Goal: Task Accomplishment & Management: Manage account settings

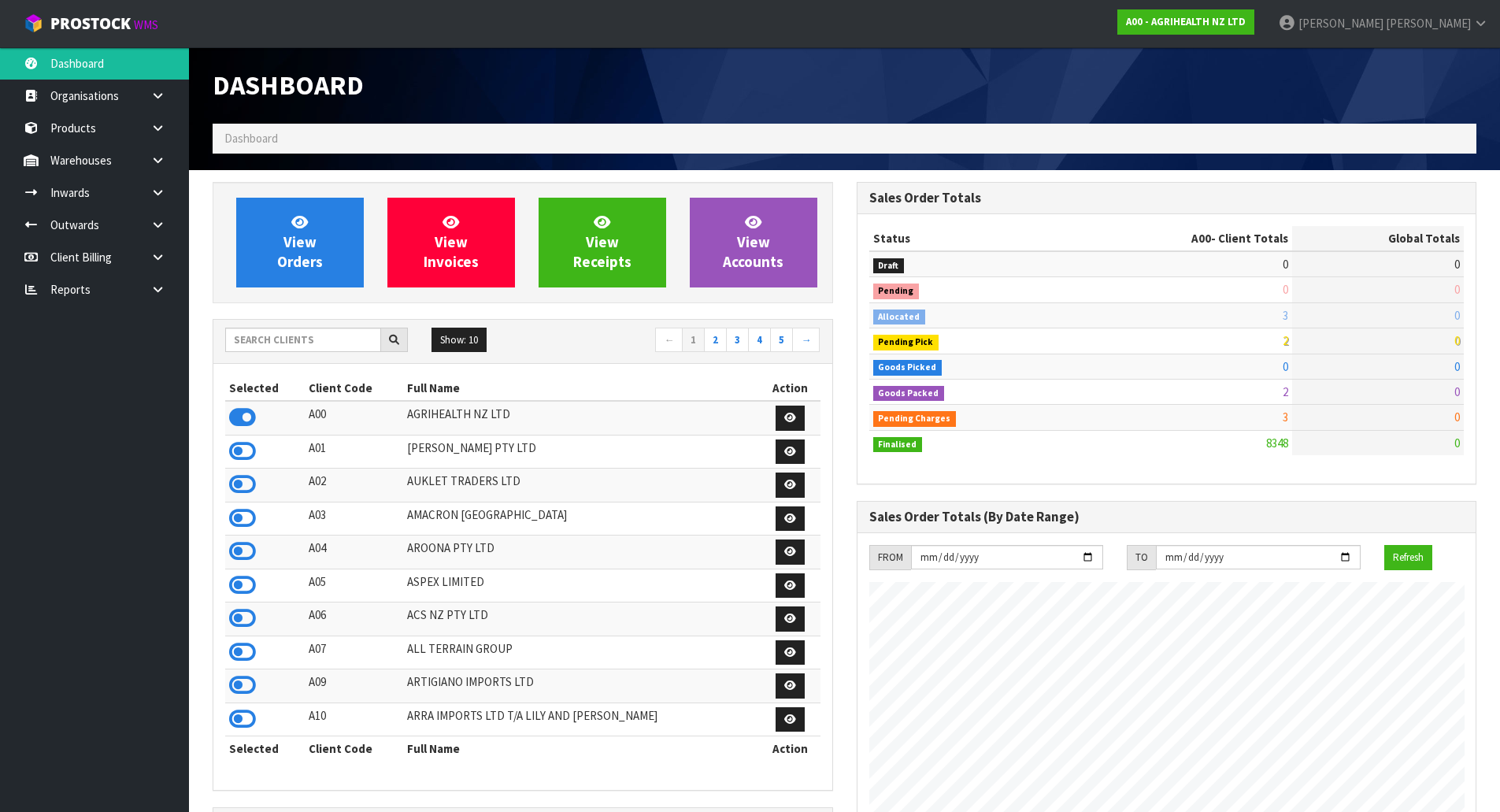
scroll to position [1193, 644]
click at [274, 346] on input "text" at bounding box center [303, 339] width 156 height 24
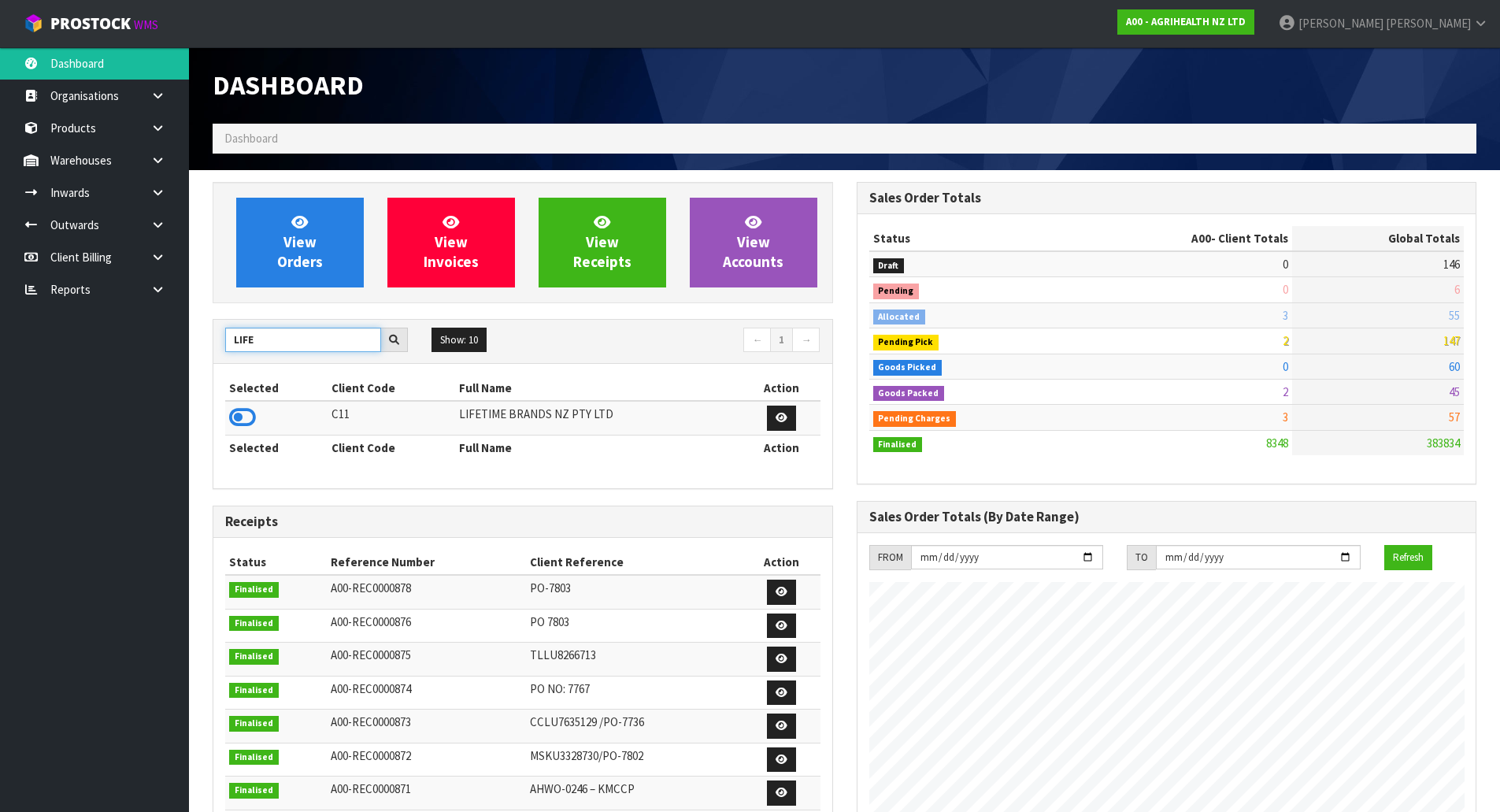
type input "LIFE"
click at [257, 411] on td at bounding box center [277, 418] width 103 height 34
click at [253, 417] on icon at bounding box center [242, 418] width 27 height 24
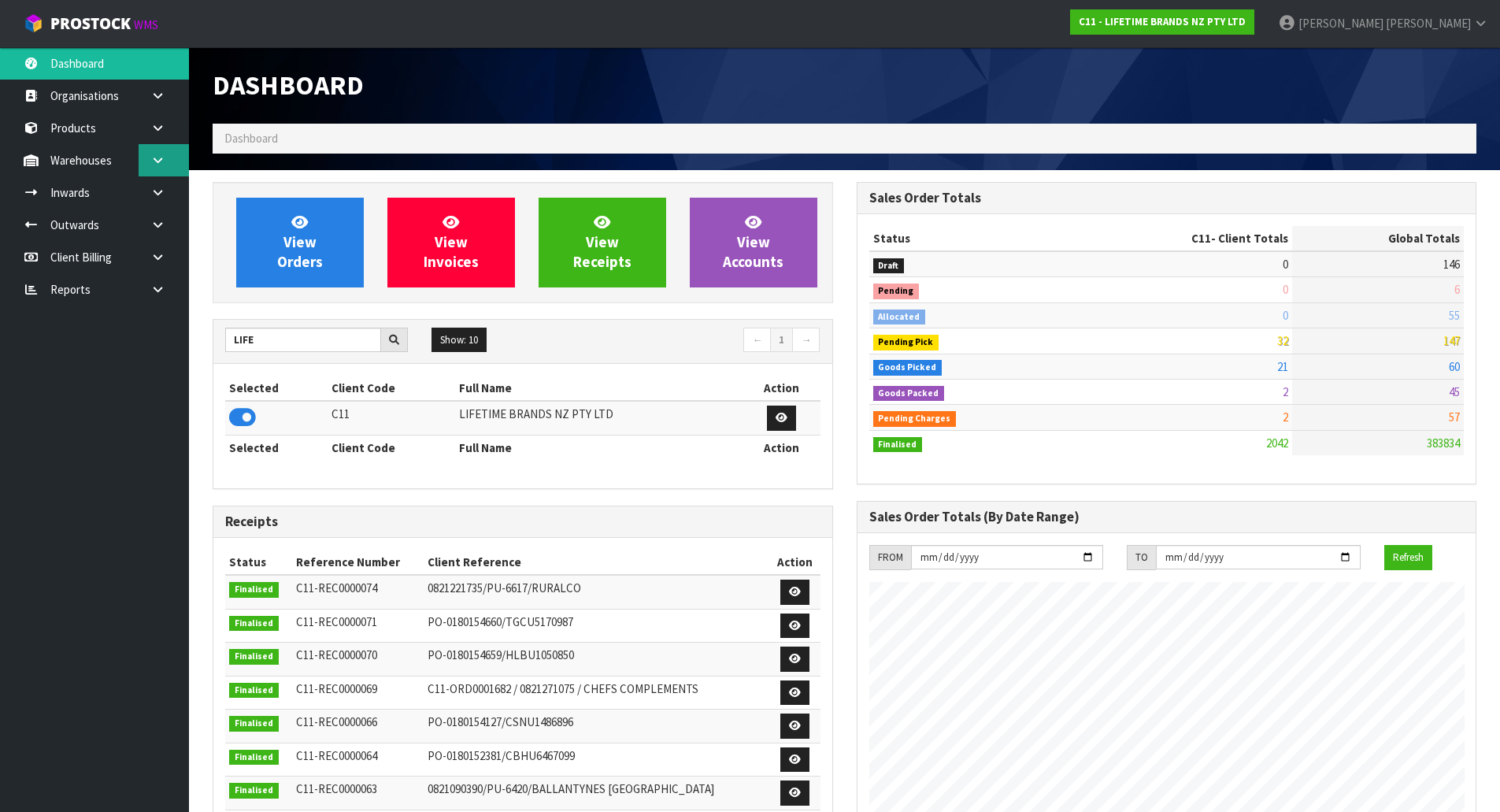
drag, startPoint x: 152, startPoint y: 144, endPoint x: 153, endPoint y: 154, distance: 10.0
click at [153, 145] on link at bounding box center [164, 160] width 51 height 32
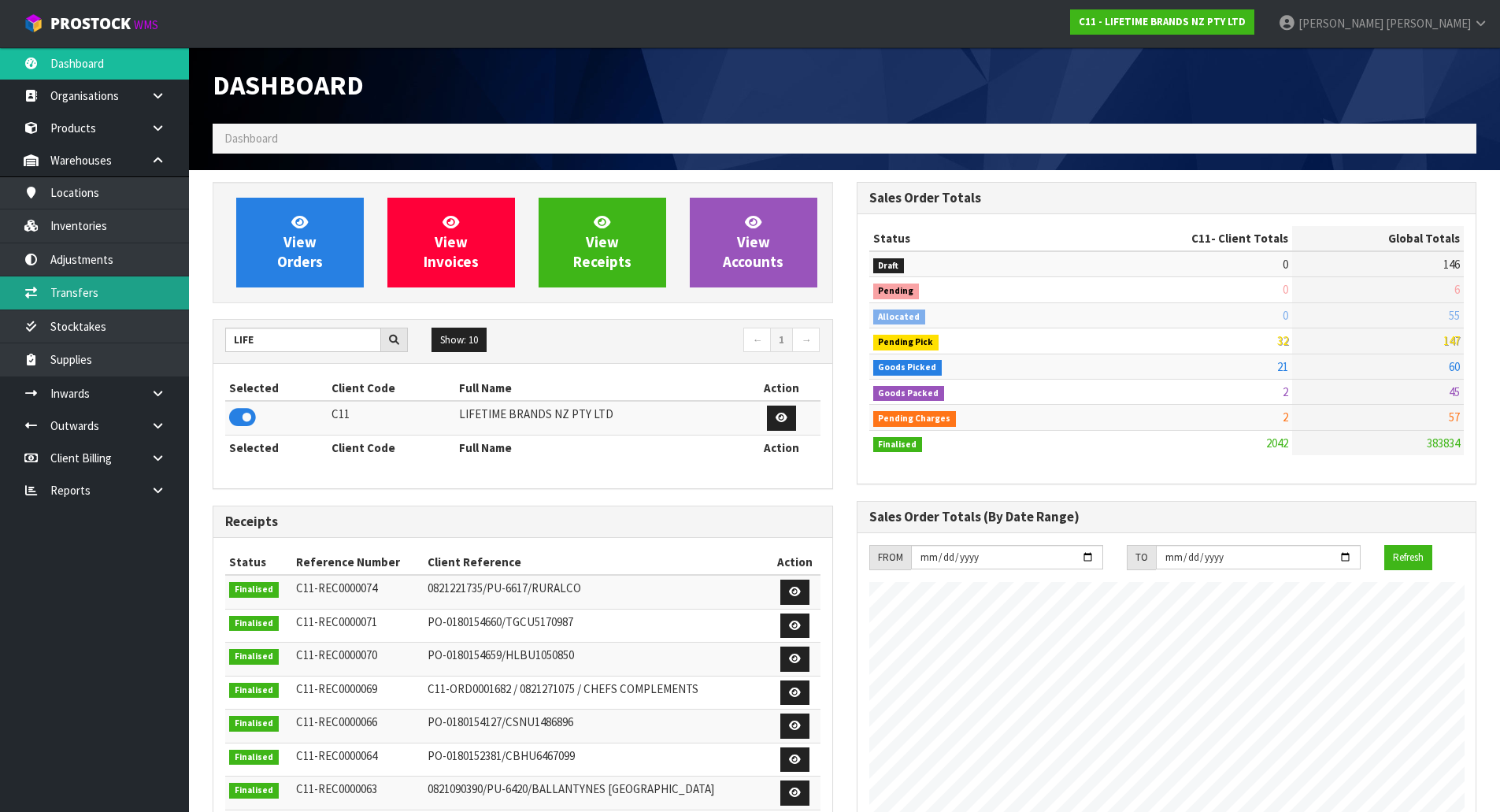
click at [92, 308] on link "Transfers" at bounding box center [94, 292] width 189 height 32
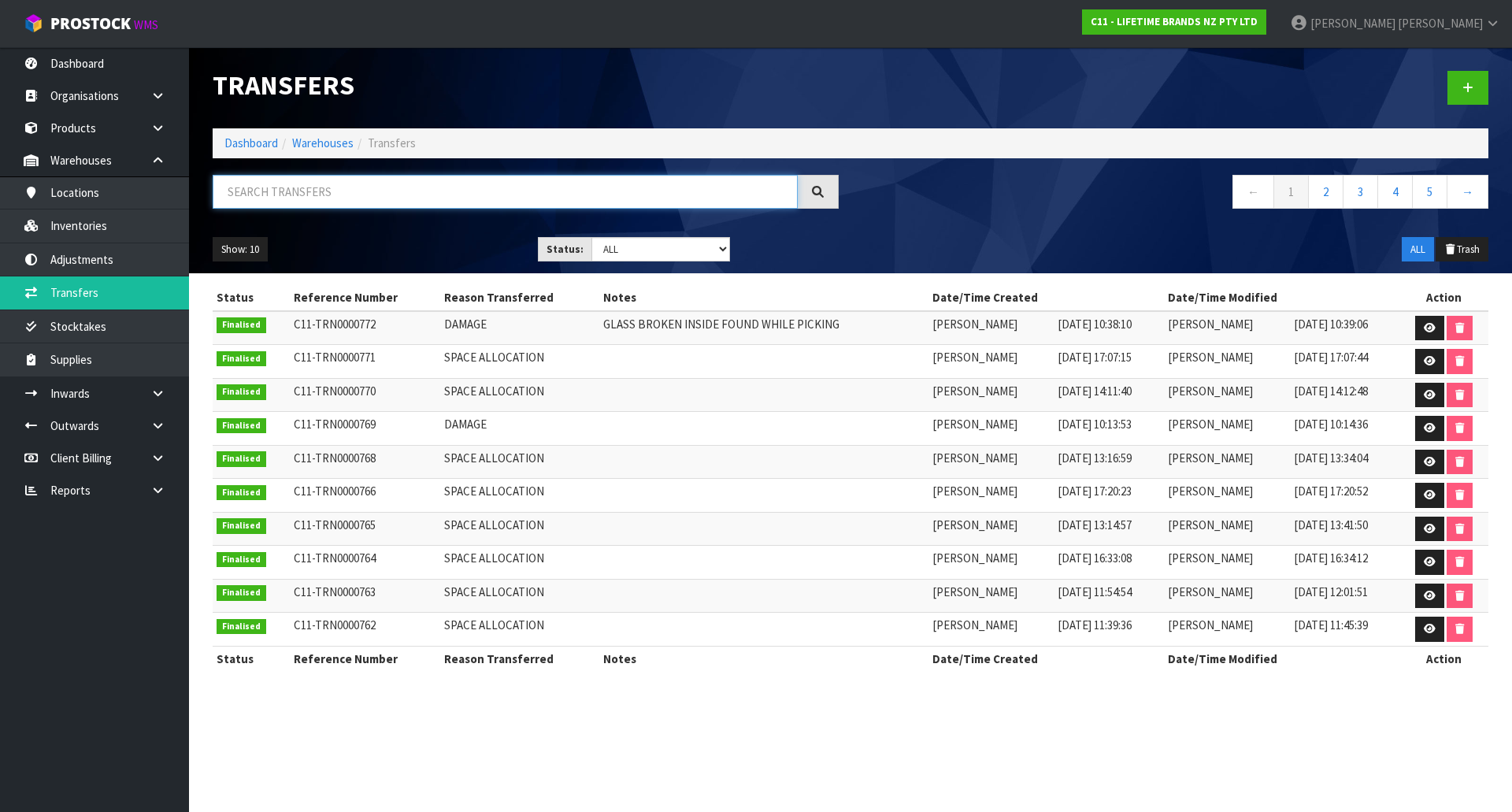
click at [428, 183] on input "text" at bounding box center [505, 191] width 585 height 34
click at [1481, 83] on link at bounding box center [1468, 88] width 41 height 34
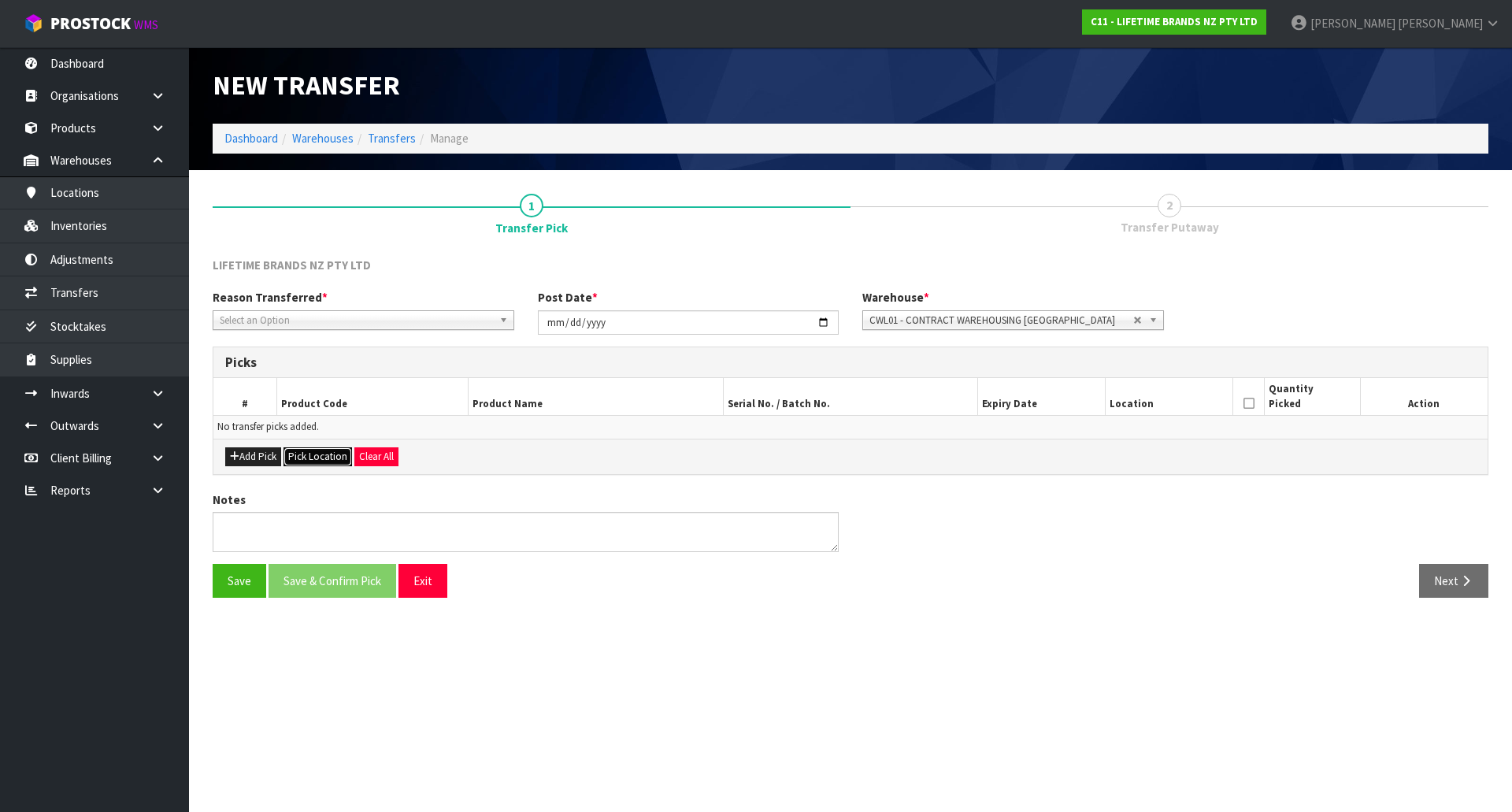
click at [318, 458] on button "Pick Location" at bounding box center [318, 457] width 68 height 18
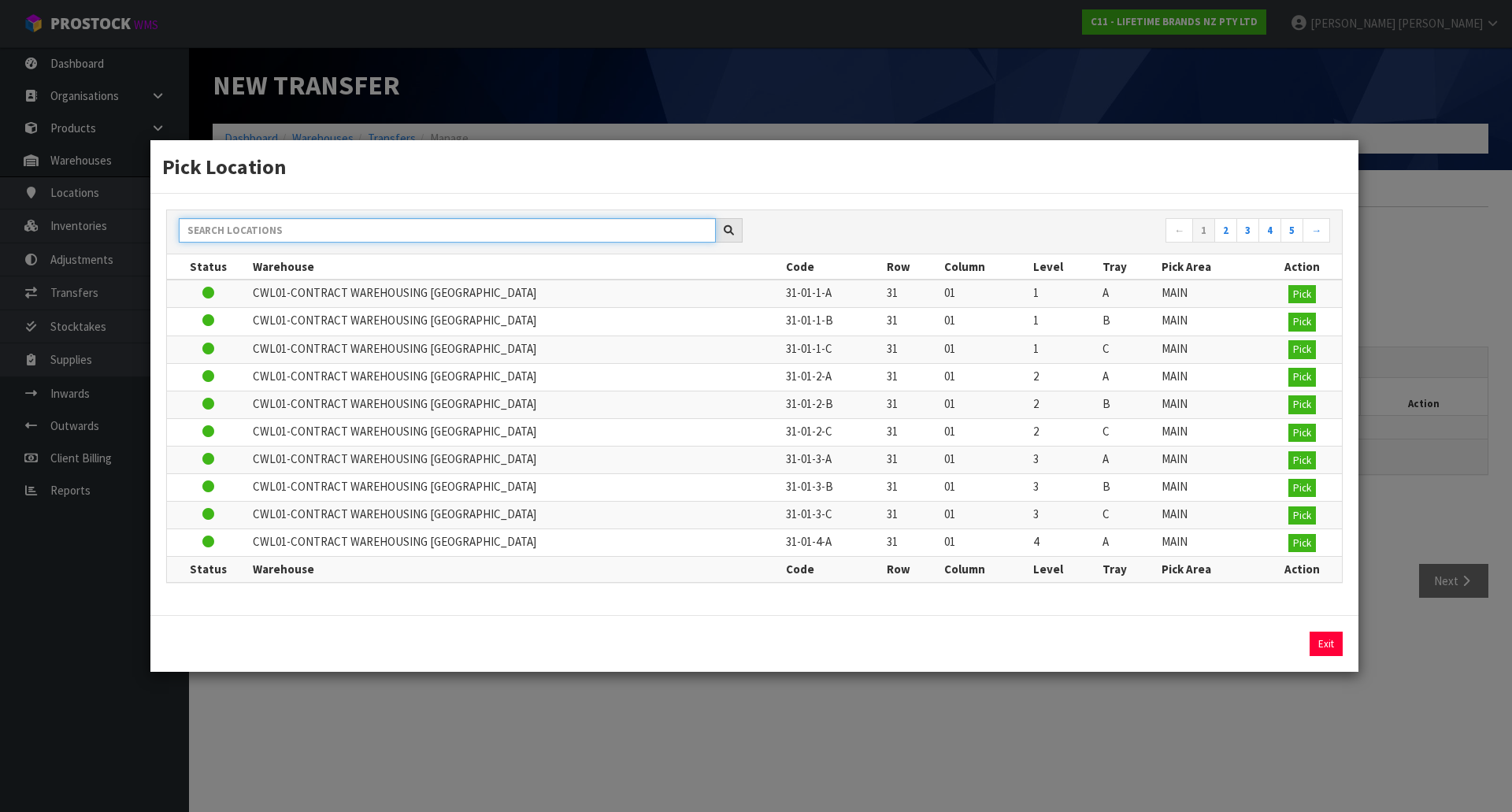
click at [390, 227] on input "text" at bounding box center [447, 230] width 537 height 24
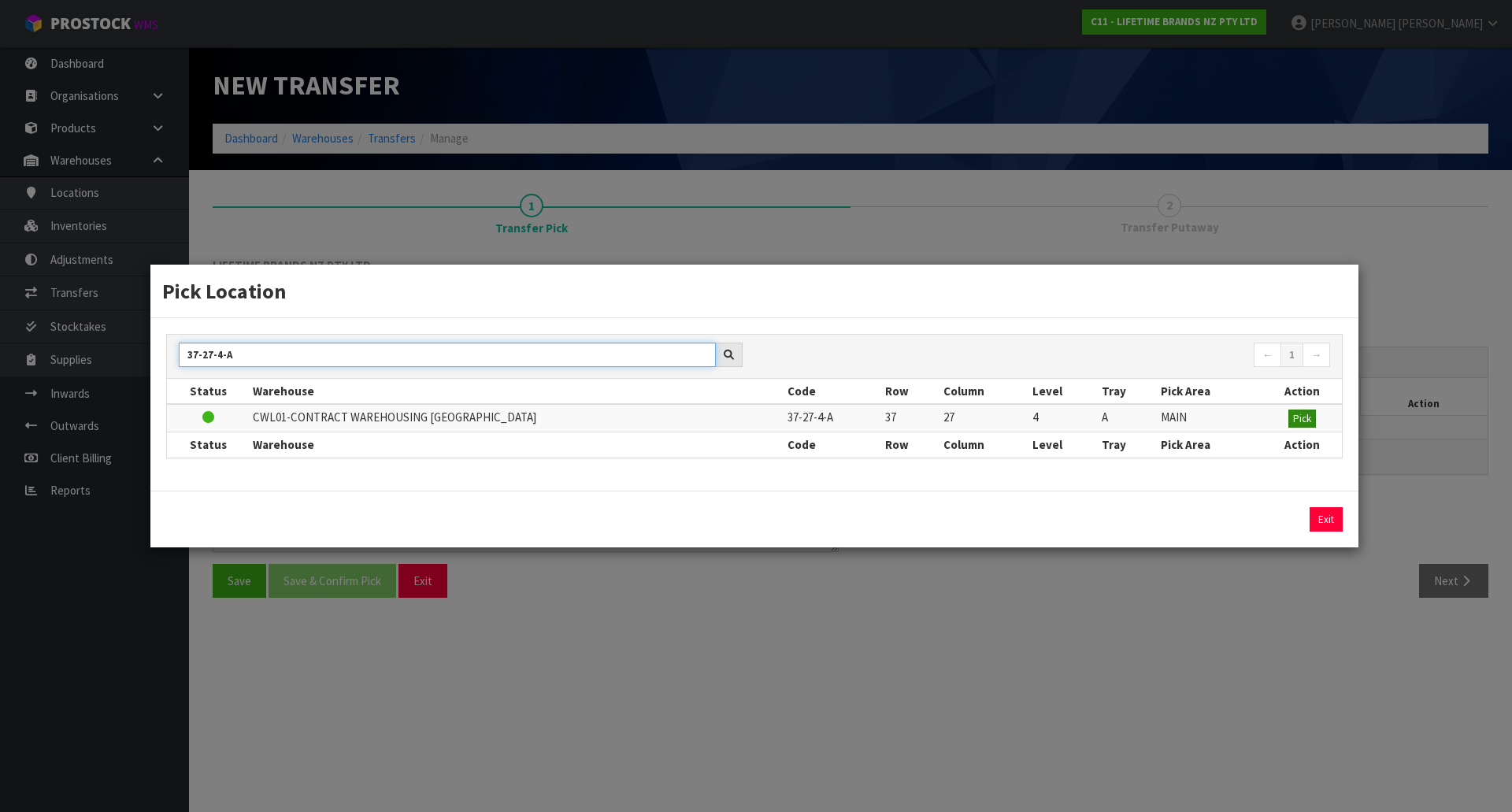
type input "37-27-4-A"
click at [1302, 413] on span "Pick" at bounding box center [1302, 418] width 18 height 13
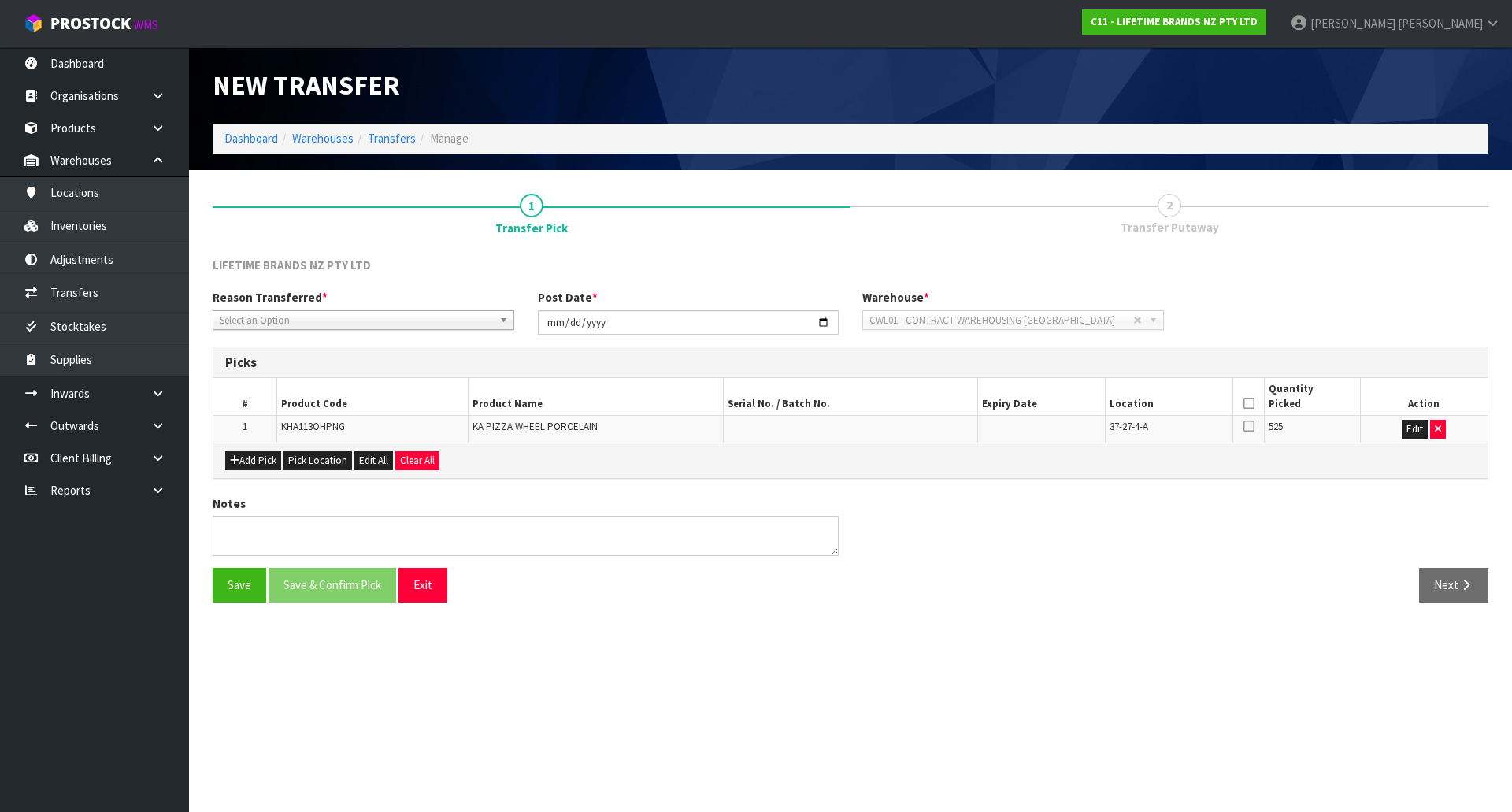
click at [1251, 403] on icon at bounding box center [1249, 403] width 11 height 1
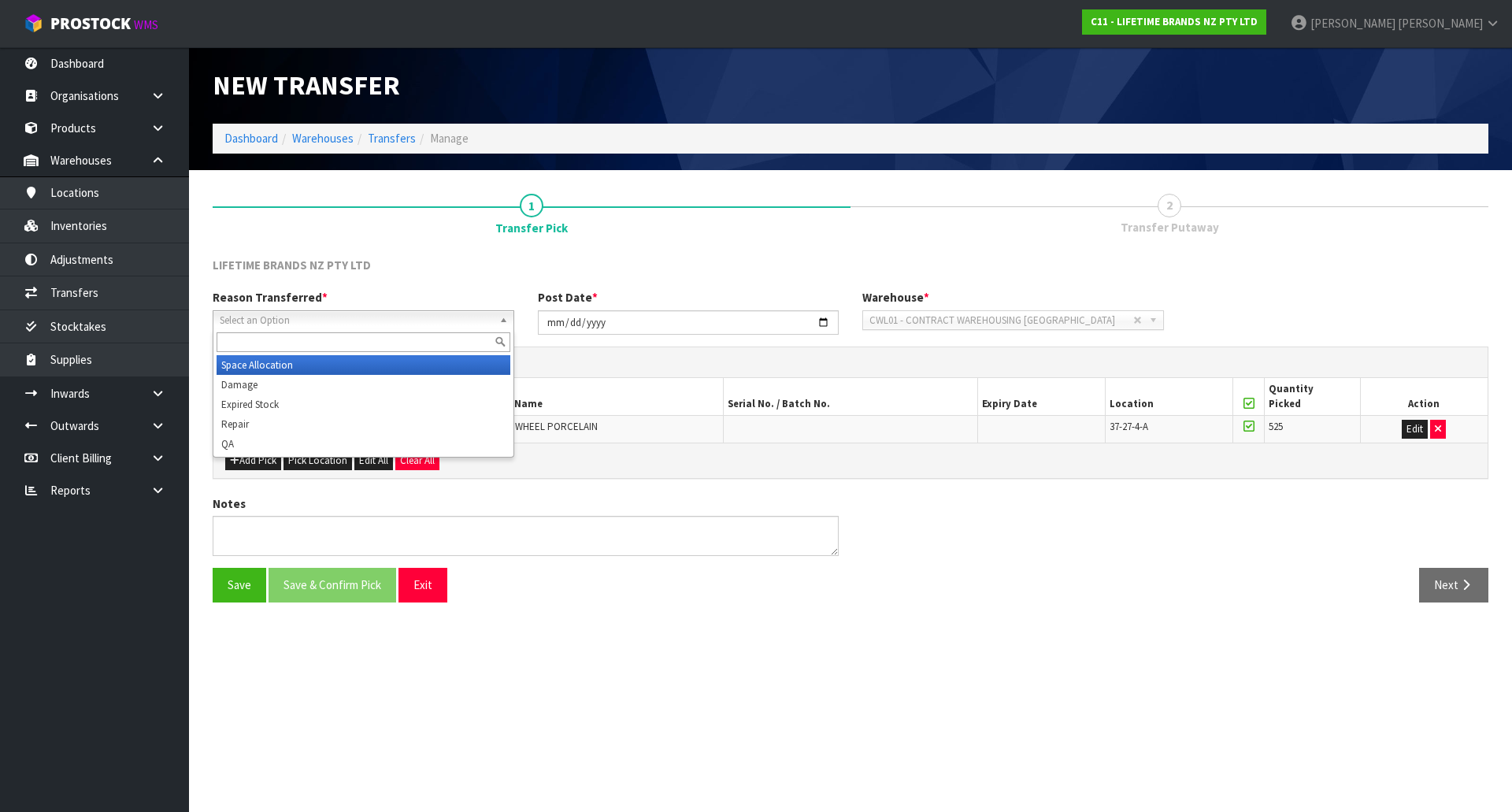
click at [317, 326] on span "Select an Option" at bounding box center [357, 320] width 274 height 18
click at [269, 363] on li "Space Allocation" at bounding box center [363, 364] width 294 height 19
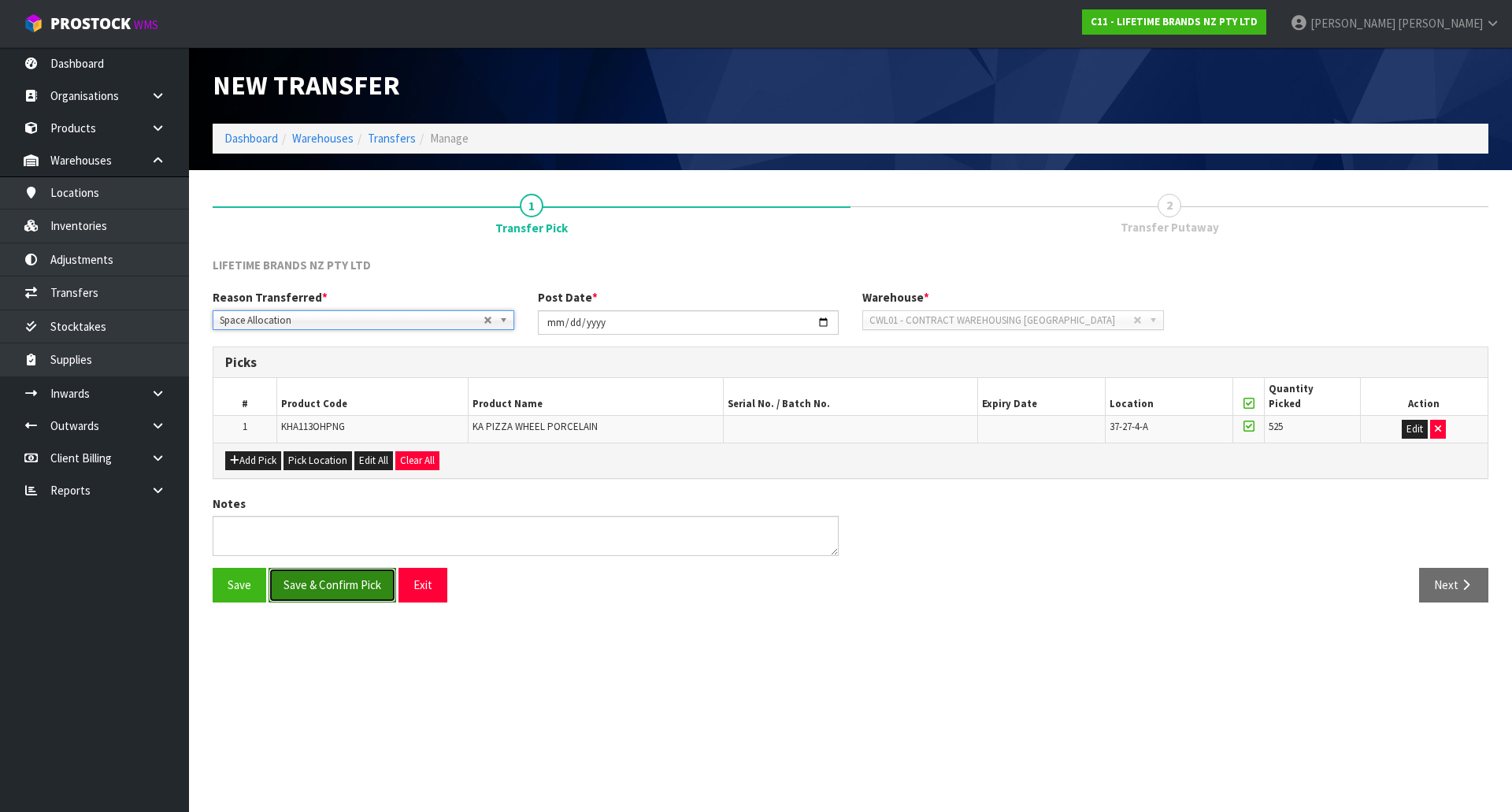
click at [360, 572] on button "Save & Confirm Pick" at bounding box center [332, 584] width 128 height 34
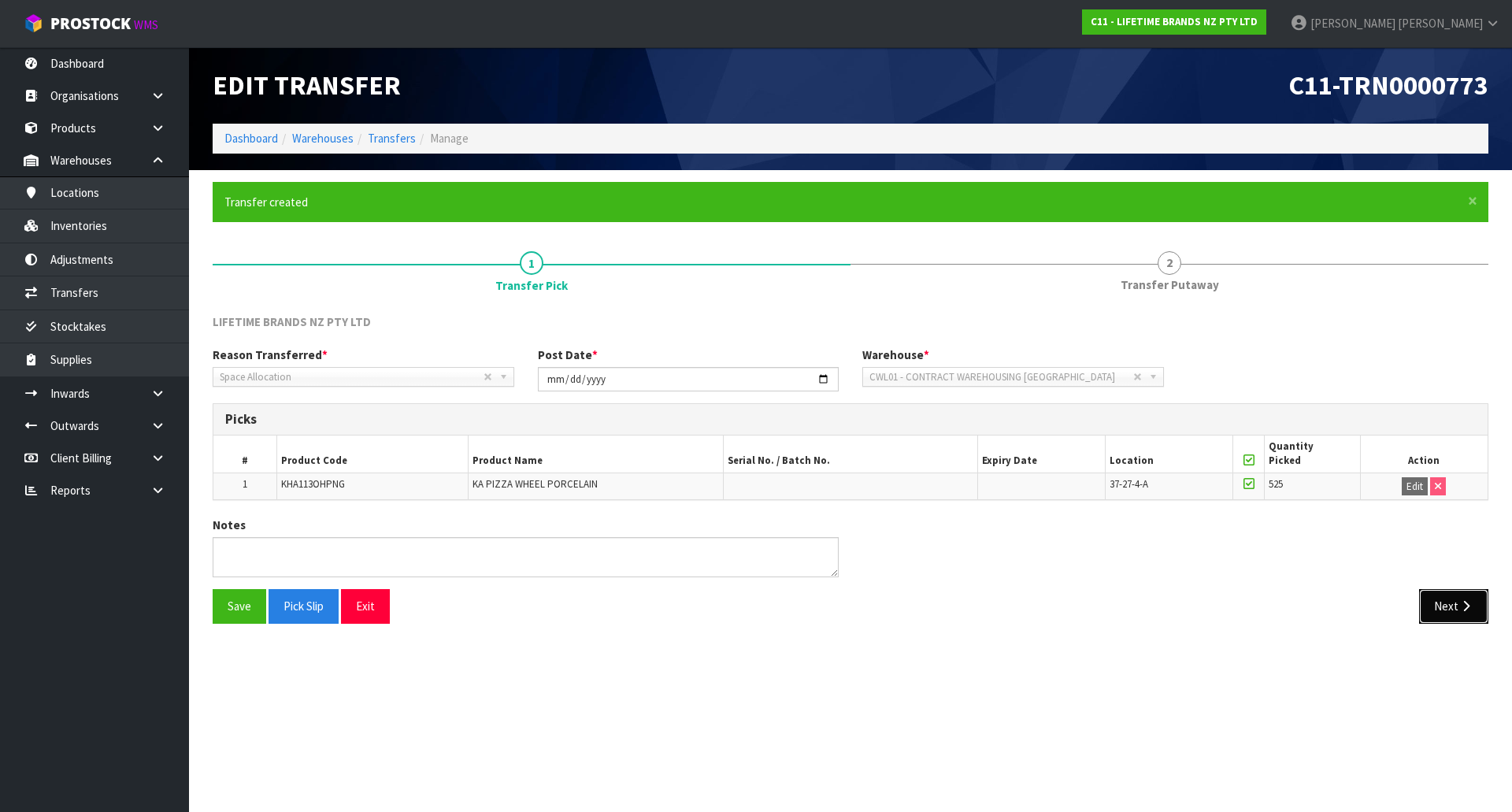
click at [1443, 607] on button "Next" at bounding box center [1454, 606] width 69 height 34
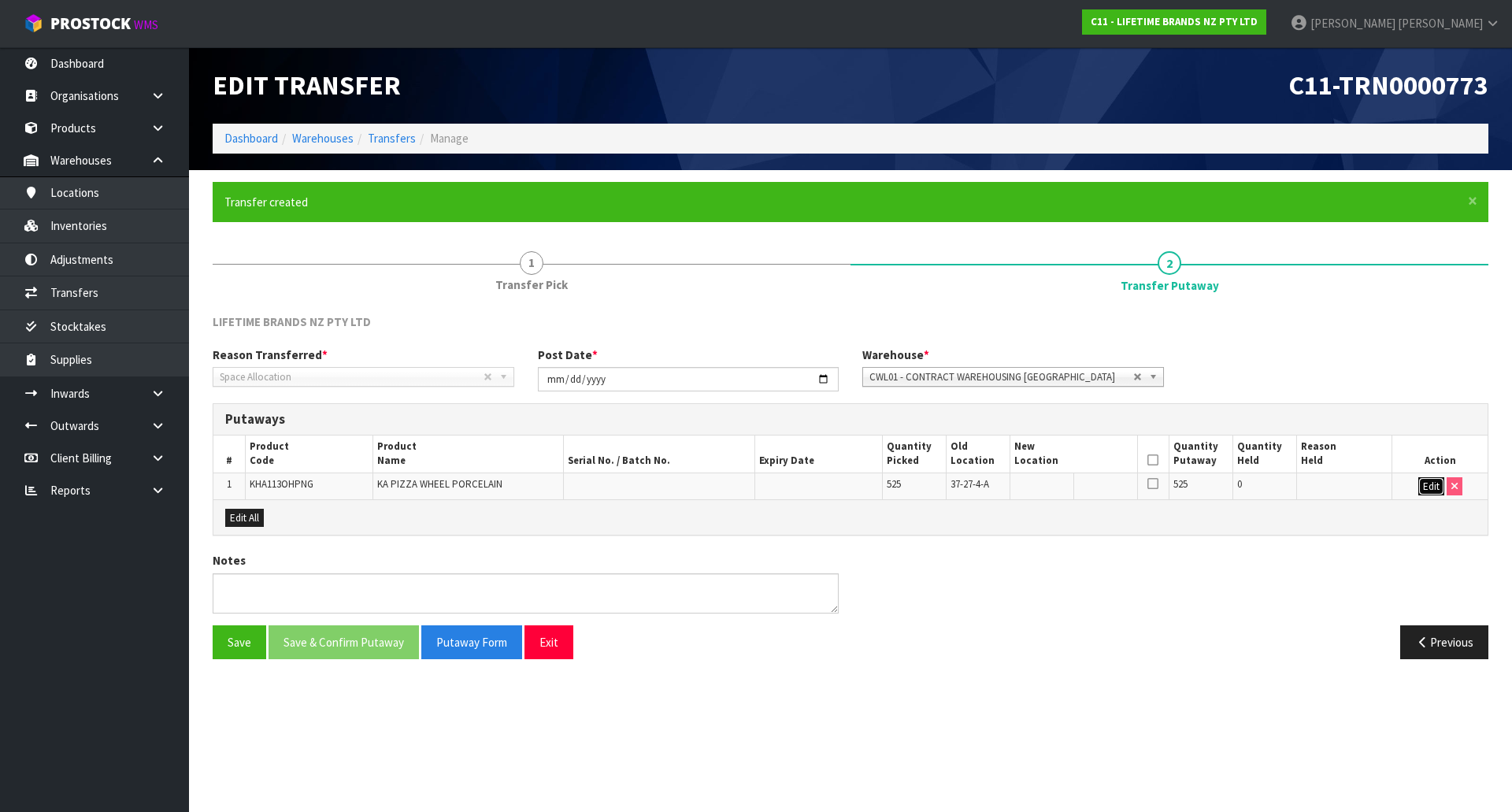
click at [1425, 487] on button "Edit" at bounding box center [1432, 486] width 26 height 18
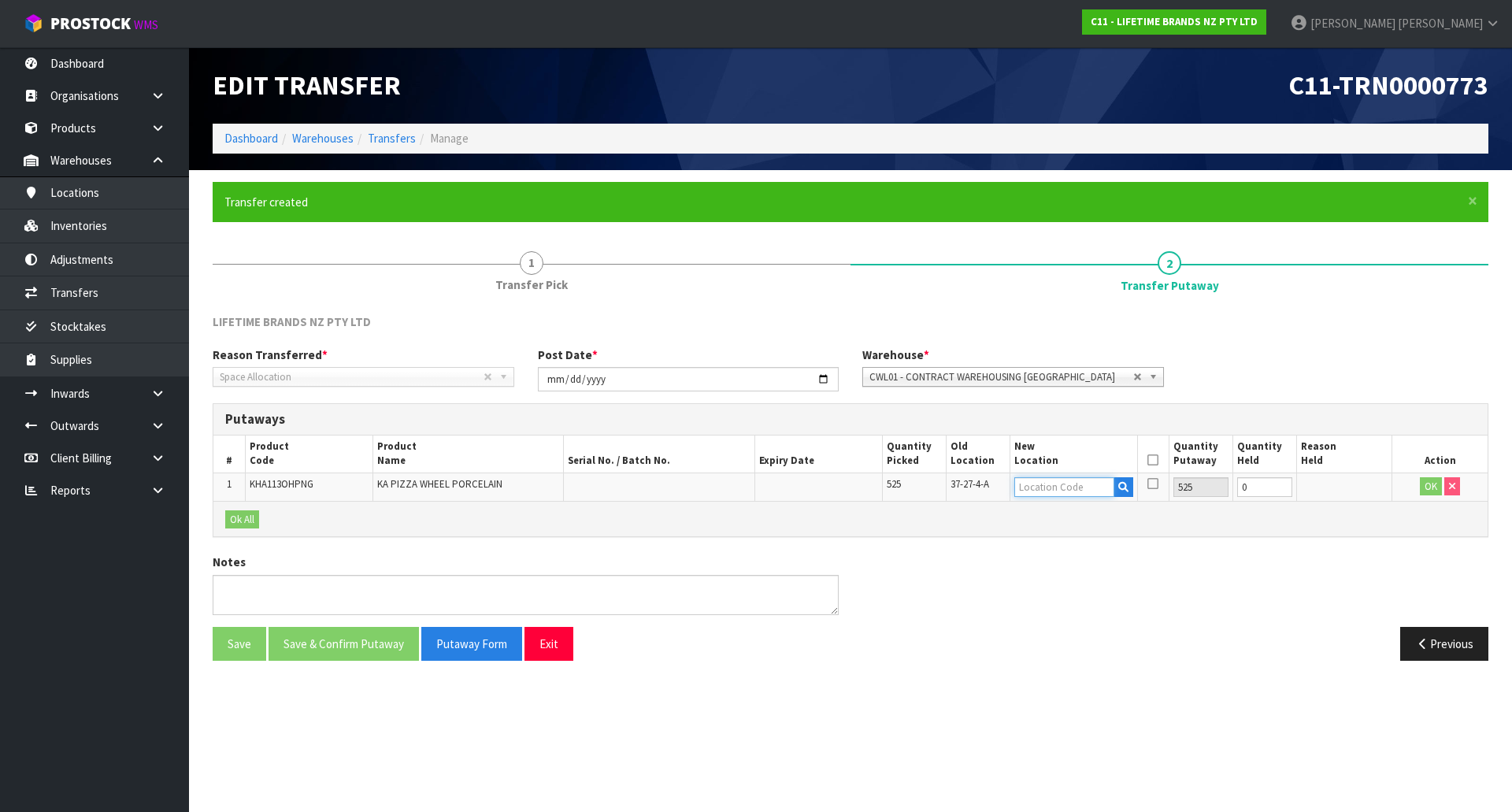
click at [1060, 497] on input "text" at bounding box center [1064, 486] width 100 height 19
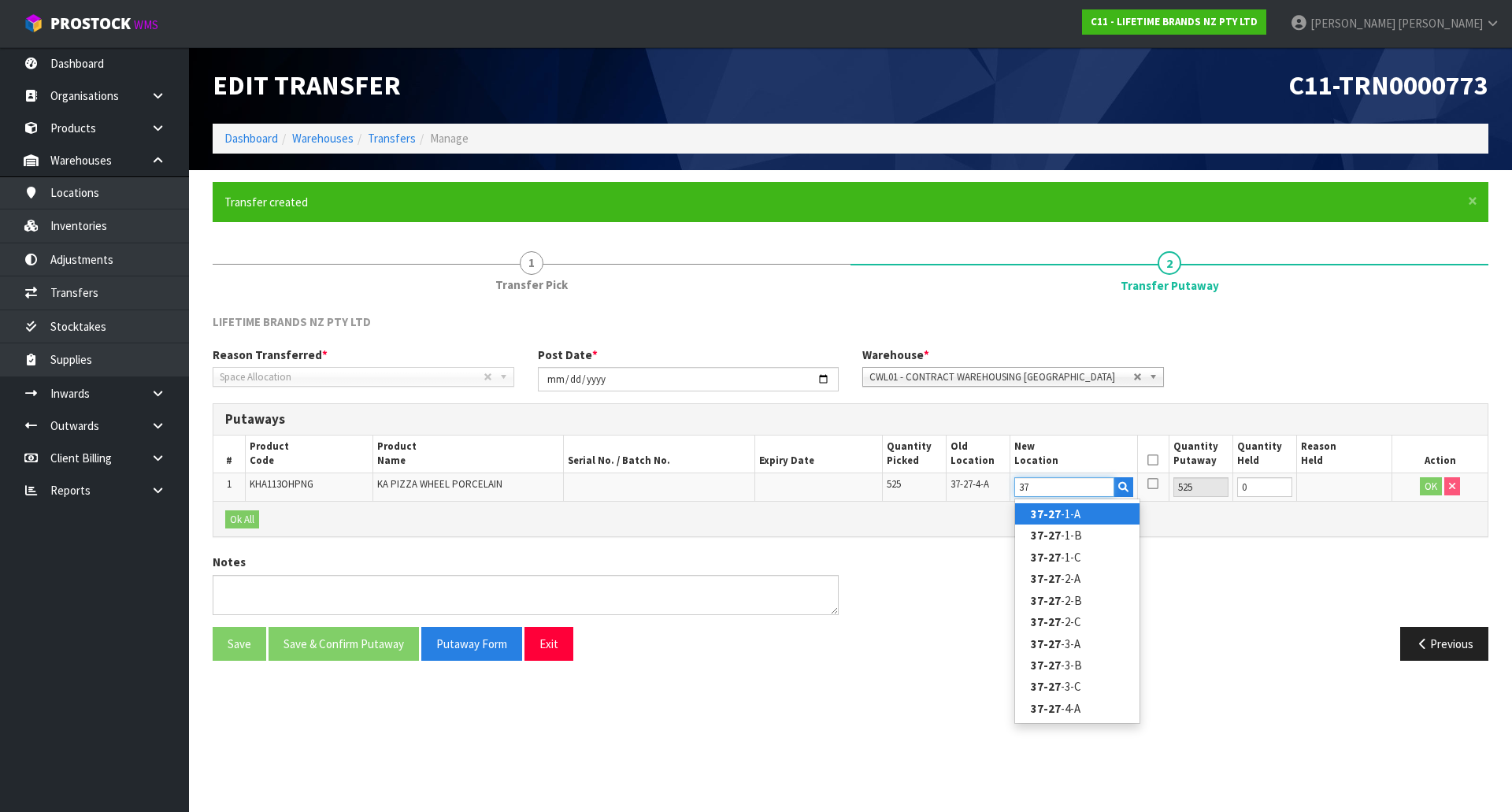
type input "3"
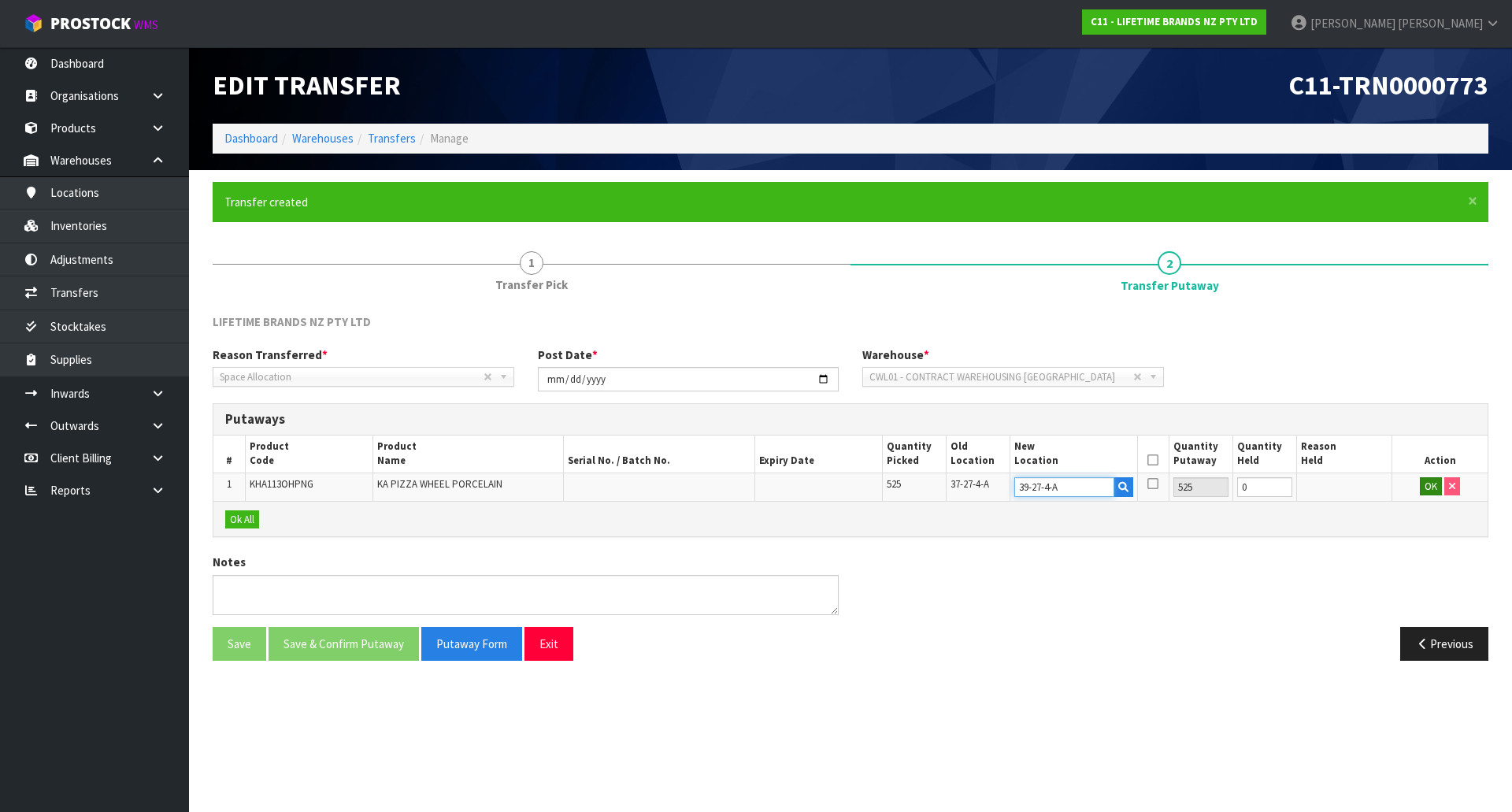
type input "39-27-4-A"
click at [1436, 487] on button "OK" at bounding box center [1432, 486] width 22 height 18
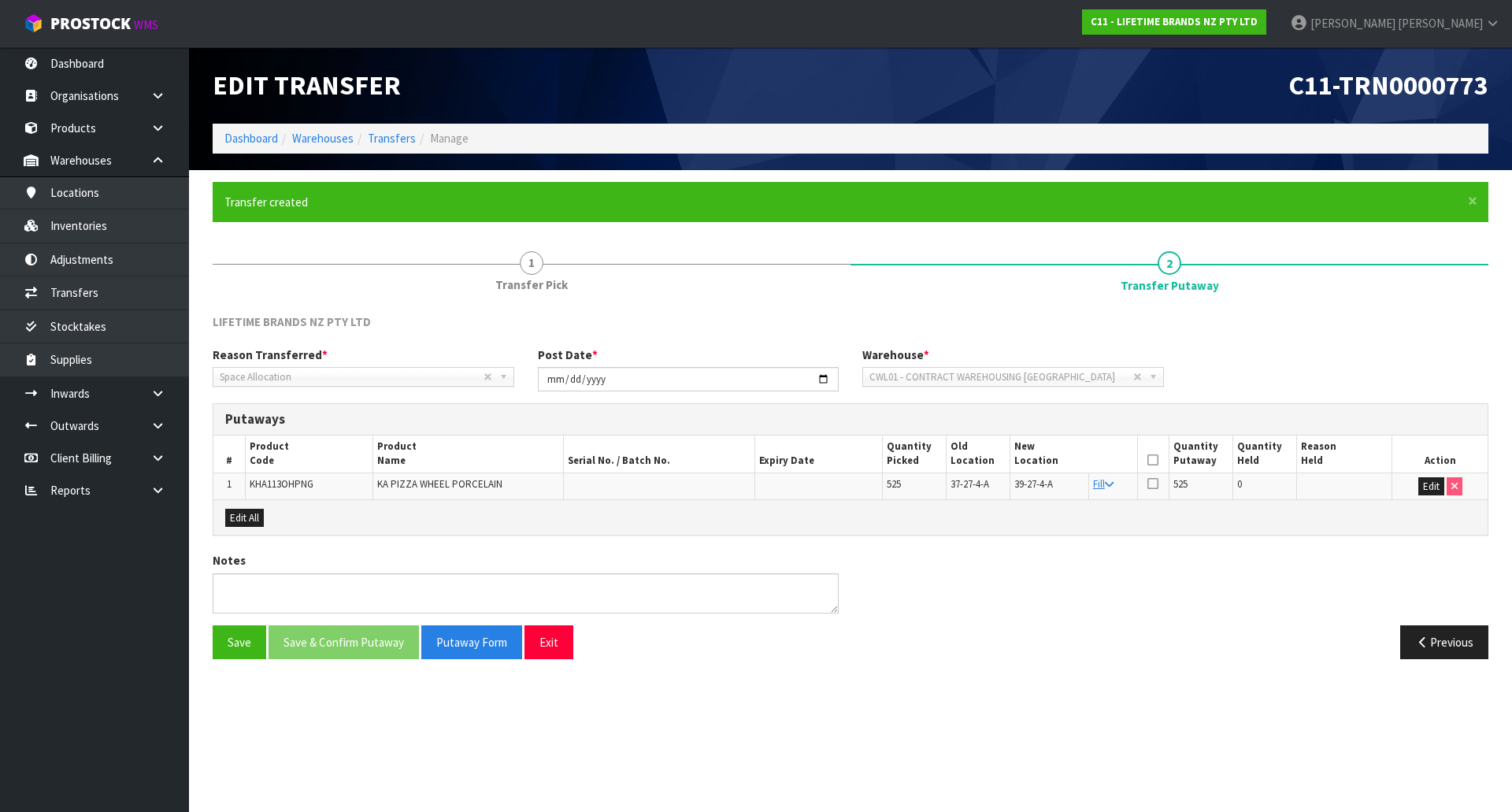
click at [1163, 454] on th at bounding box center [1153, 454] width 31 height 37
click at [1155, 461] on icon at bounding box center [1153, 460] width 11 height 1
click at [342, 644] on button "Save & Confirm Putaway" at bounding box center [343, 642] width 151 height 34
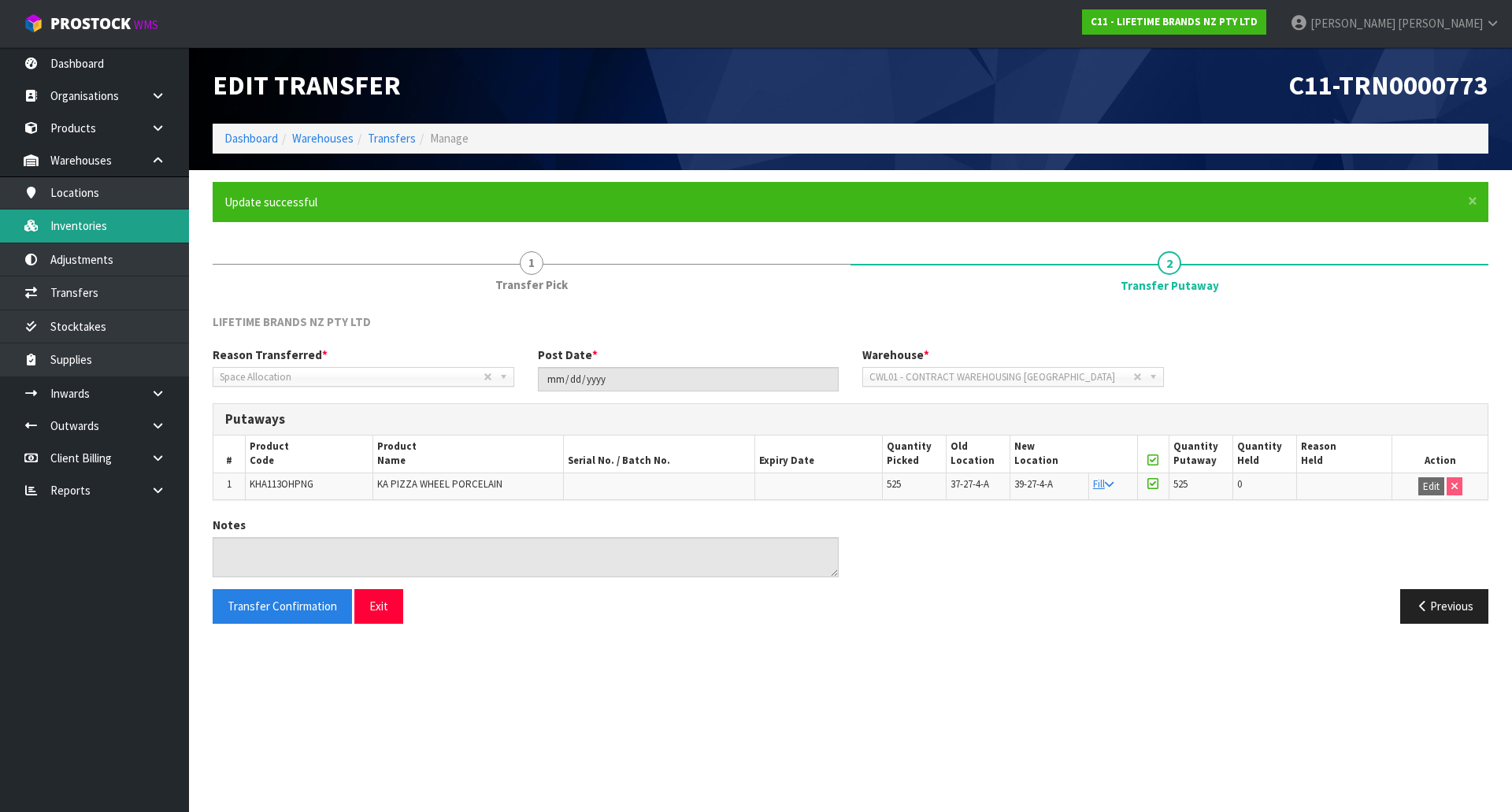
click at [109, 226] on link "Inventories" at bounding box center [94, 226] width 189 height 32
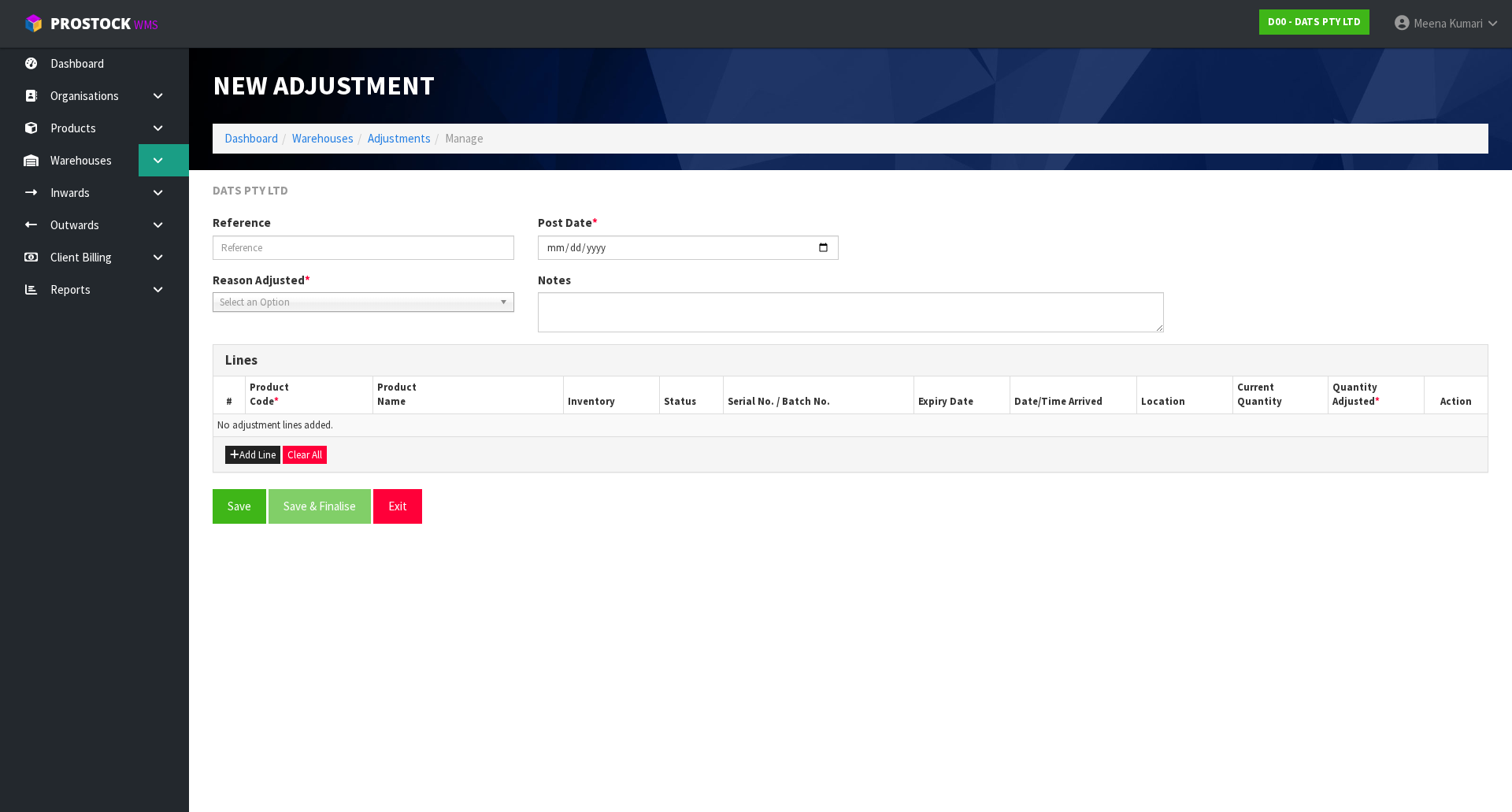
click at [156, 165] on icon at bounding box center [158, 160] width 15 height 12
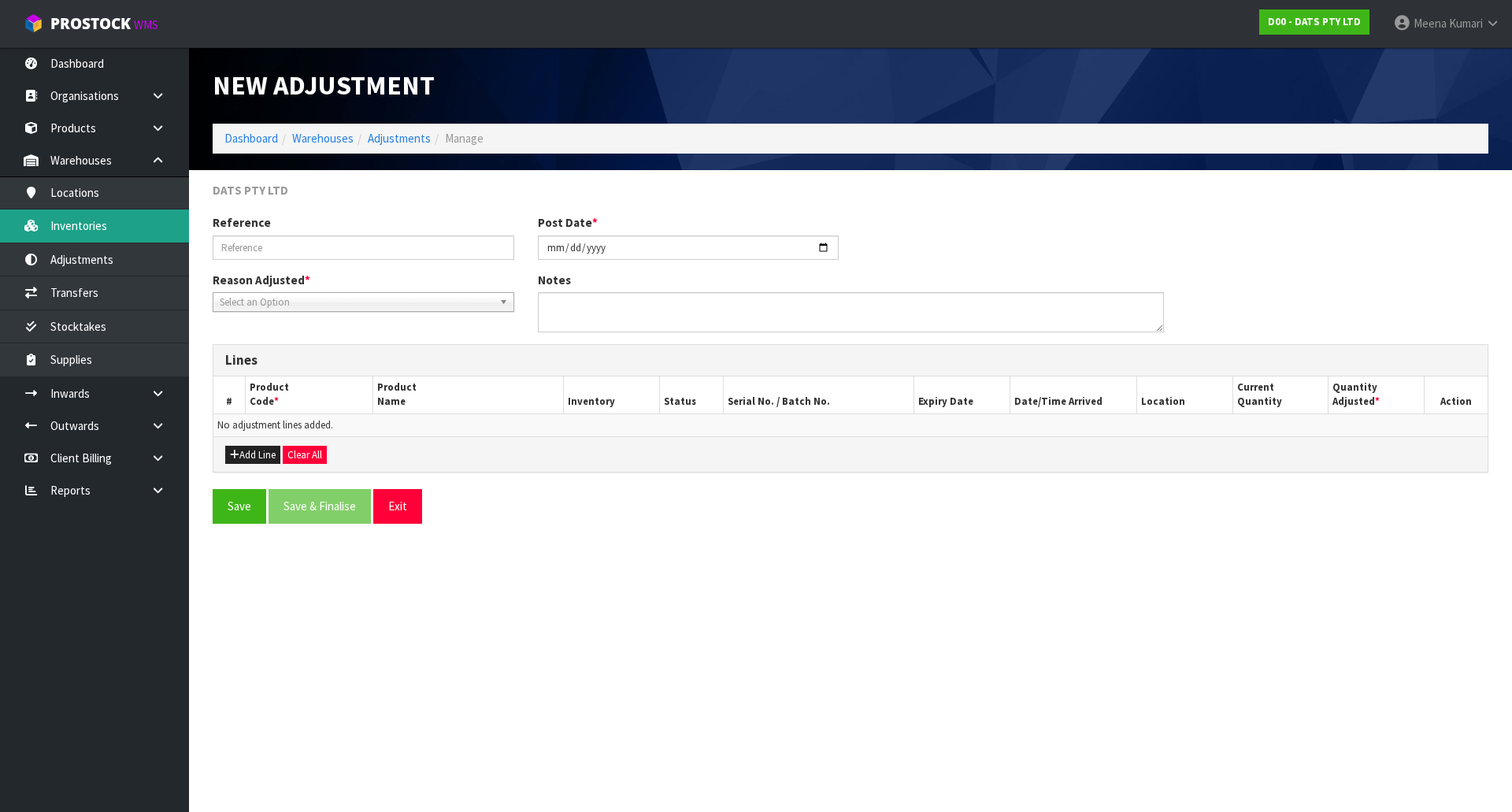
click at [138, 219] on link "Inventories" at bounding box center [94, 226] width 189 height 32
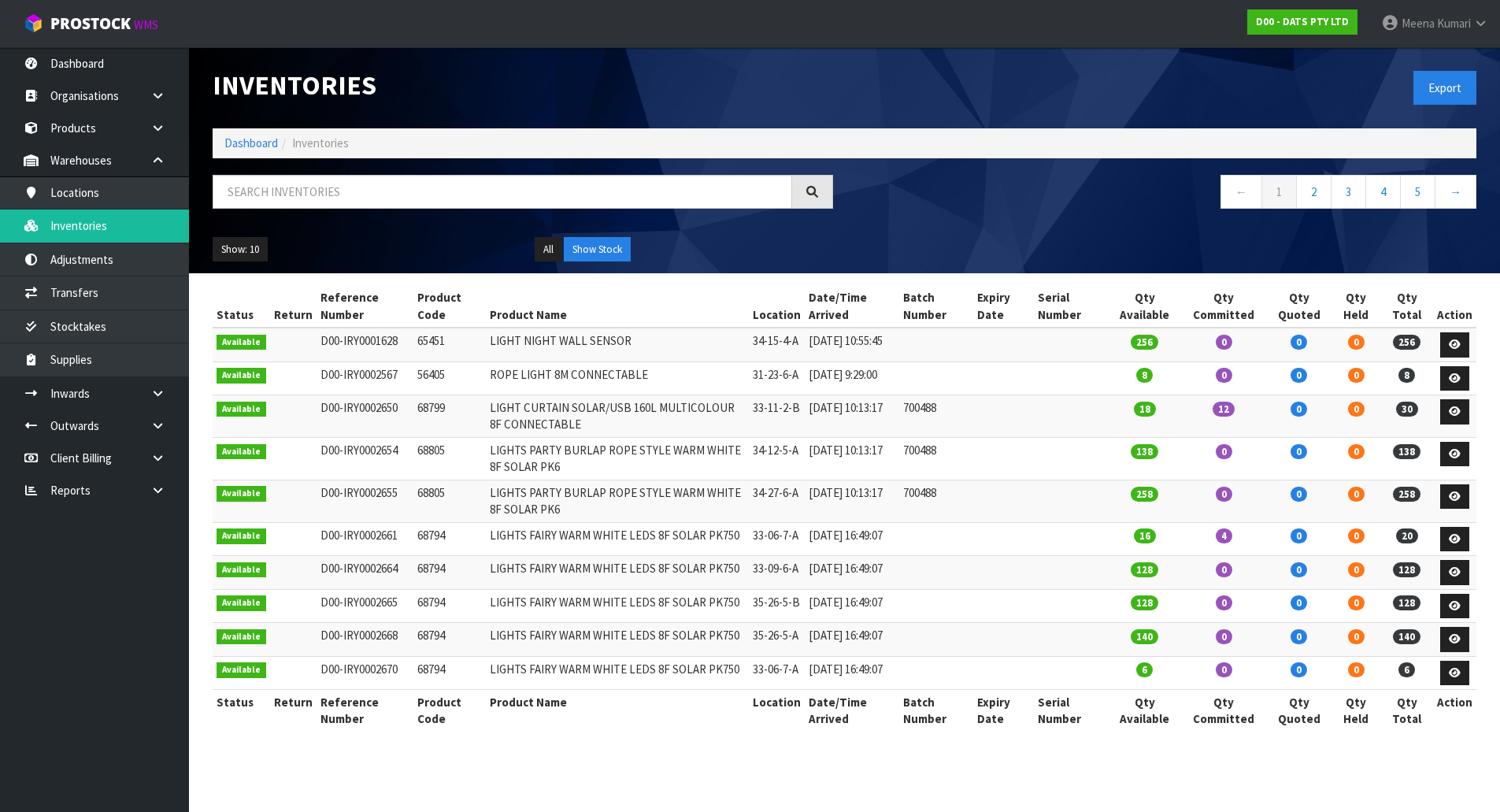
click at [361, 168] on div "Inventories Export Dashboard Inventories ← 1 2 3 4 5 → Show: 10 5 10 25 50 All …" at bounding box center [844, 160] width 1288 height 226
click at [347, 188] on input "text" at bounding box center [502, 191] width 580 height 34
paste input "68795"
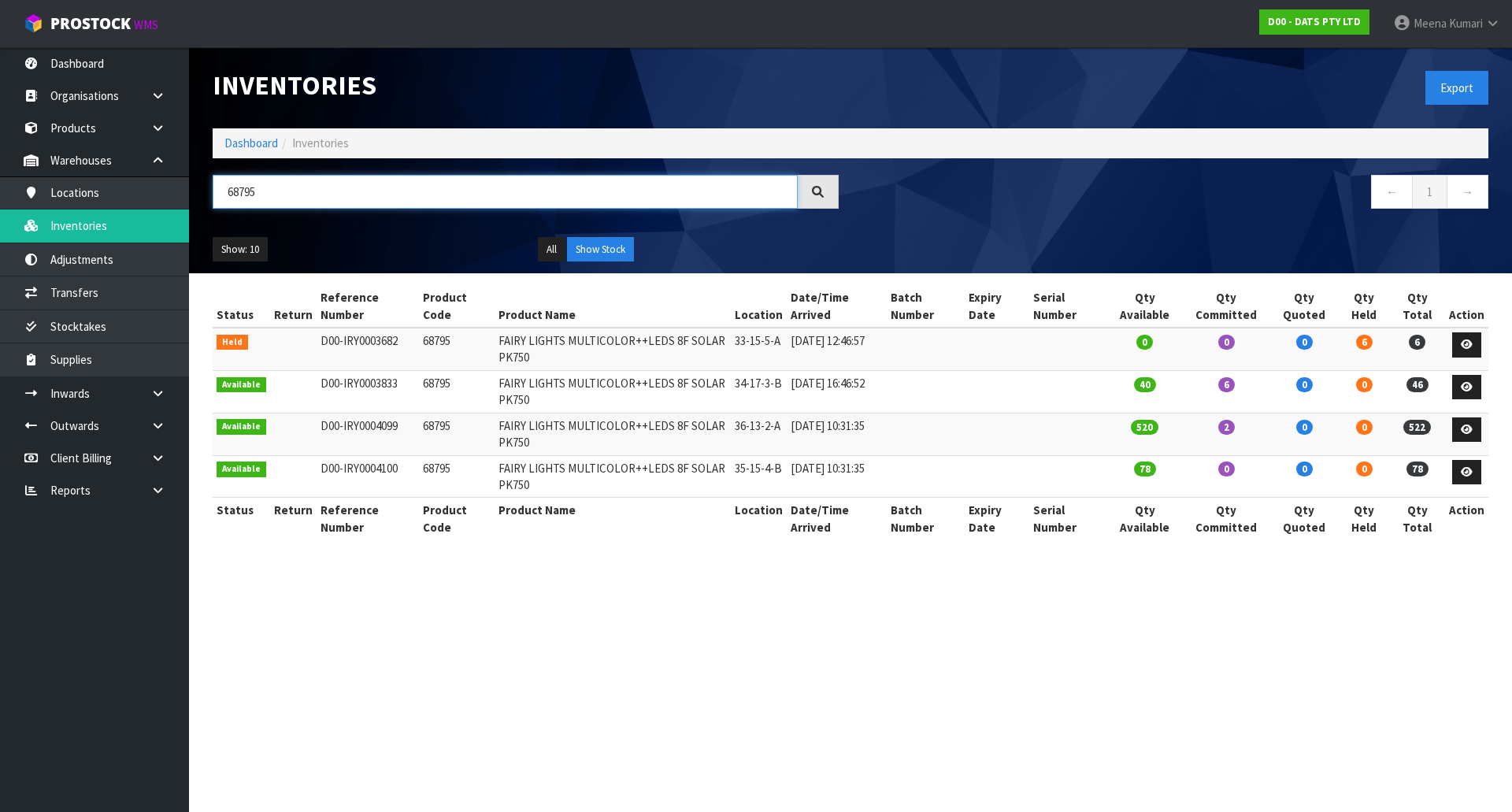
type input "68795"
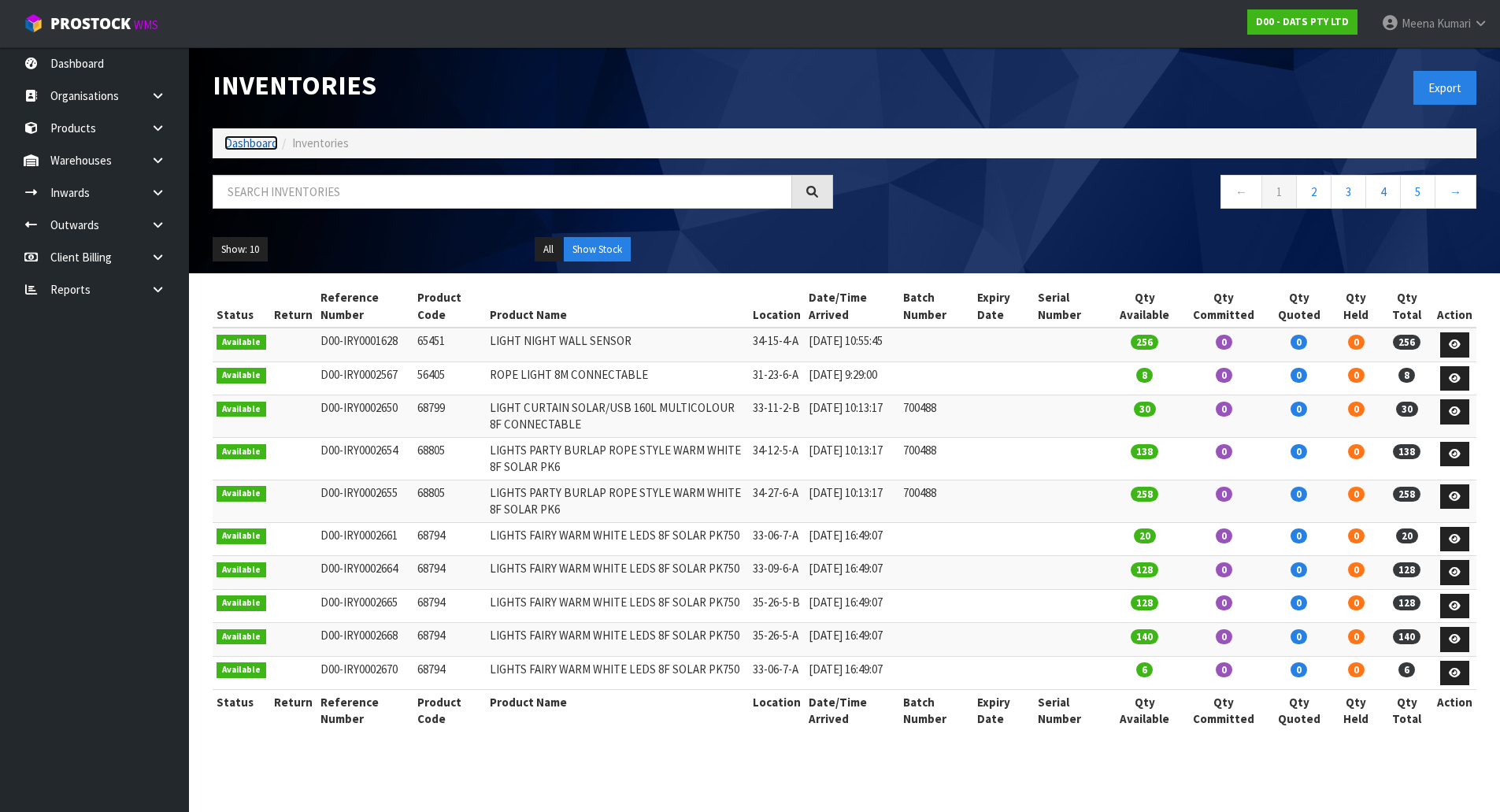
click at [263, 142] on link "Dashboard" at bounding box center [252, 142] width 54 height 15
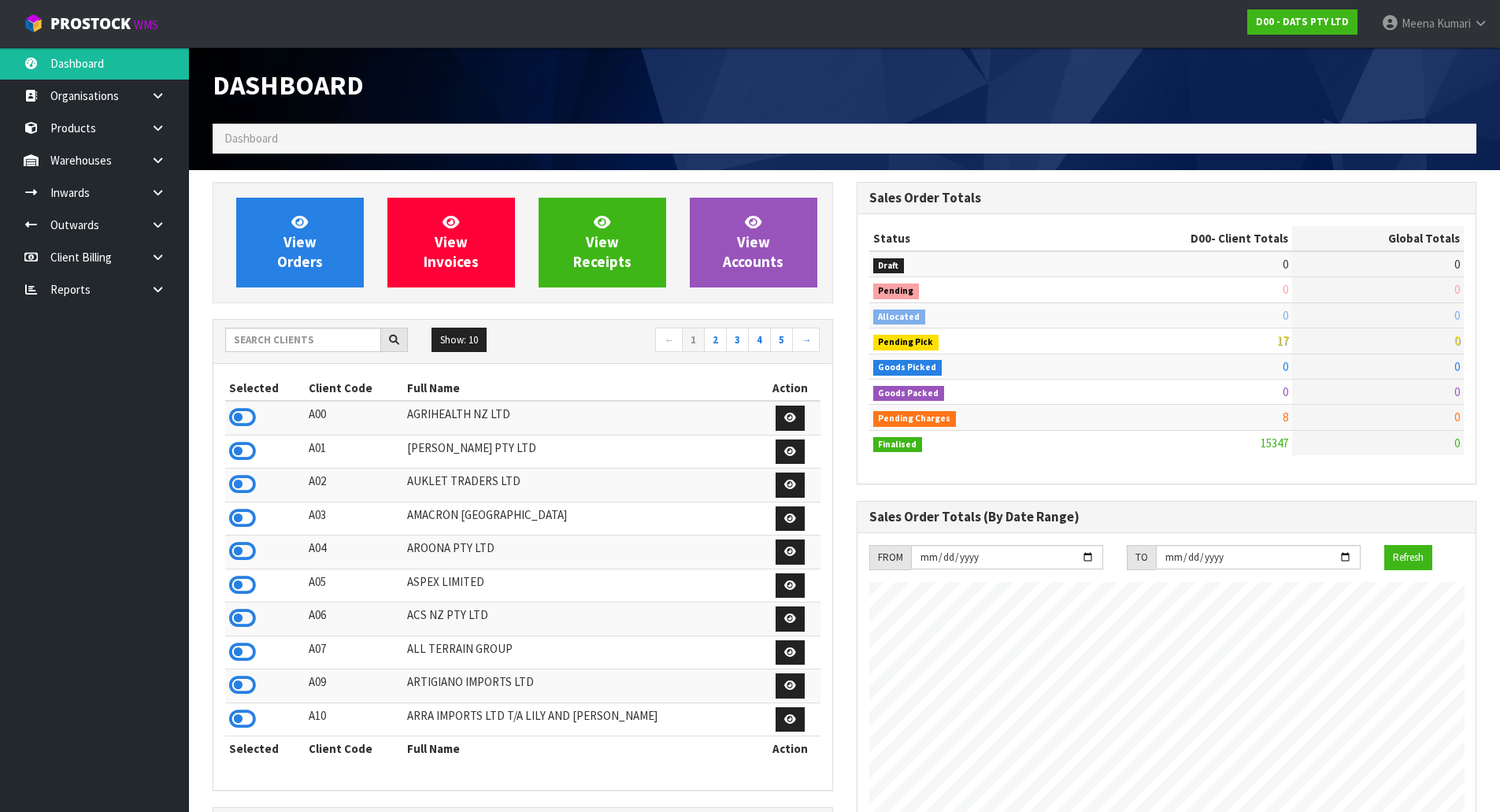
scroll to position [1193, 644]
click at [323, 345] on input "text" at bounding box center [303, 339] width 156 height 24
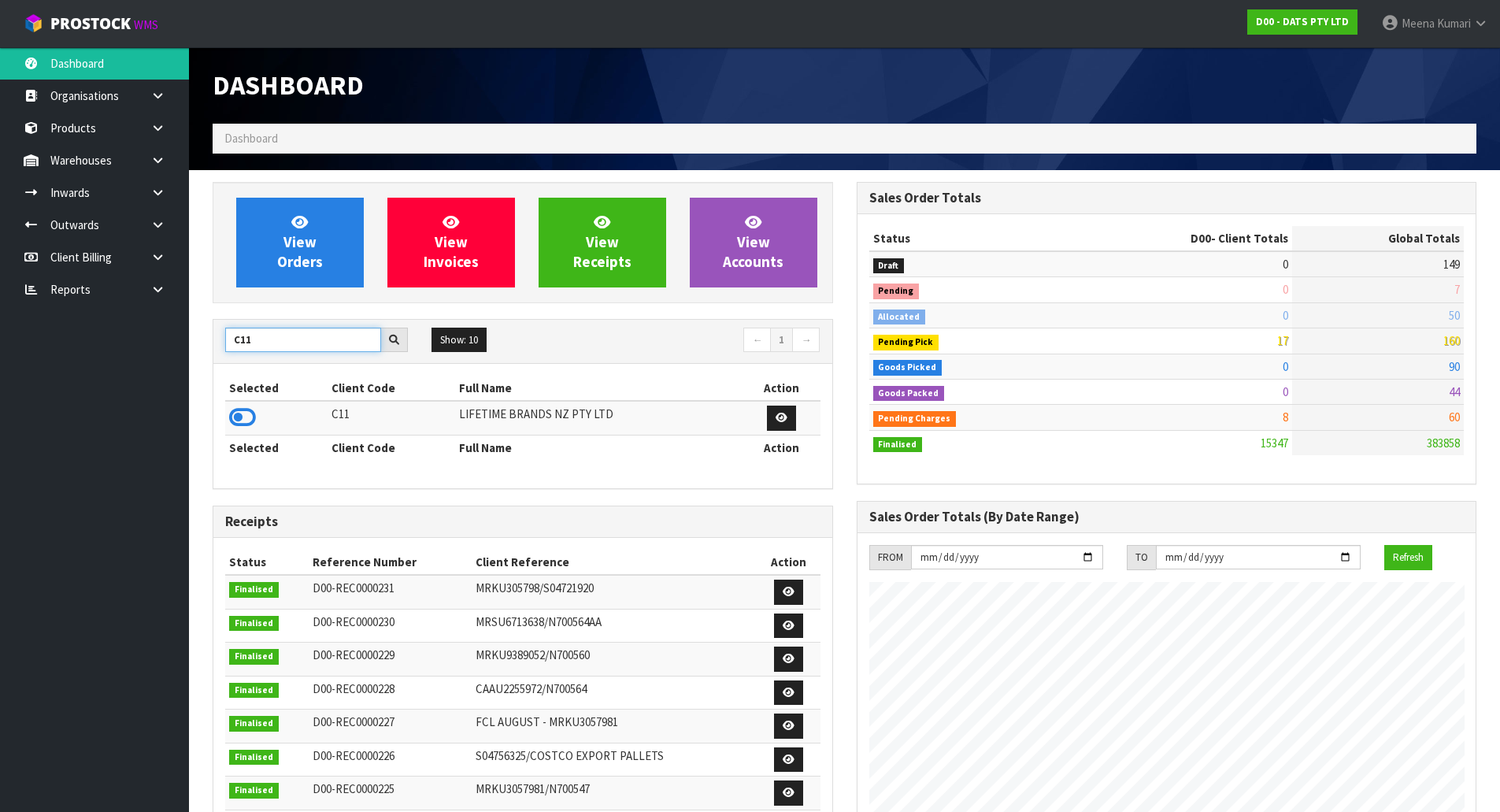
drag, startPoint x: 318, startPoint y: 346, endPoint x: 122, endPoint y: 346, distance: 196.0
click at [122, 346] on body "Toggle navigation ProStock WMS D00 - DATS PTY LTD [PERSON_NAME] Logout Dashboar…" at bounding box center [750, 406] width 1500 height 812
type input "NERO"
click at [237, 419] on icon at bounding box center [242, 418] width 27 height 24
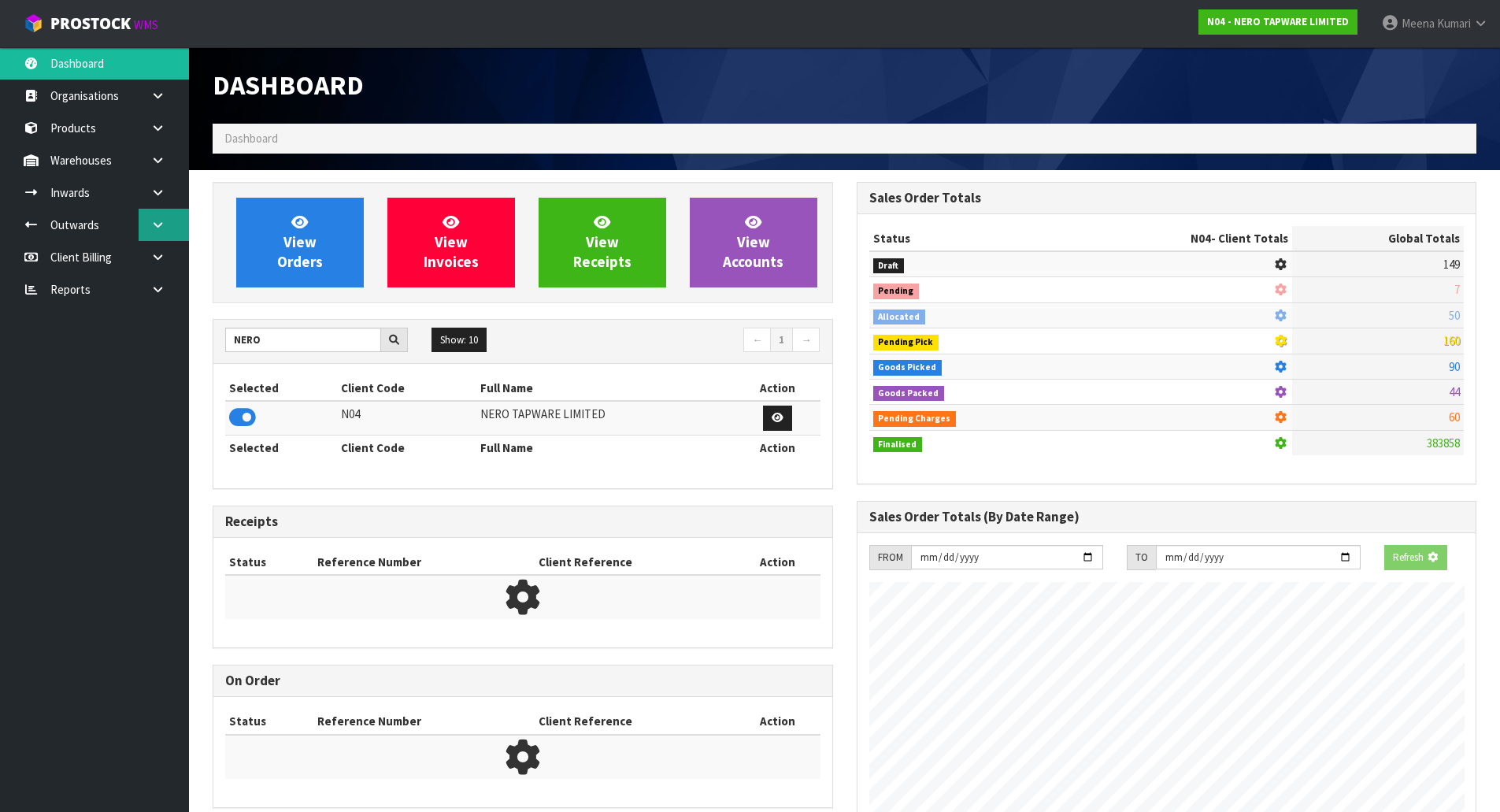
scroll to position [982, 644]
click at [172, 167] on link at bounding box center [164, 160] width 51 height 32
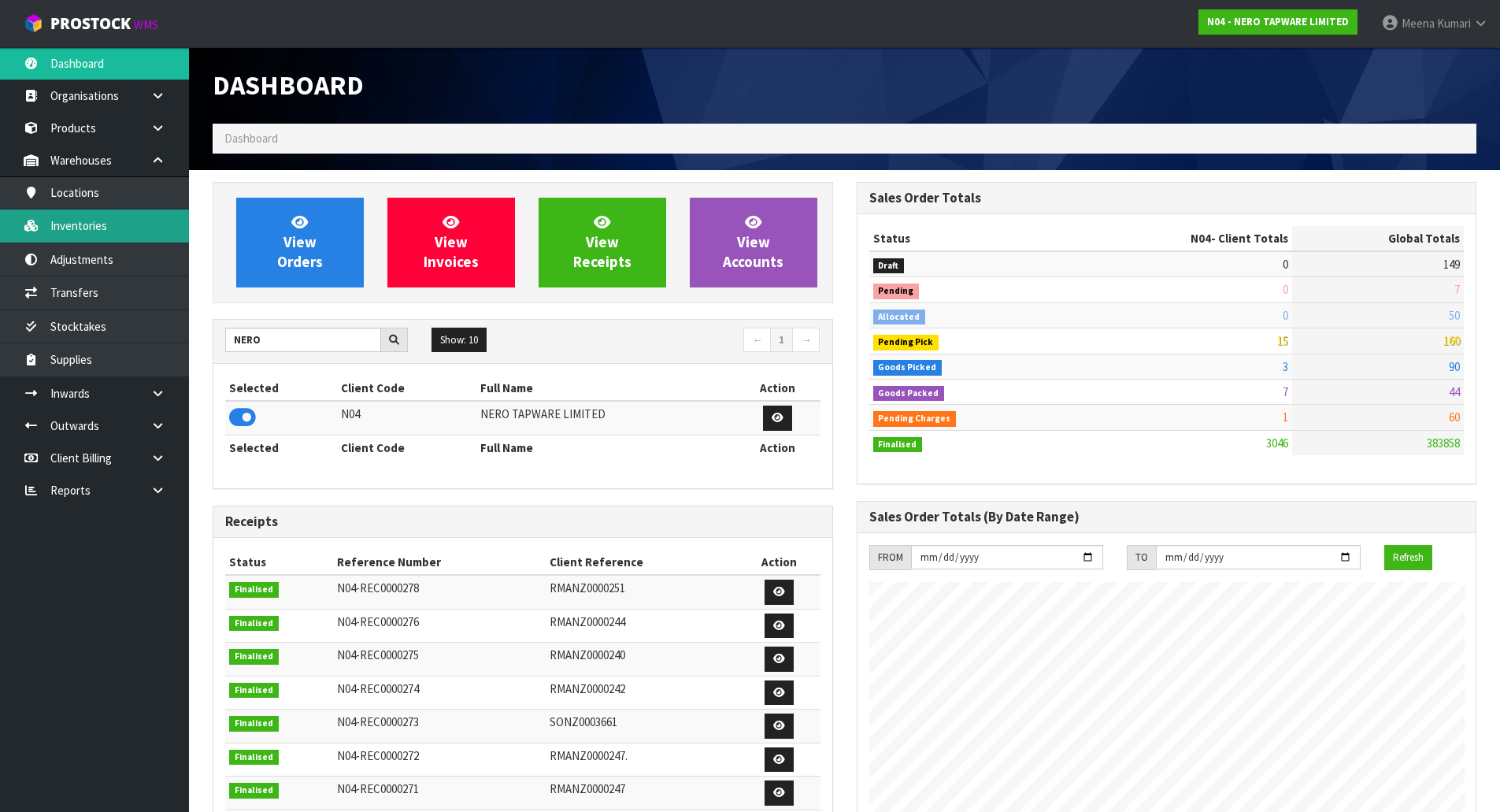
click at [134, 231] on link "Inventories" at bounding box center [94, 226] width 189 height 32
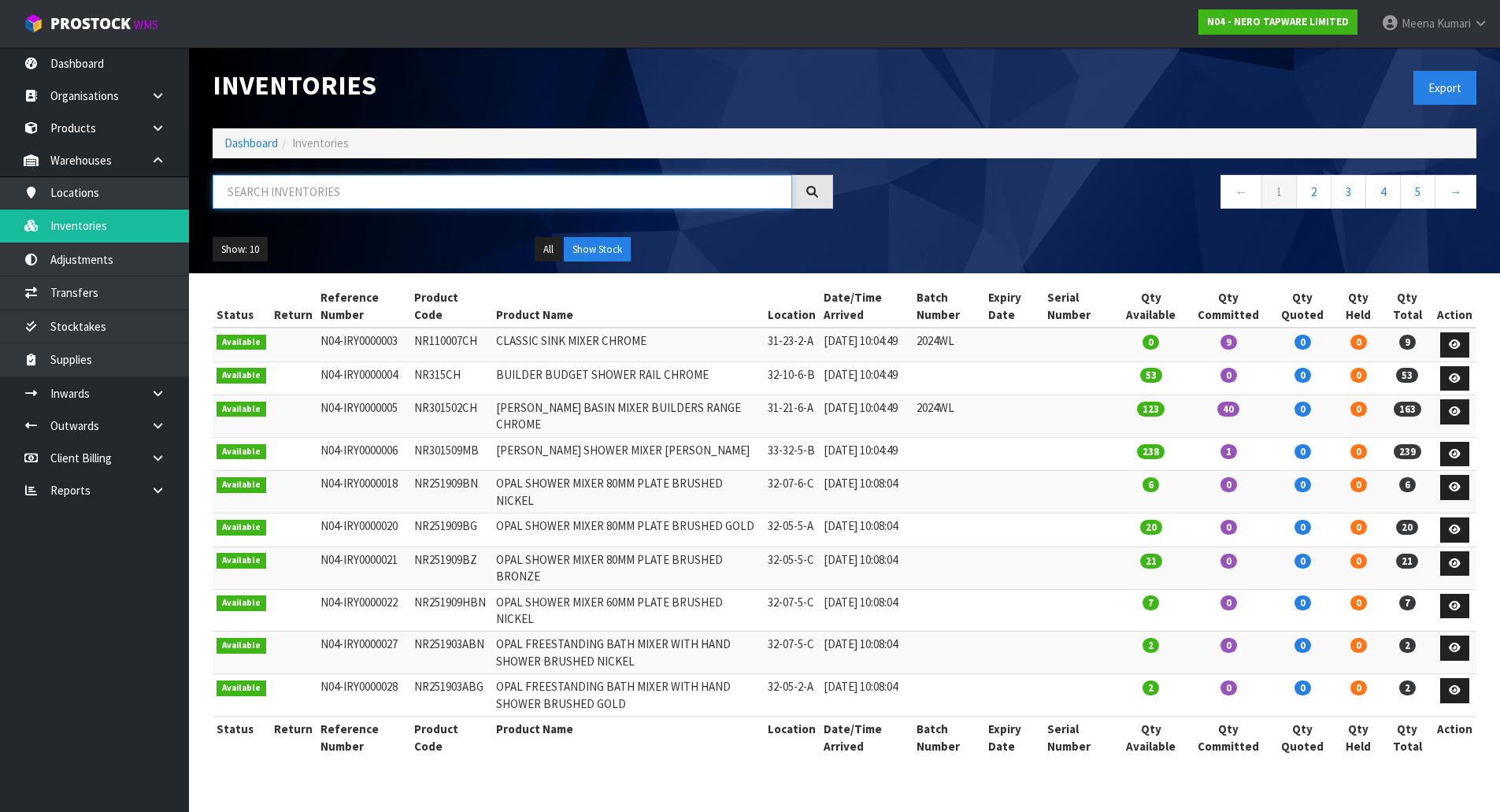
click at [287, 198] on input "text" at bounding box center [502, 191] width 580 height 34
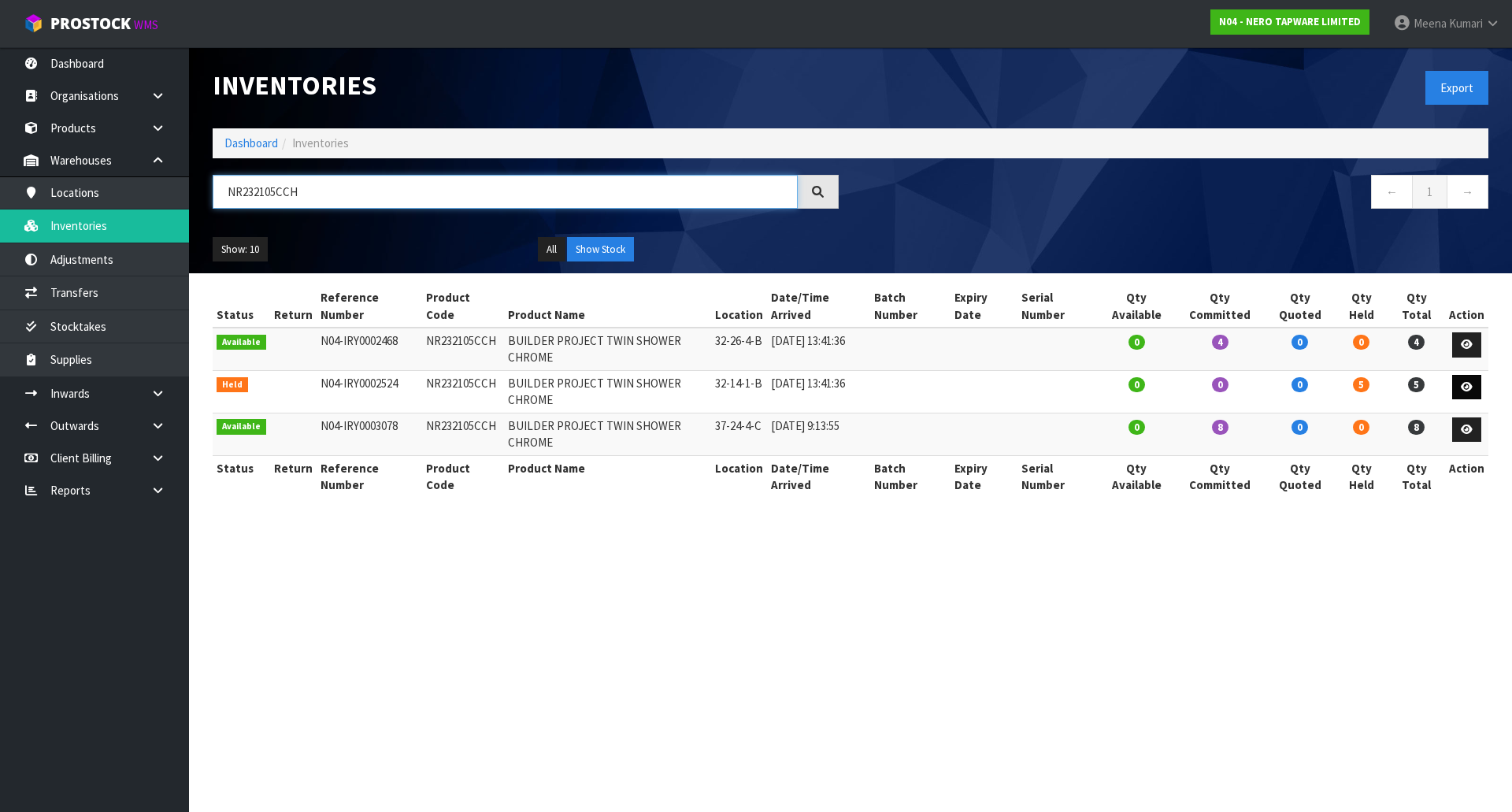
type input "NR232105CCH"
click at [1469, 378] on link at bounding box center [1468, 387] width 30 height 25
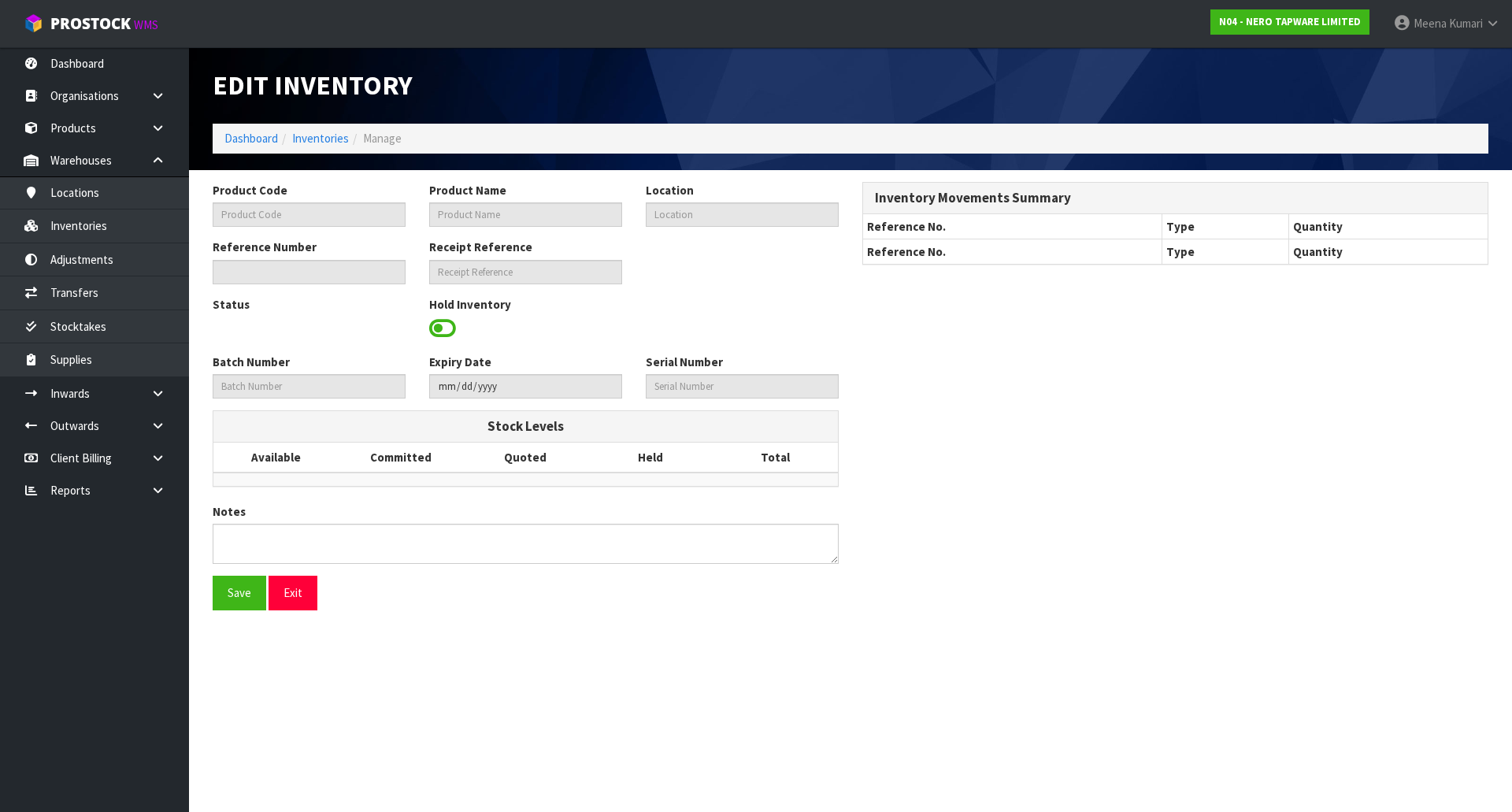
type input "NR232105CCH"
type input "BUILDER PROJECT TWIN SHOWER CHROME"
type input "32-14-1-B"
type input "N04-IRY0002524"
type input "N04-REC0000010"
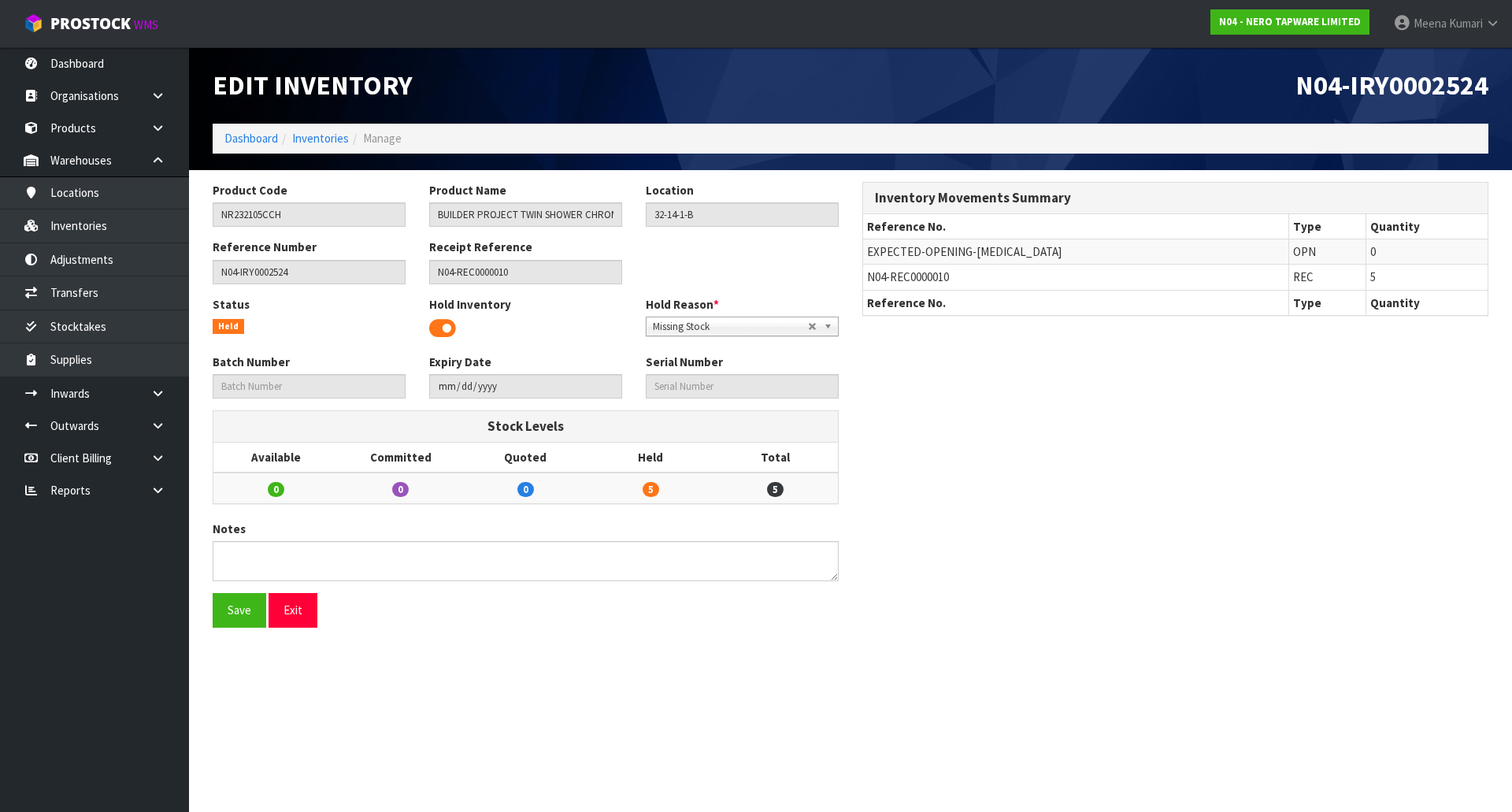
click at [916, 275] on span "N04-REC0000010" at bounding box center [908, 277] width 82 height 15
copy tr "N04-REC0000010"
click at [146, 400] on link at bounding box center [164, 393] width 51 height 32
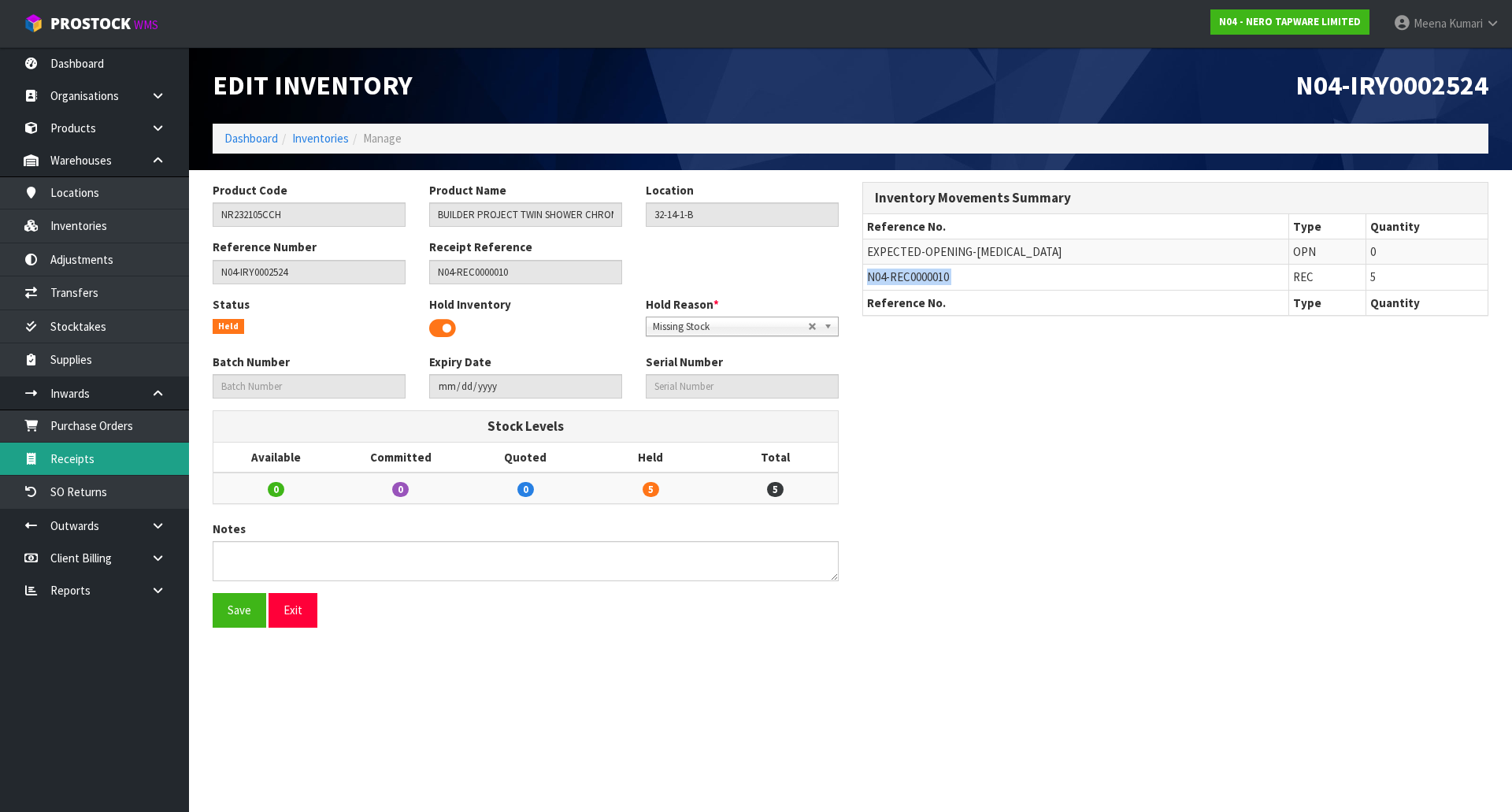
click at [137, 449] on link "Receipts" at bounding box center [94, 459] width 189 height 32
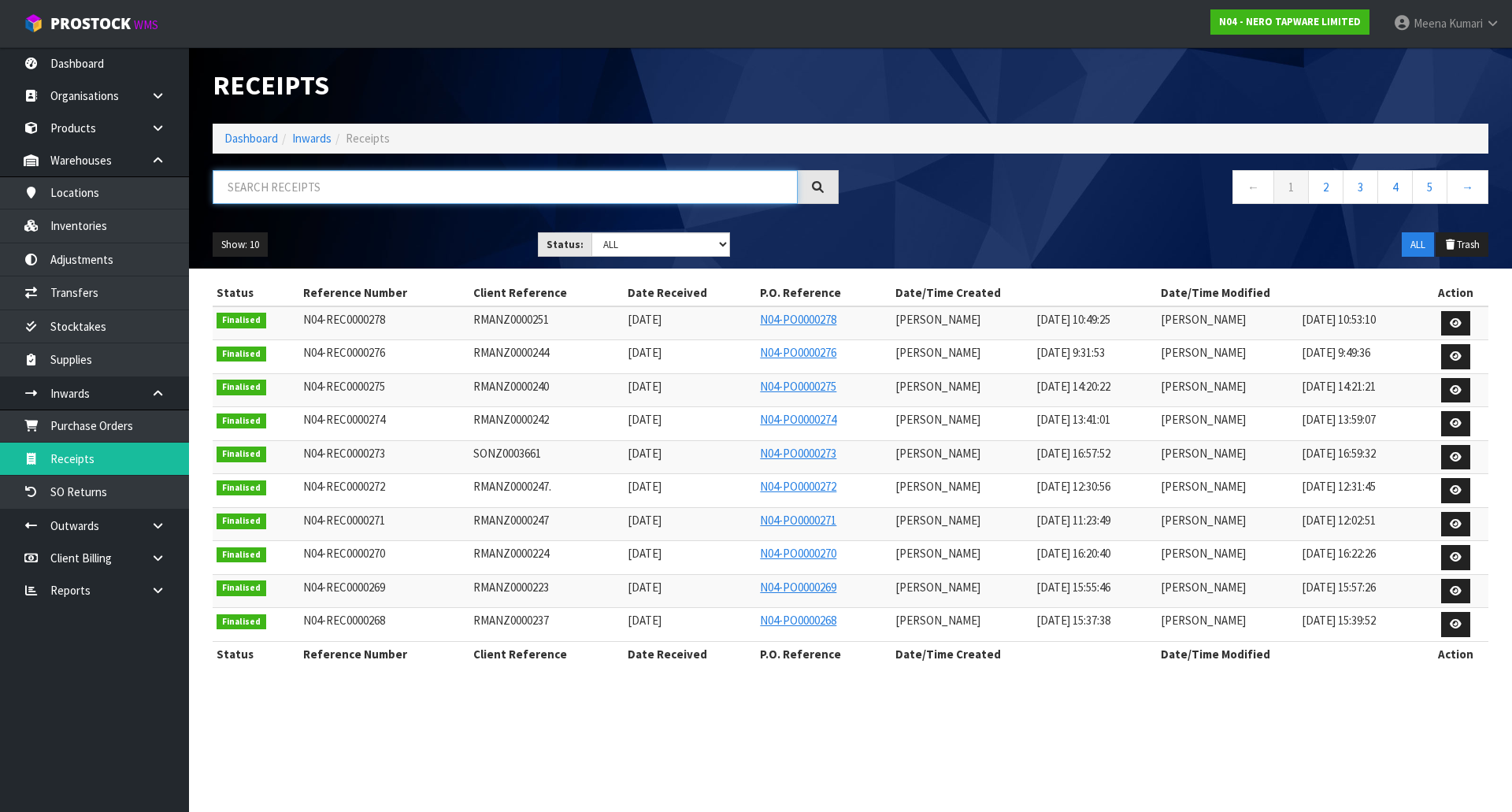
click at [359, 188] on input "text" at bounding box center [505, 187] width 585 height 34
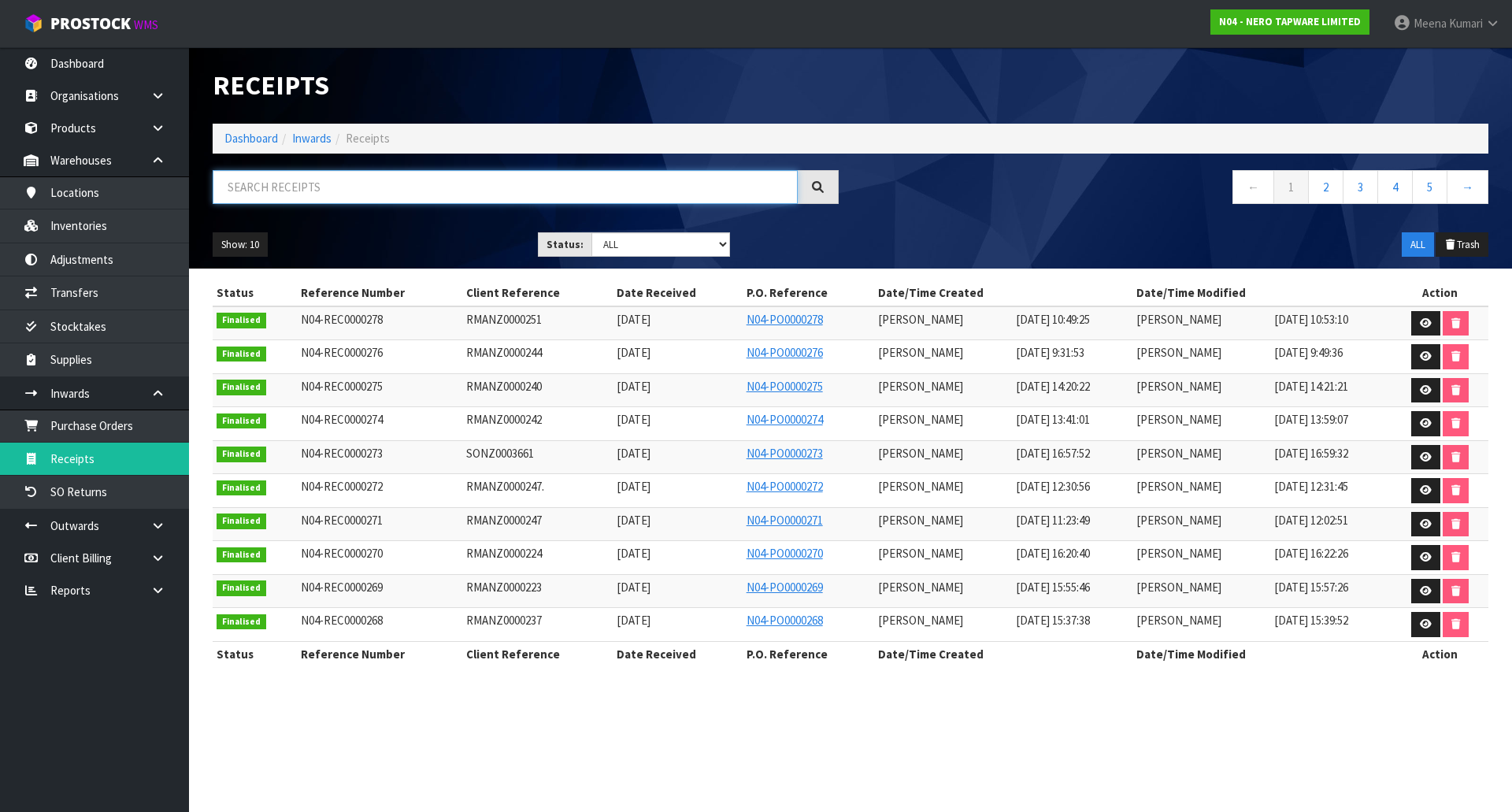
paste input "N04-REC0000010"
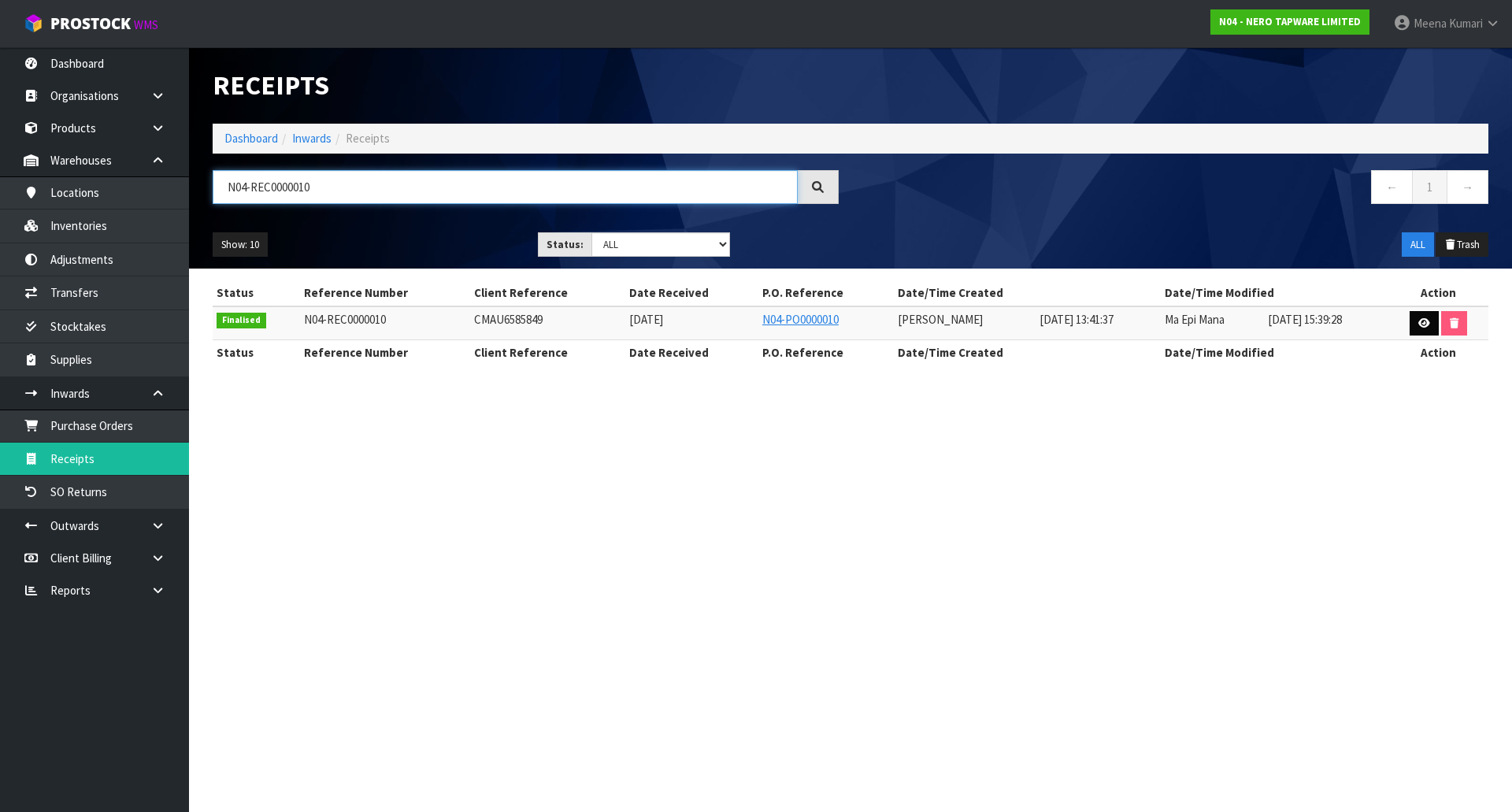
type input "N04-REC0000010"
click at [1422, 326] on icon at bounding box center [1424, 323] width 12 height 10
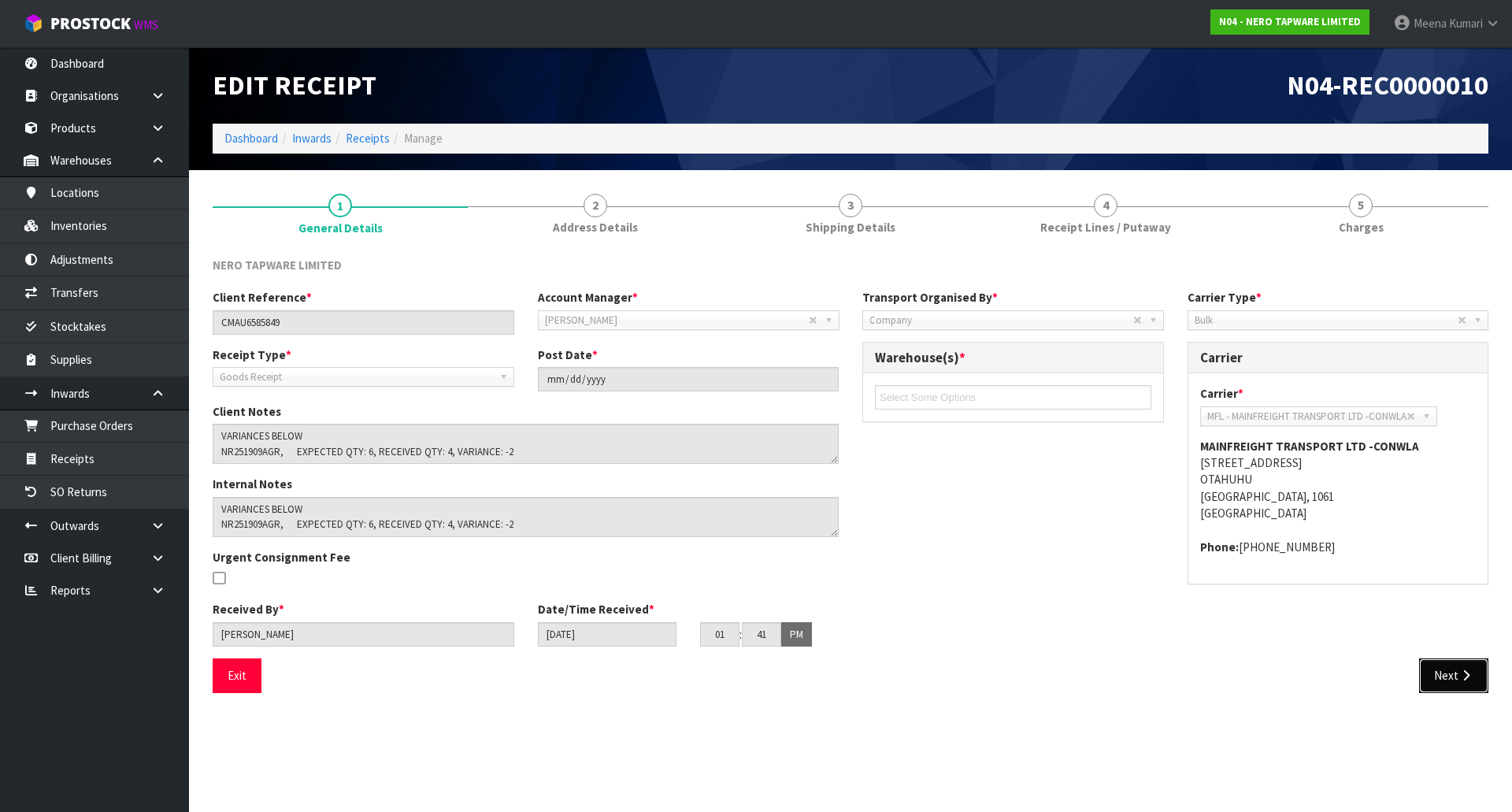
click at [1461, 683] on button "Next" at bounding box center [1454, 675] width 69 height 34
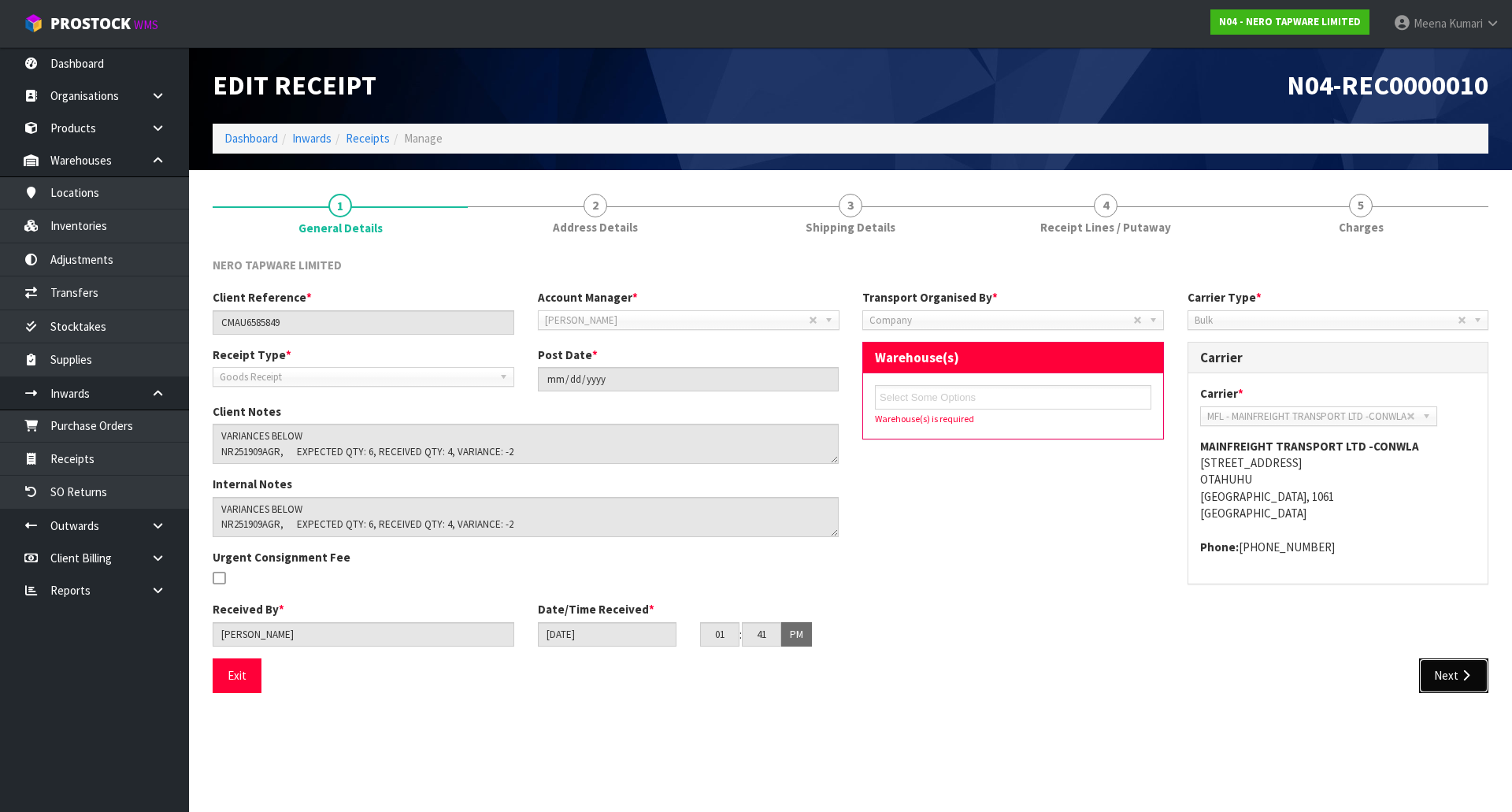
click at [1460, 683] on button "Next" at bounding box center [1454, 675] width 69 height 34
click at [908, 355] on h3 "Warehouse(s) *" at bounding box center [1013, 358] width 277 height 15
click at [1161, 249] on div "NERO TAPWARE LIMITED Client Reference * CMAU6585849 Account Manager * Zubair Mo…" at bounding box center [851, 474] width 1276 height 460
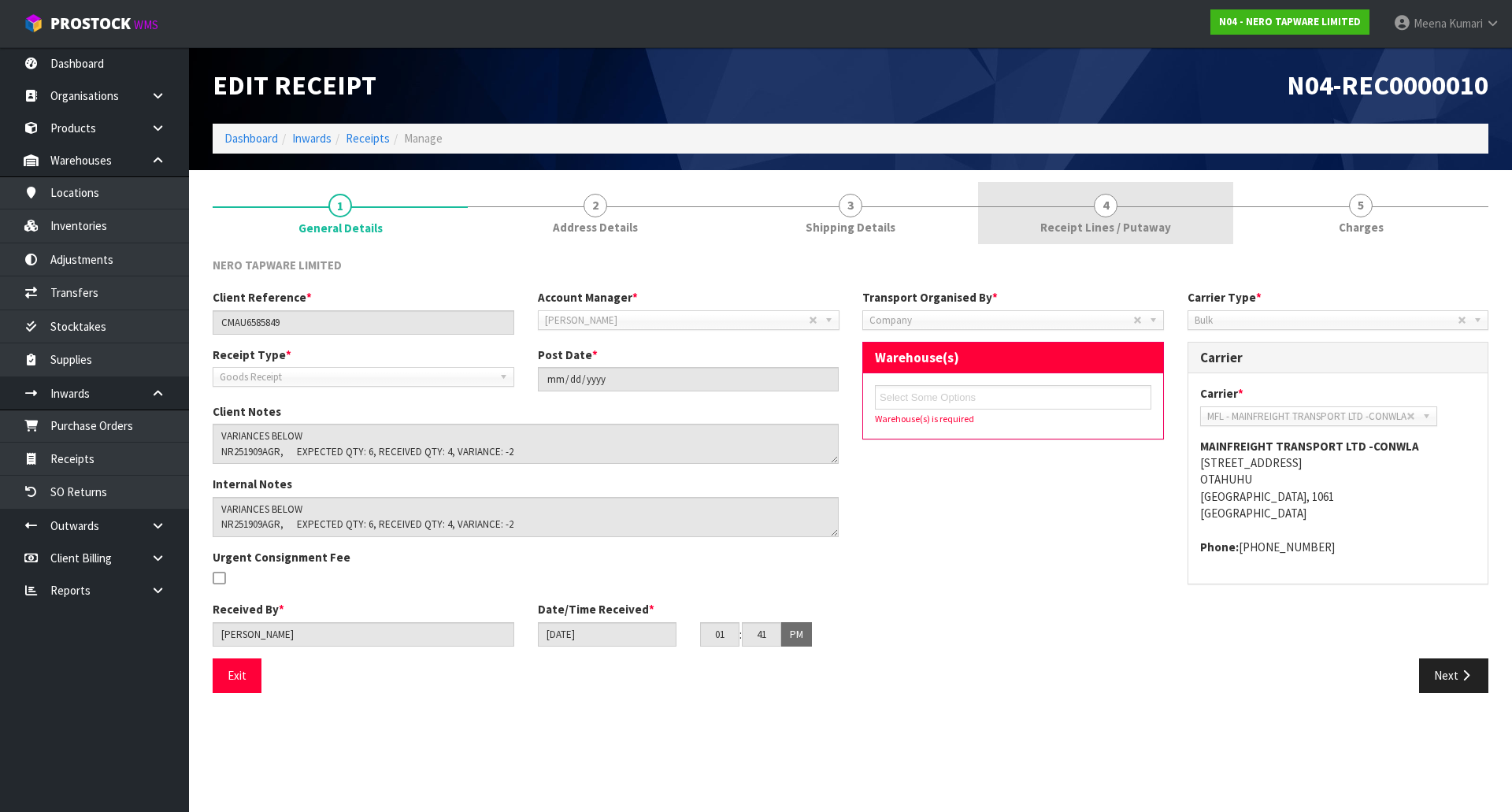
click at [1149, 223] on span "Receipt Lines / Putaway" at bounding box center [1105, 228] width 130 height 17
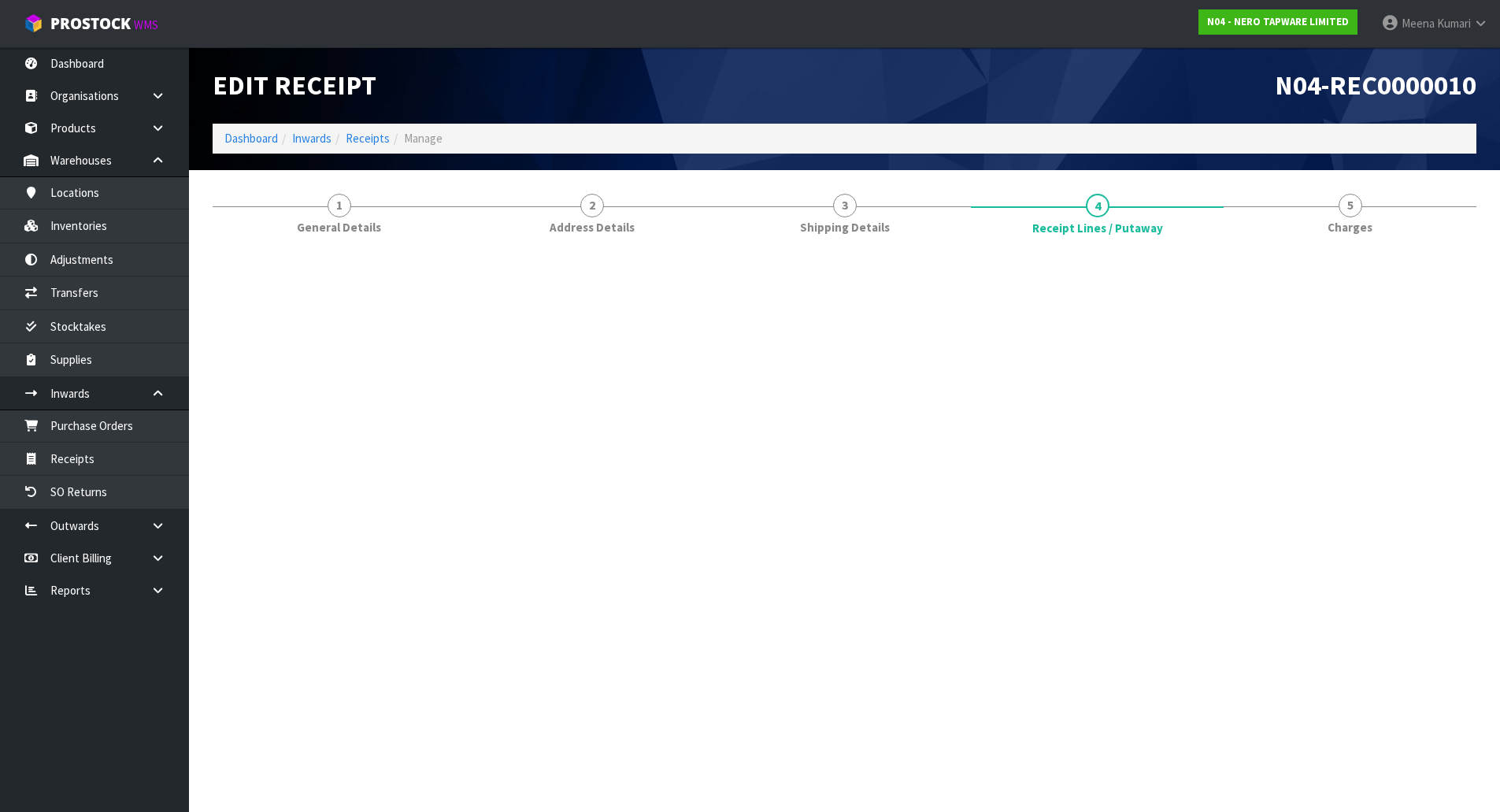
click at [1190, 237] on link "4 Receipt Lines / Putaway" at bounding box center [1097, 214] width 252 height 63
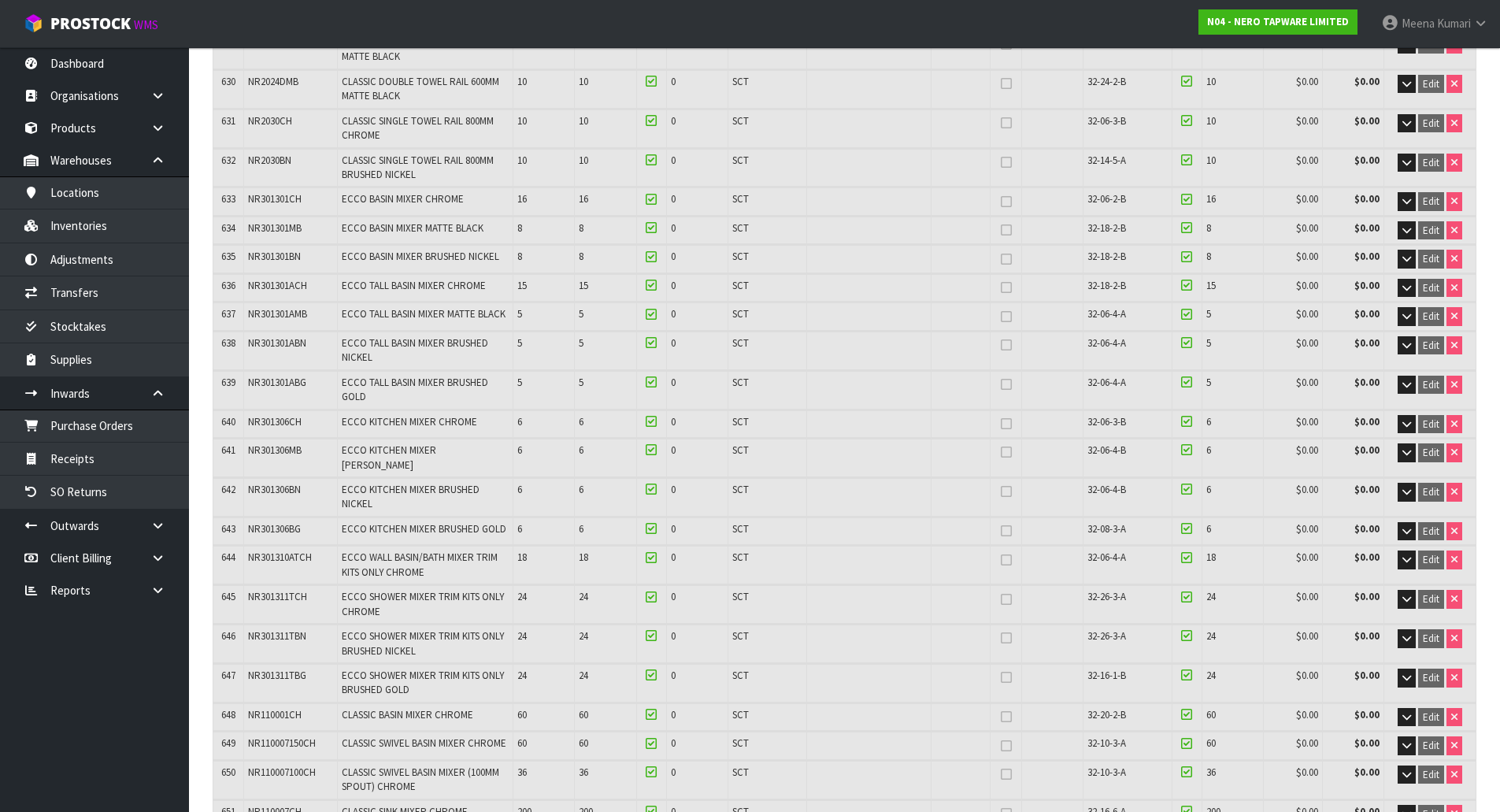
scroll to position [28873, 0]
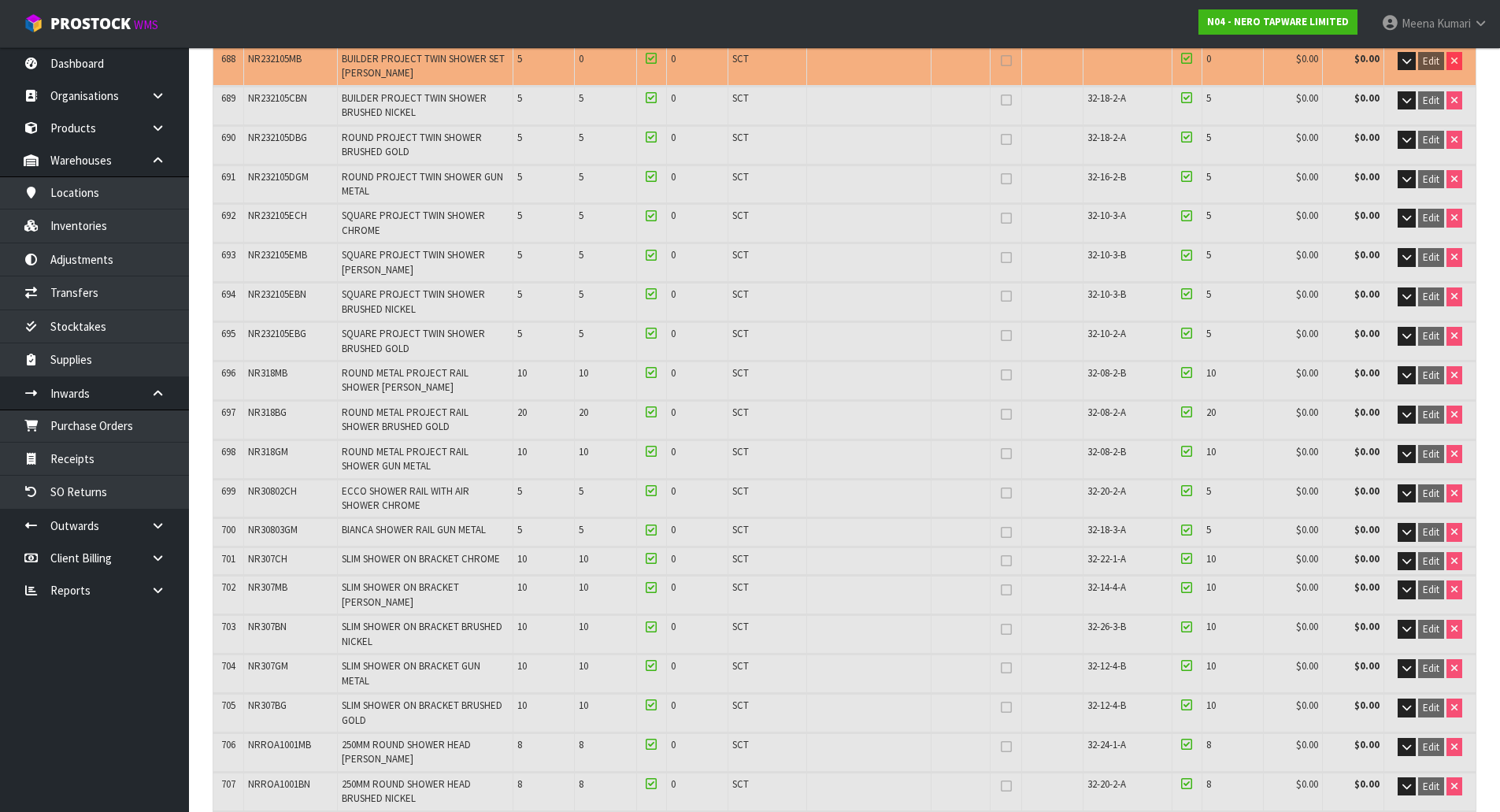
copy span "NR232105CCH"
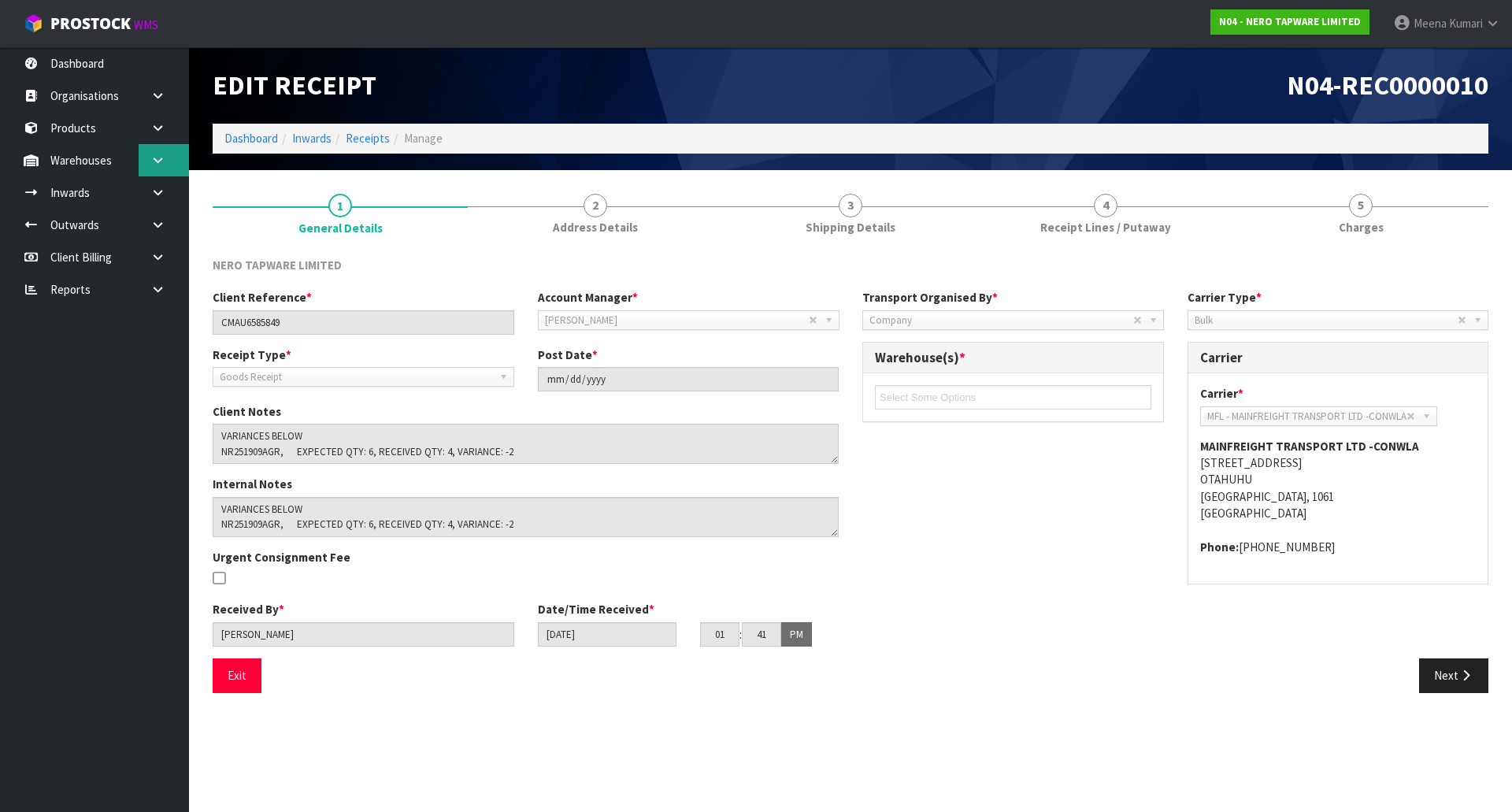
click at [158, 173] on link at bounding box center [164, 160] width 51 height 32
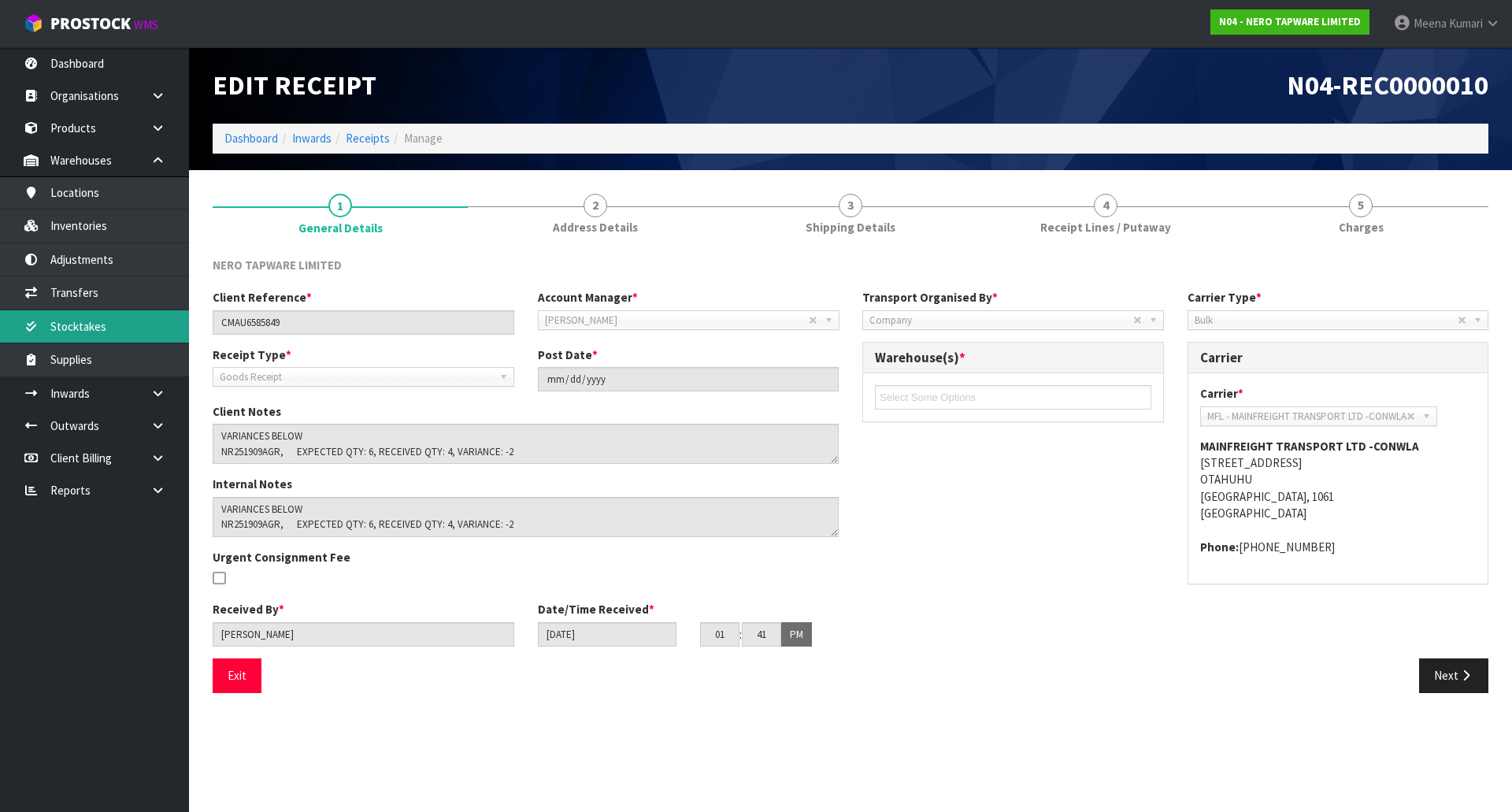
click at [117, 316] on link "Stocktakes" at bounding box center [94, 326] width 189 height 32
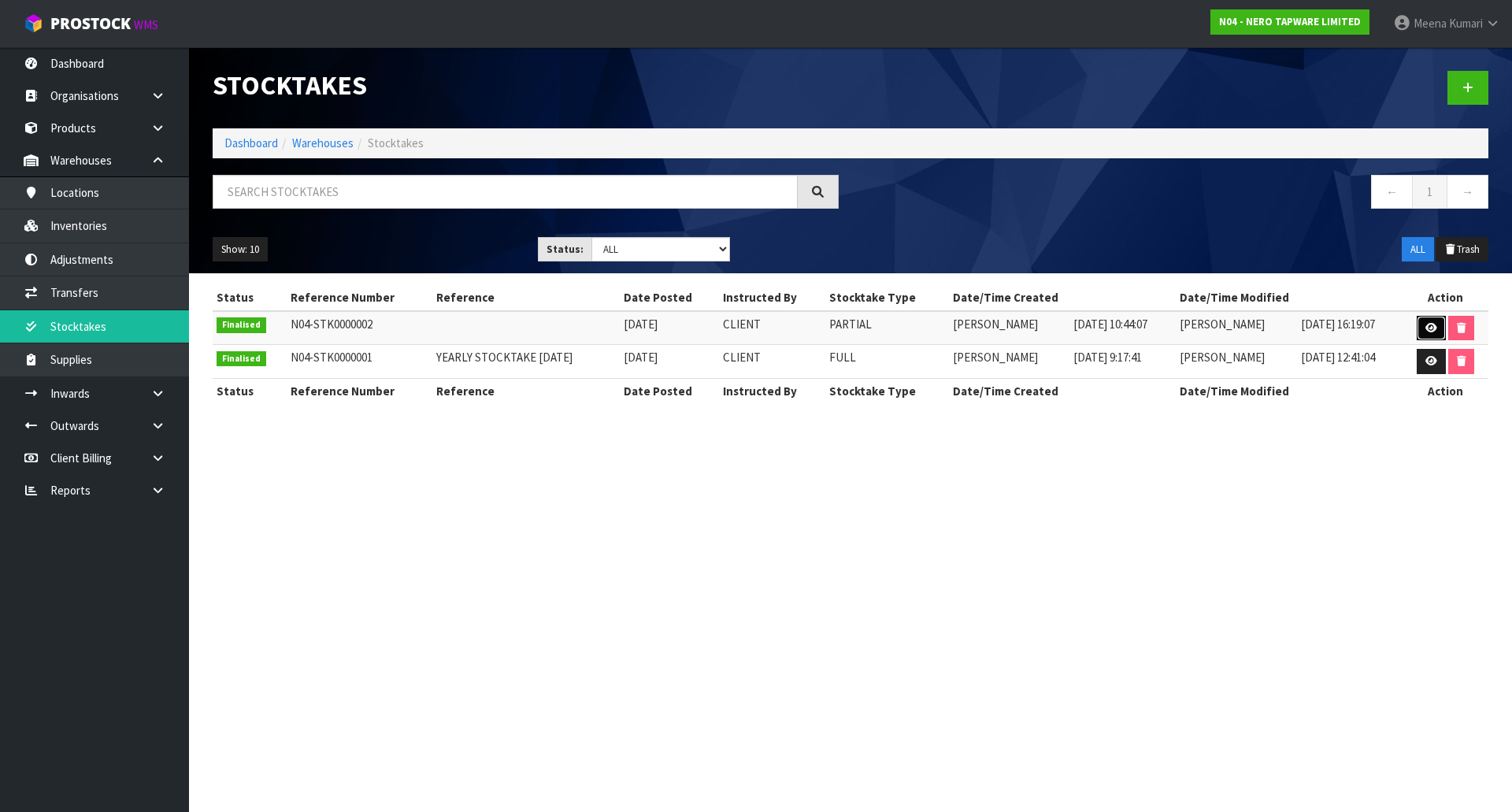
click at [1433, 321] on link at bounding box center [1432, 328] width 30 height 25
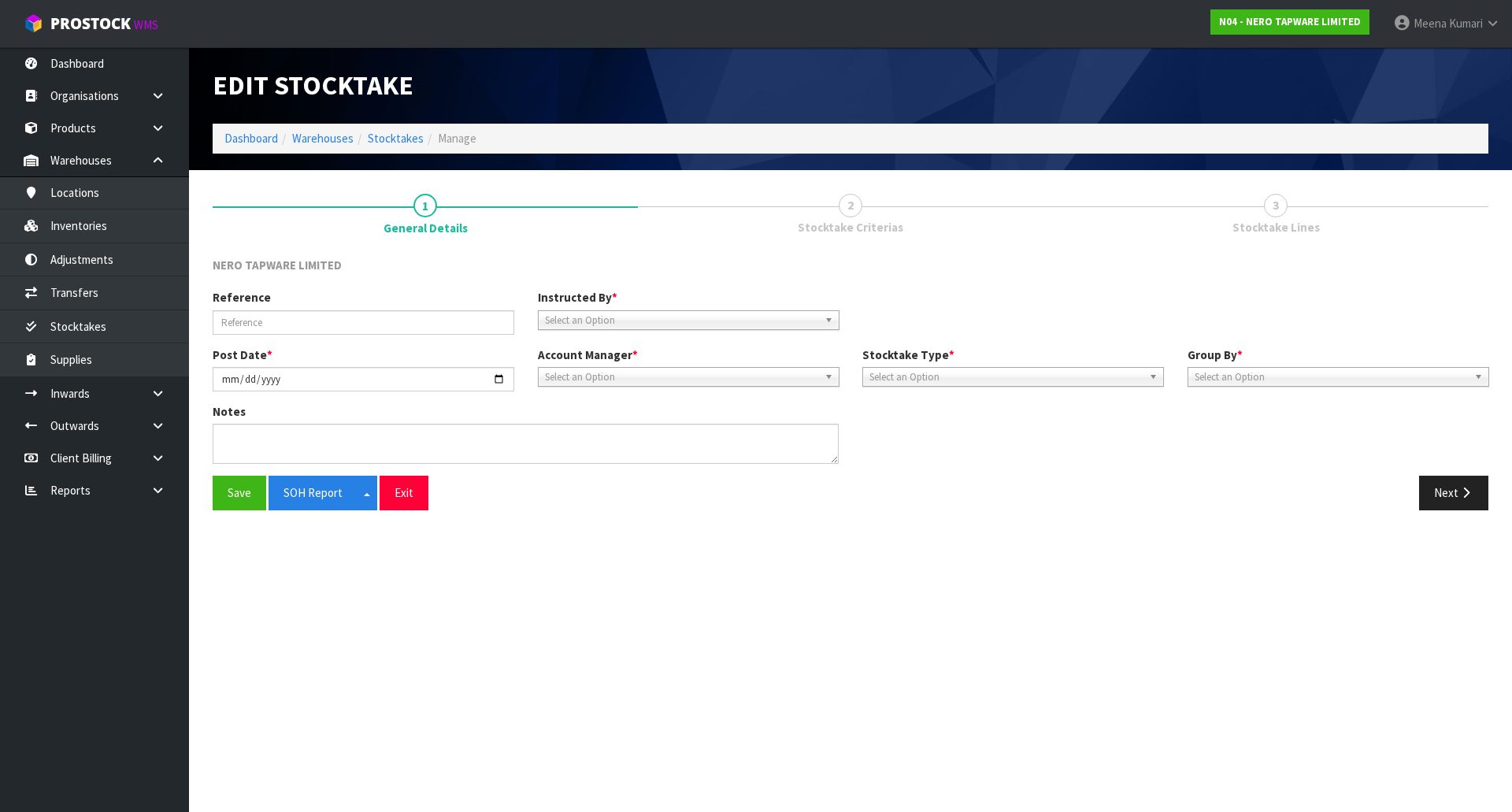
type input "[DATE]"
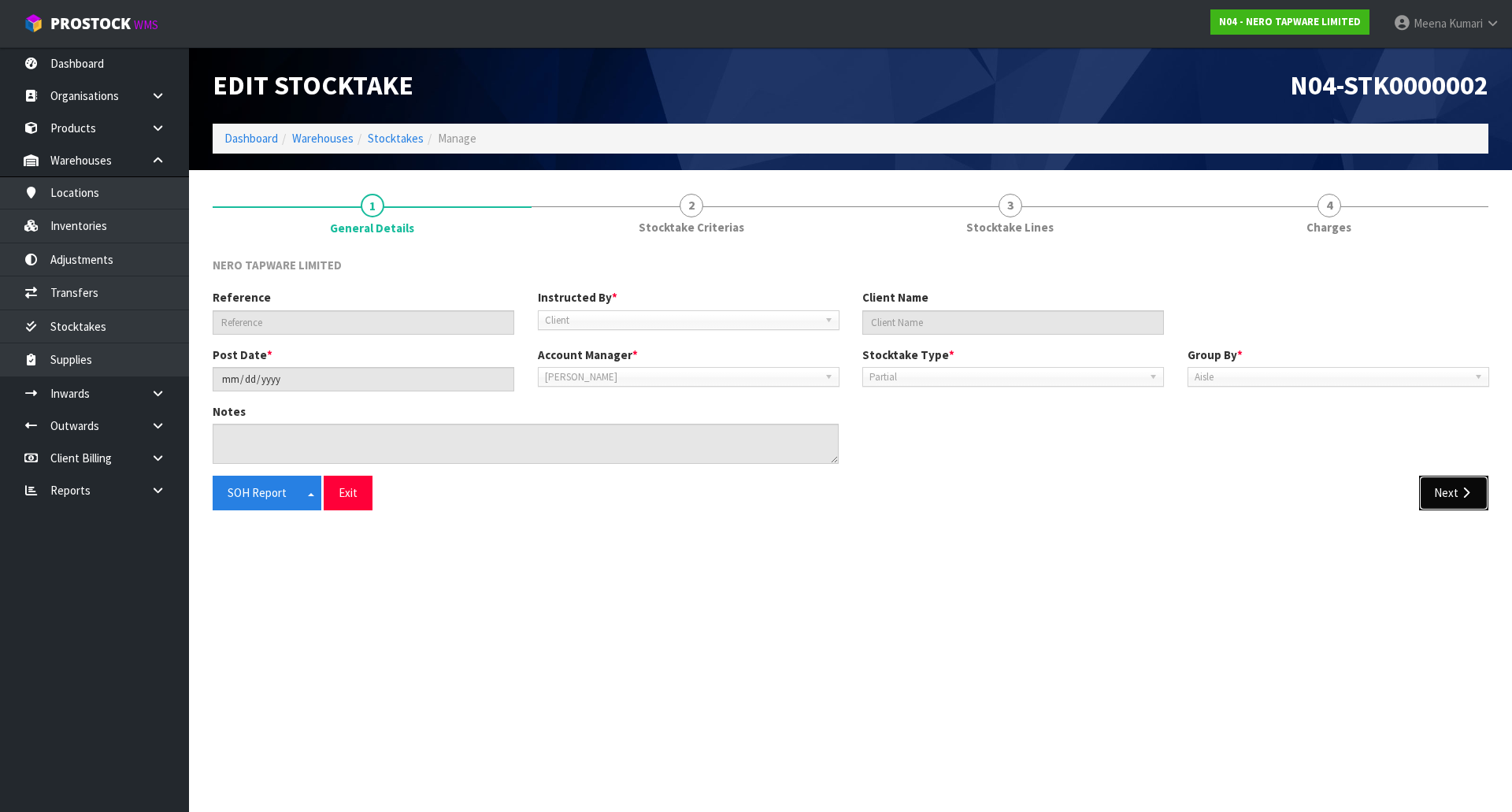
click at [1438, 477] on button "Next" at bounding box center [1454, 492] width 69 height 34
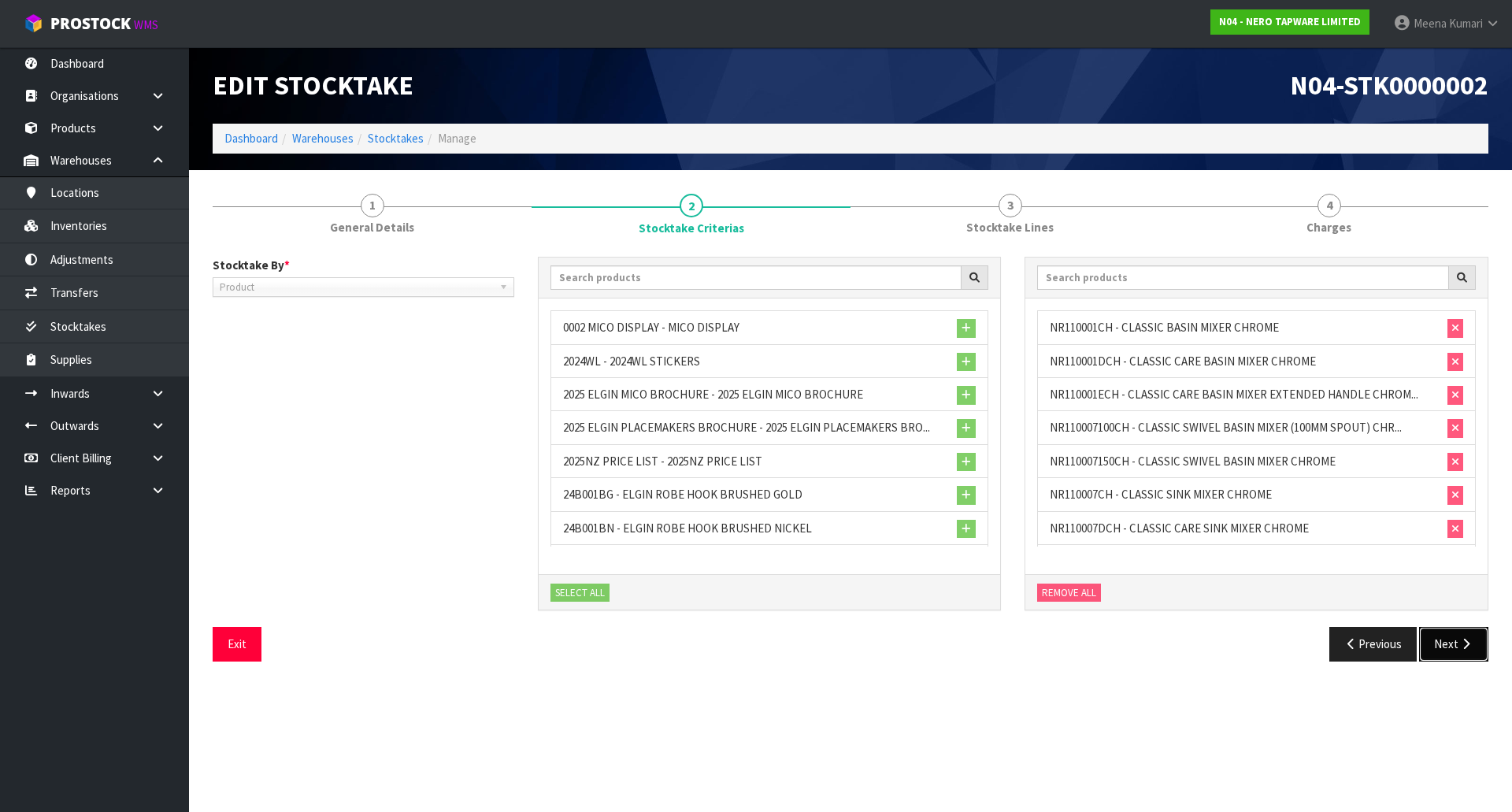
click at [1456, 646] on button "Next" at bounding box center [1454, 644] width 69 height 34
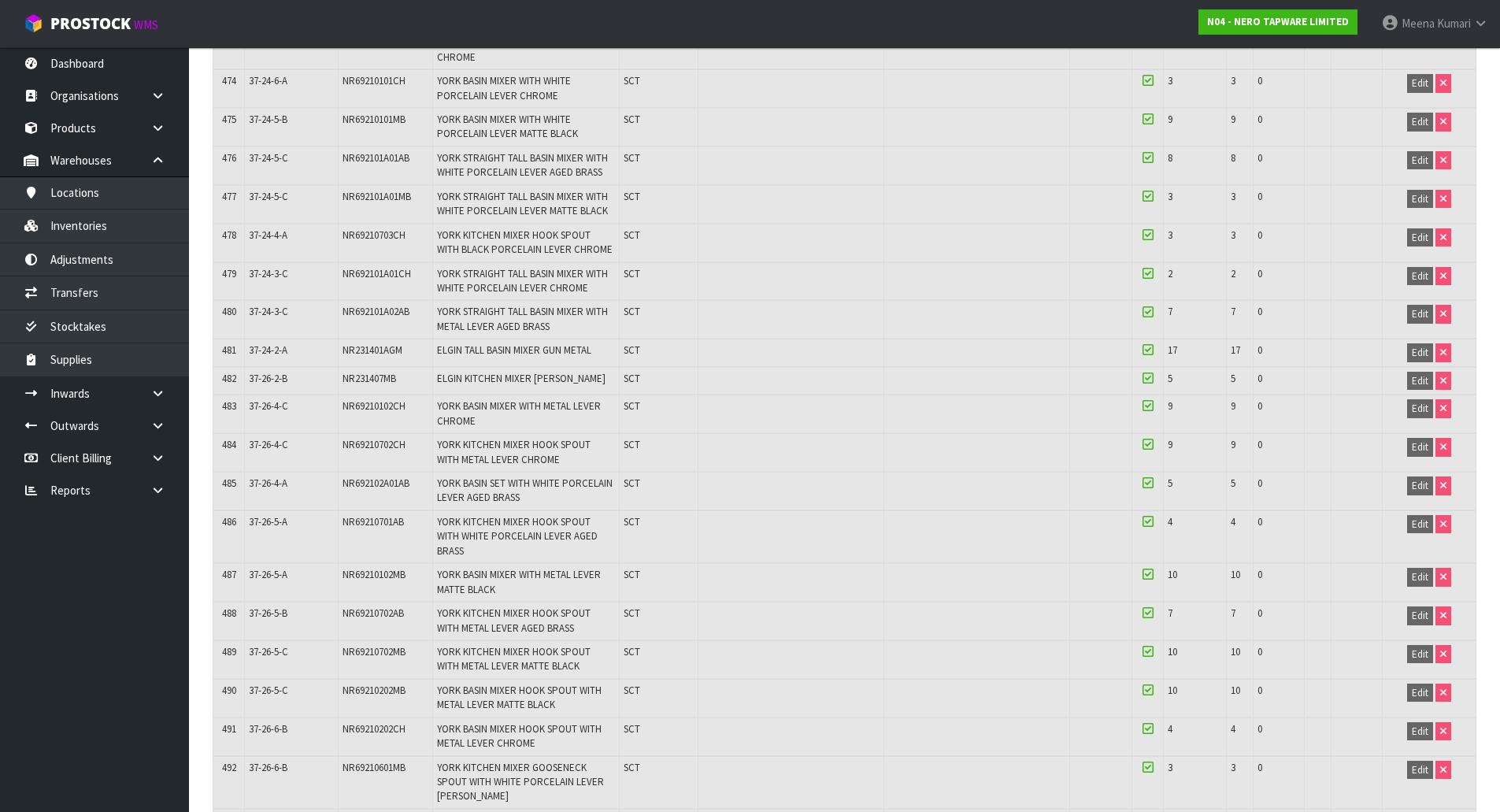
scroll to position [17161, 0]
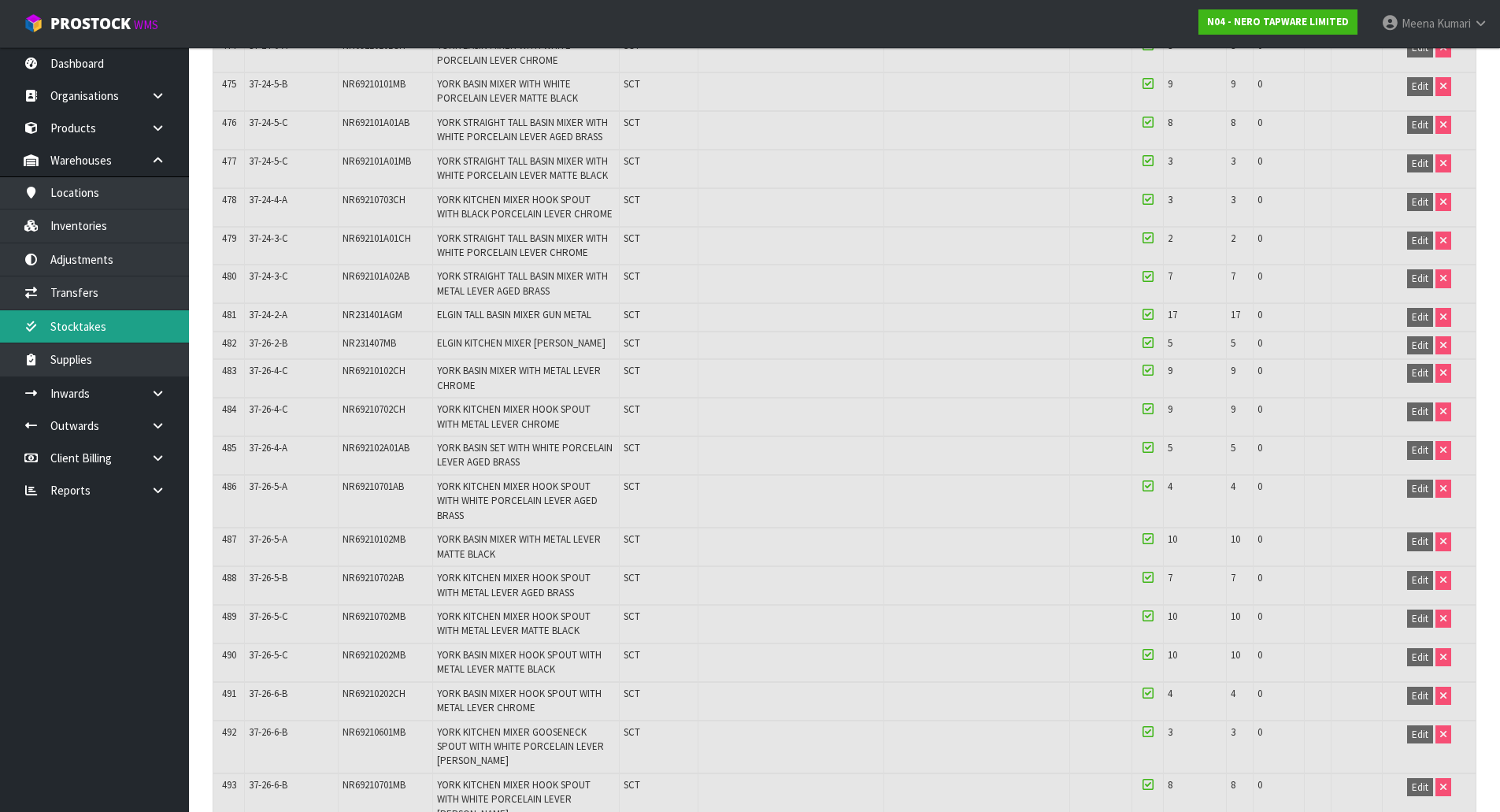
click at [126, 315] on link "Stocktakes" at bounding box center [94, 326] width 189 height 32
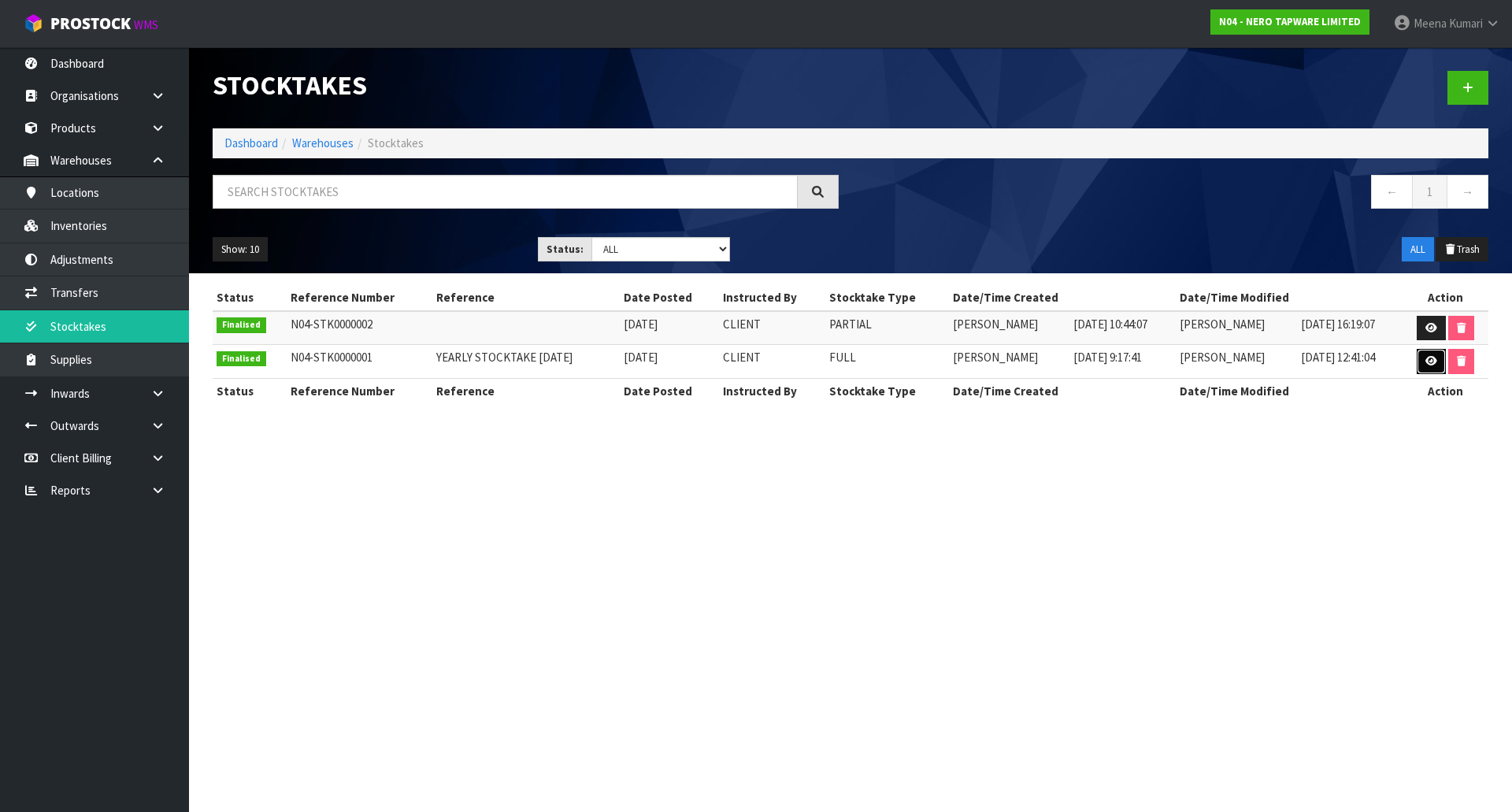
click at [1429, 361] on icon at bounding box center [1432, 361] width 12 height 10
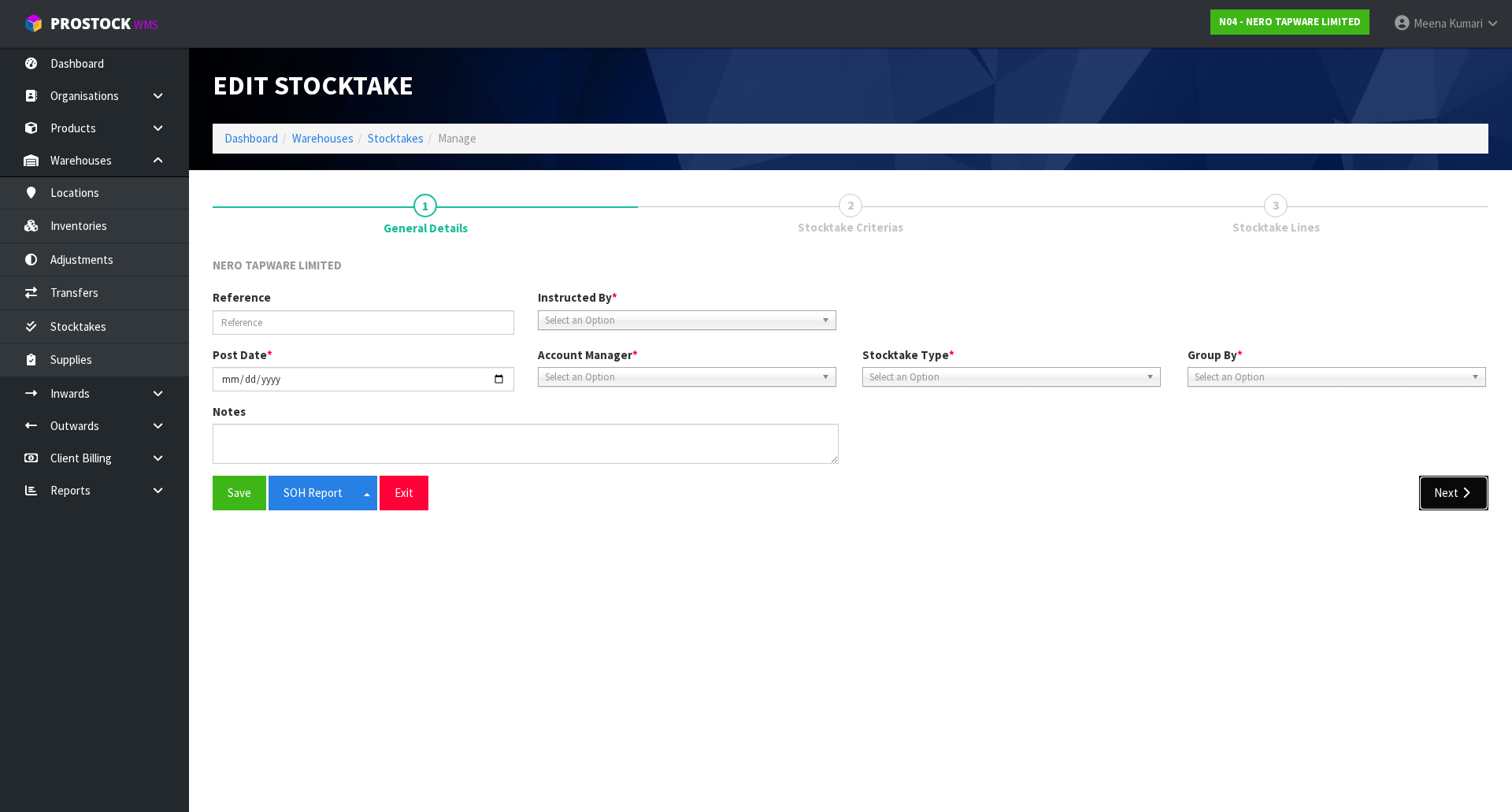
click at [1454, 498] on button "Next" at bounding box center [1454, 492] width 69 height 34
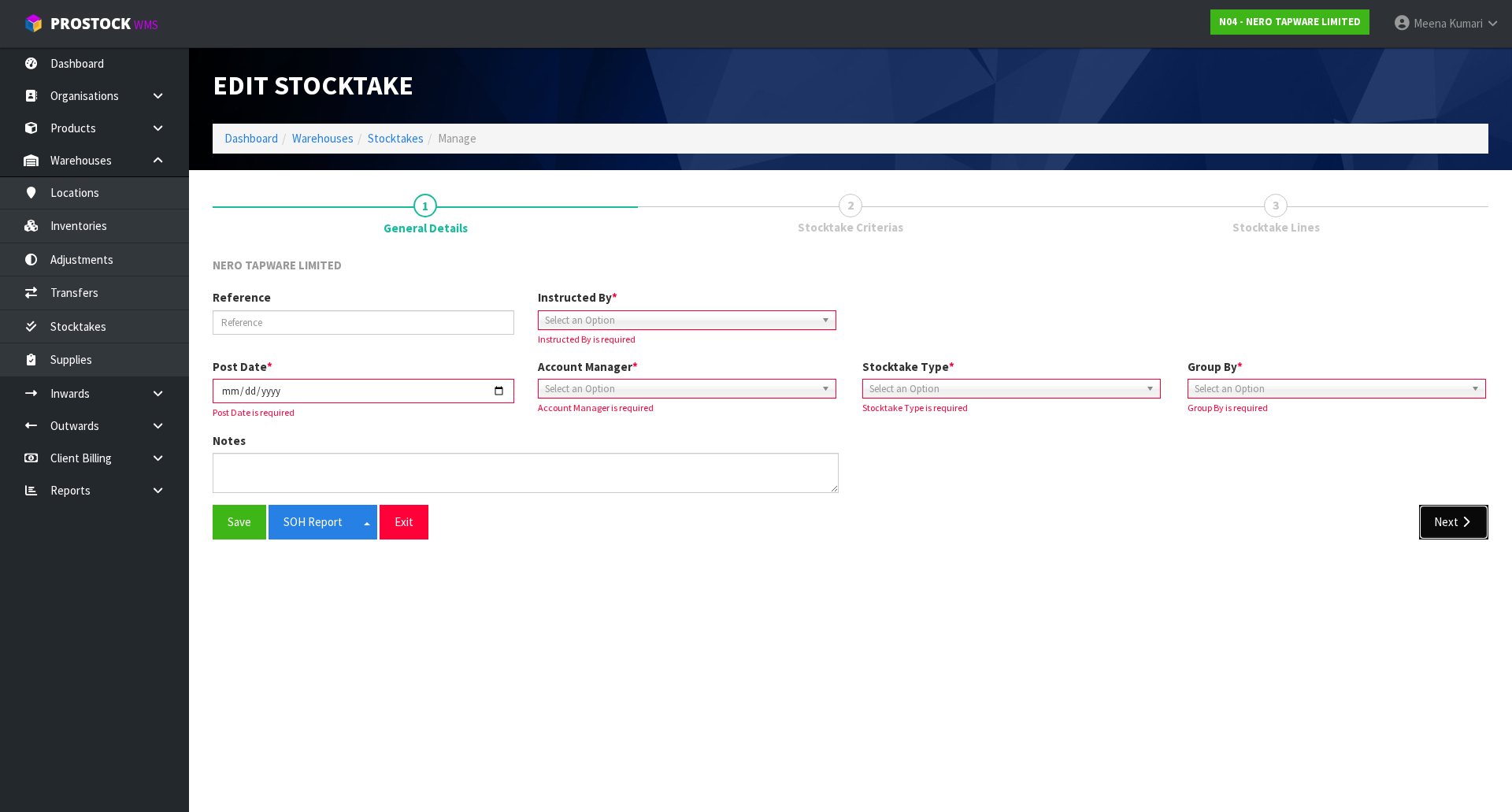
type input "YEARLY STOCKTAKE [DATE]"
type input "[DATE]"
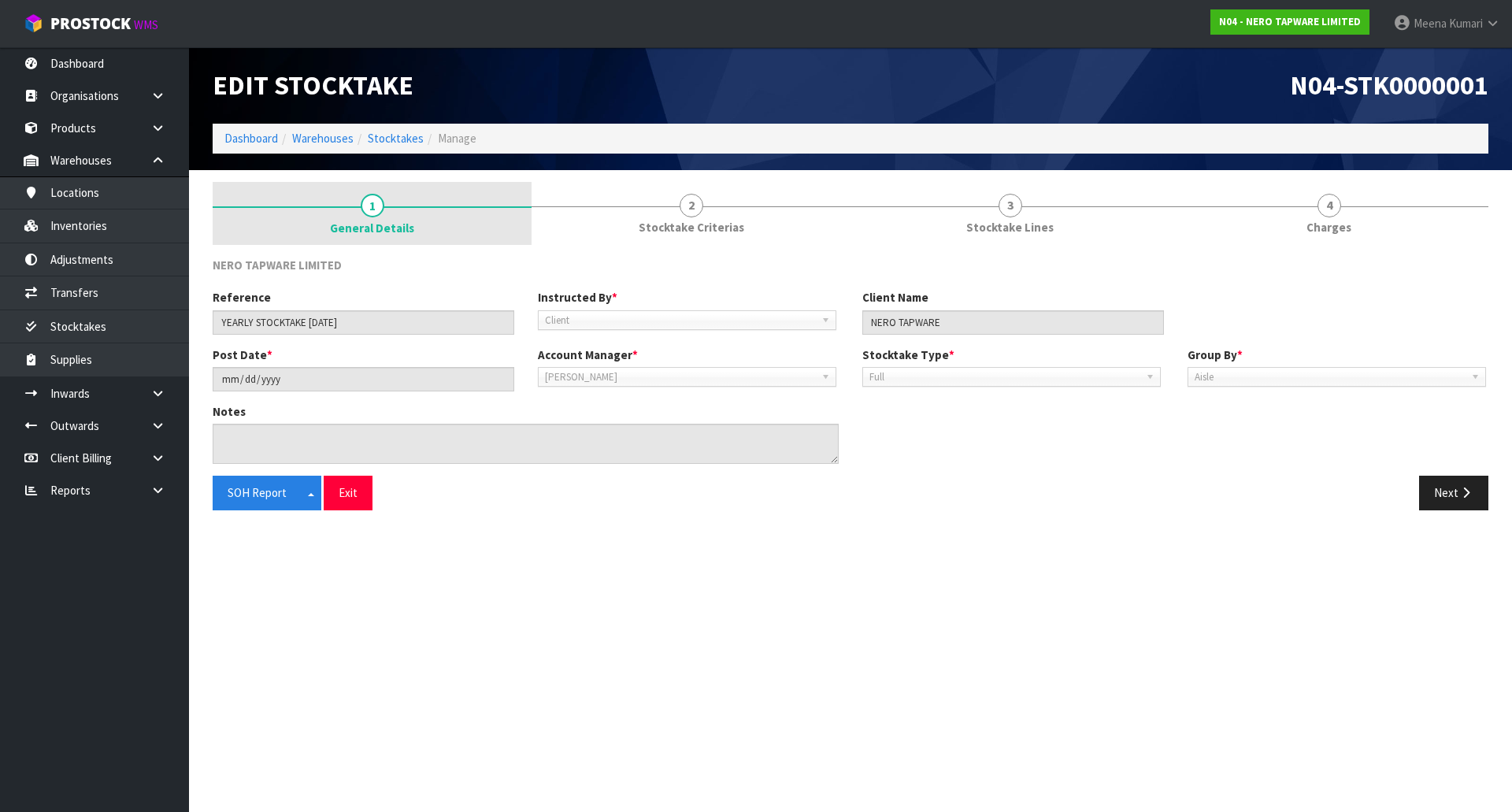
click at [433, 212] on link "1 General Details" at bounding box center [372, 214] width 319 height 63
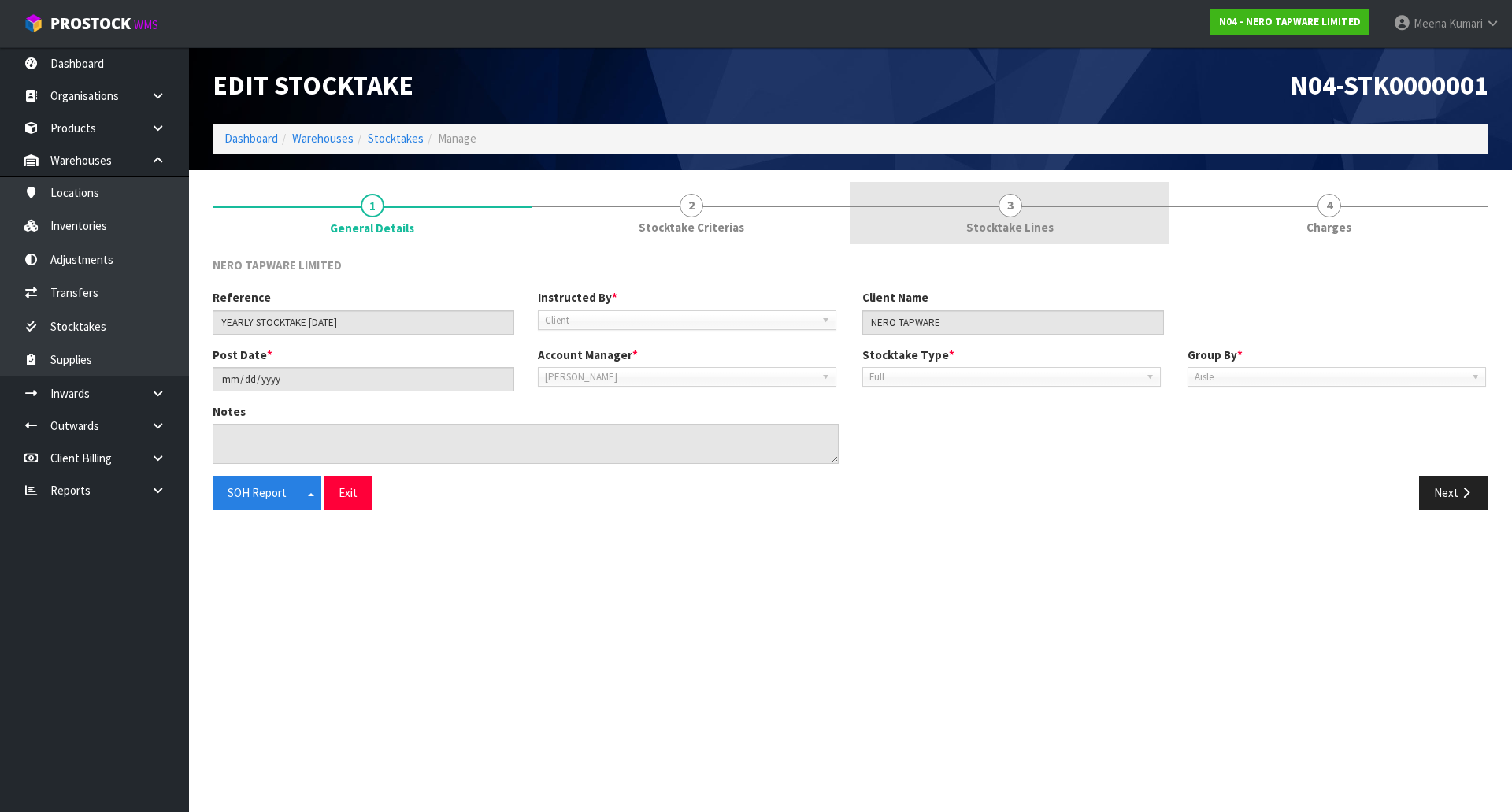
click at [1100, 227] on link "3 Stocktake Lines" at bounding box center [1010, 213] width 319 height 62
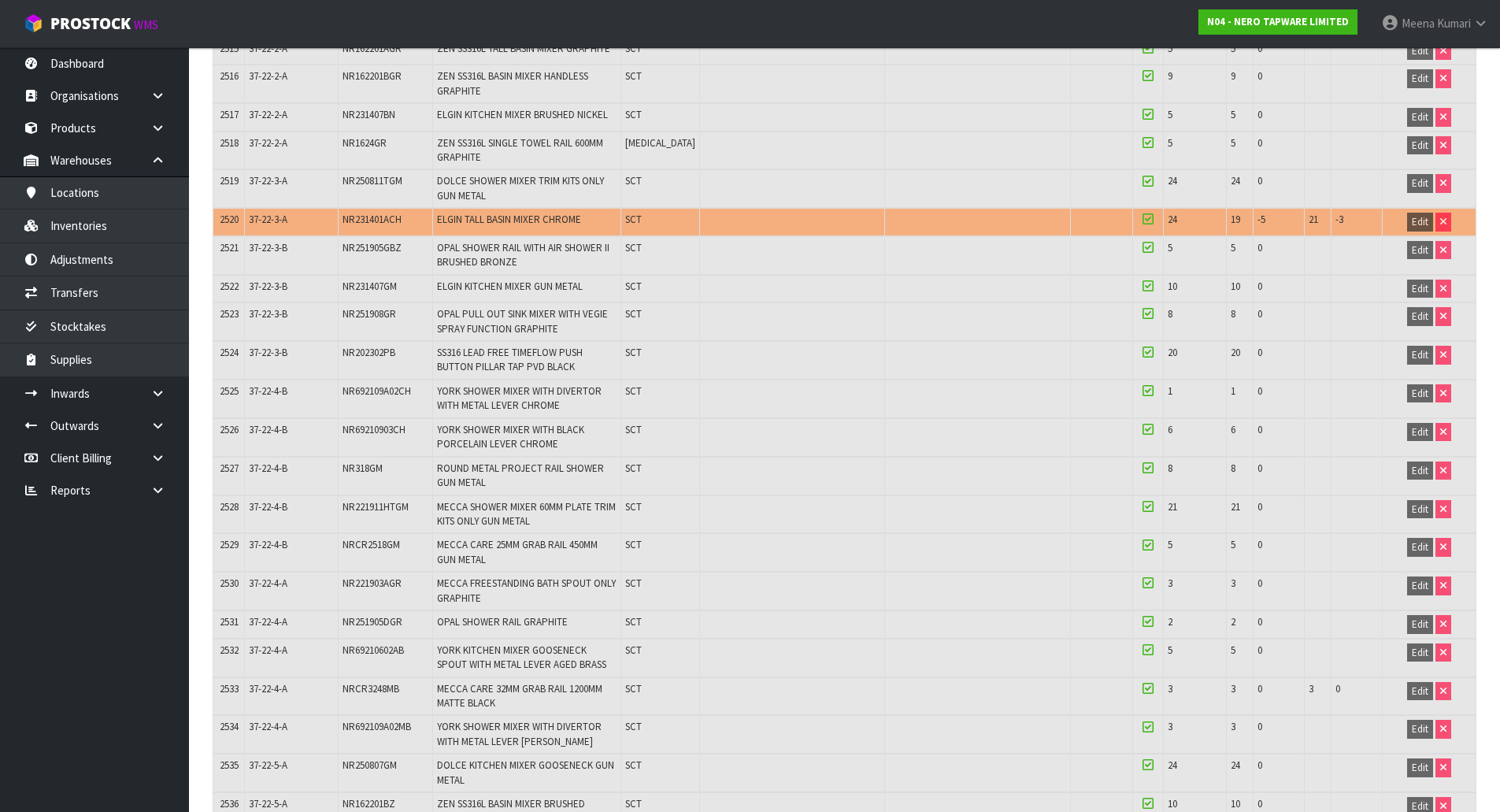
scroll to position [96820, 0]
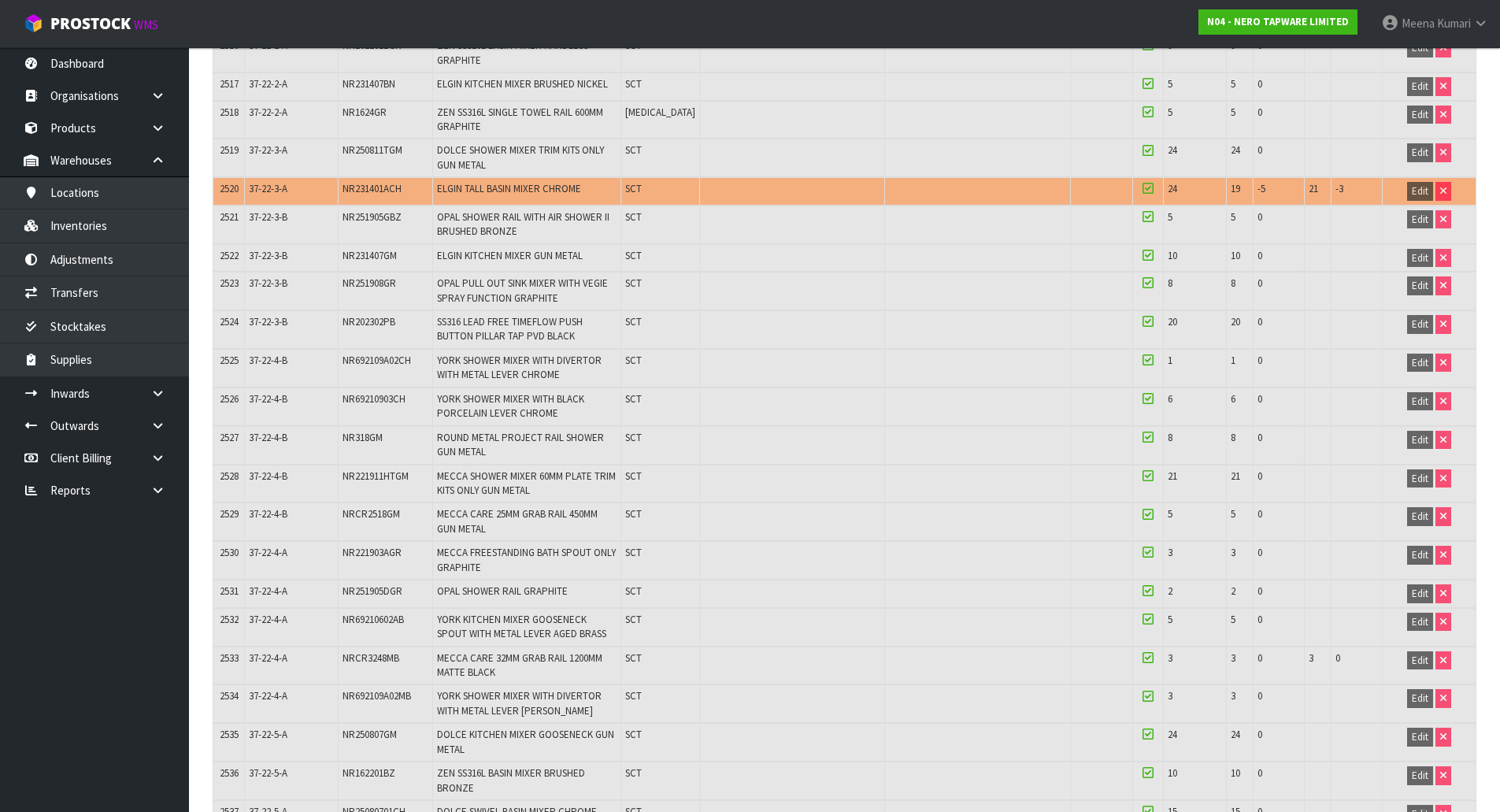
drag, startPoint x: 1500, startPoint y: 773, endPoint x: 1510, endPoint y: 784, distance: 14.9
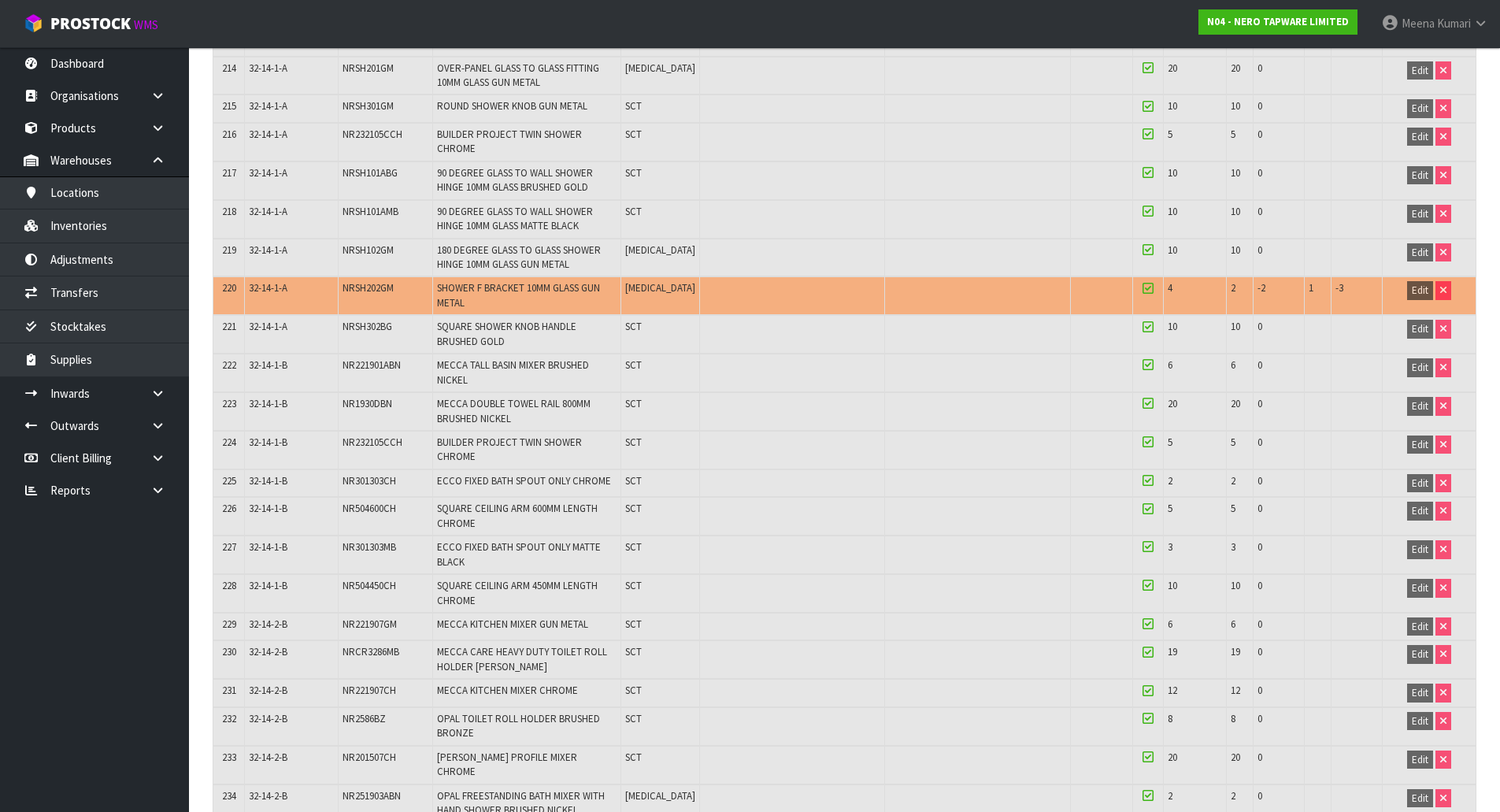
scroll to position [8325, 0]
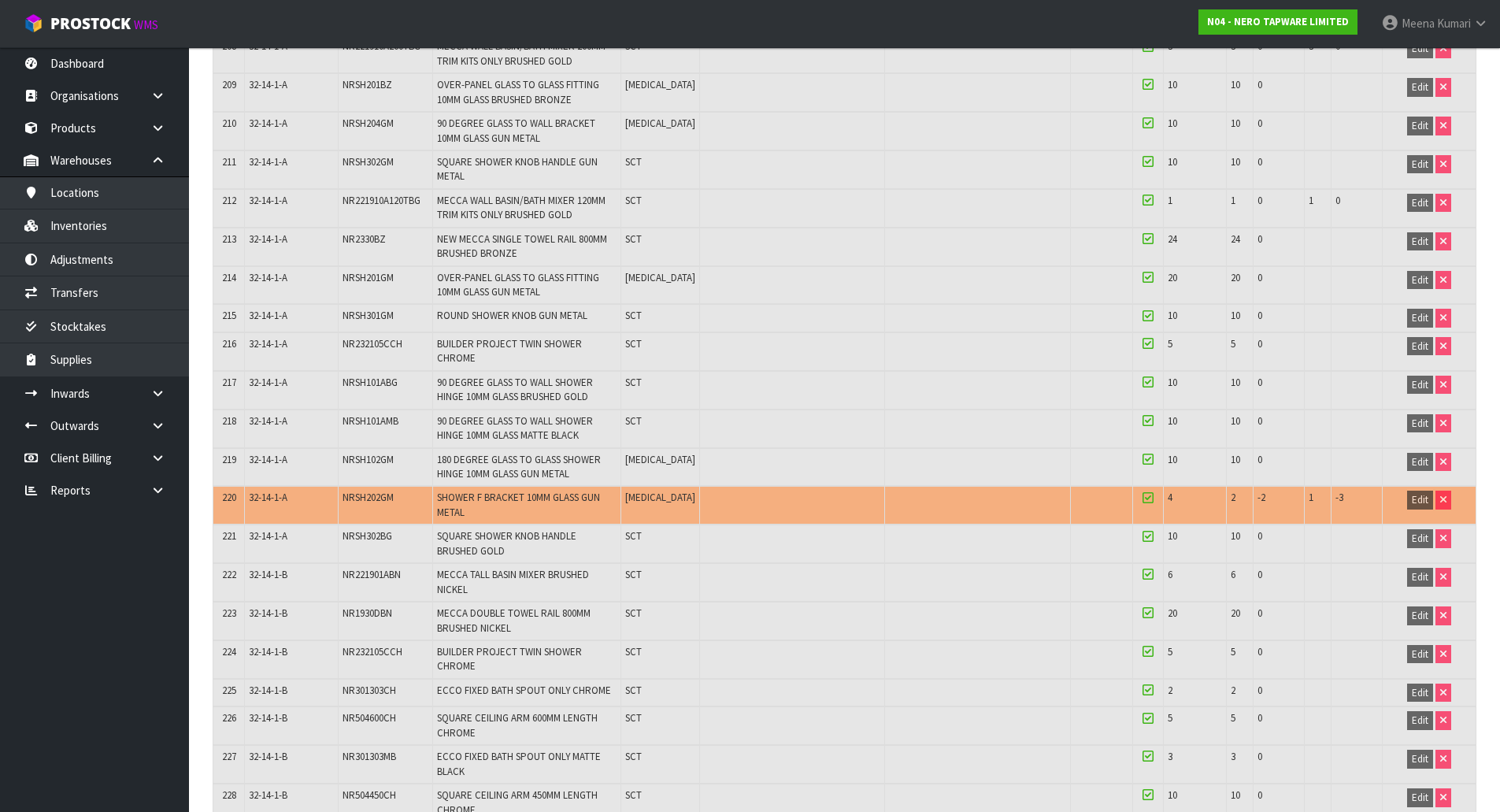
click at [363, 338] on span "NR232105CCH" at bounding box center [372, 344] width 60 height 13
copy tr "NR232105CCH"
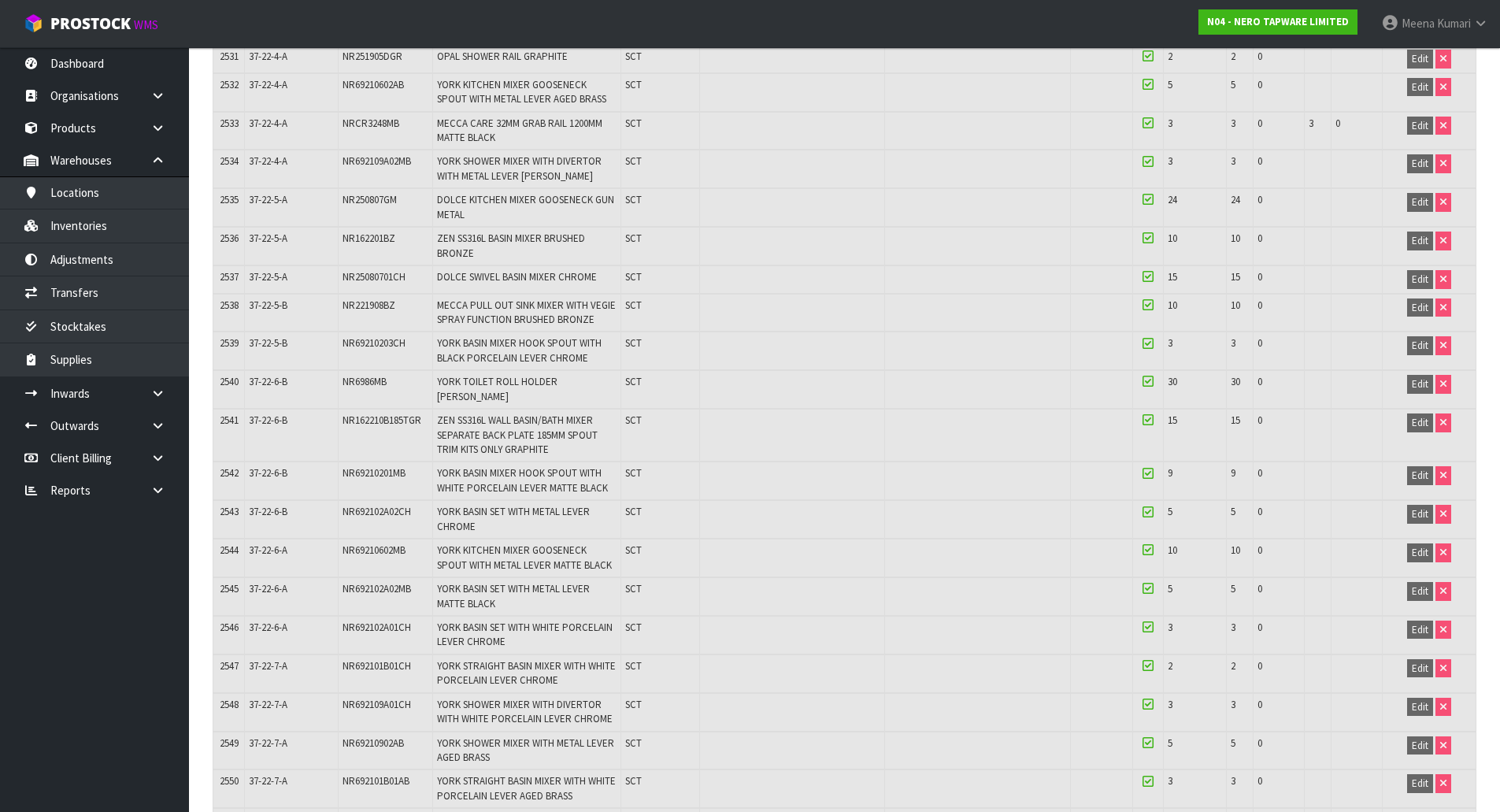
scroll to position [8186, 0]
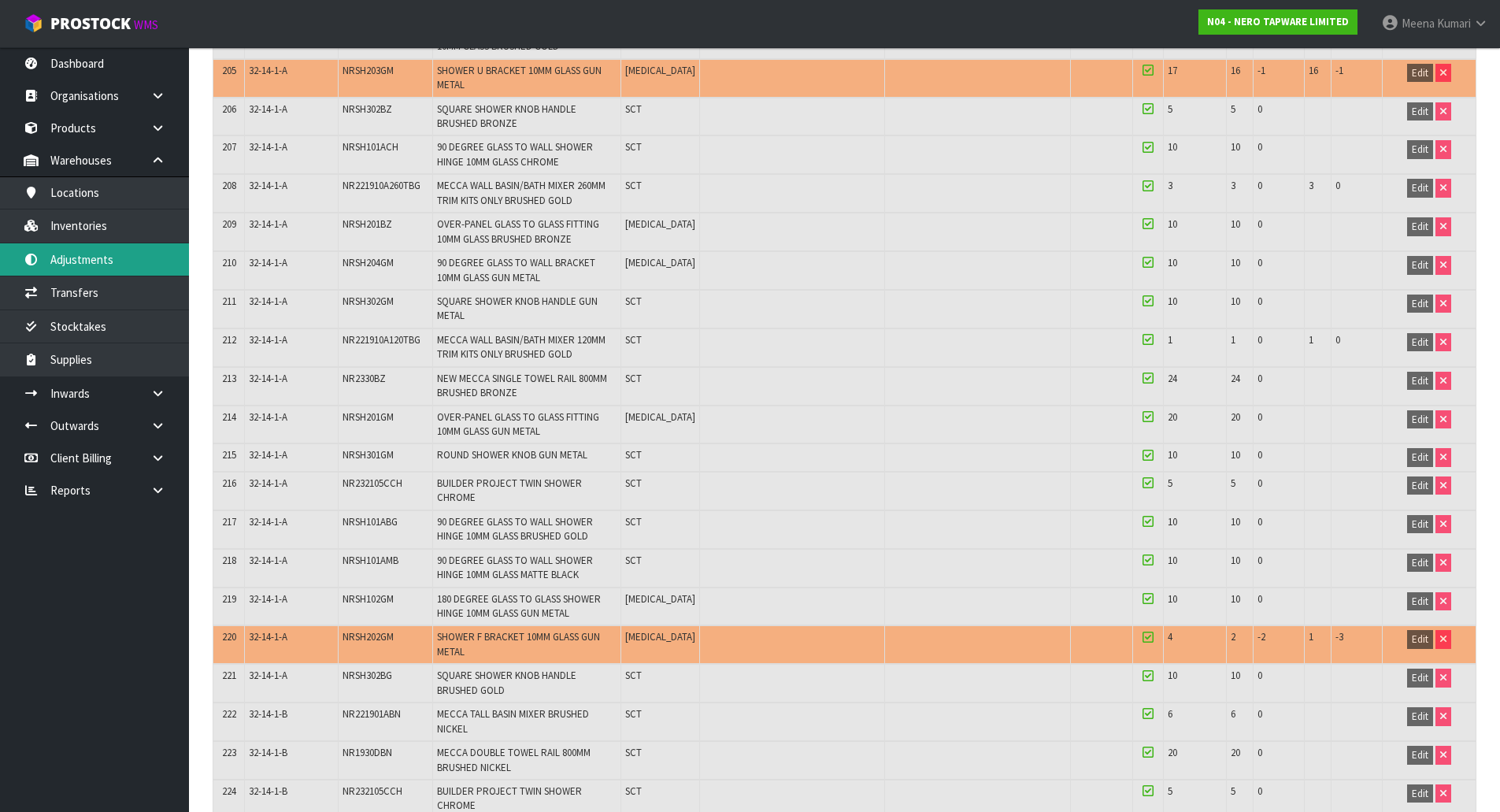
click at [128, 263] on link "Adjustments" at bounding box center [94, 259] width 189 height 32
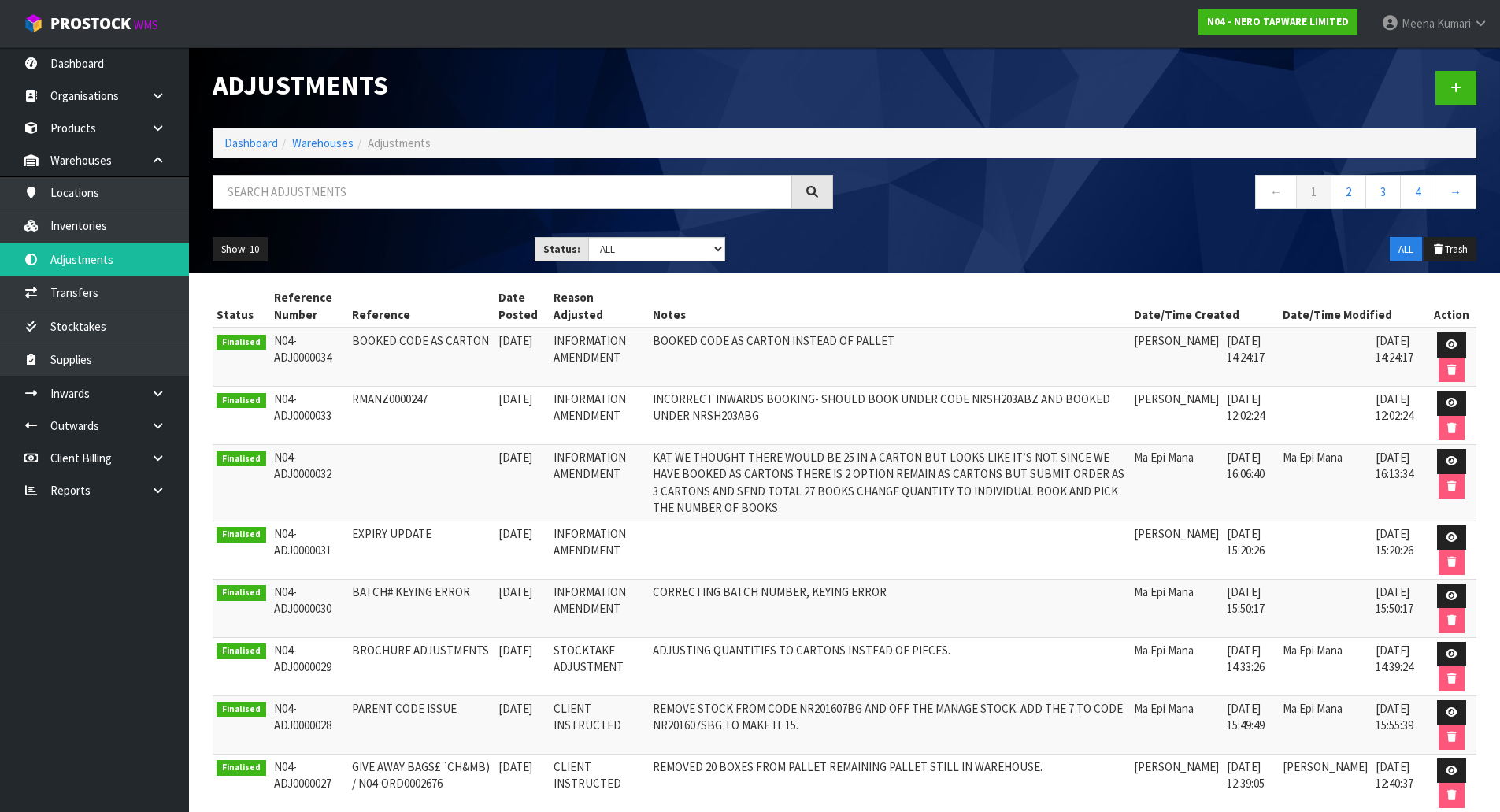
click at [491, 213] on div at bounding box center [523, 197] width 645 height 45
click at [484, 194] on input "text" at bounding box center [502, 191] width 580 height 34
paste input "NR232105CCH"
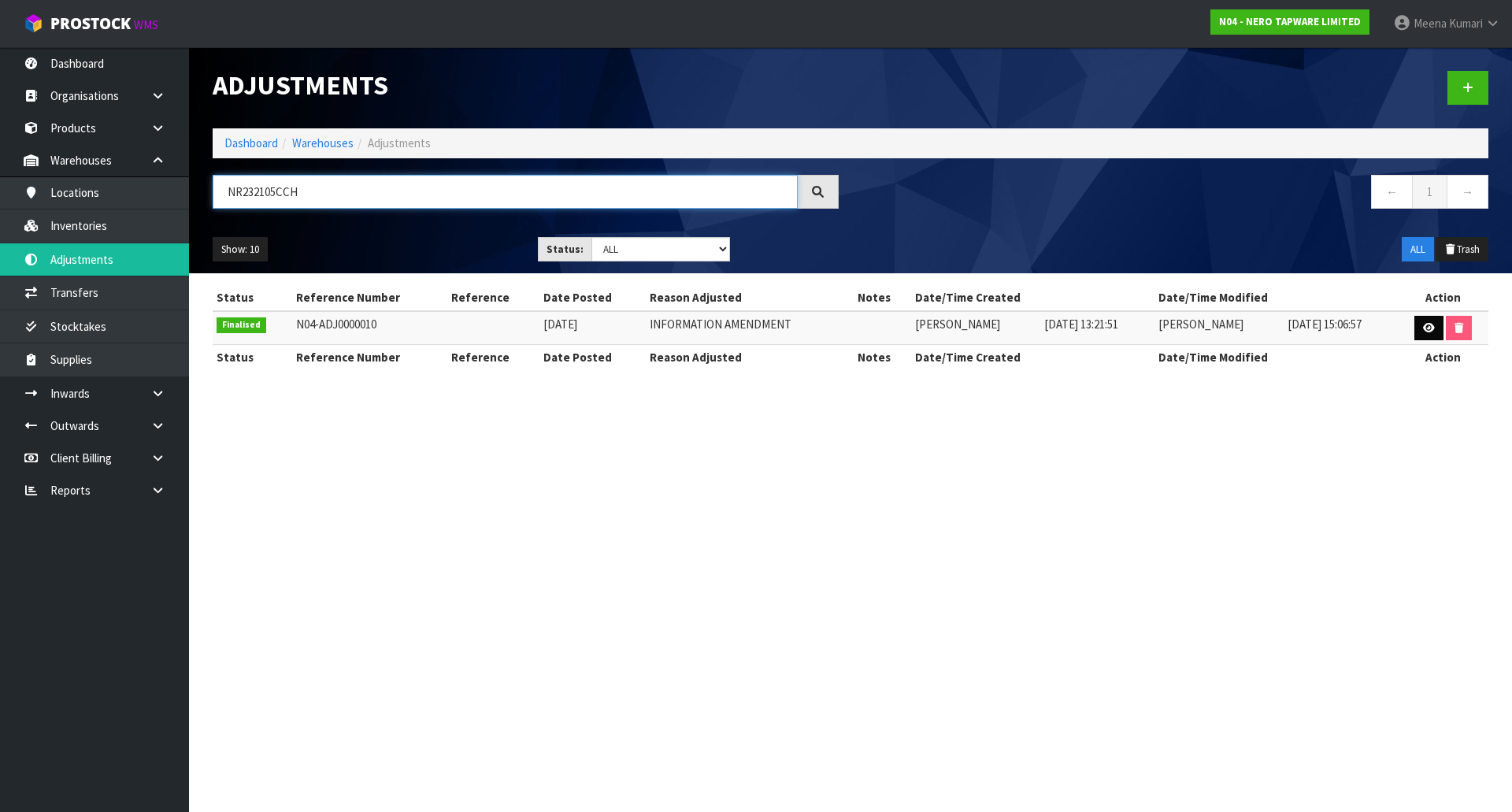
type input "NR232105CCH"
click at [1432, 330] on icon at bounding box center [1429, 327] width 12 height 10
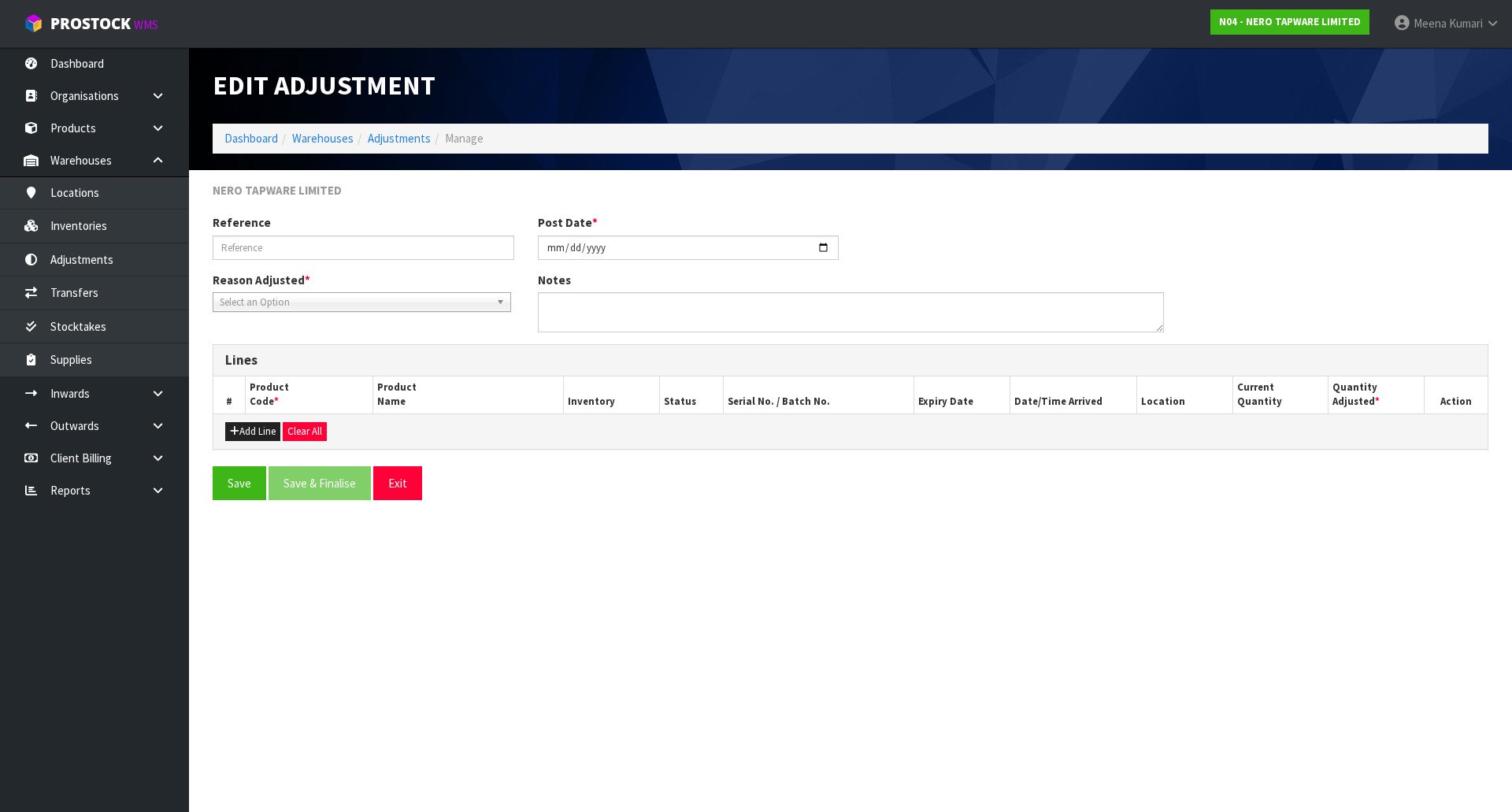
type input "[DATE]"
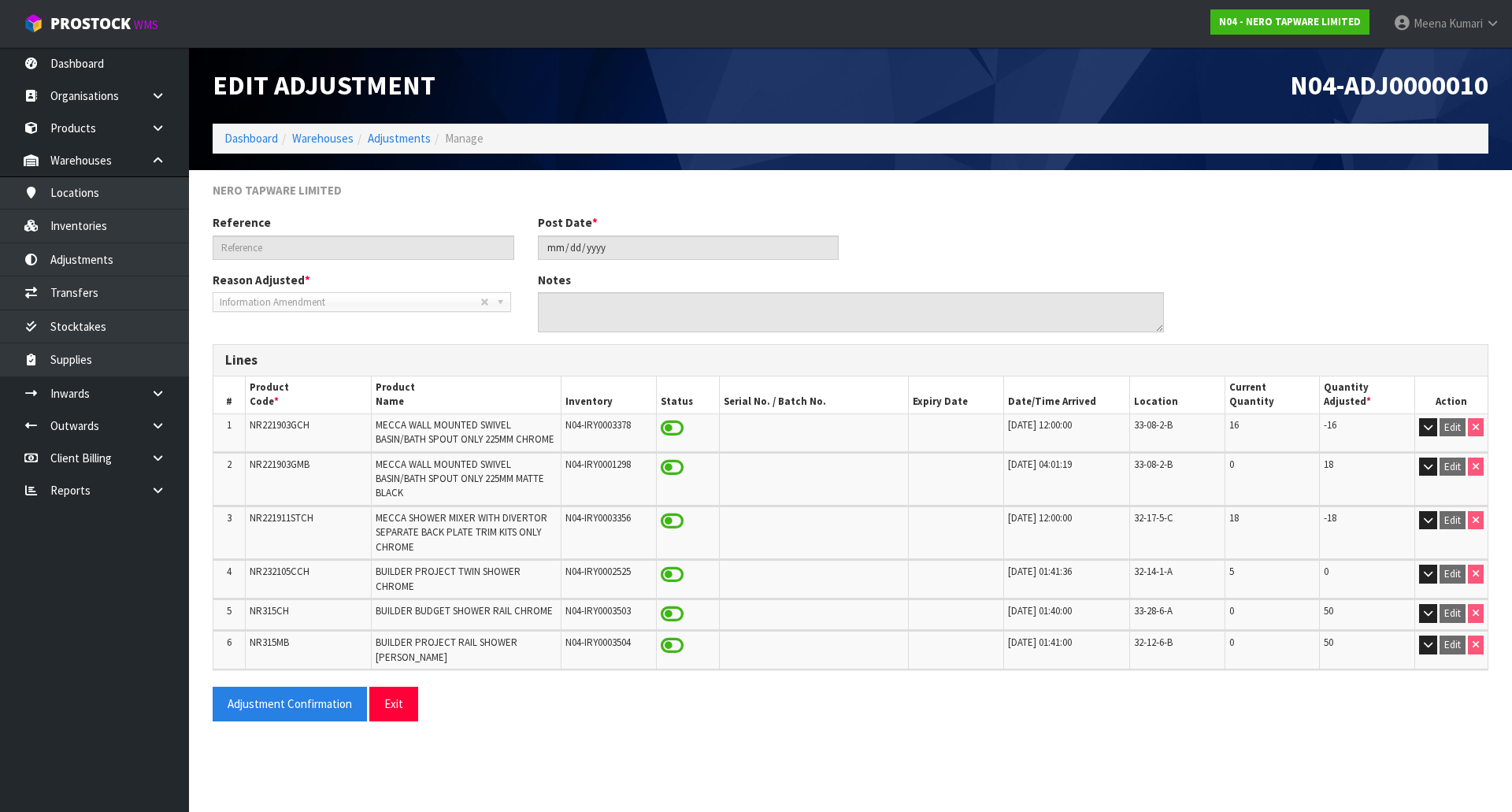
click at [289, 572] on span "NR232105CCH" at bounding box center [279, 572] width 60 height 13
copy span "NR232105CCH"
click at [102, 222] on link "Inventories" at bounding box center [94, 226] width 189 height 32
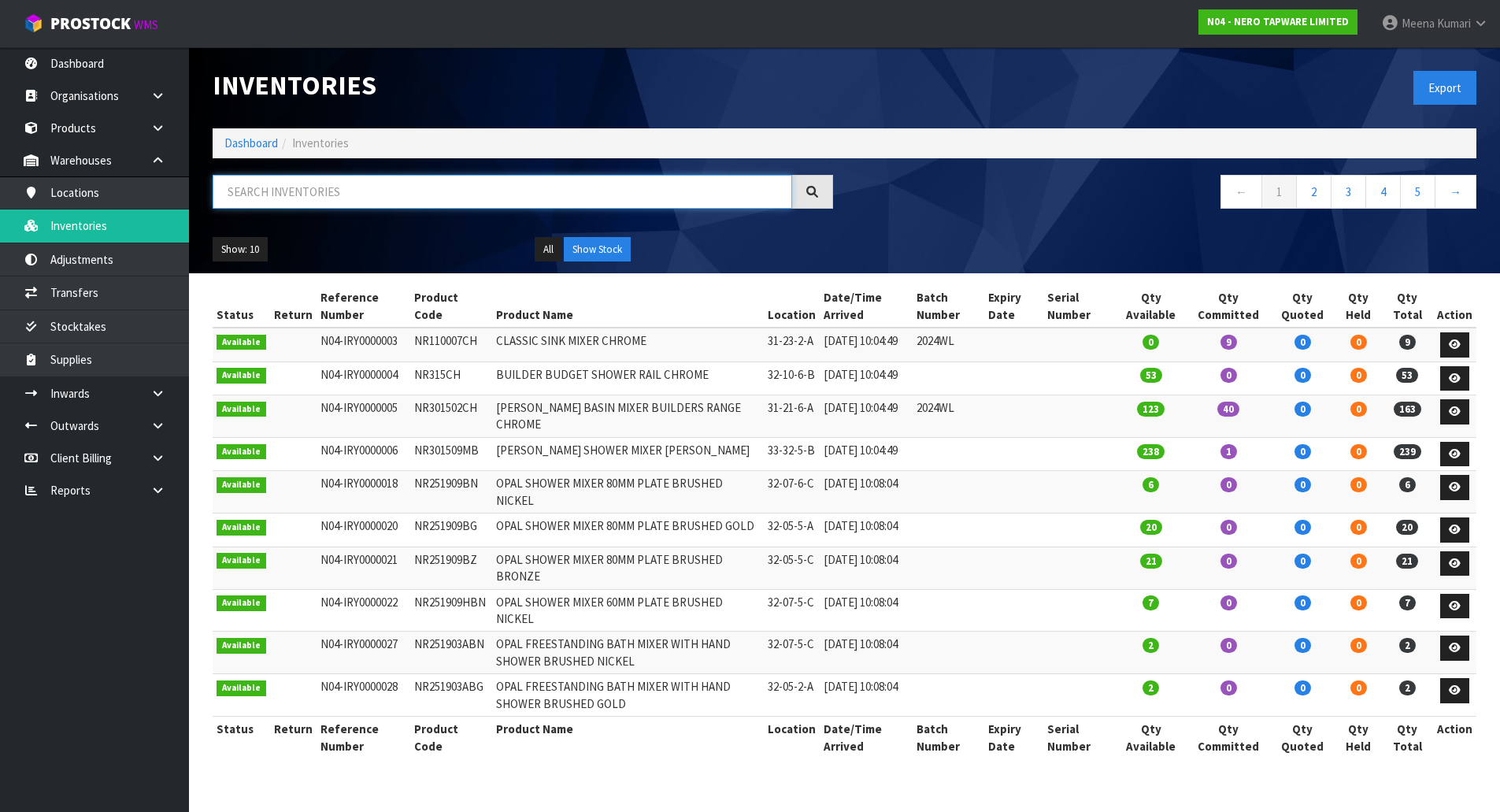
click at [379, 200] on input "text" at bounding box center [502, 191] width 580 height 34
paste input "NR232105CCH"
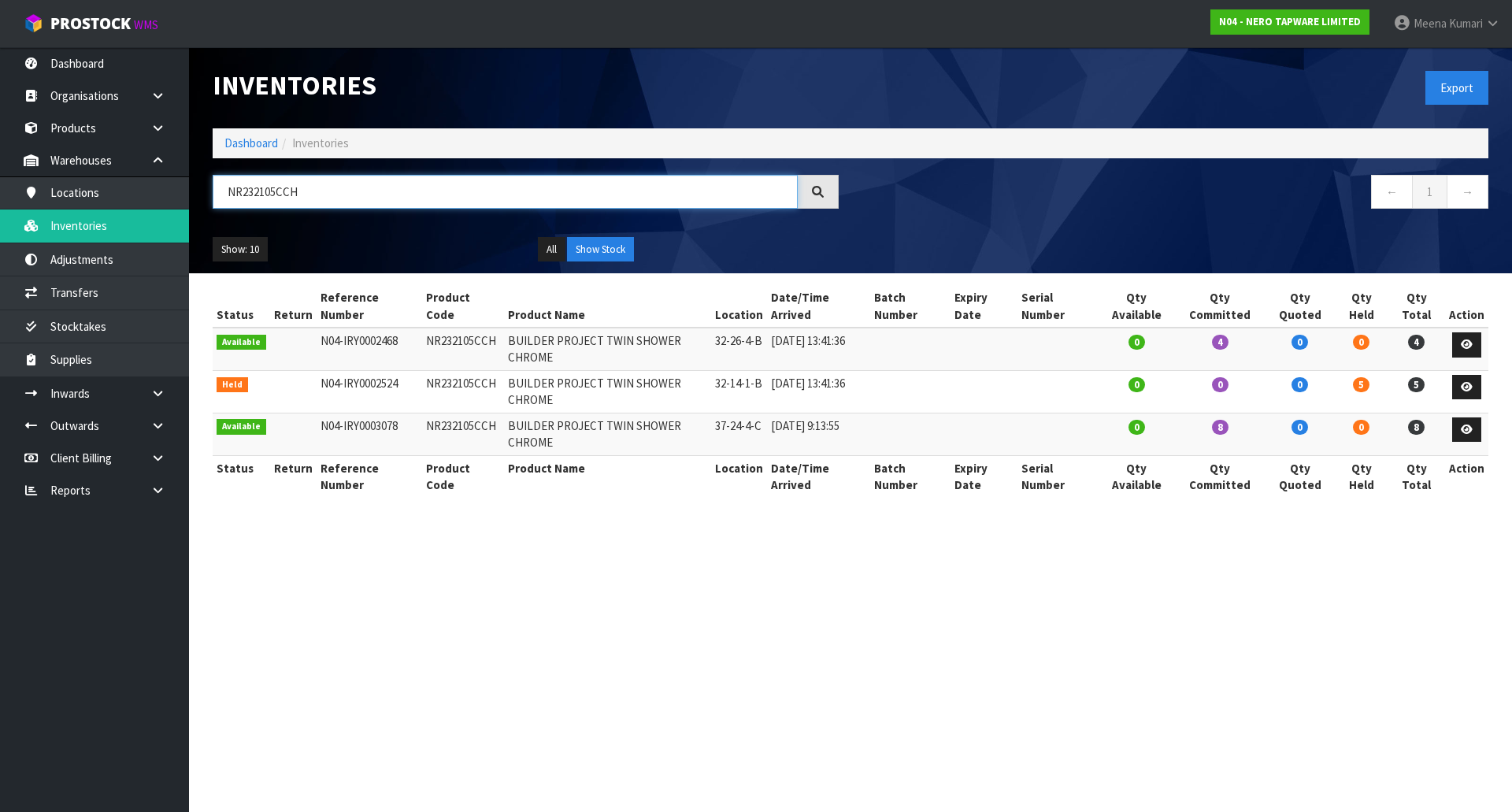
type input "NR232105CCH"
click at [140, 254] on link "Adjustments" at bounding box center [94, 259] width 189 height 32
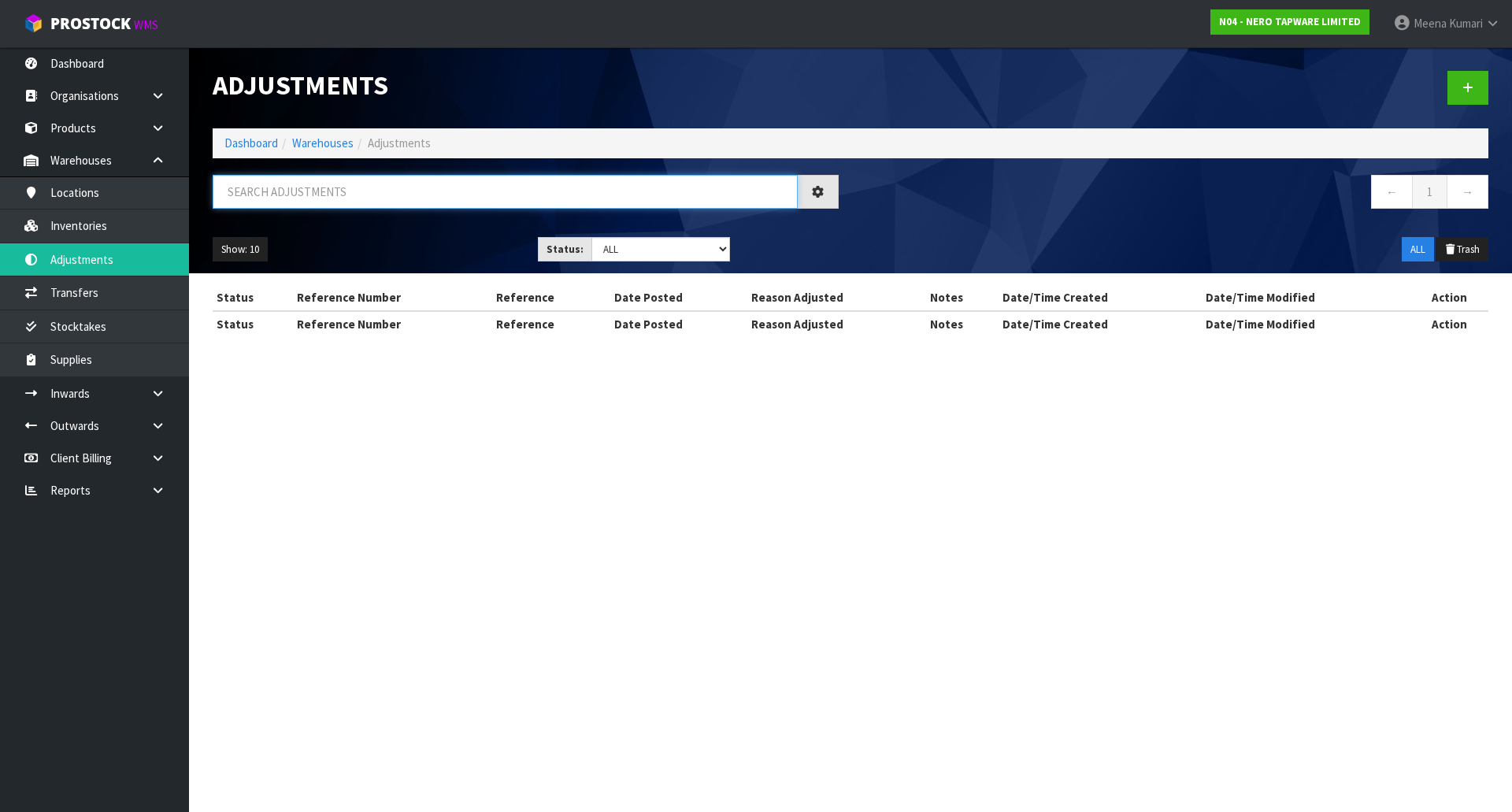
click at [304, 196] on input "text" at bounding box center [505, 191] width 585 height 34
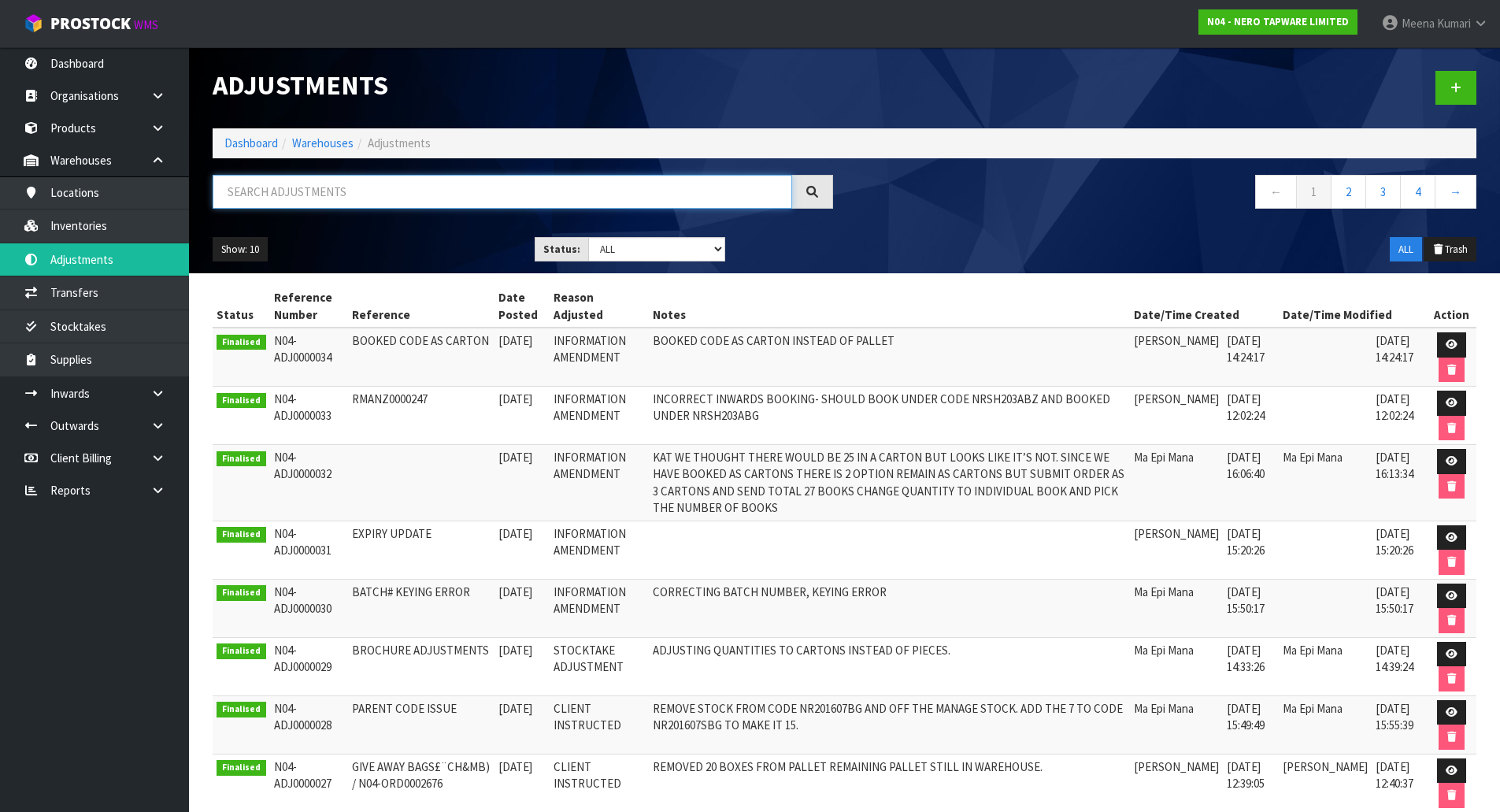
paste input "NR232105CCH"
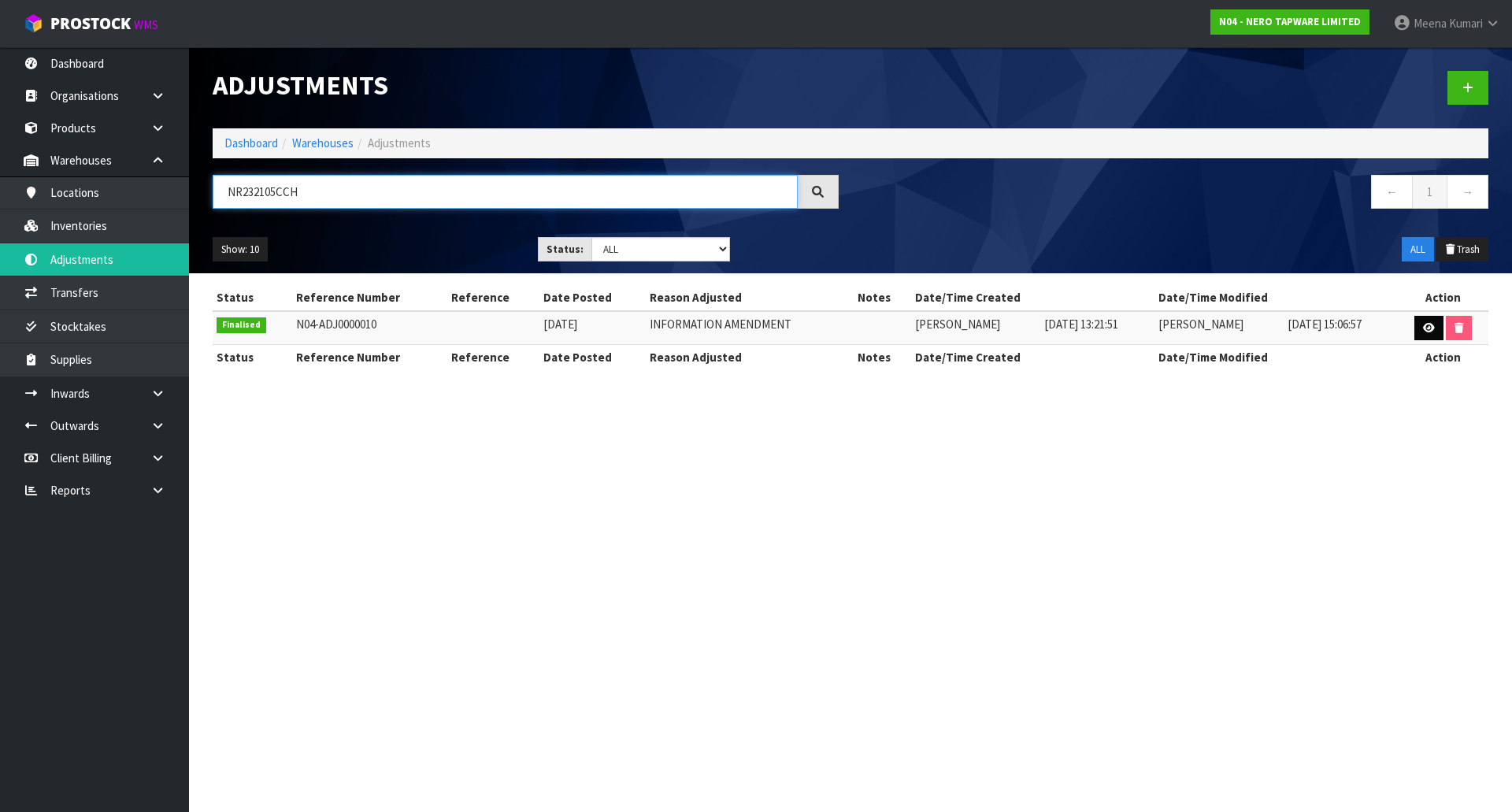
type input "NR232105CCH"
click at [1432, 326] on icon at bounding box center [1429, 327] width 12 height 10
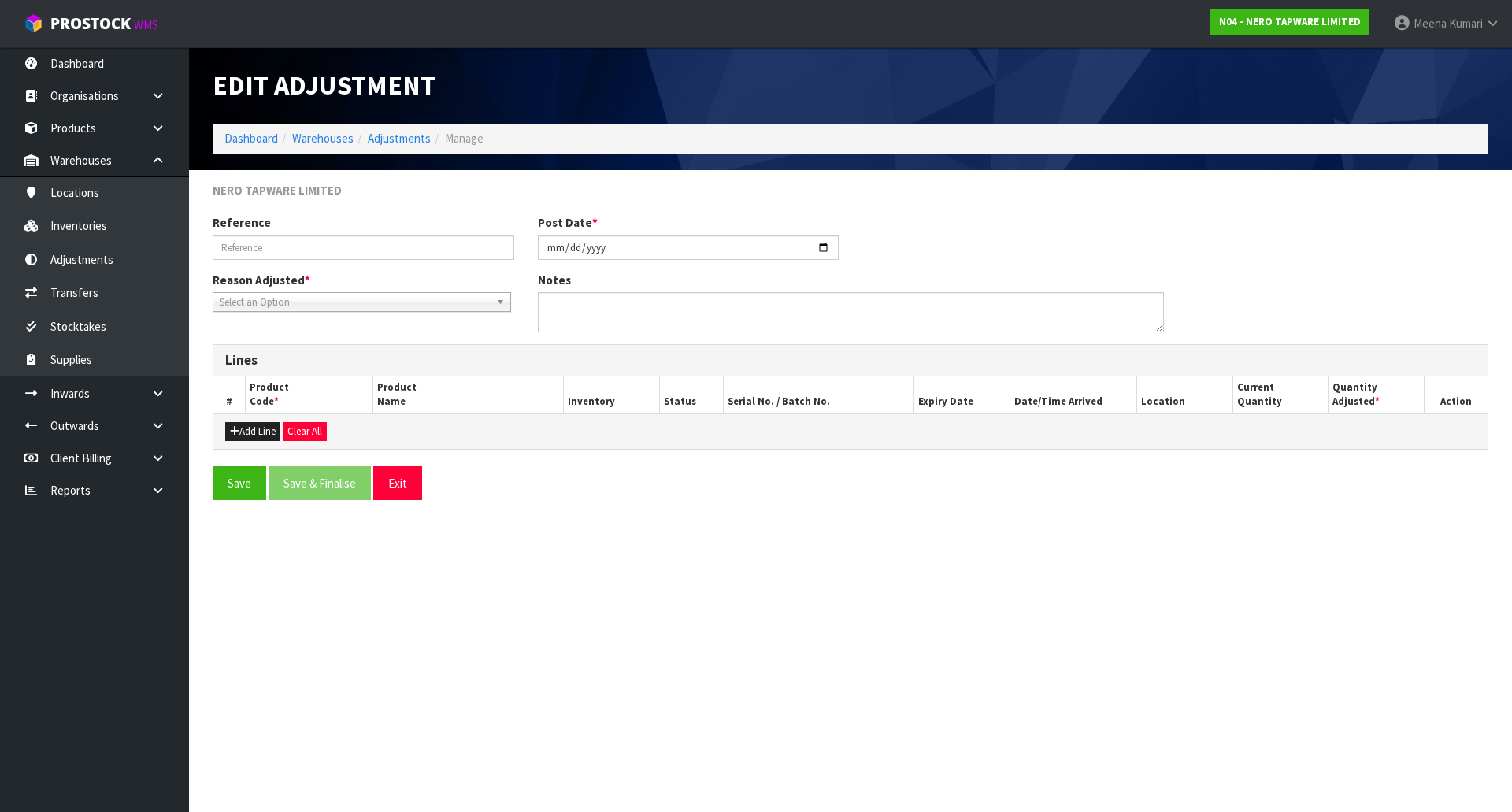
type input "[DATE]"
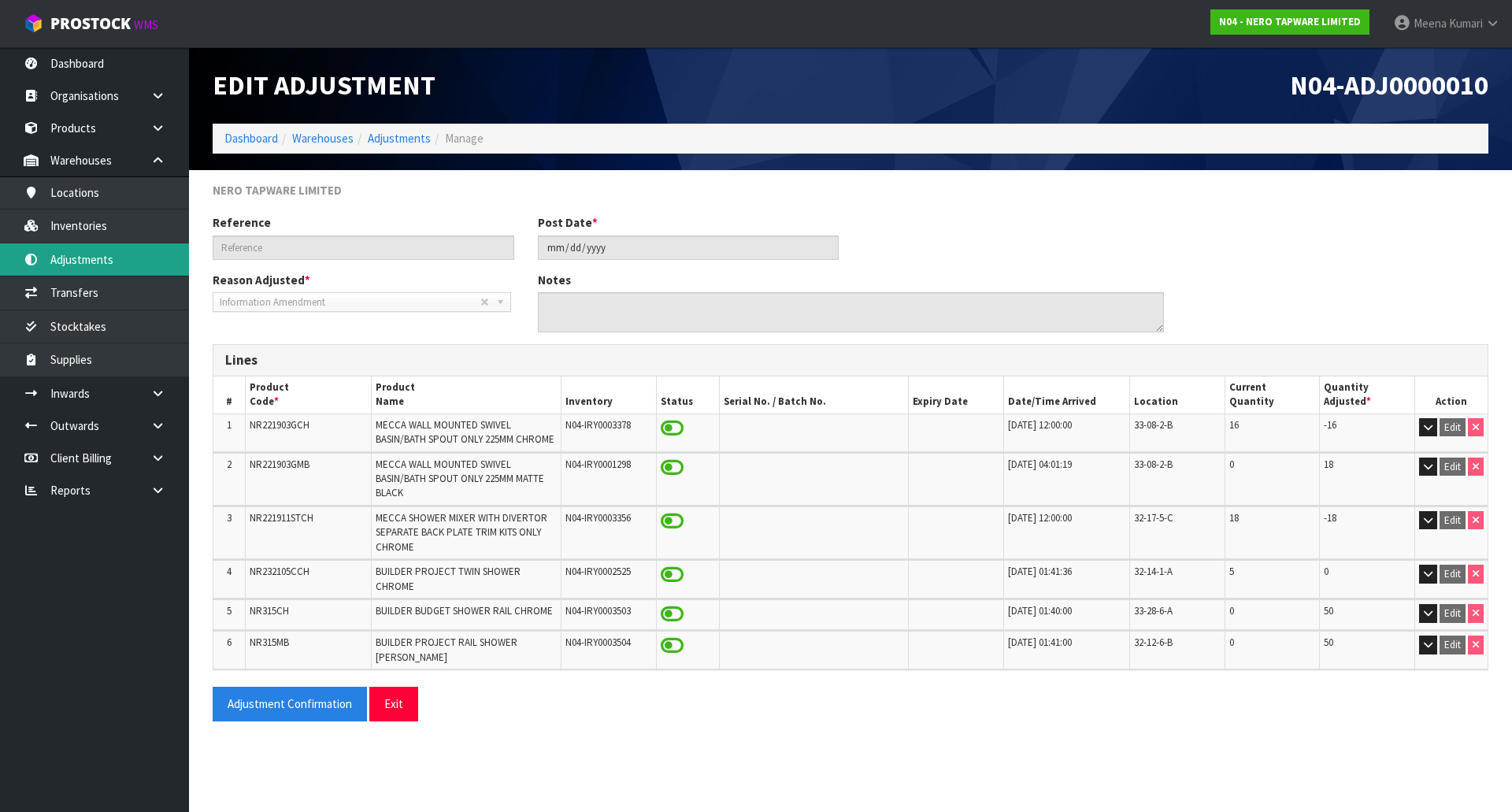
click at [132, 260] on link "Adjustments" at bounding box center [94, 259] width 189 height 32
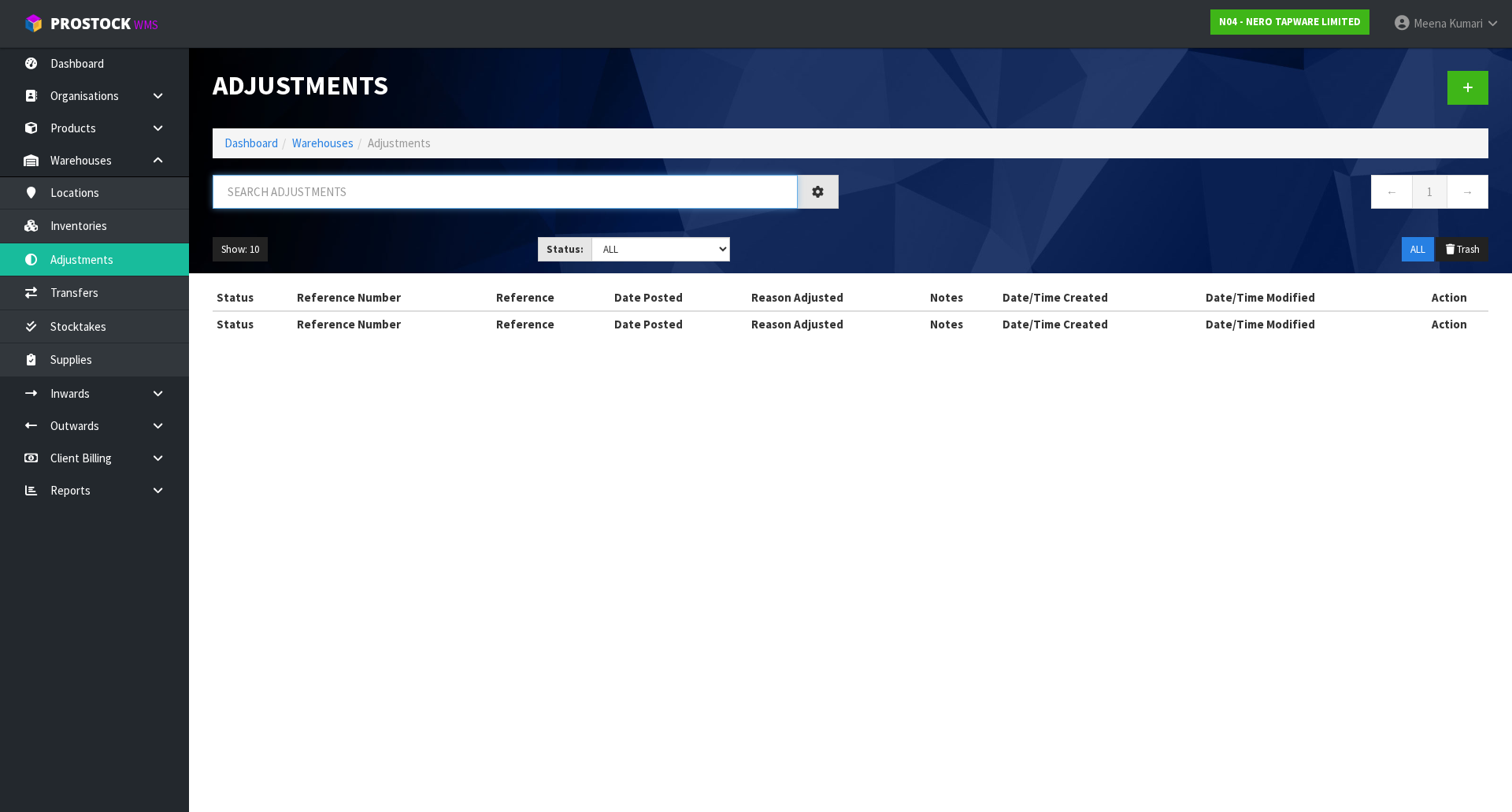
click at [436, 191] on input "text" at bounding box center [505, 191] width 585 height 34
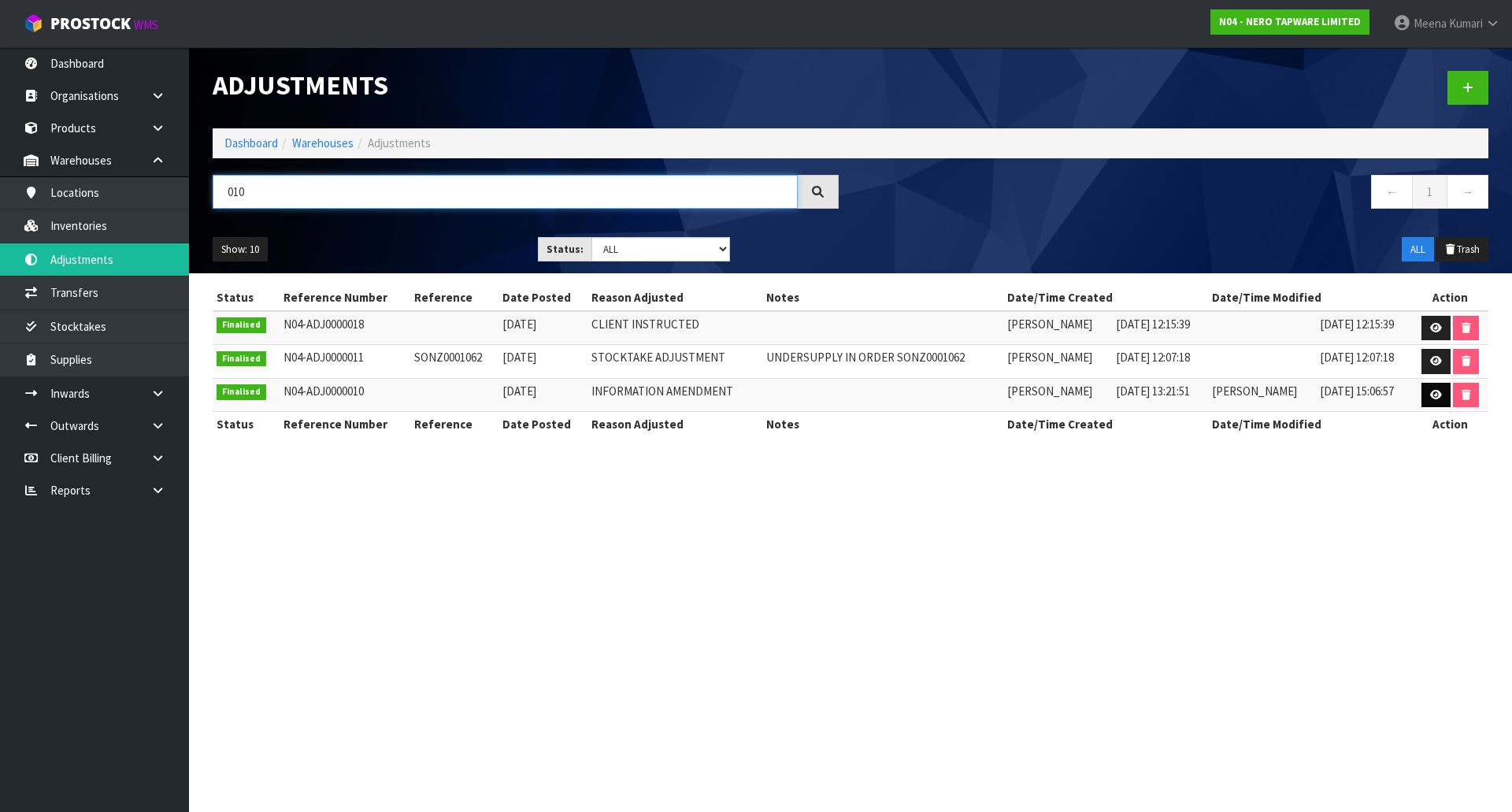
type input "010"
click at [1442, 400] on link at bounding box center [1436, 395] width 30 height 25
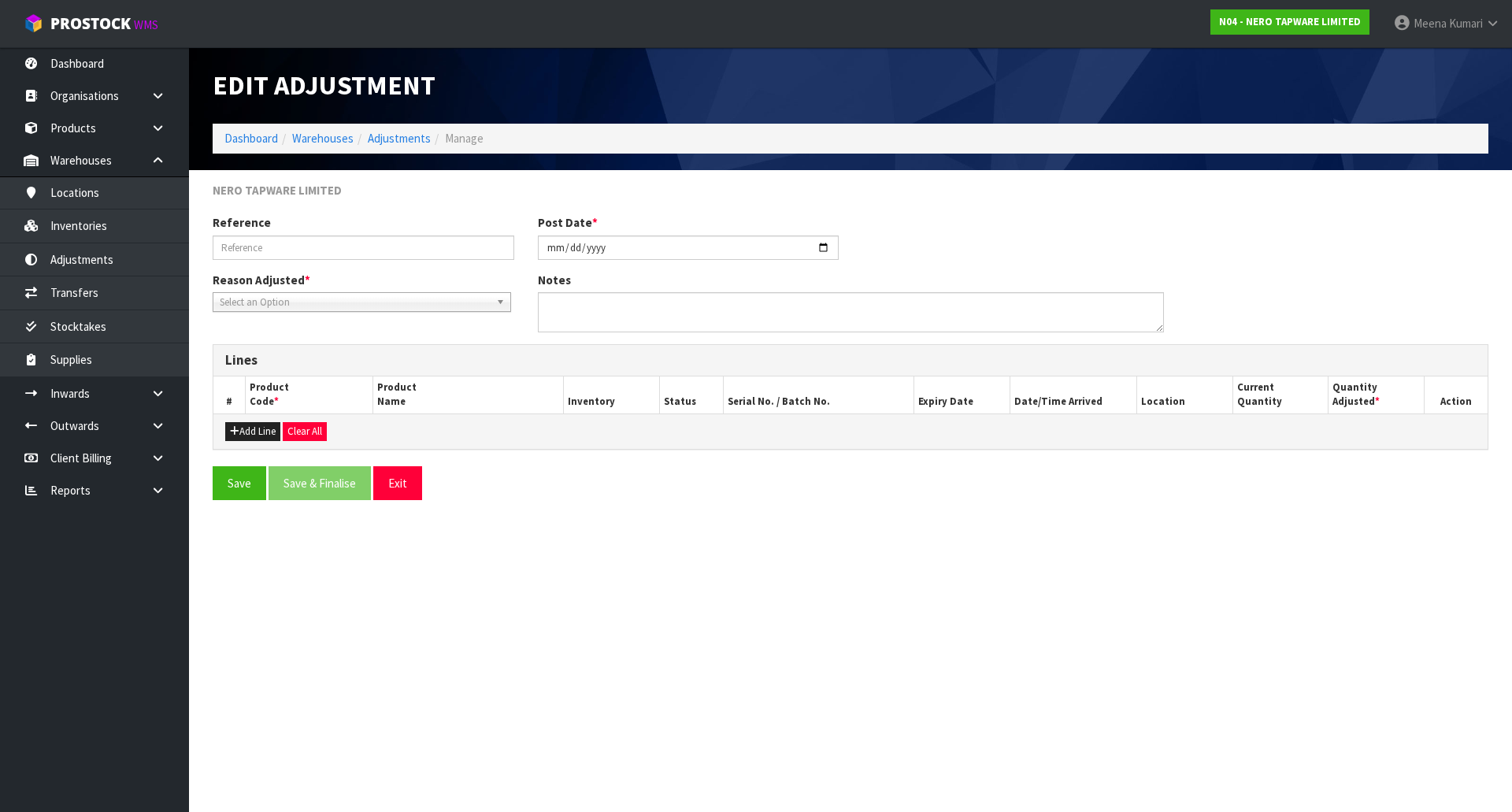
type input "[DATE]"
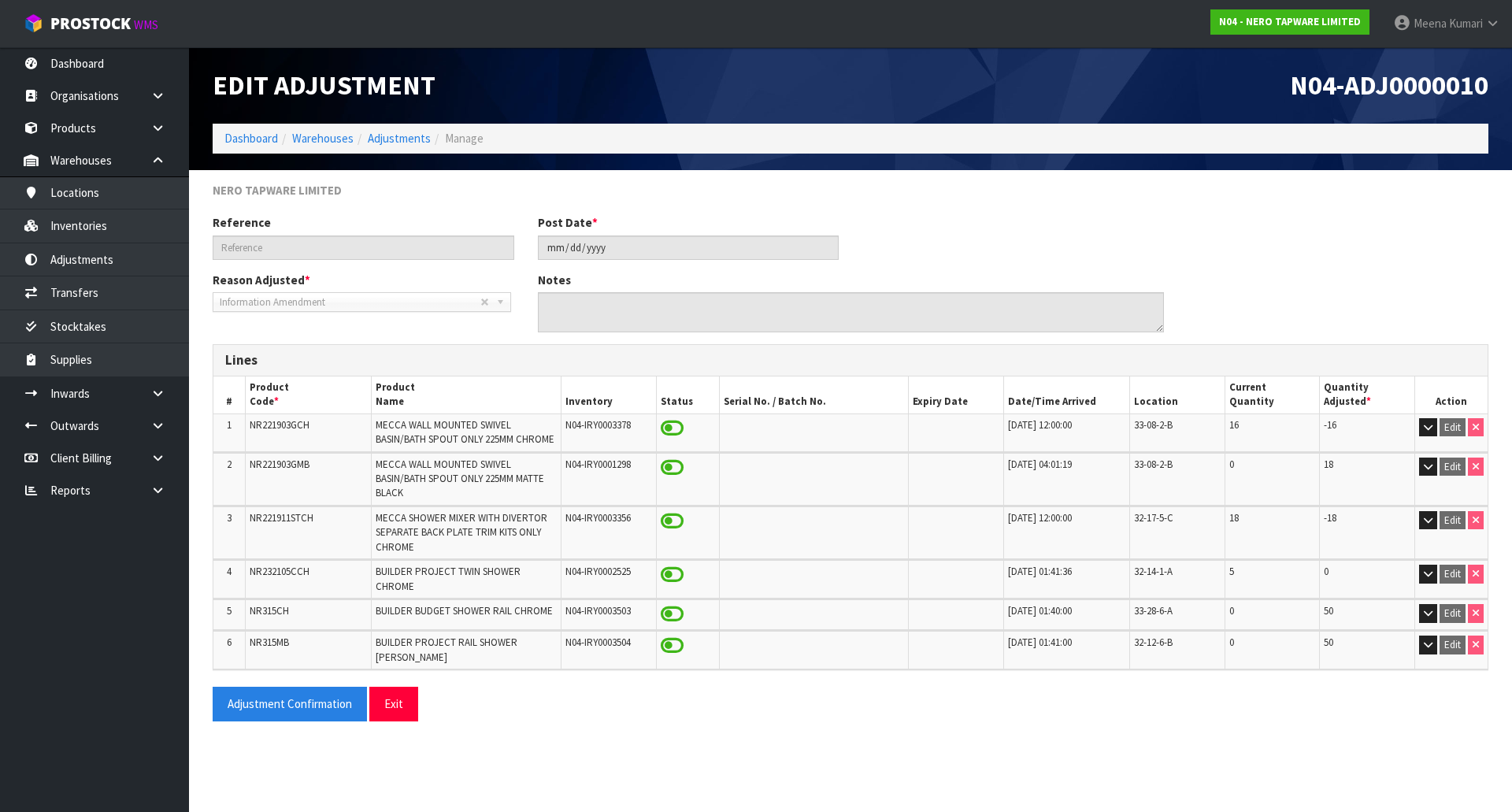
click at [253, 148] on ol "Dashboard Warehouses Adjustments Manage" at bounding box center [851, 139] width 1276 height 30
click at [256, 137] on link "Dashboard" at bounding box center [252, 138] width 54 height 15
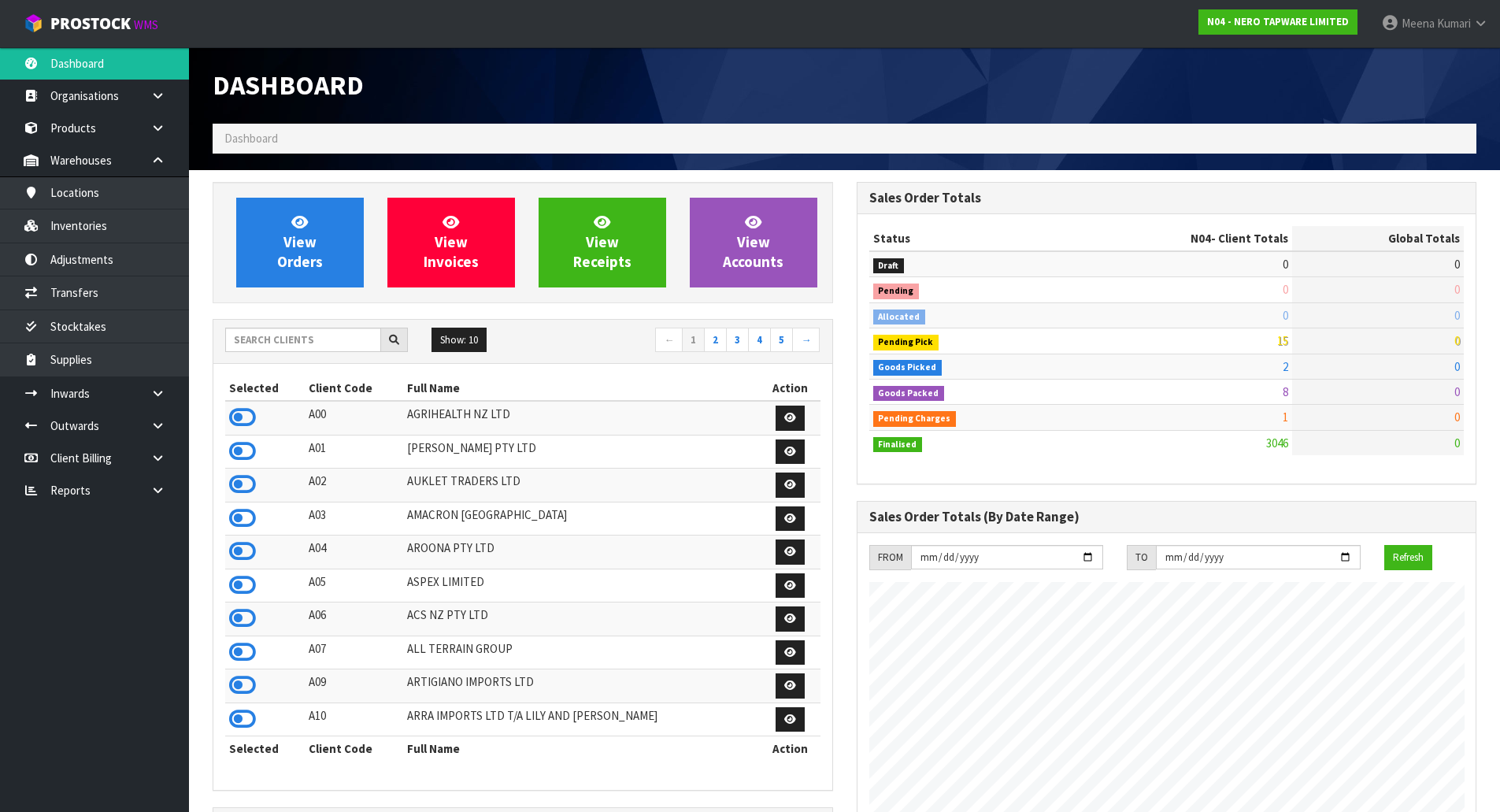
scroll to position [1245, 644]
click at [299, 349] on input "text" at bounding box center [303, 339] width 156 height 24
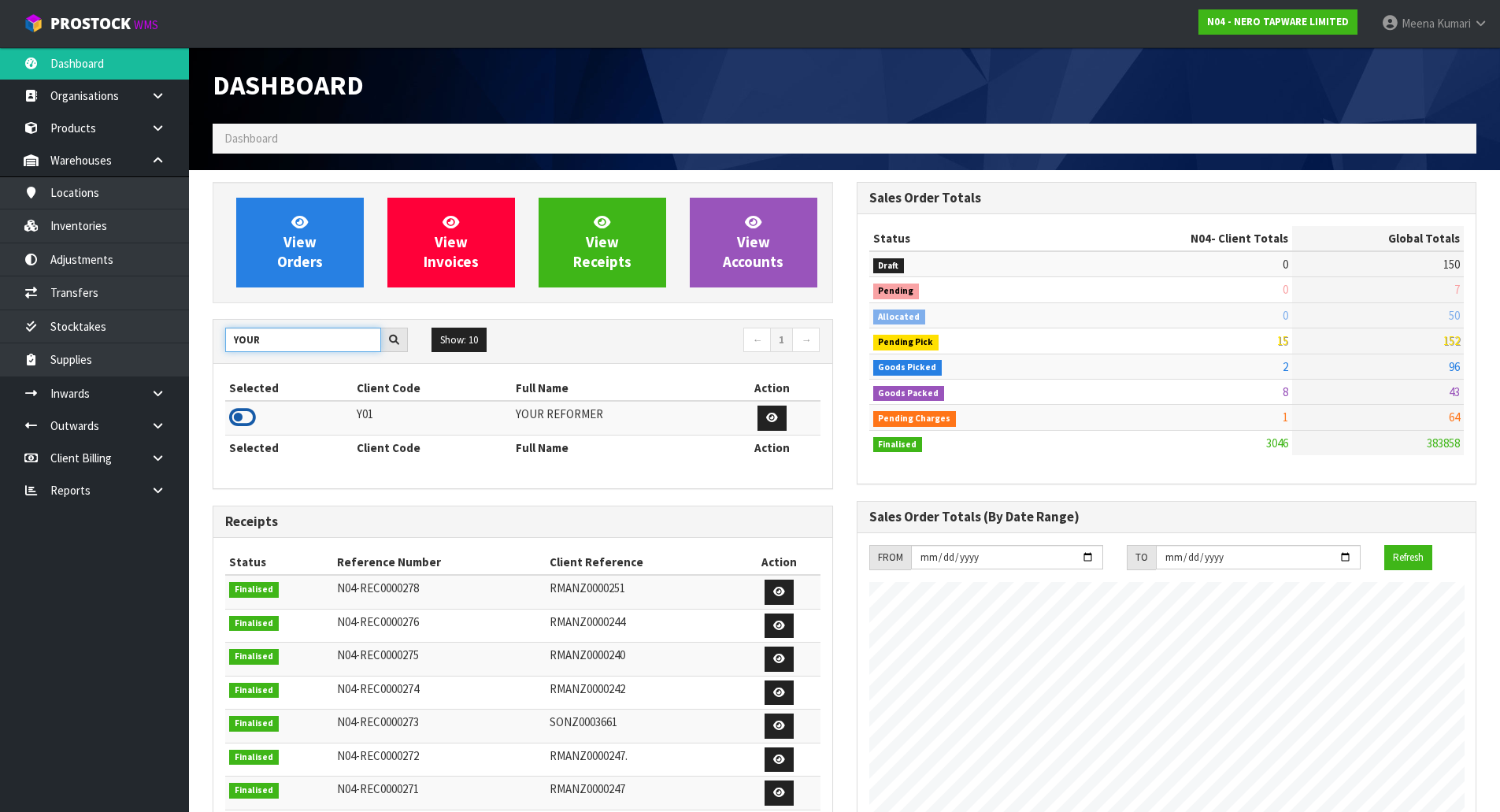
type input "YOUR"
click at [252, 417] on icon at bounding box center [242, 418] width 27 height 24
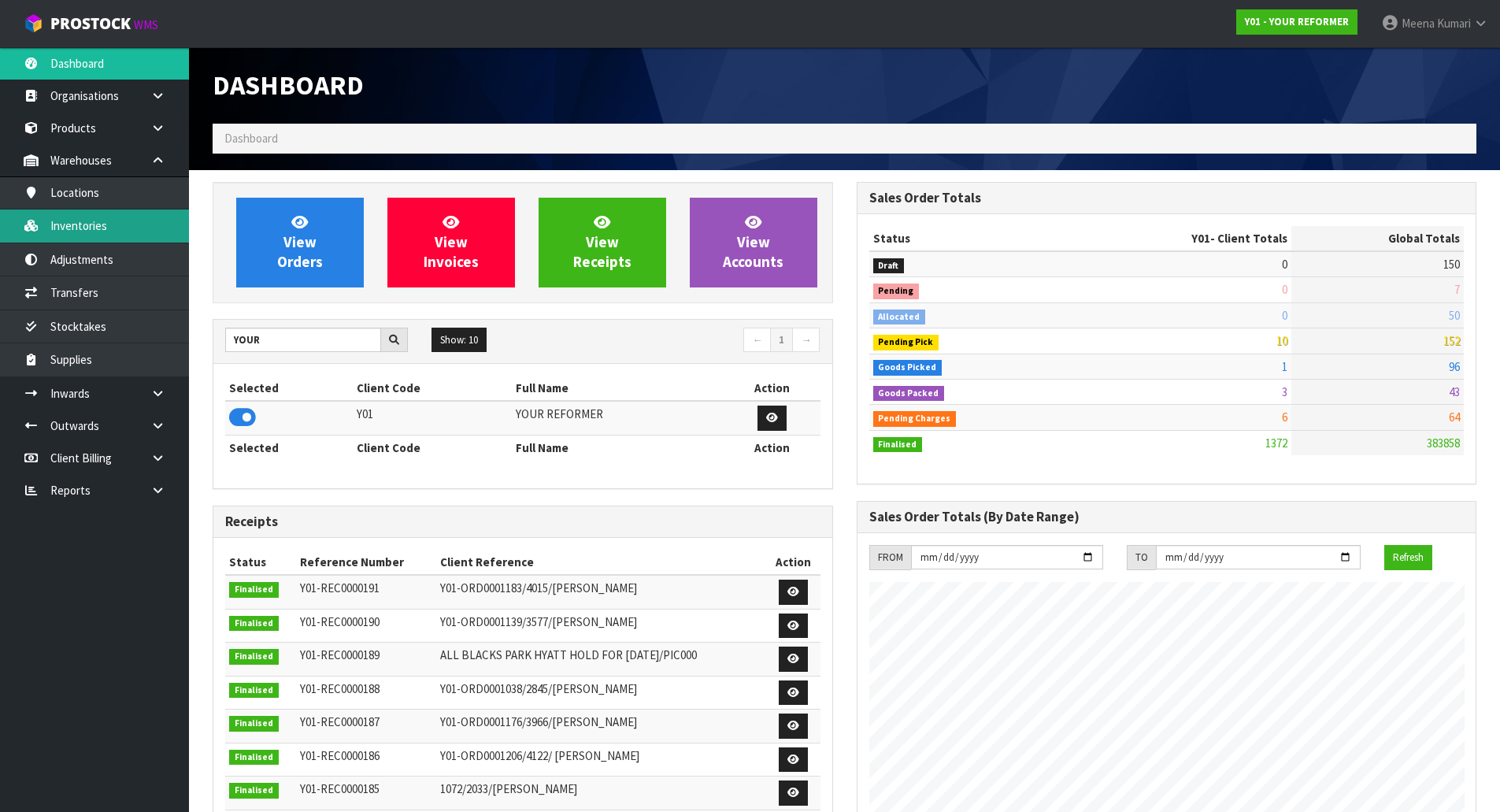
scroll to position [1091, 644]
click at [98, 235] on link "Inventories" at bounding box center [94, 226] width 189 height 32
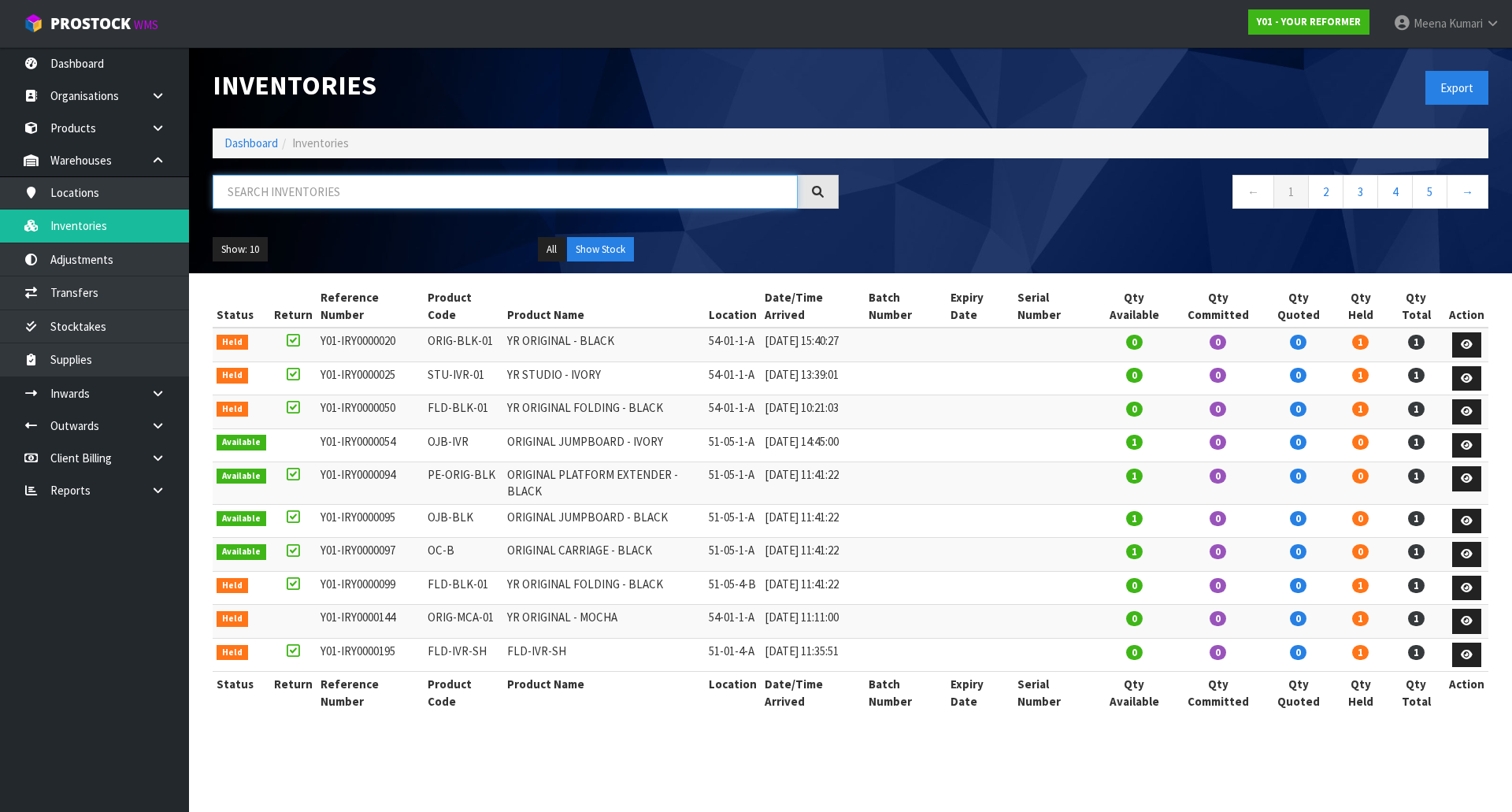
click at [270, 197] on input "text" at bounding box center [505, 191] width 585 height 34
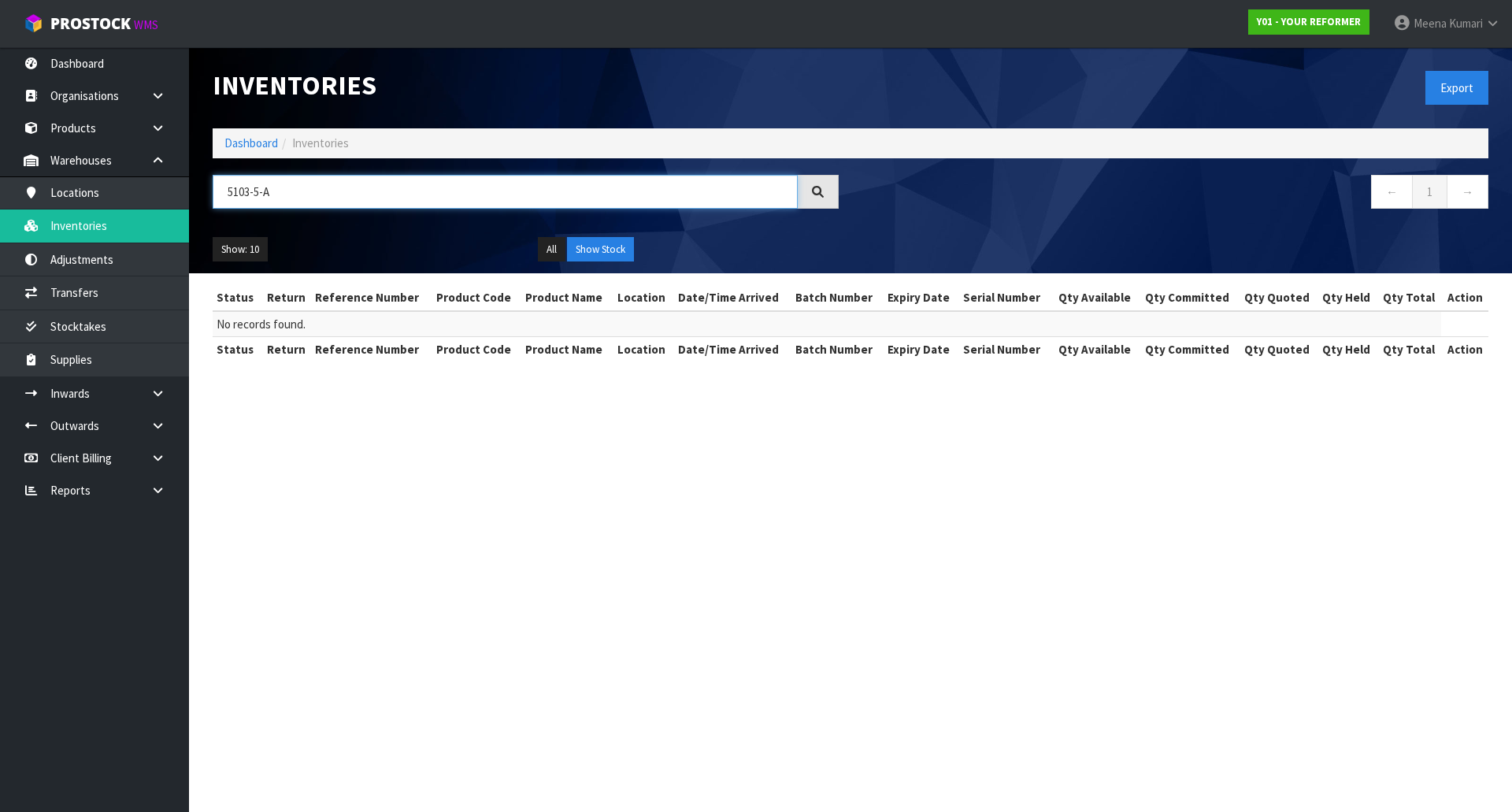
click at [241, 191] on input "5103-5-A" at bounding box center [505, 191] width 585 height 34
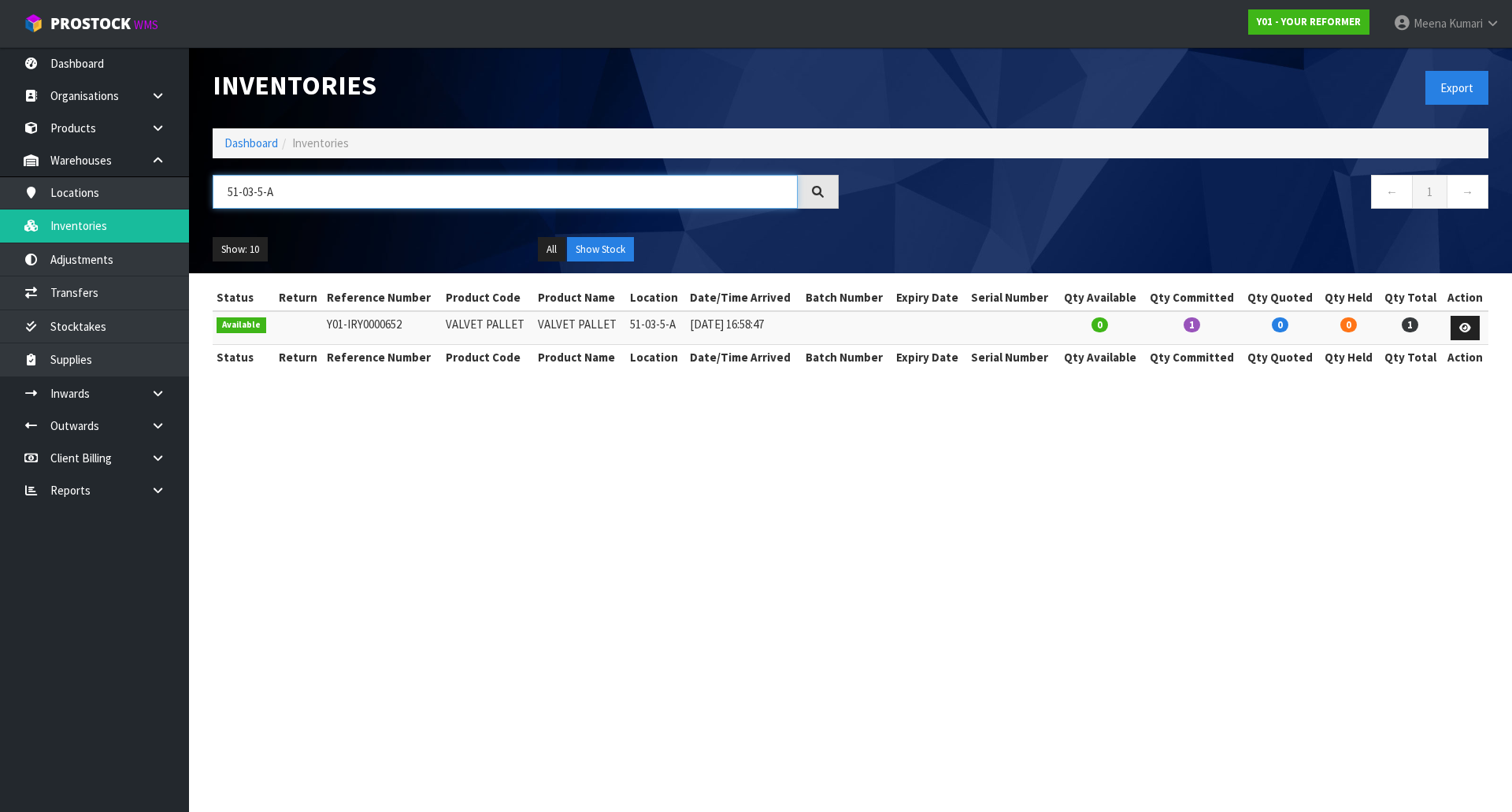
type input "51-03-5-A"
click at [252, 136] on link "Dashboard" at bounding box center [252, 142] width 54 height 15
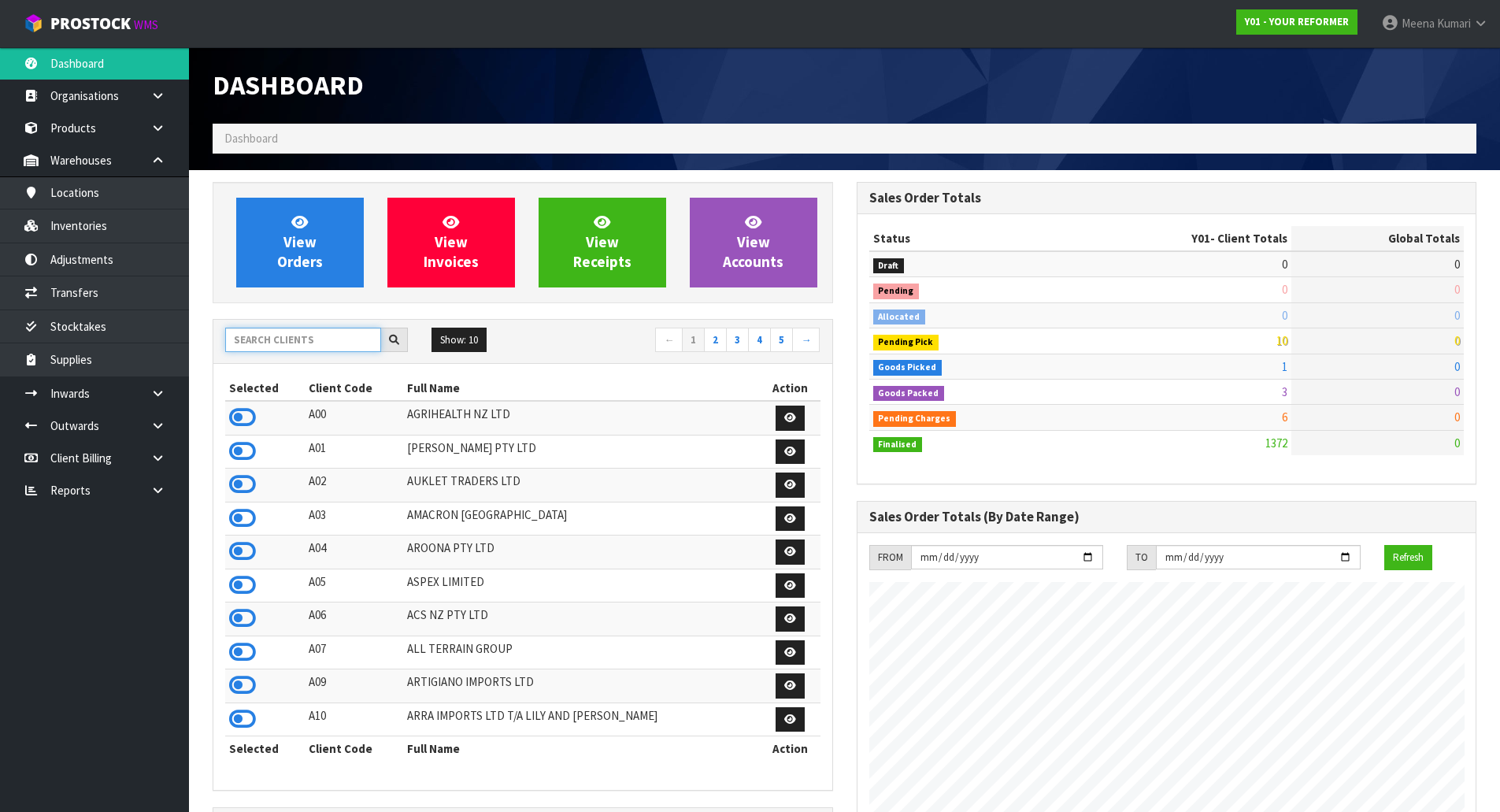
click at [297, 335] on input "text" at bounding box center [303, 339] width 156 height 24
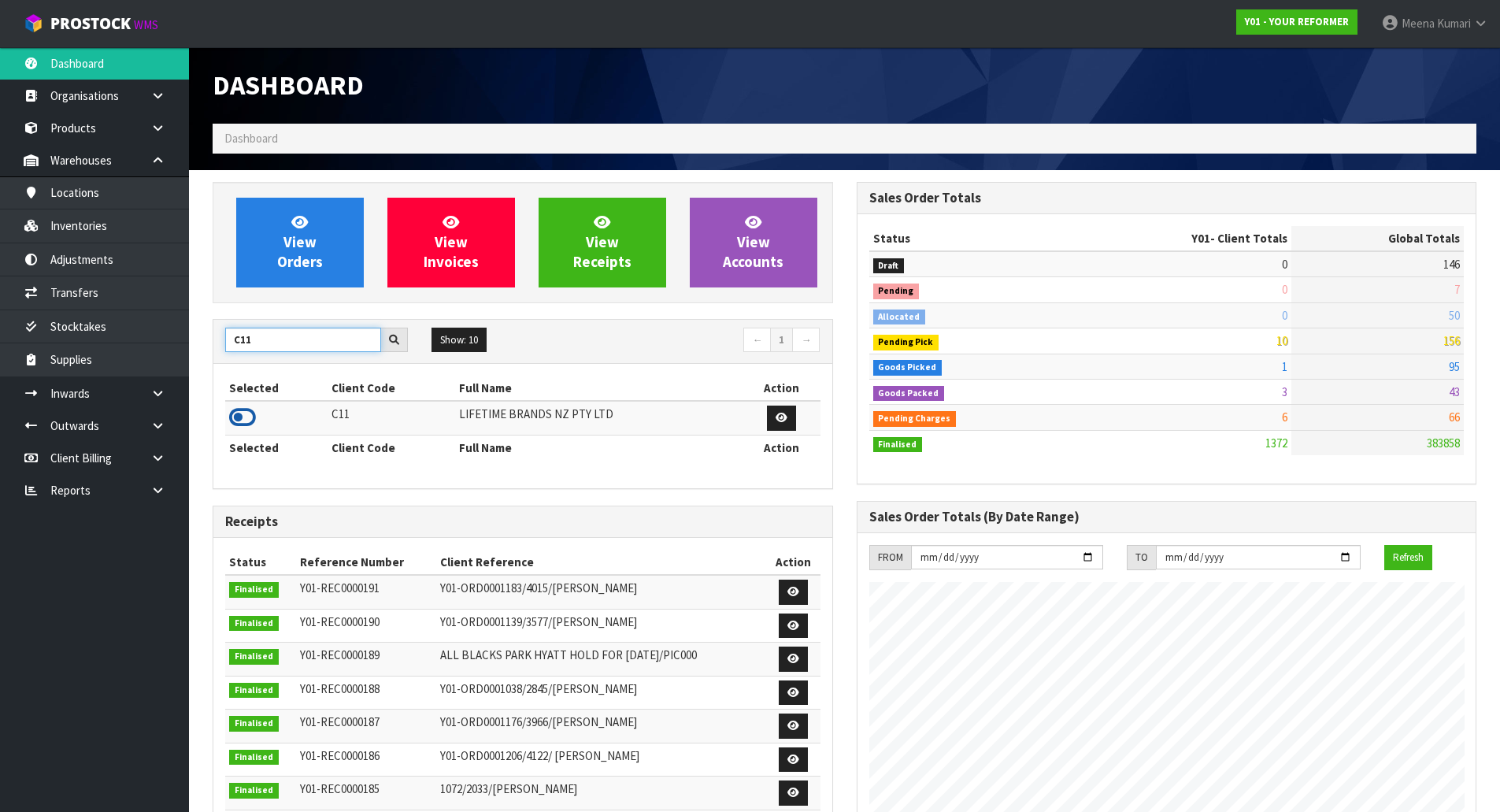
type input "C11"
click at [244, 415] on icon at bounding box center [242, 418] width 27 height 24
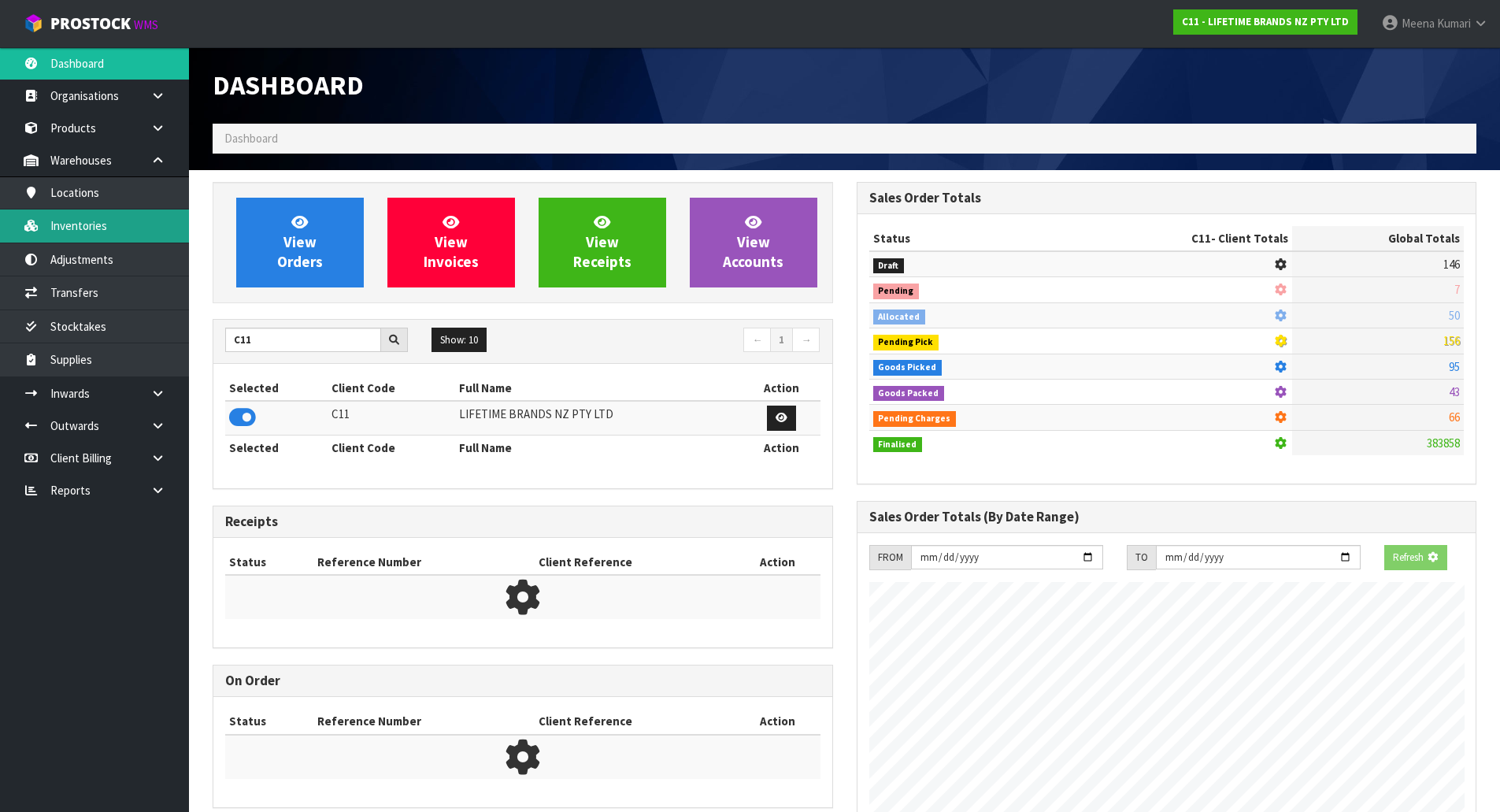
scroll to position [1193, 644]
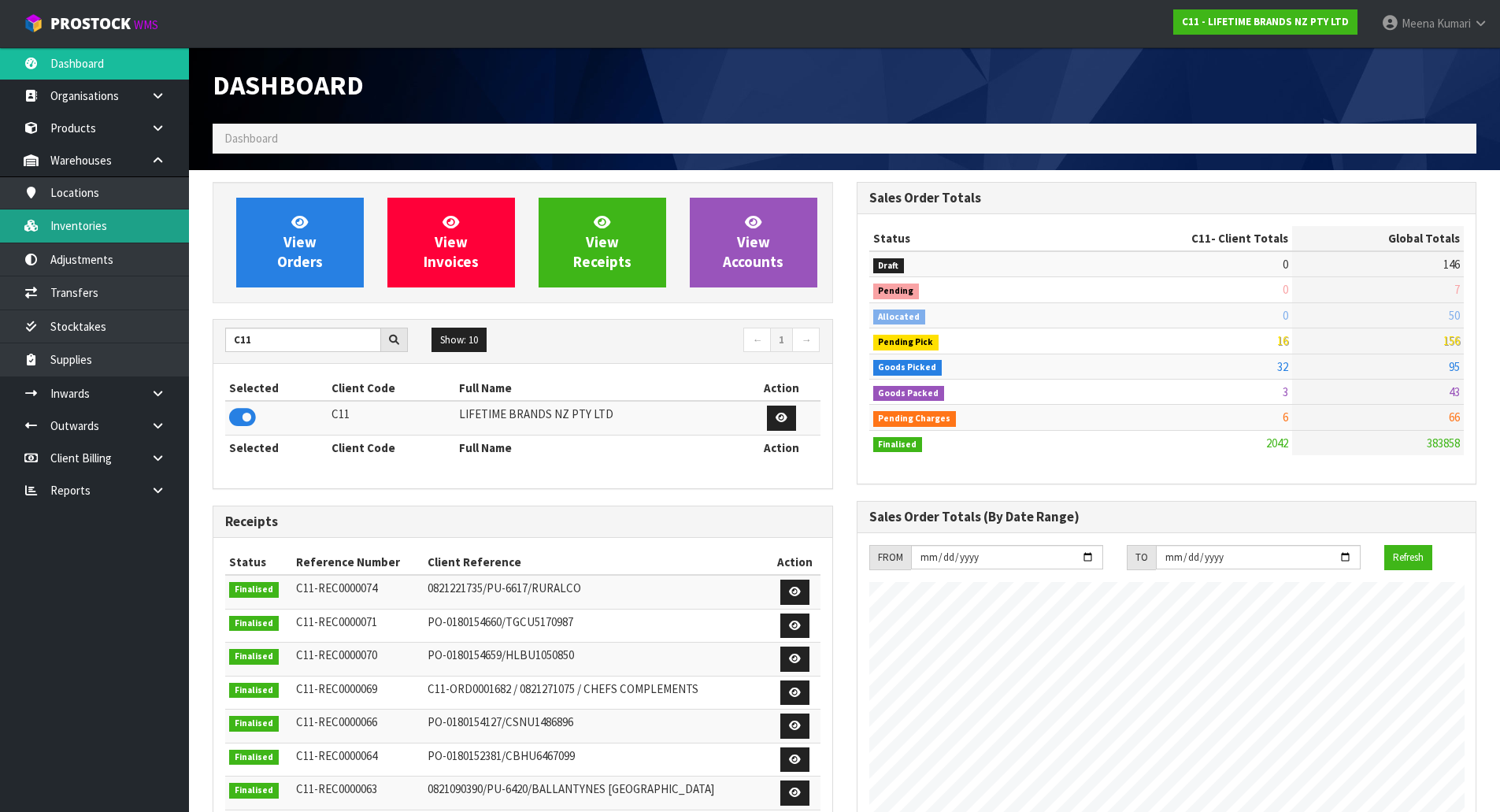
click at [120, 231] on link "Inventories" at bounding box center [94, 226] width 189 height 32
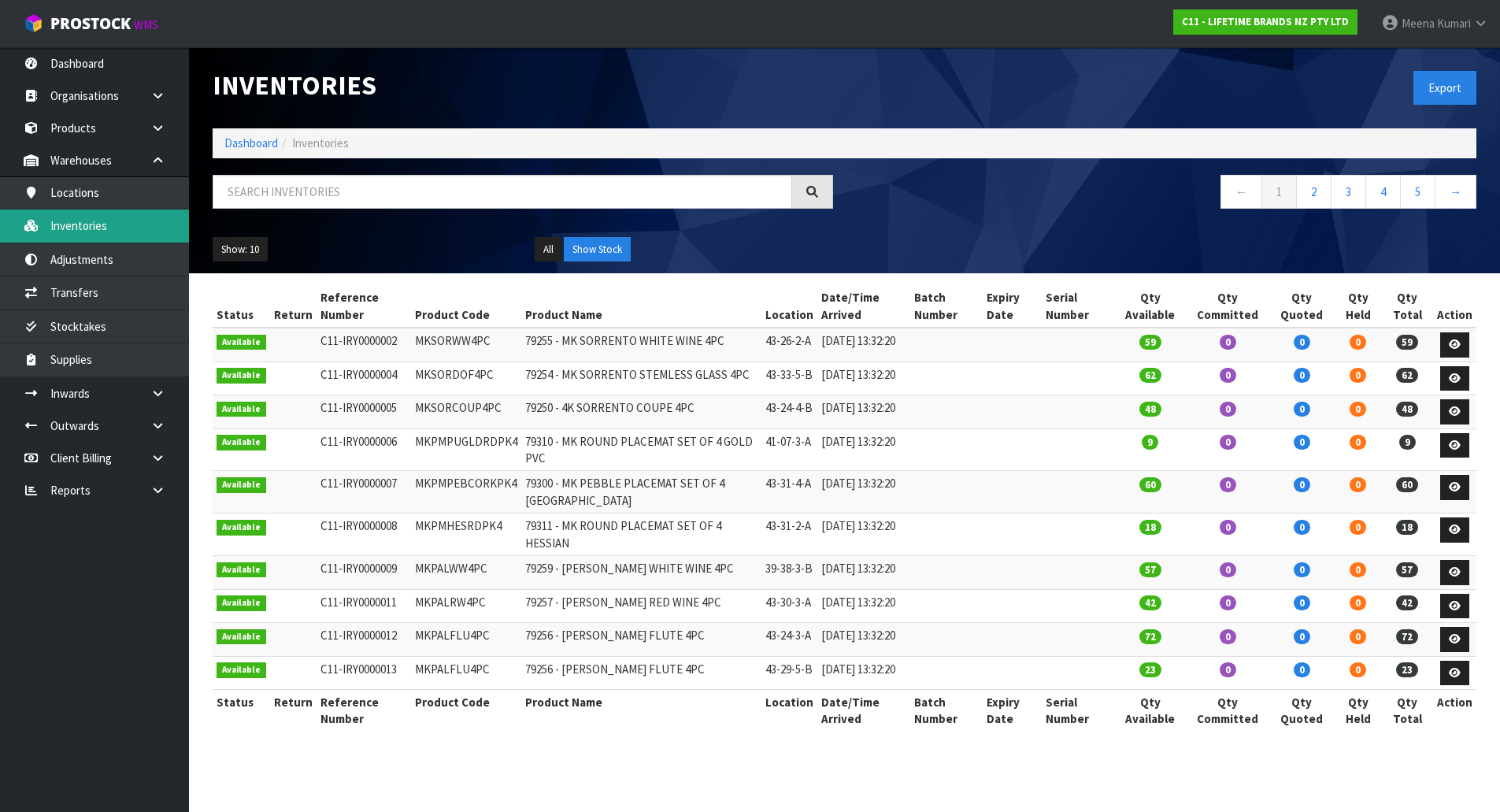
click at [412, 163] on div "Inventories Export Dashboard Inventories ← 1 2 3 4 5 → Show: 10 5 10 25 50 All …" at bounding box center [844, 160] width 1288 height 226
click at [395, 193] on input "text" at bounding box center [502, 191] width 580 height 34
paste input "MKPBOWLSTANDBOX2"
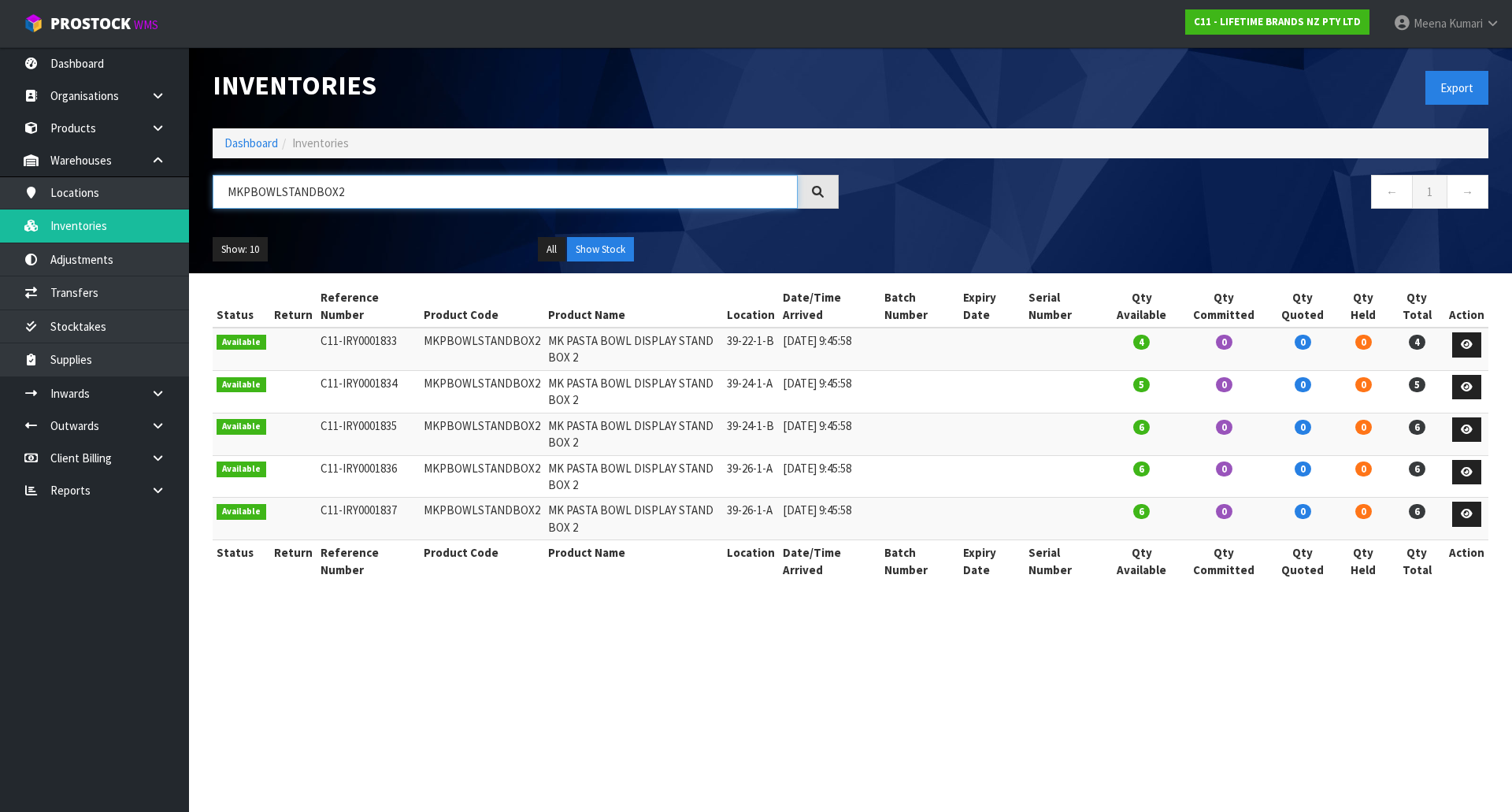
type input "MKPBOWLSTANDBOX2"
click at [469, 339] on td "MKPBOWLSTANDBOX2" at bounding box center [482, 349] width 125 height 43
copy td "MKPBOWLSTANDBOX2"
click at [93, 281] on link "Transfers" at bounding box center [94, 292] width 189 height 32
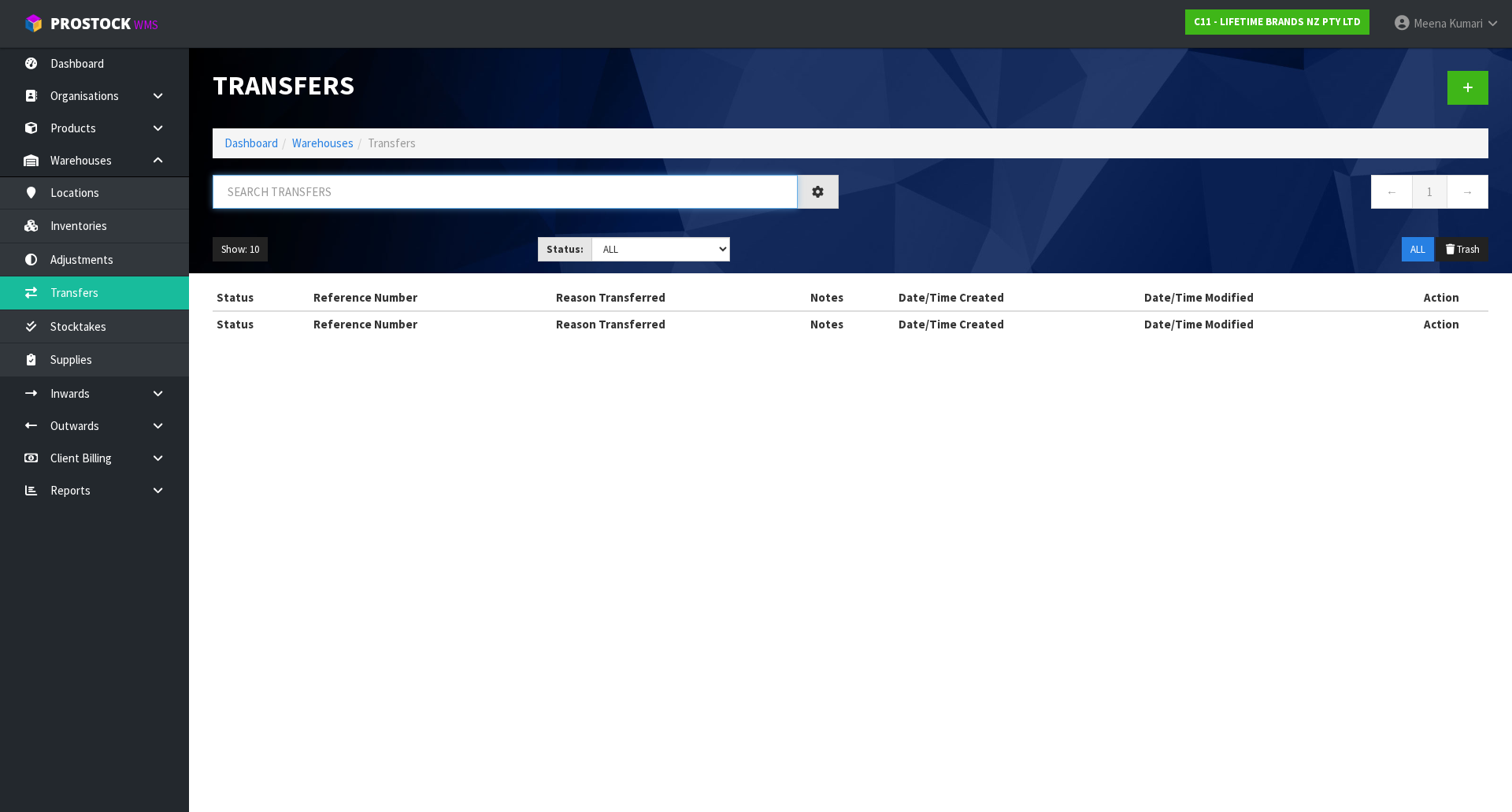
click at [342, 196] on input "text" at bounding box center [505, 191] width 585 height 34
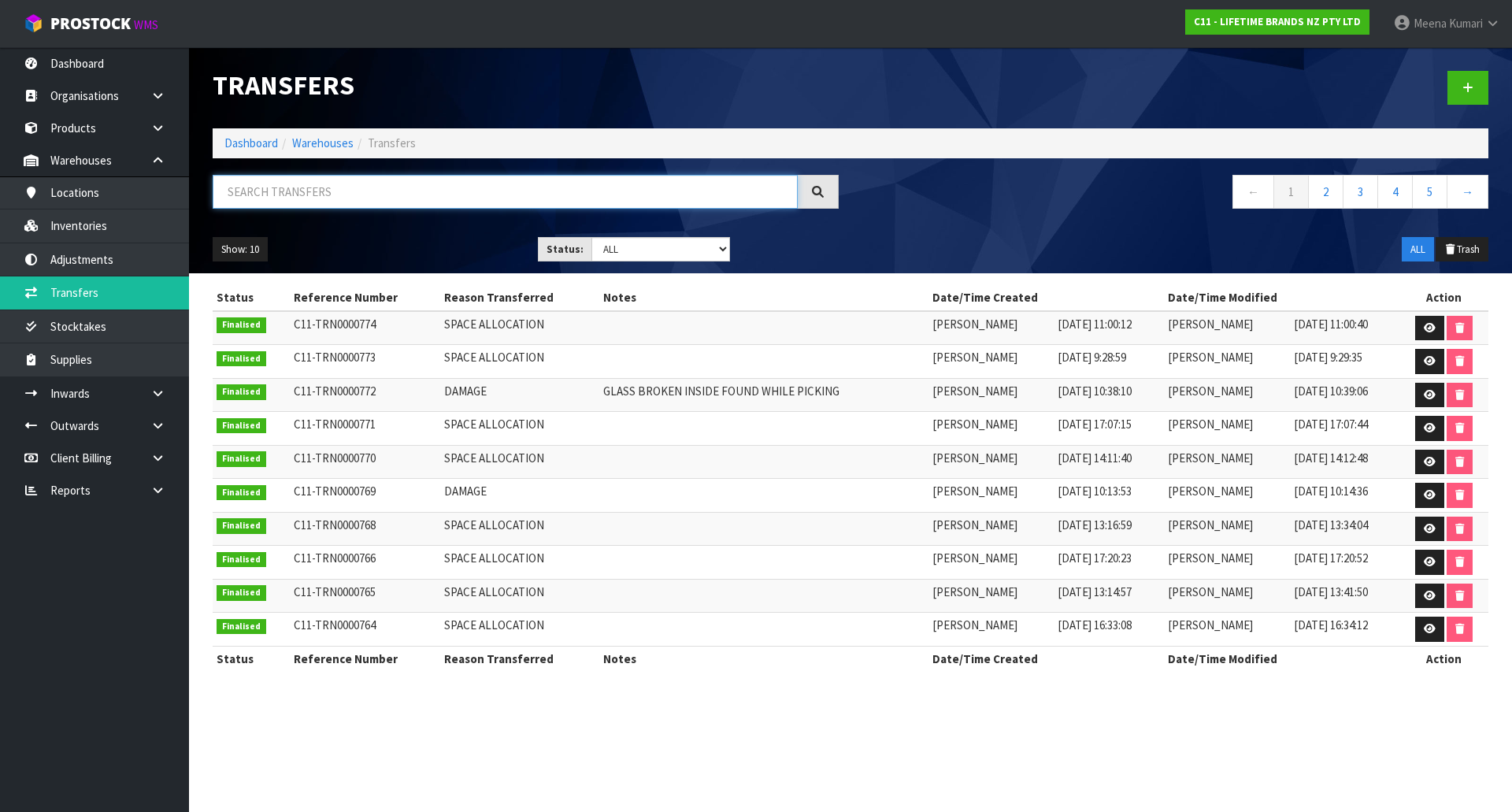
paste input "MKPBOWLSTANDBOX2"
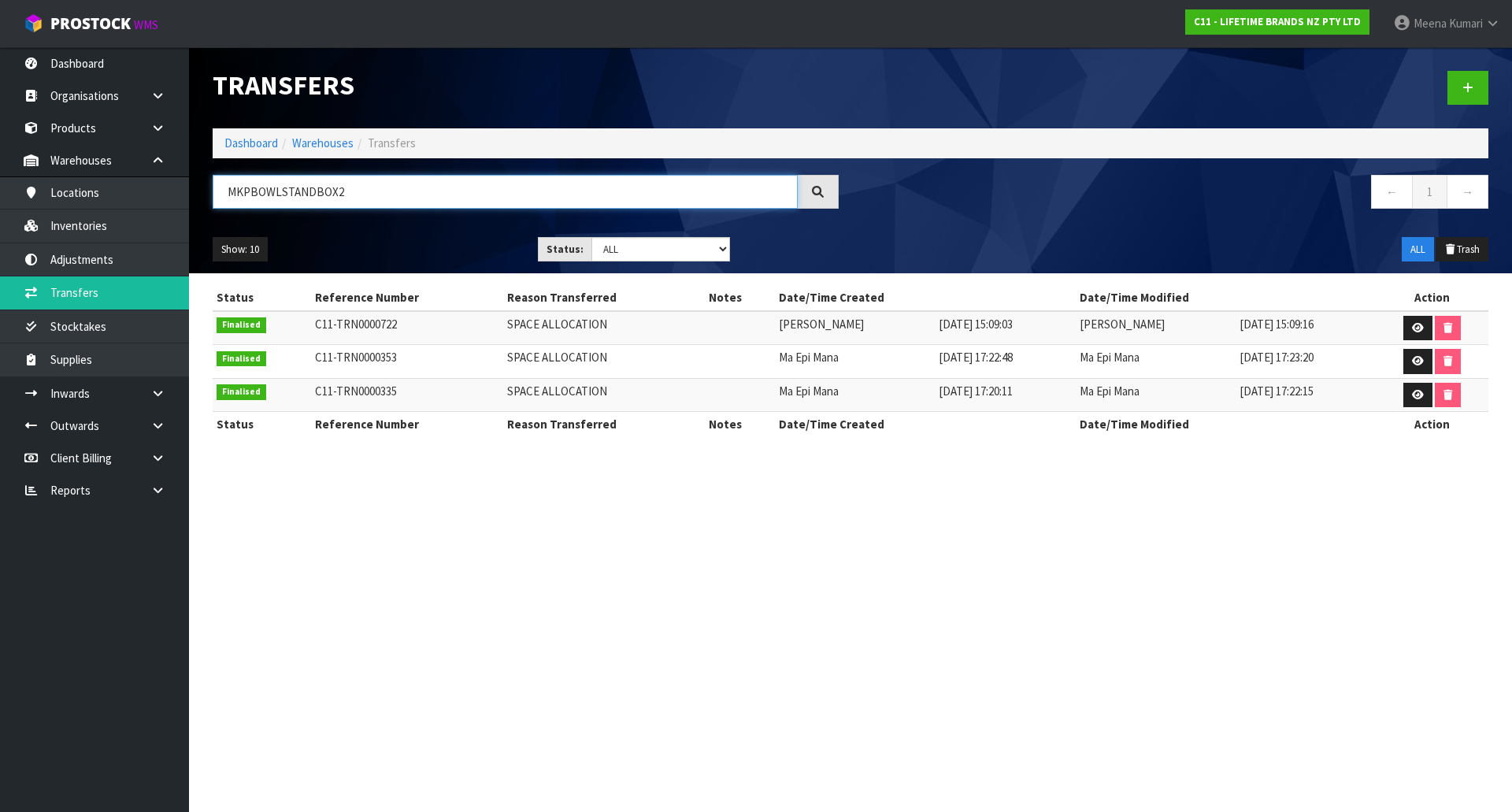
type input "MKPBOWLSTANDBOX2"
click at [94, 222] on link "Inventories" at bounding box center [94, 226] width 189 height 32
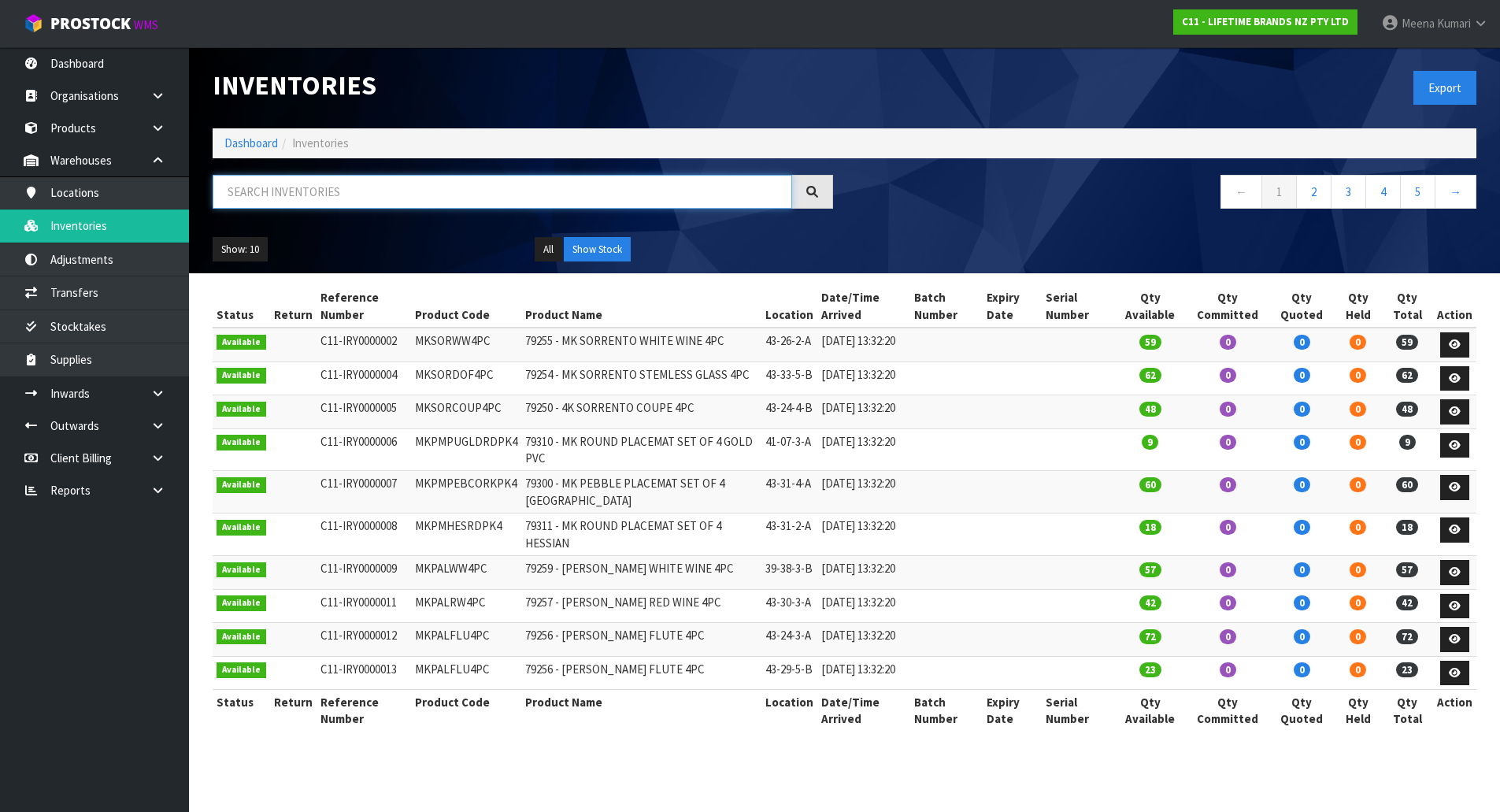
click at [342, 204] on input "text" at bounding box center [502, 191] width 580 height 34
paste input "MKPBOWLSTANDBOX2"
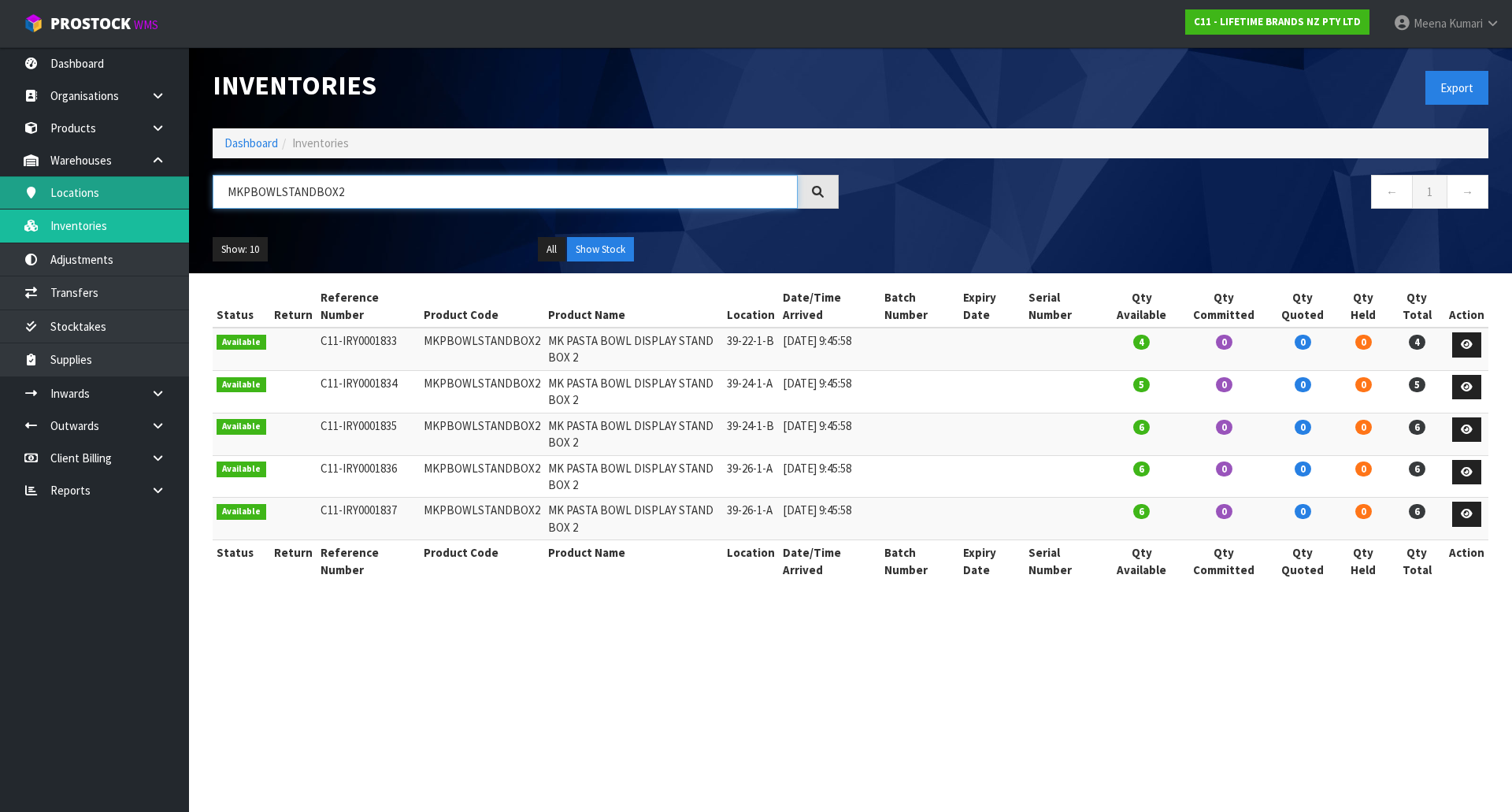
type input "MKPBOWLSTANDBOX2"
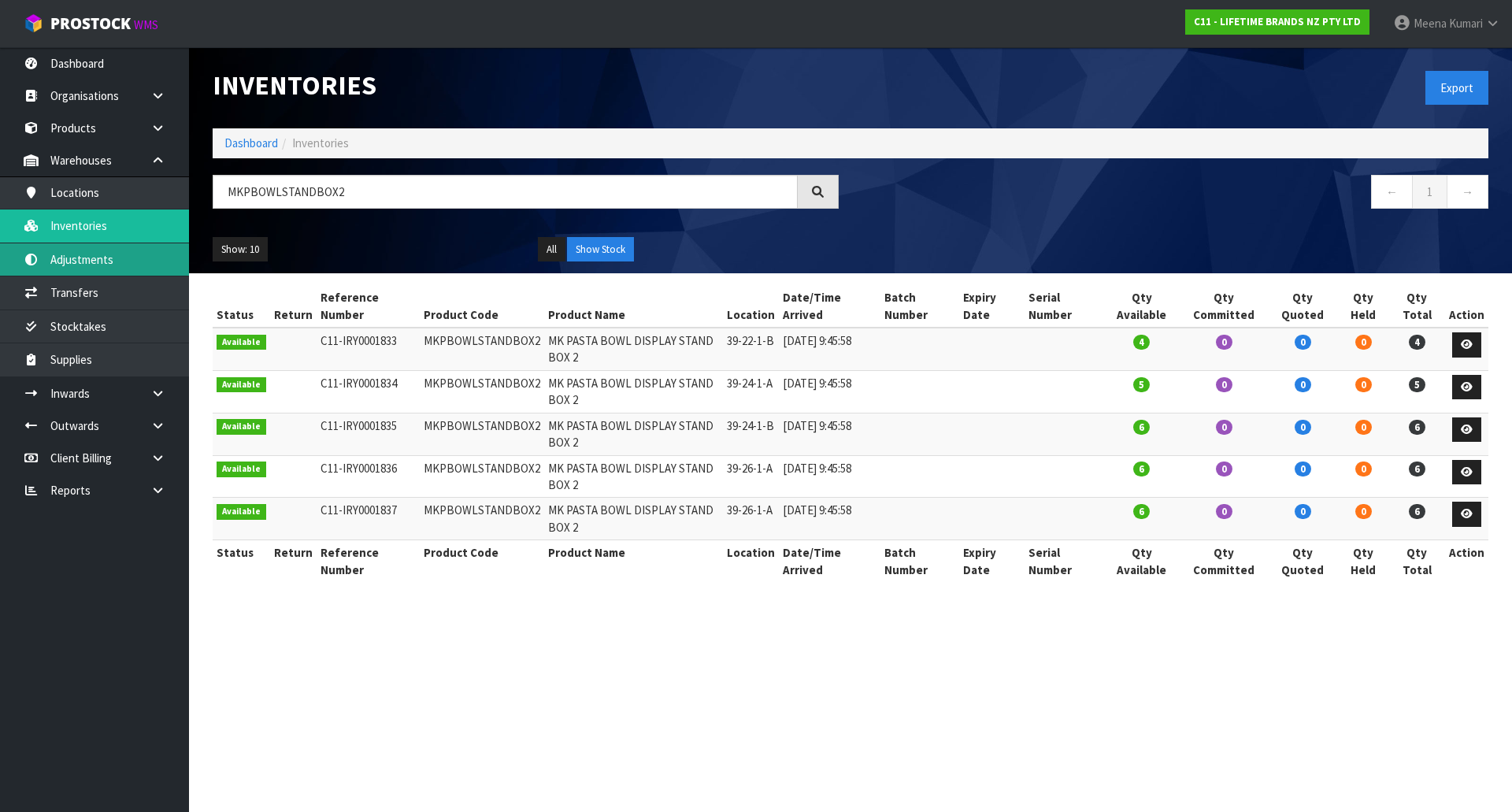
click at [120, 251] on link "Adjustments" at bounding box center [94, 259] width 189 height 32
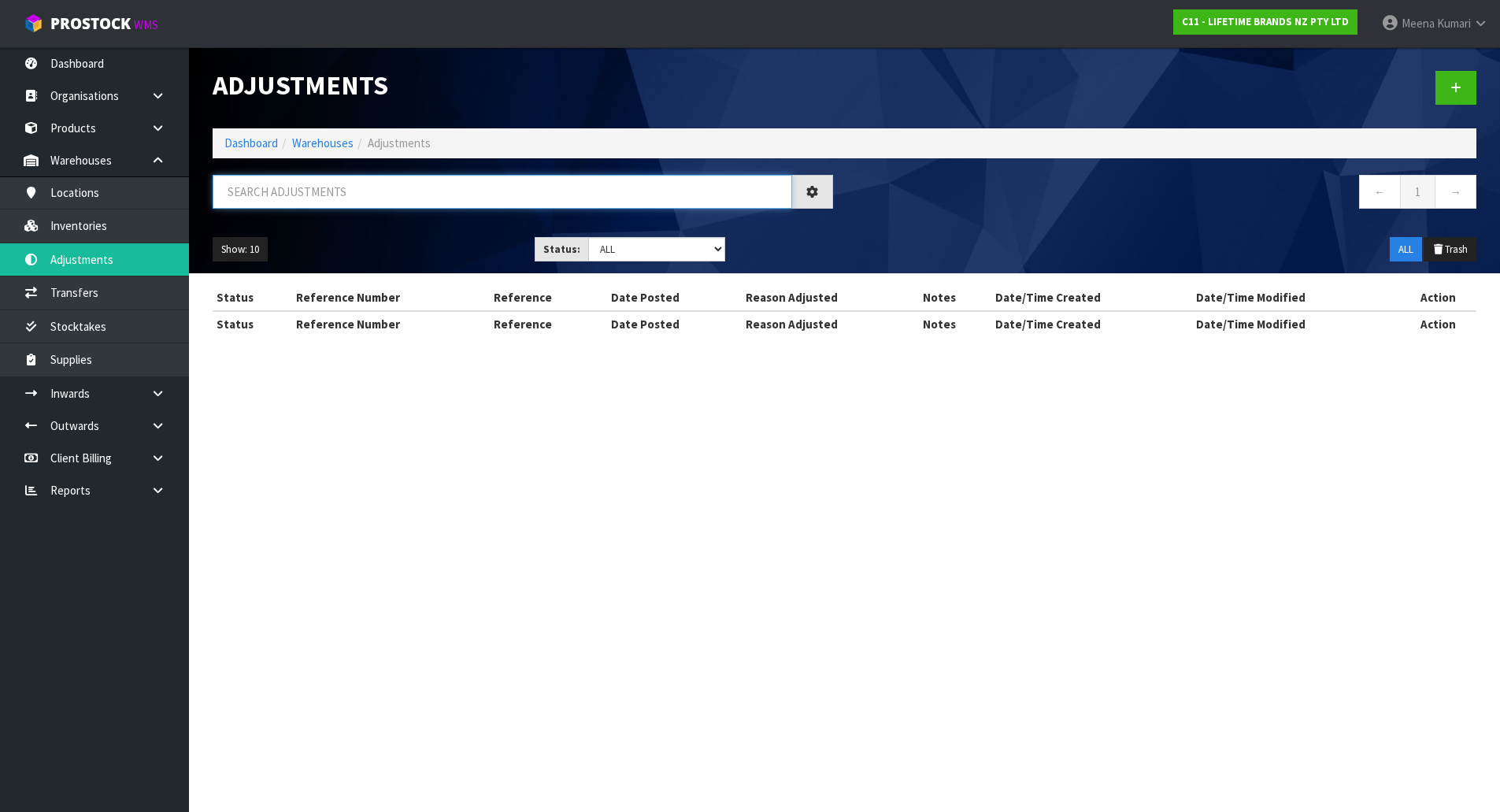
click at [354, 202] on input "text" at bounding box center [502, 191] width 580 height 34
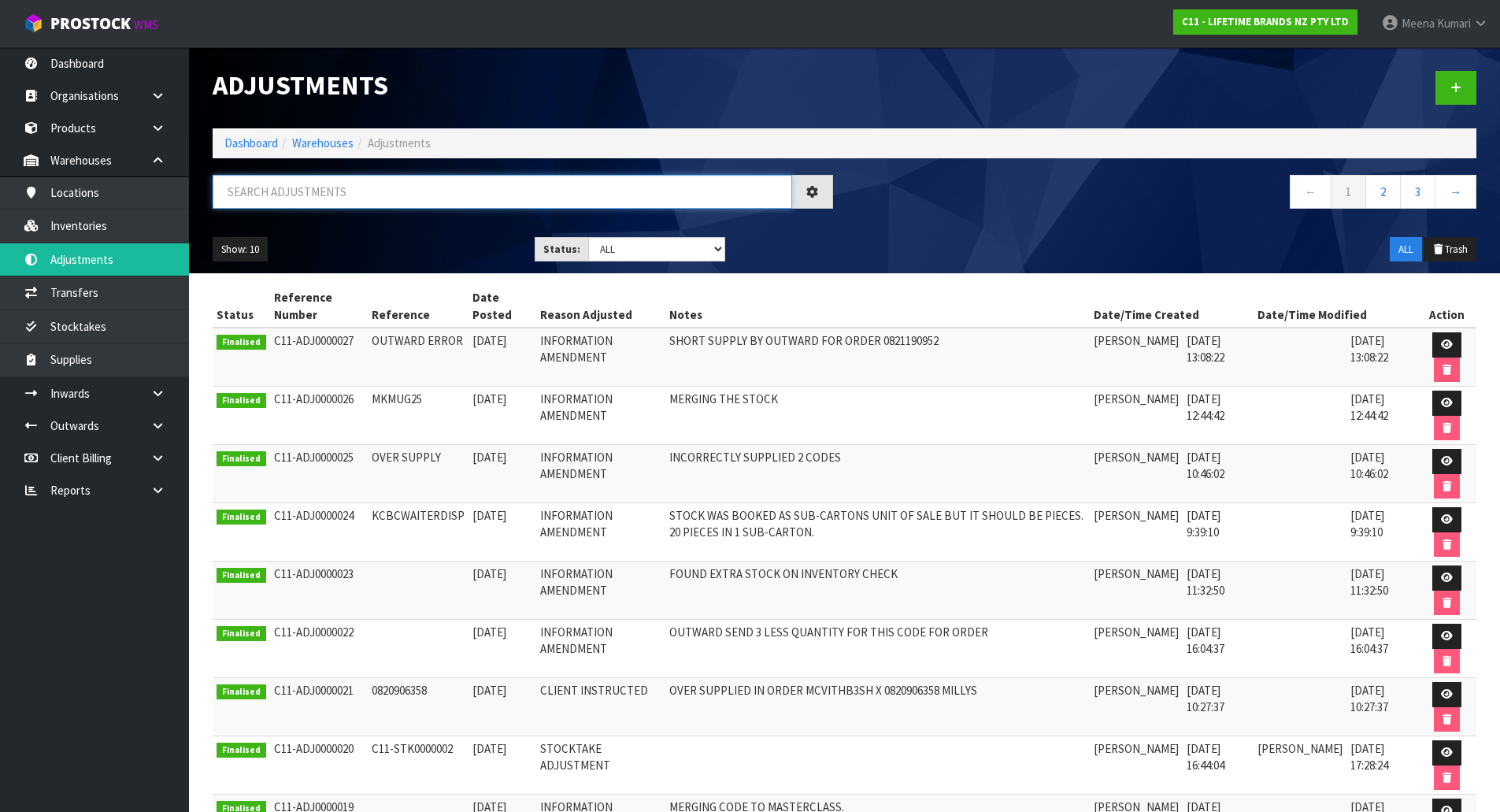
paste input "KCBCWAITERDISP"
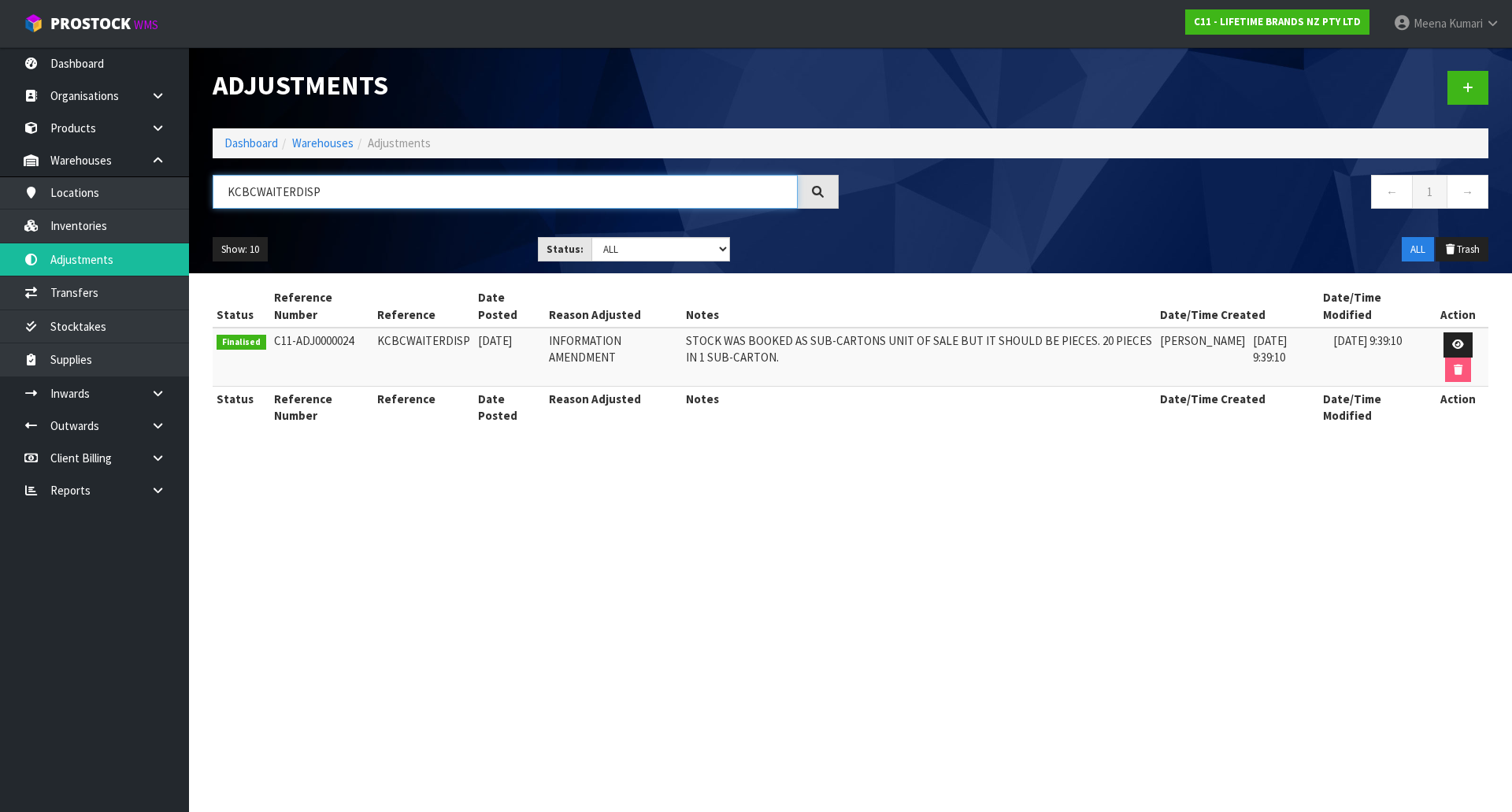
type input "KCBCWAITERDISP"
click at [255, 140] on link "Dashboard" at bounding box center [252, 142] width 54 height 15
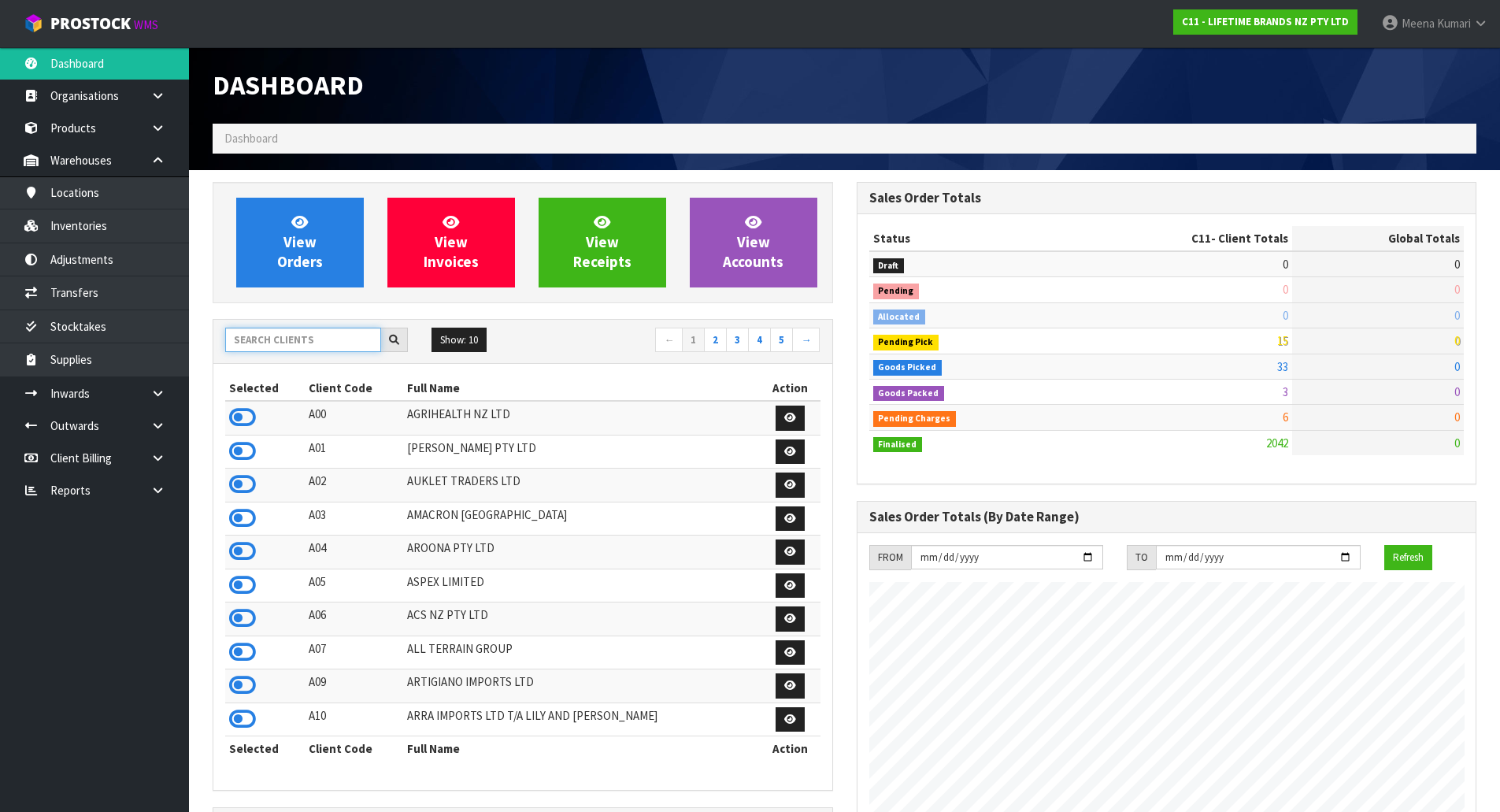
click at [299, 343] on input "text" at bounding box center [303, 339] width 156 height 24
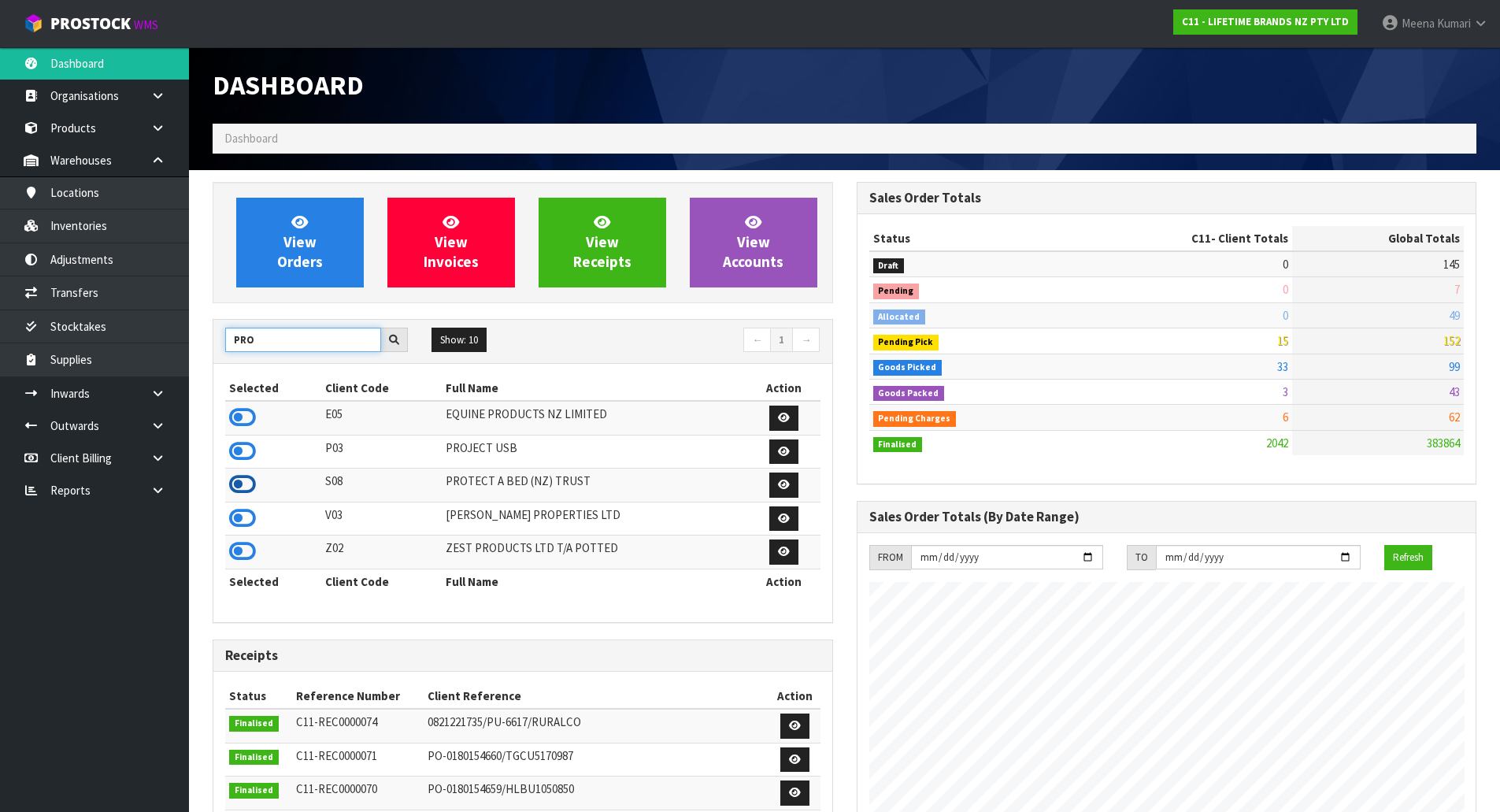
type input "PRO"
click at [239, 486] on icon at bounding box center [242, 485] width 27 height 24
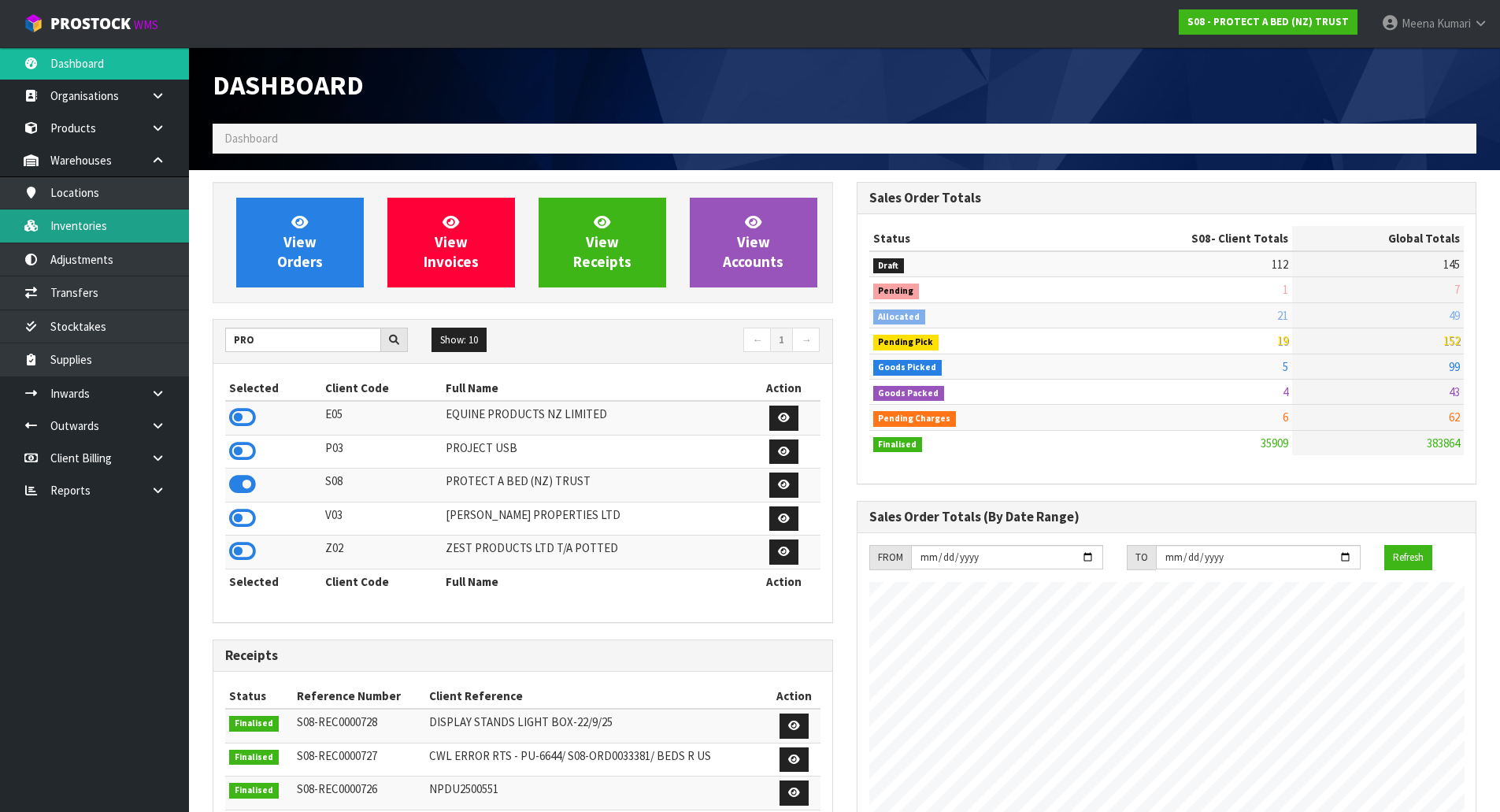
click at [99, 228] on link "Inventories" at bounding box center [94, 226] width 189 height 32
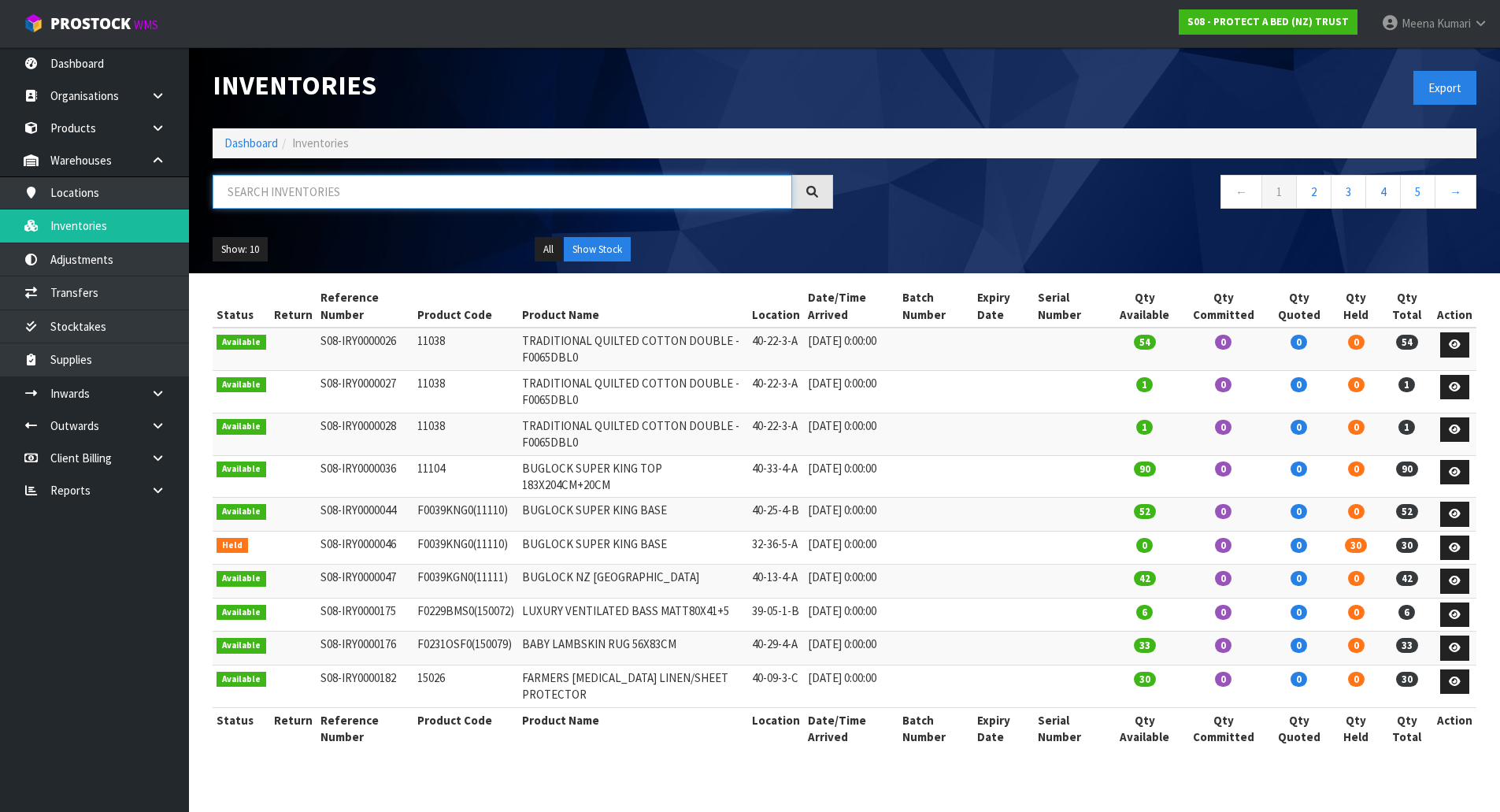
click at [342, 191] on input "text" at bounding box center [502, 191] width 580 height 34
paste input "F0039KGN0"
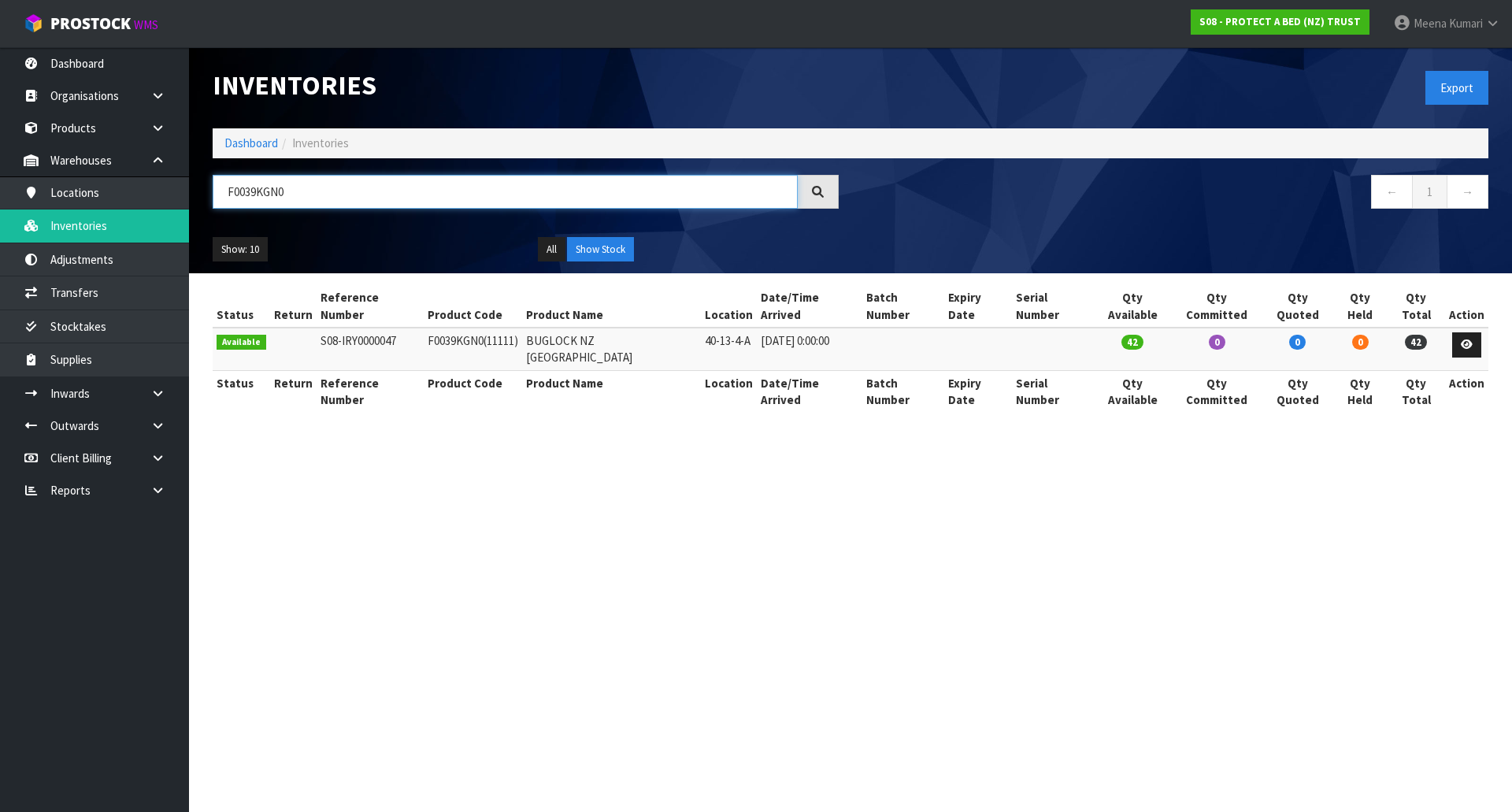
type input "F0039KGN0"
click at [311, 191] on input "F0039KGN0" at bounding box center [505, 191] width 585 height 34
click at [142, 272] on link "Adjustments" at bounding box center [94, 259] width 189 height 32
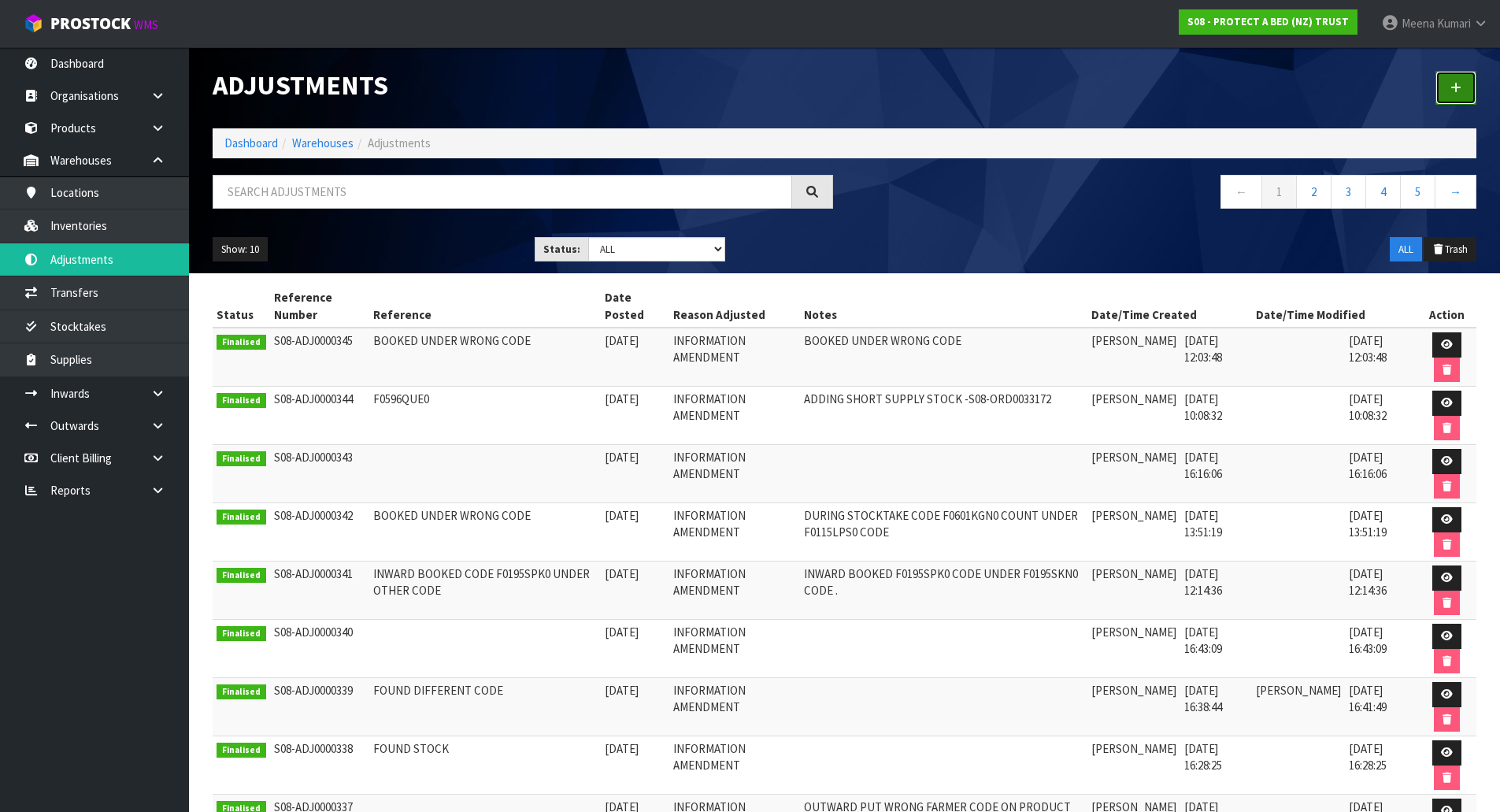
click at [1453, 89] on icon at bounding box center [1457, 88] width 11 height 12
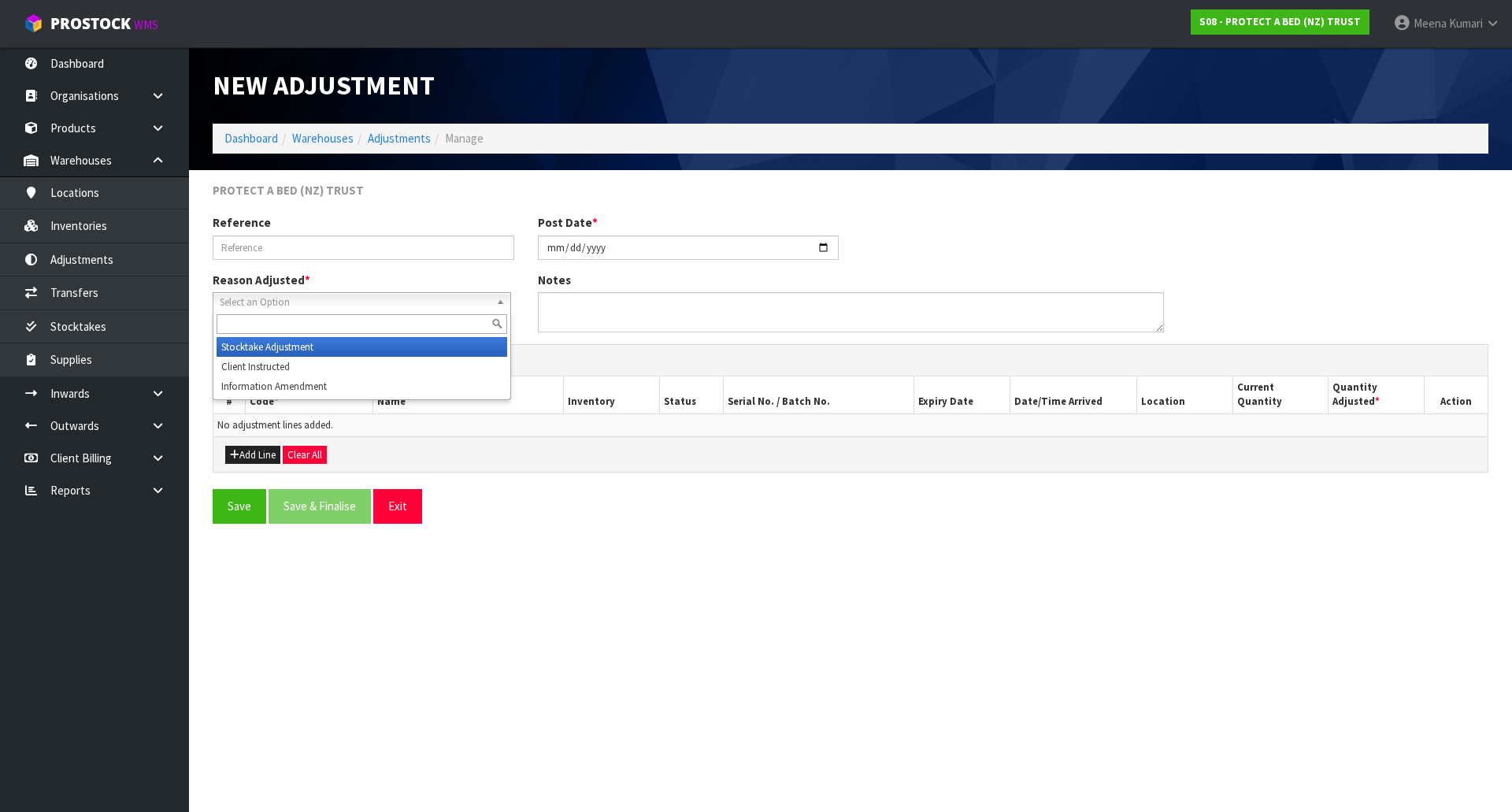
click at [344, 292] on link "Select an Option" at bounding box center [362, 301] width 299 height 19
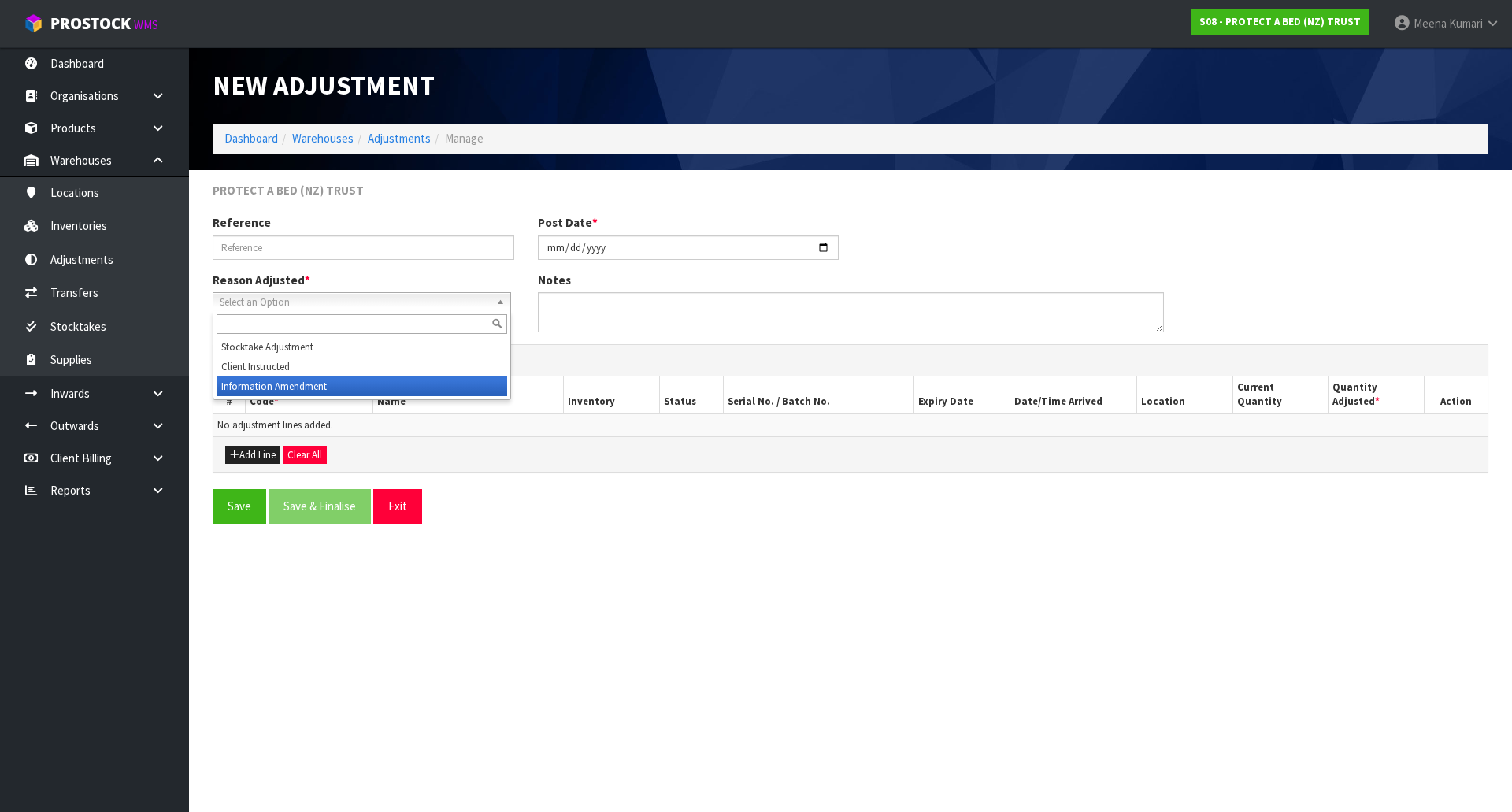
click at [302, 388] on li "Information Amendment" at bounding box center [362, 386] width 290 height 19
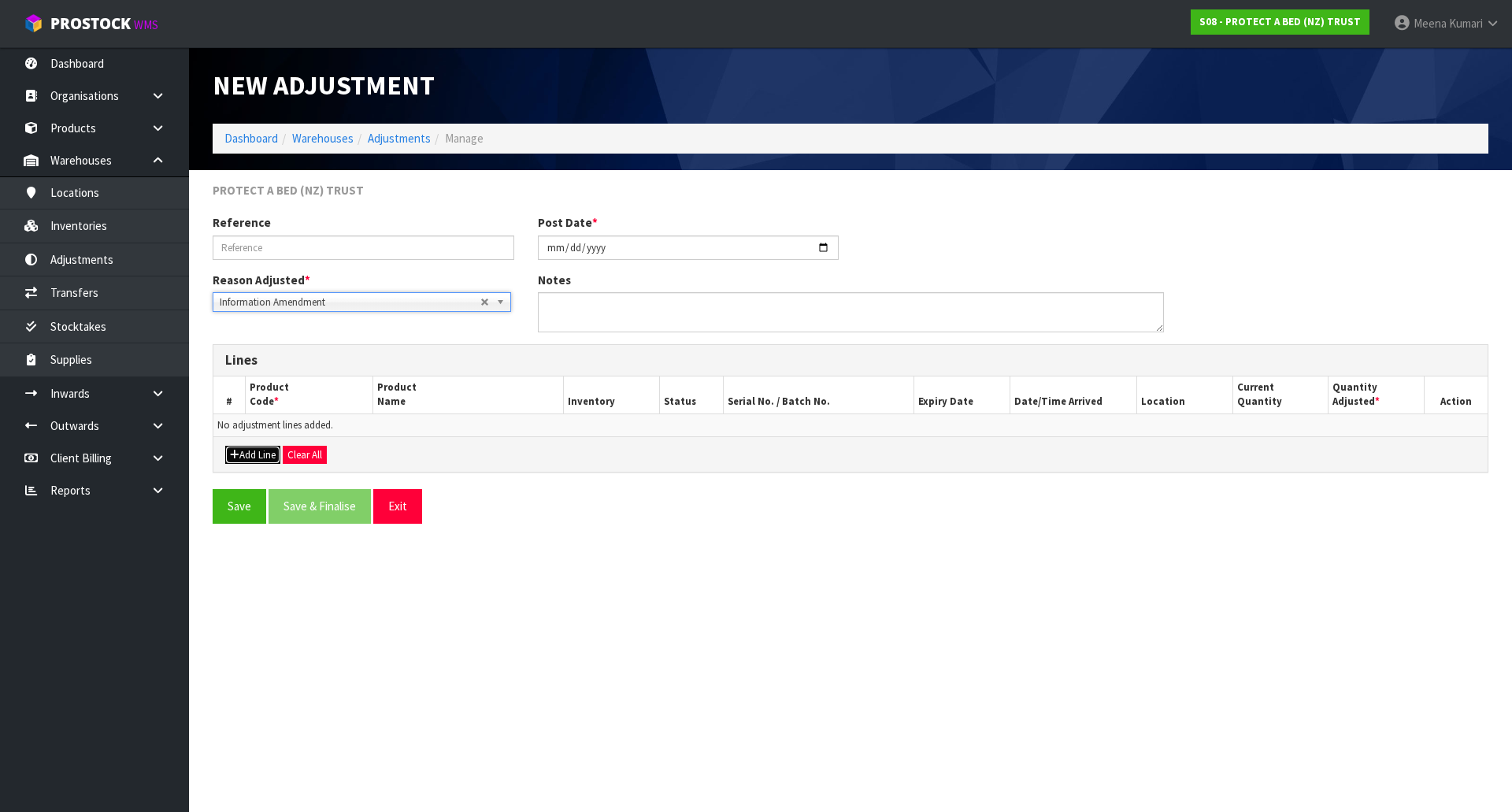
click at [250, 460] on button "Add Line" at bounding box center [253, 455] width 55 height 18
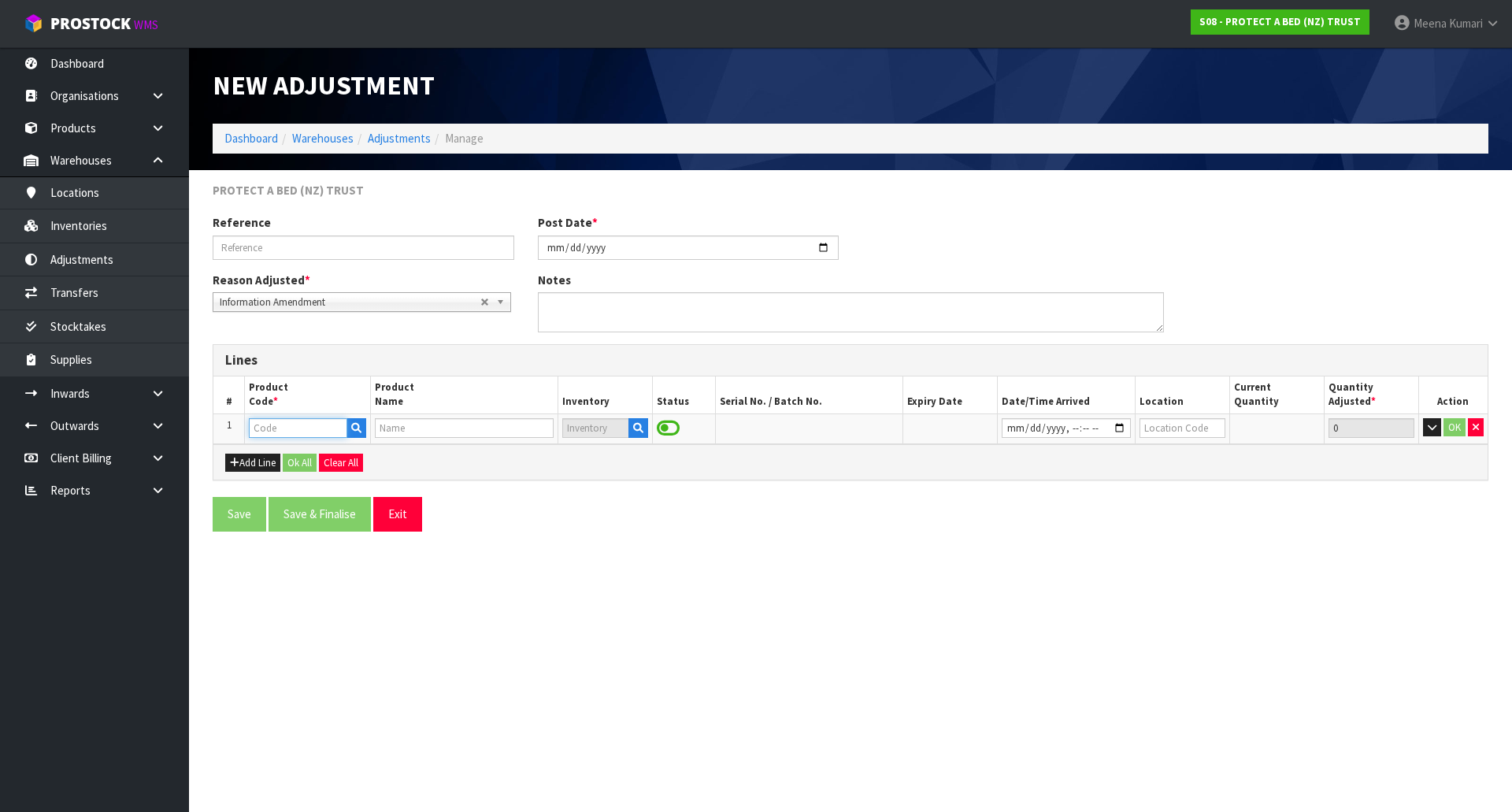
click at [279, 435] on input "text" at bounding box center [298, 427] width 98 height 19
paste input "F0039KGN0"
type input "F0039KGN0"
type input "BUGLOCK NZ [GEOGRAPHIC_DATA]"
type input "F0039KGN0"
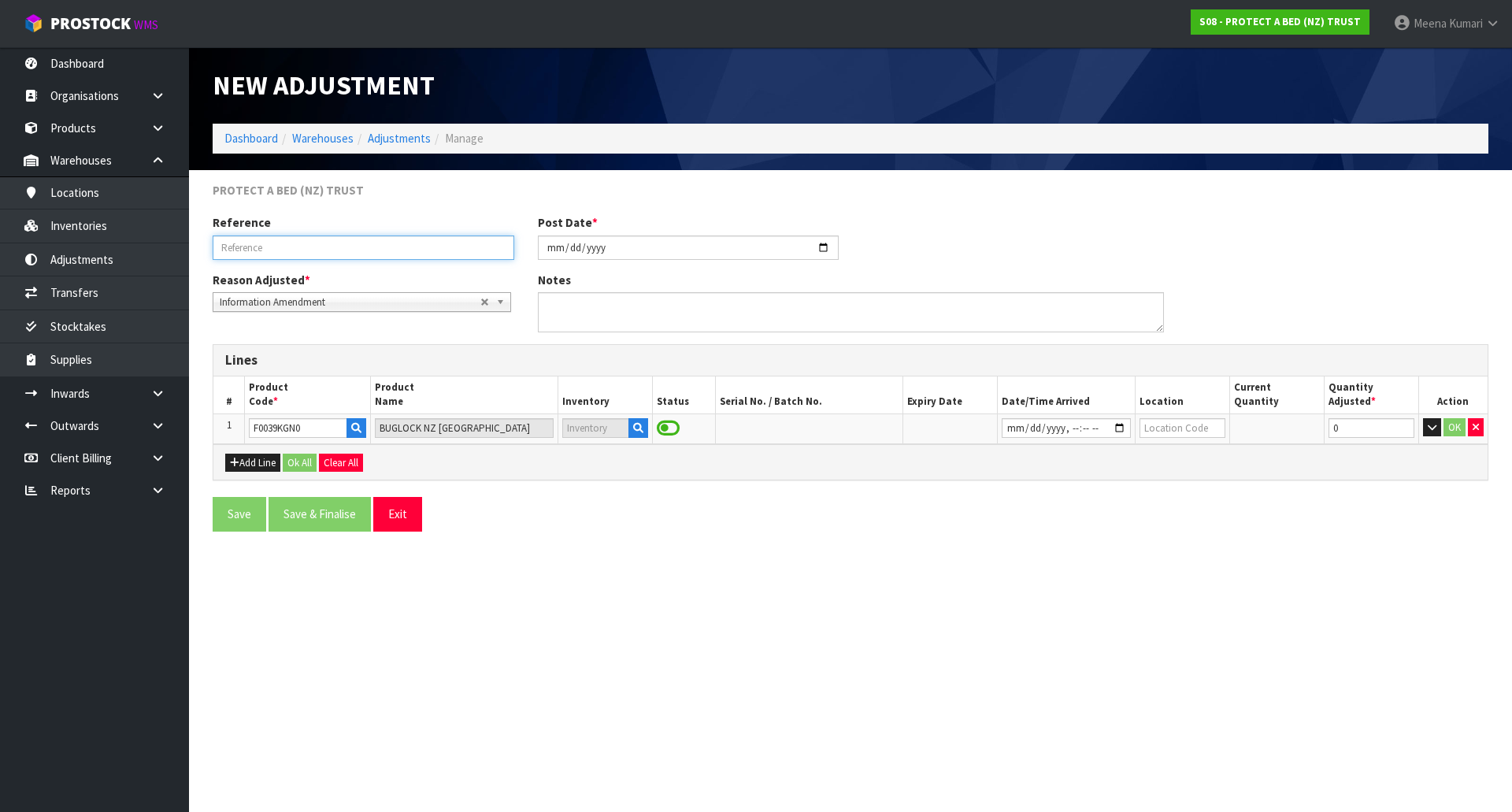
click at [372, 252] on input "text" at bounding box center [363, 248] width 301 height 24
drag, startPoint x: 375, startPoint y: 255, endPoint x: 298, endPoint y: 244, distance: 77.8
click at [298, 244] on input "SHORT SUPPLY BY INWEARDS" at bounding box center [363, 248] width 301 height 24
click at [305, 244] on input "SHORT SUPPLY BYOUTWARD" at bounding box center [363, 248] width 301 height 24
click at [309, 248] on input "SHORT SUPPLY BY UTWARD" at bounding box center [363, 248] width 301 height 24
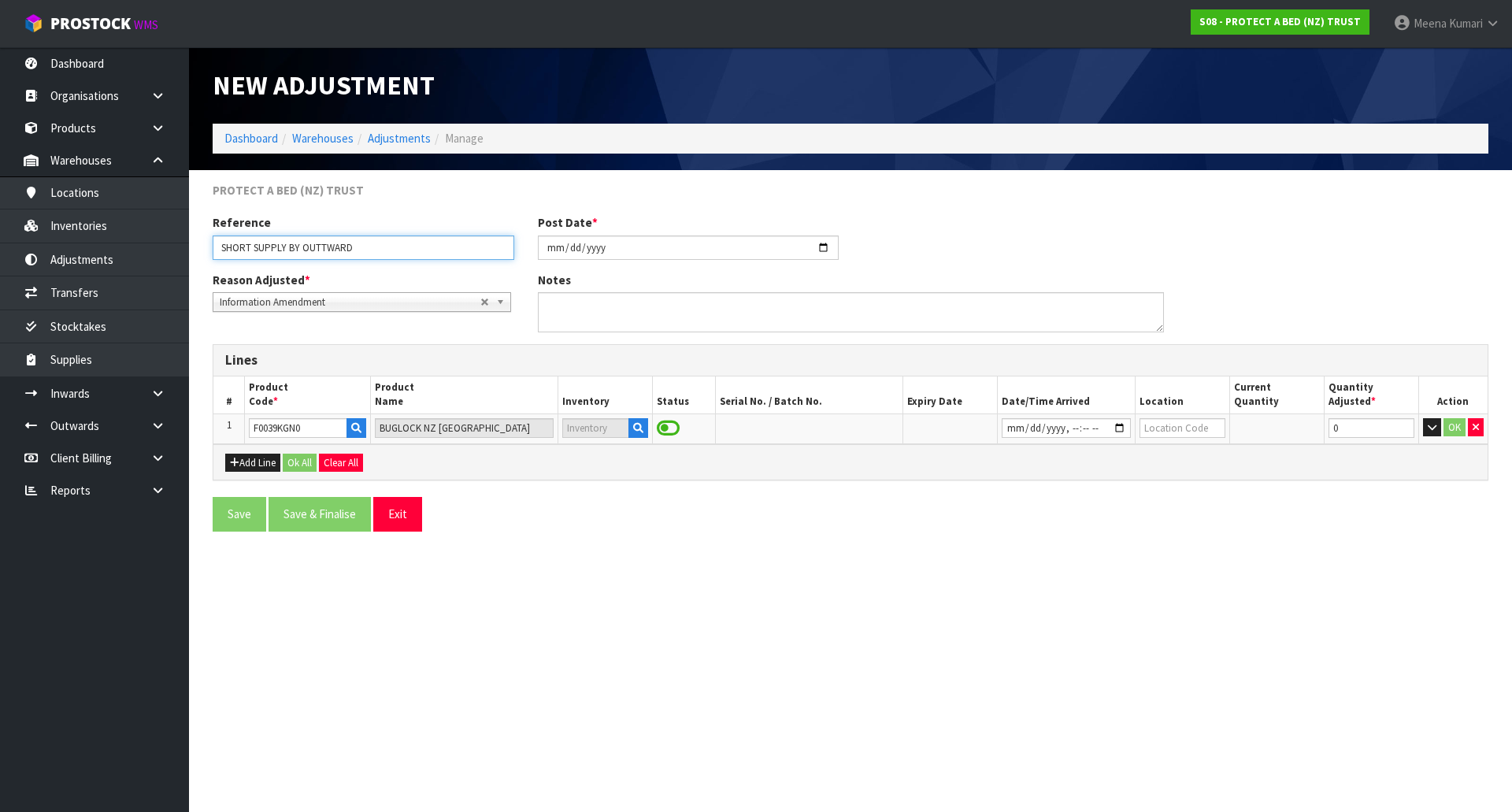
click at [326, 247] on input "SHORT SUPPLY BY OUTTWARD" at bounding box center [363, 248] width 301 height 24
type input "SHORT SUPPLY BY OUTWARD"
click at [645, 428] on button "button" at bounding box center [638, 428] width 19 height 20
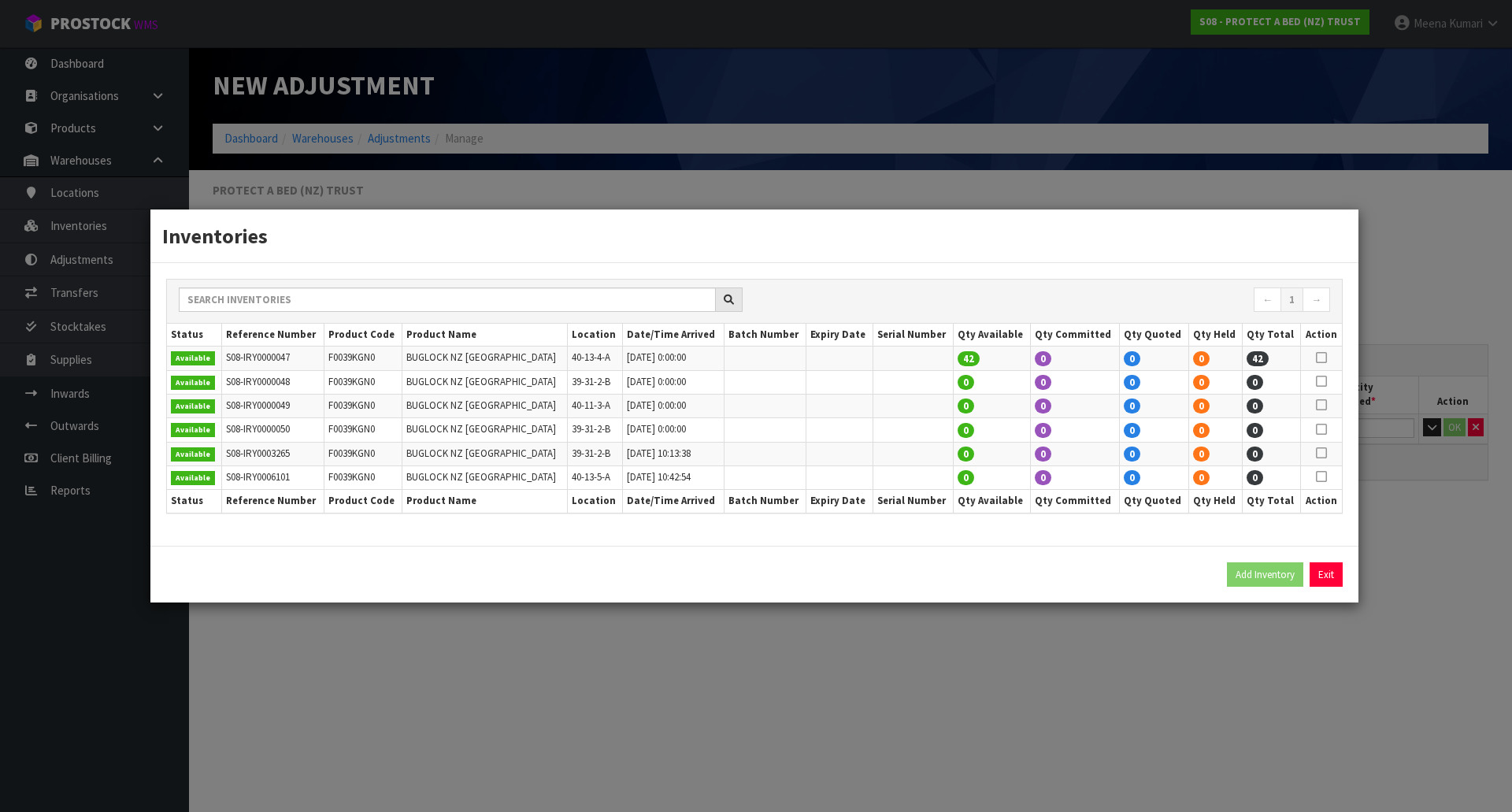
click at [1318, 358] on icon at bounding box center [1321, 358] width 11 height 1
click at [1246, 572] on button "Add Inventory" at bounding box center [1265, 574] width 77 height 25
type input "S08-IRY0000047"
type input "[DATE]T00:00"
type input "40-13-4-A"
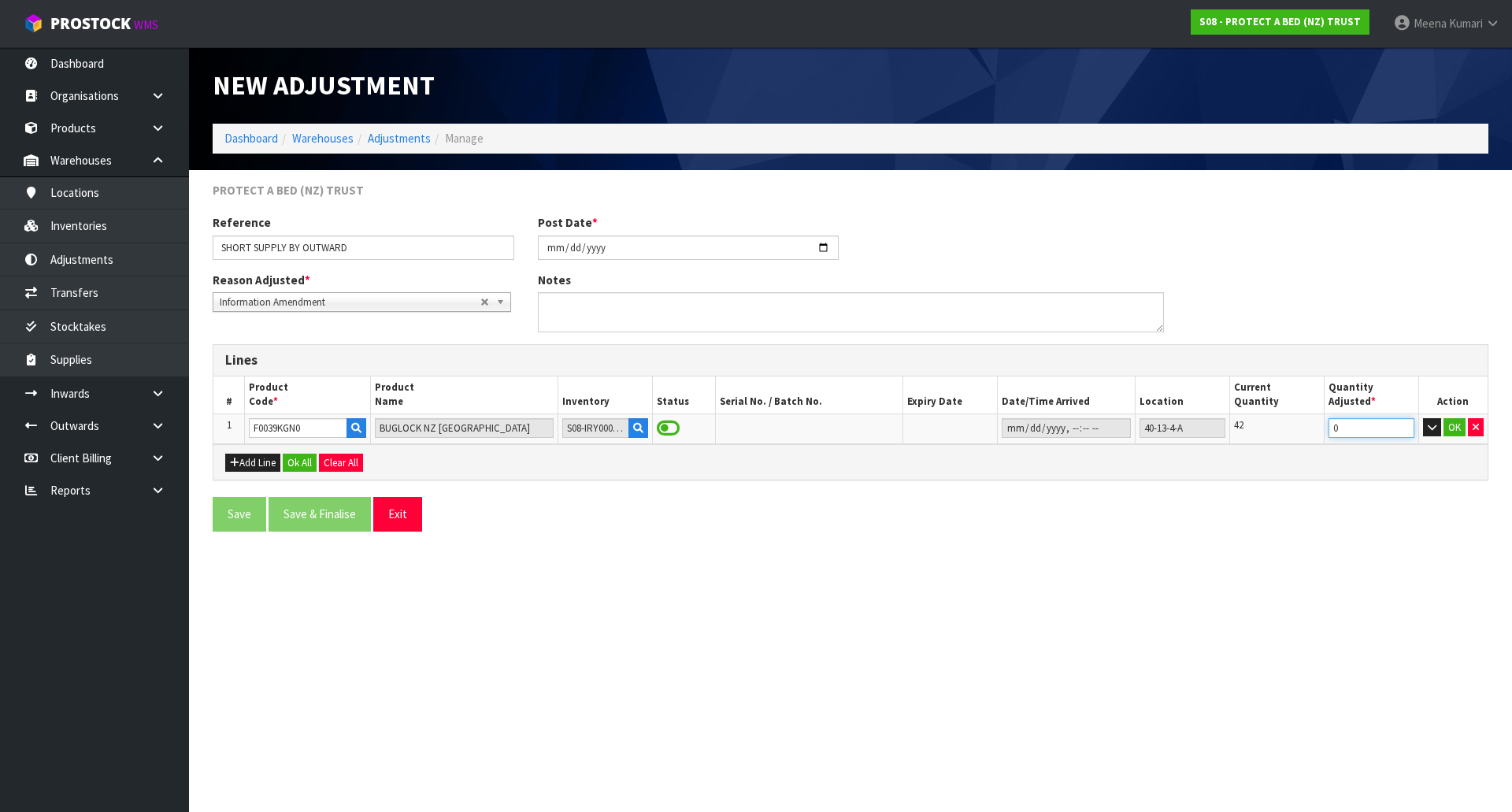
drag, startPoint x: 1346, startPoint y: 432, endPoint x: 1112, endPoint y: 474, distance: 237.7
click at [1112, 474] on div "Lines # Product Code * Product Name Inventory Status Serial No. / Batch No. Exp…" at bounding box center [851, 412] width 1276 height 136
type input "1"
click at [1447, 424] on button "OK" at bounding box center [1455, 427] width 22 height 18
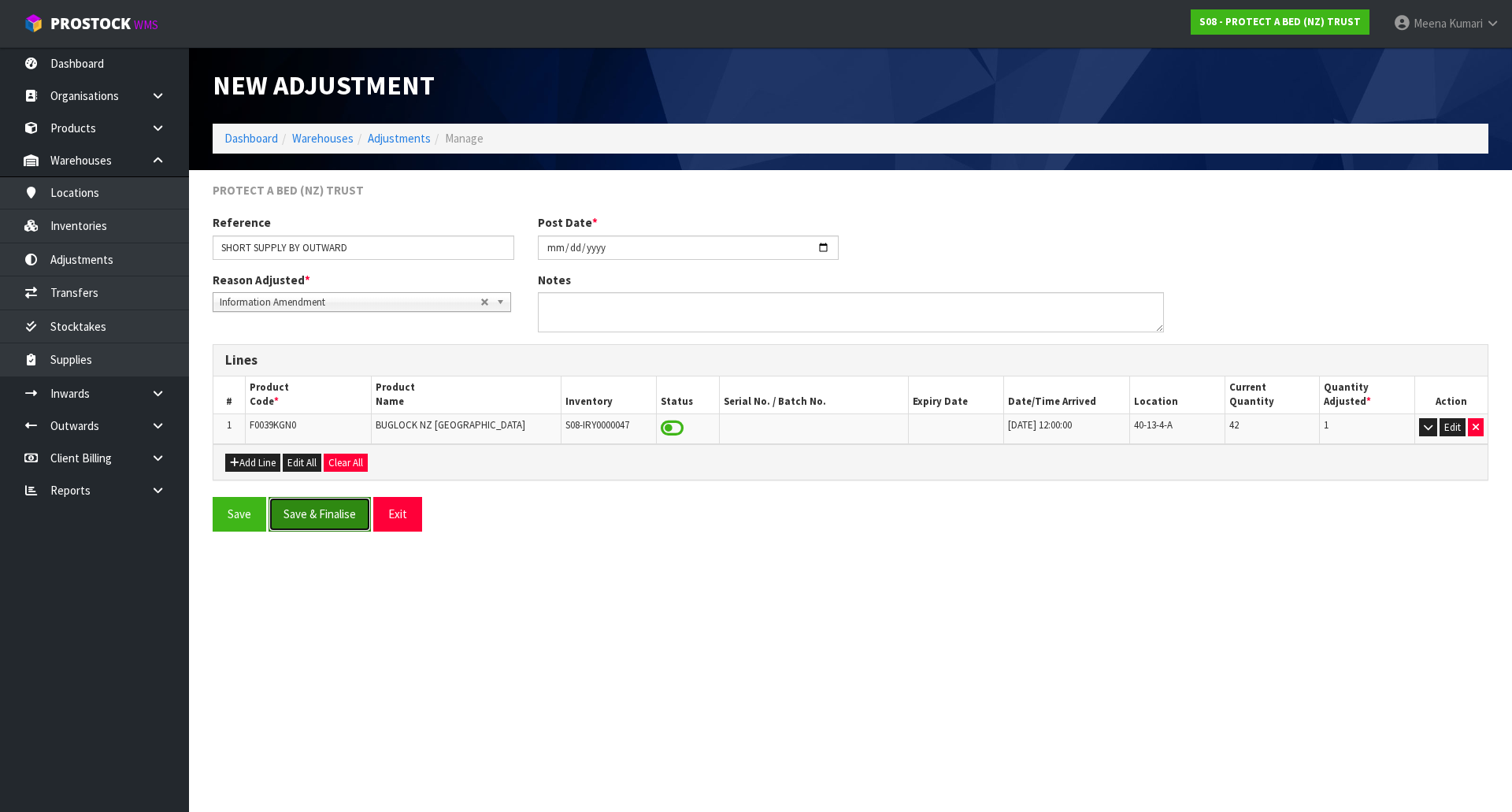
click at [333, 511] on button "Save & Finalise" at bounding box center [319, 513] width 103 height 34
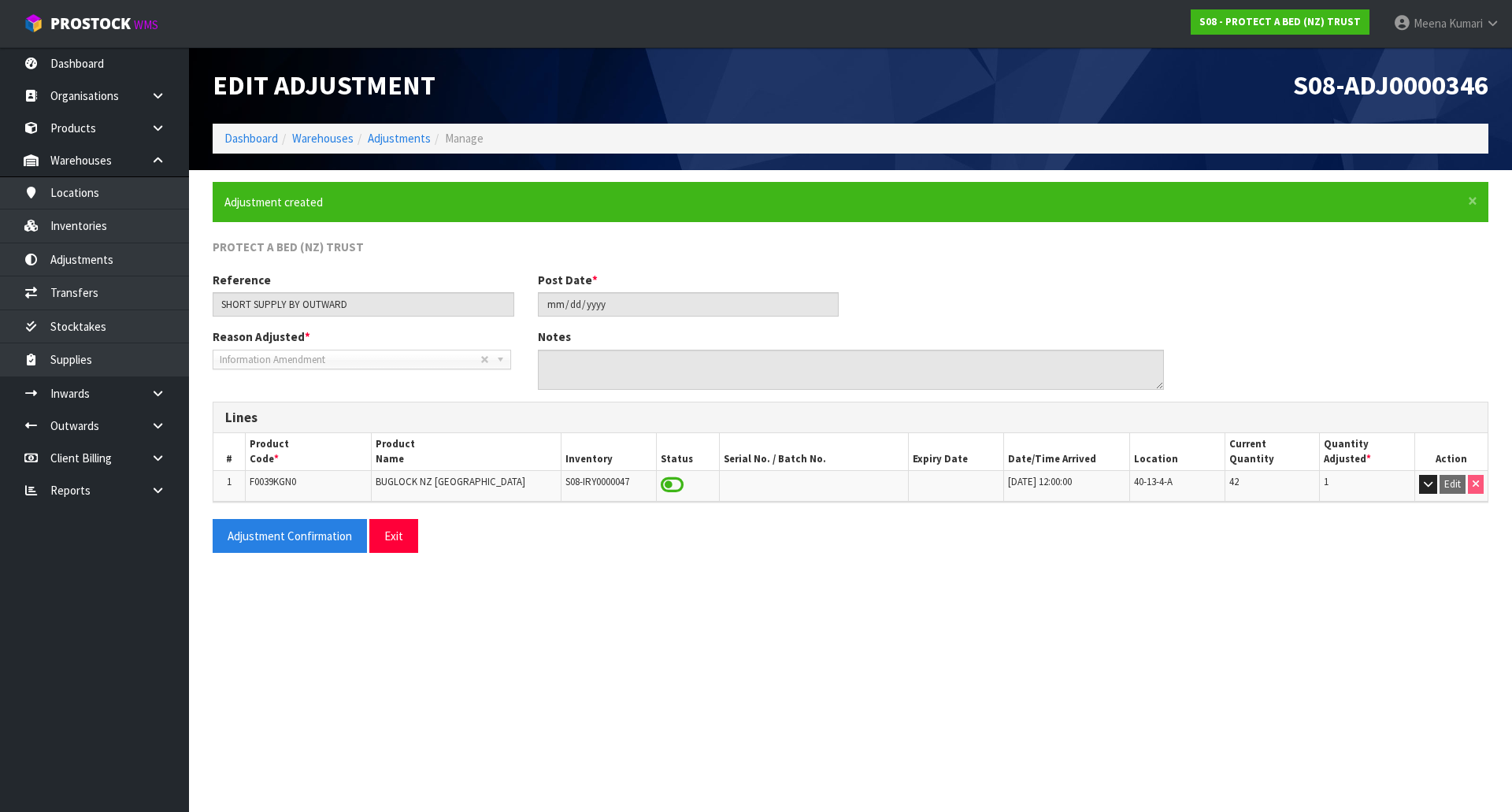
click at [300, 487] on td "F0039KGN0" at bounding box center [308, 486] width 127 height 30
copy tr "F0039KGN0"
click at [110, 235] on link "Inventories" at bounding box center [94, 226] width 189 height 32
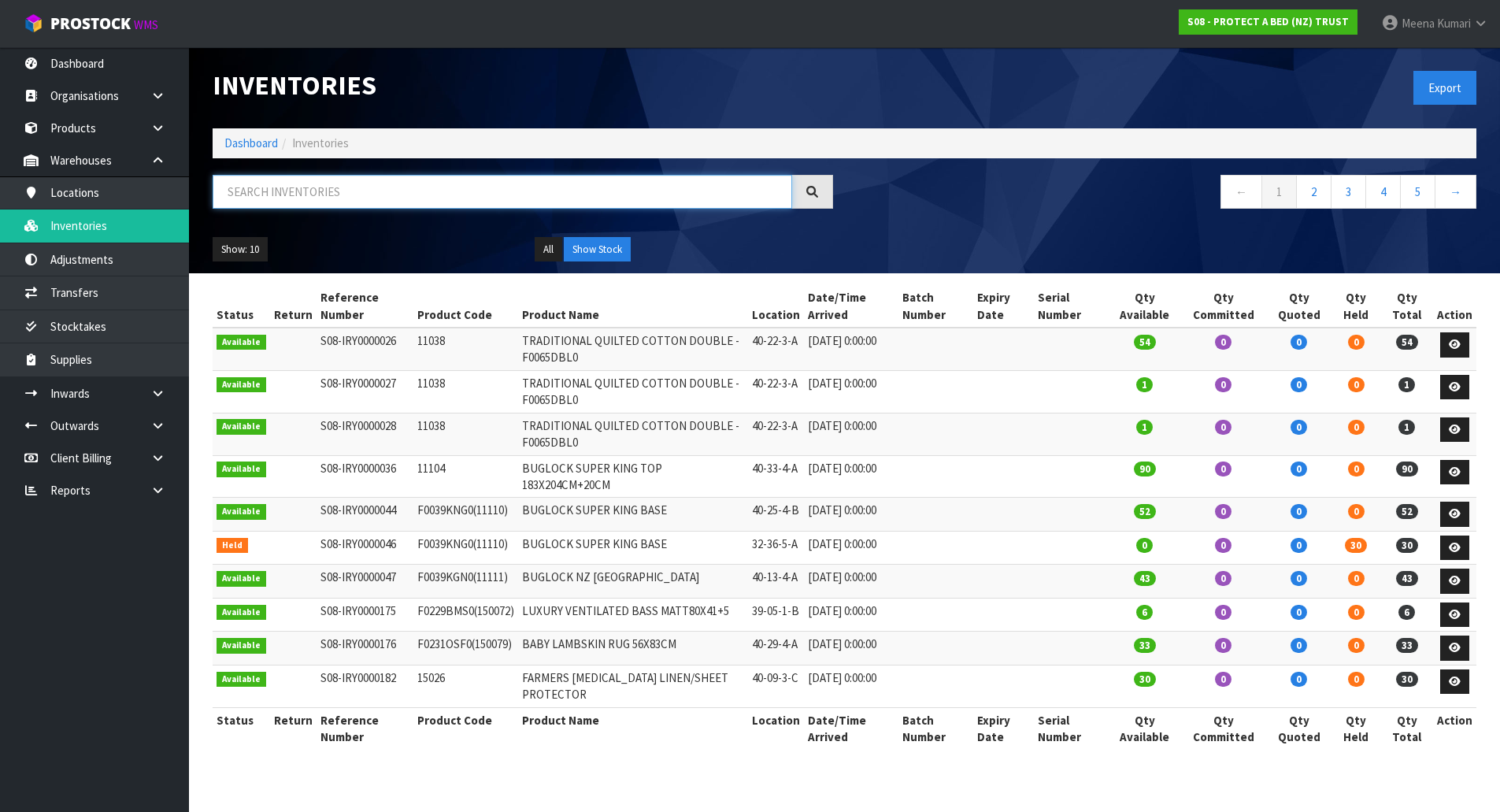
click at [418, 196] on input "text" at bounding box center [502, 191] width 580 height 34
paste input "F0039KGN0"
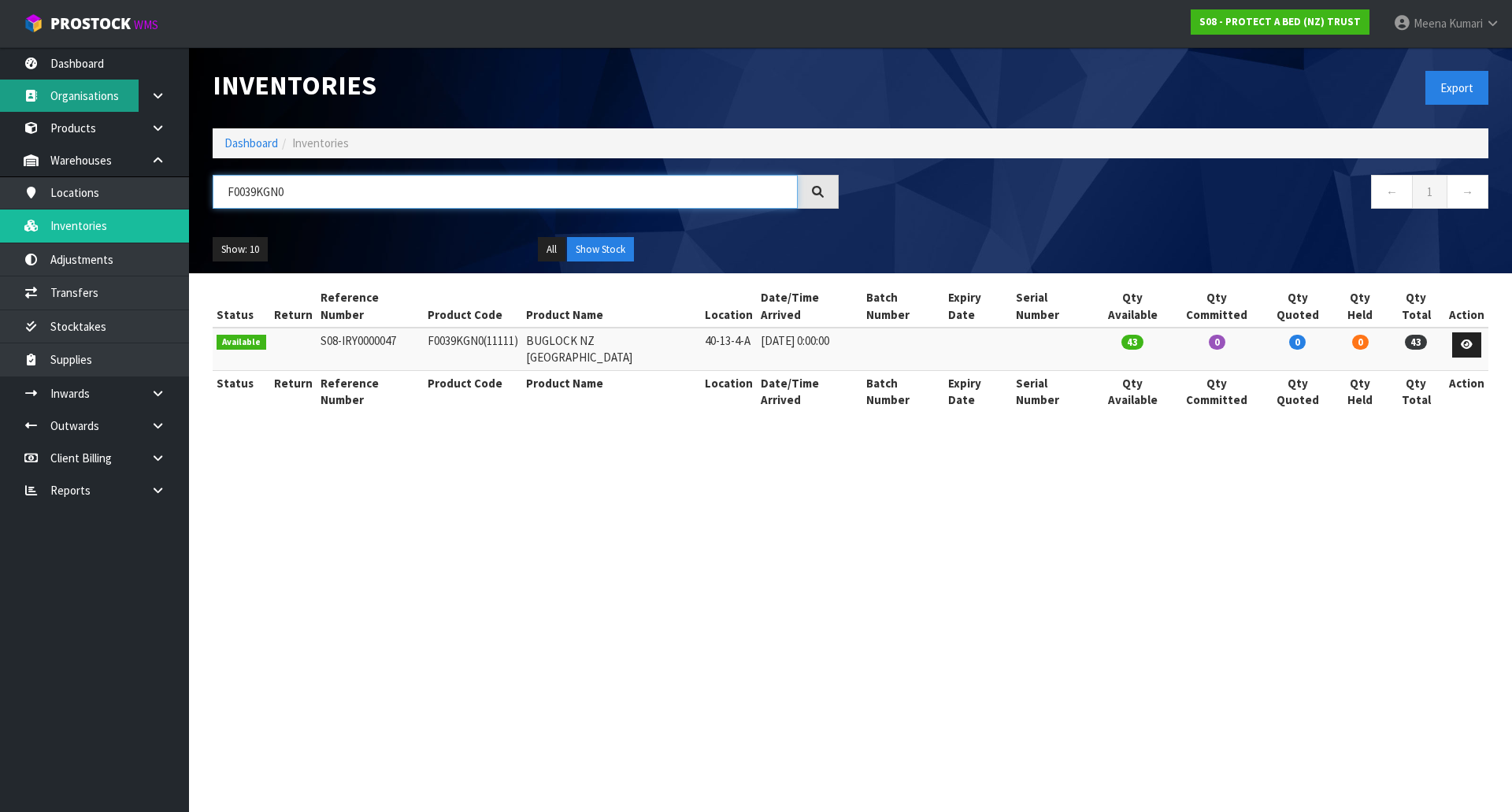
type input "F0039KGN0"
click at [479, 327] on td "F0039KGN0 (11111)" at bounding box center [473, 349] width 98 height 43
copy td "F0039KGN0"
click at [460, 334] on td "F0039KGN0 (11111)" at bounding box center [473, 349] width 98 height 43
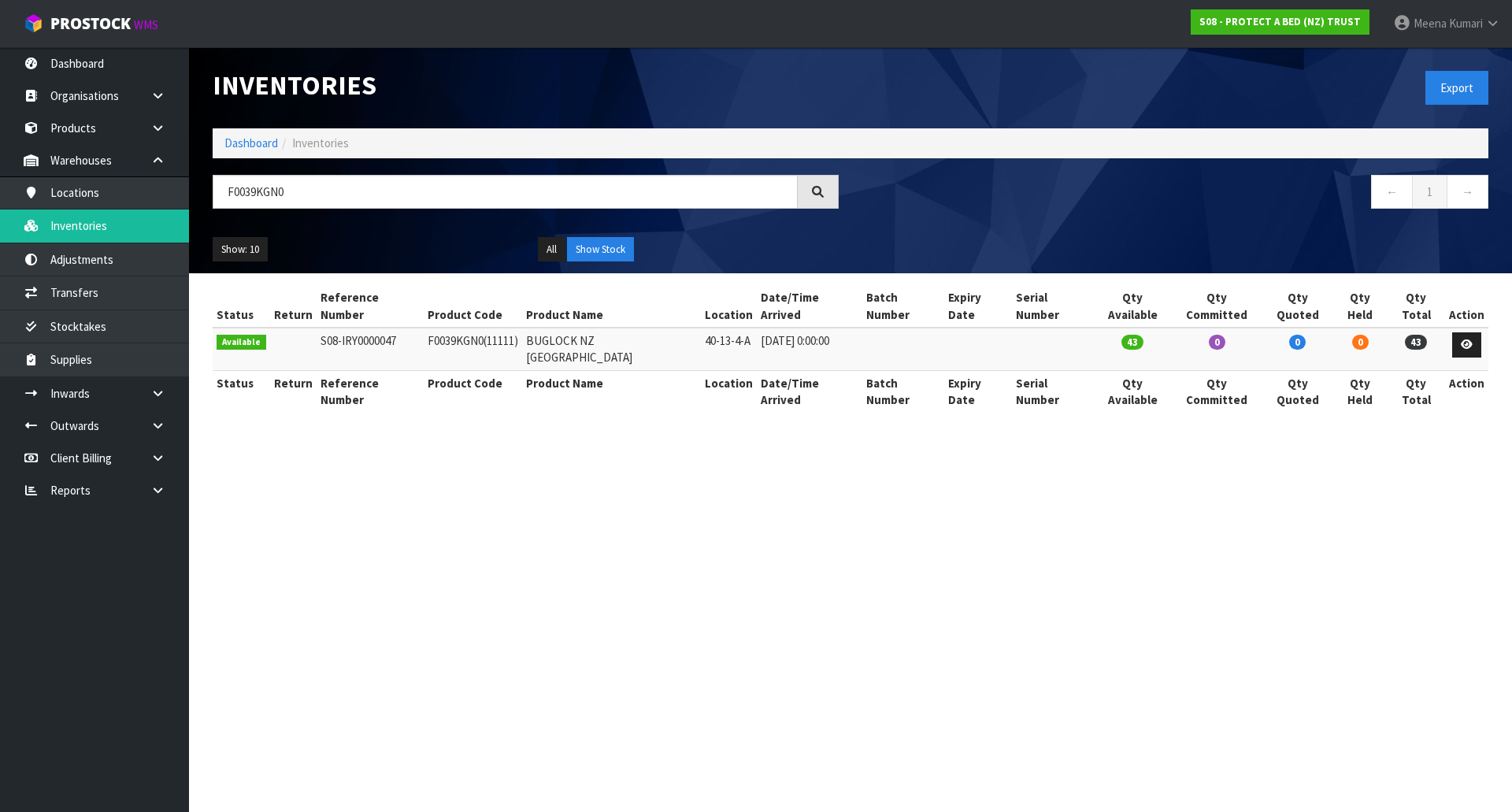
click at [460, 327] on td "F0039KGN0 (11111)" at bounding box center [473, 349] width 98 height 43
copy td "F0039KGN0"
click at [756, 327] on td "[DATE] 0:00:00" at bounding box center [808, 349] width 104 height 43
drag, startPoint x: 676, startPoint y: 326, endPoint x: 728, endPoint y: 322, distance: 52.2
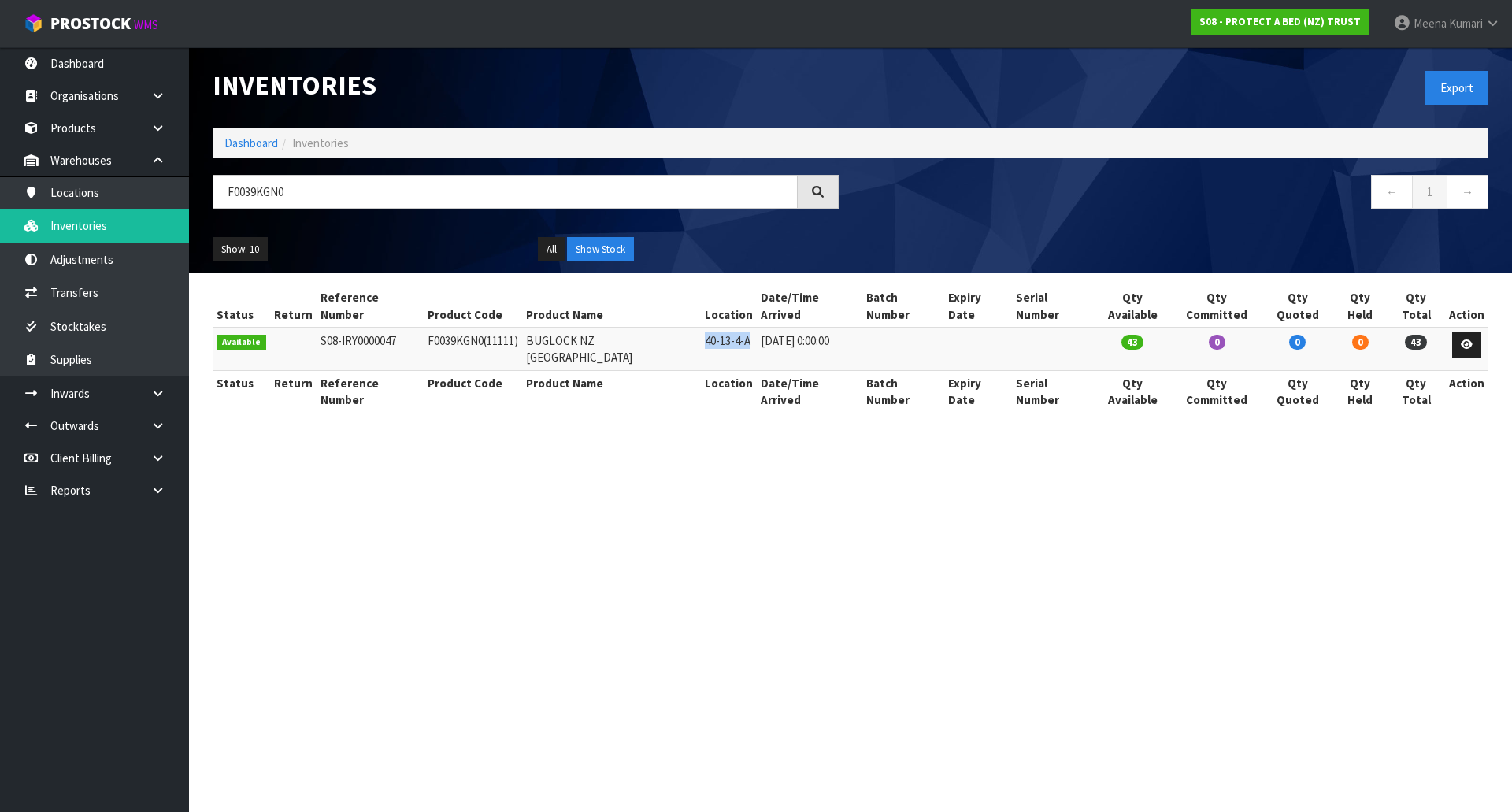
click at [728, 327] on td "40-13-4-A" at bounding box center [729, 349] width 55 height 43
copy td "40-13-4-A"
